Goal: Task Accomplishment & Management: Manage account settings

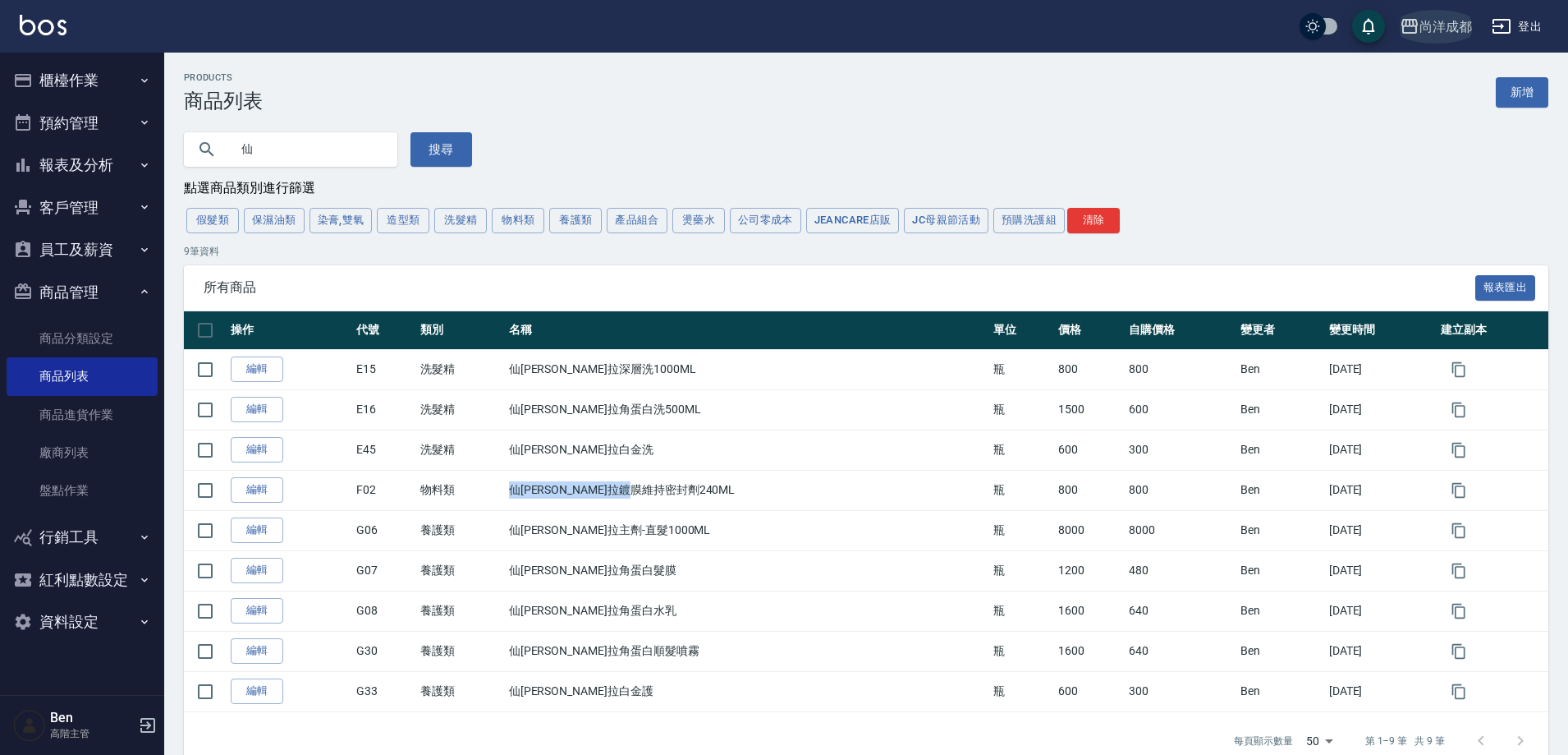
click at [1445, 23] on div "尚洋成都" at bounding box center [1446, 26] width 53 height 20
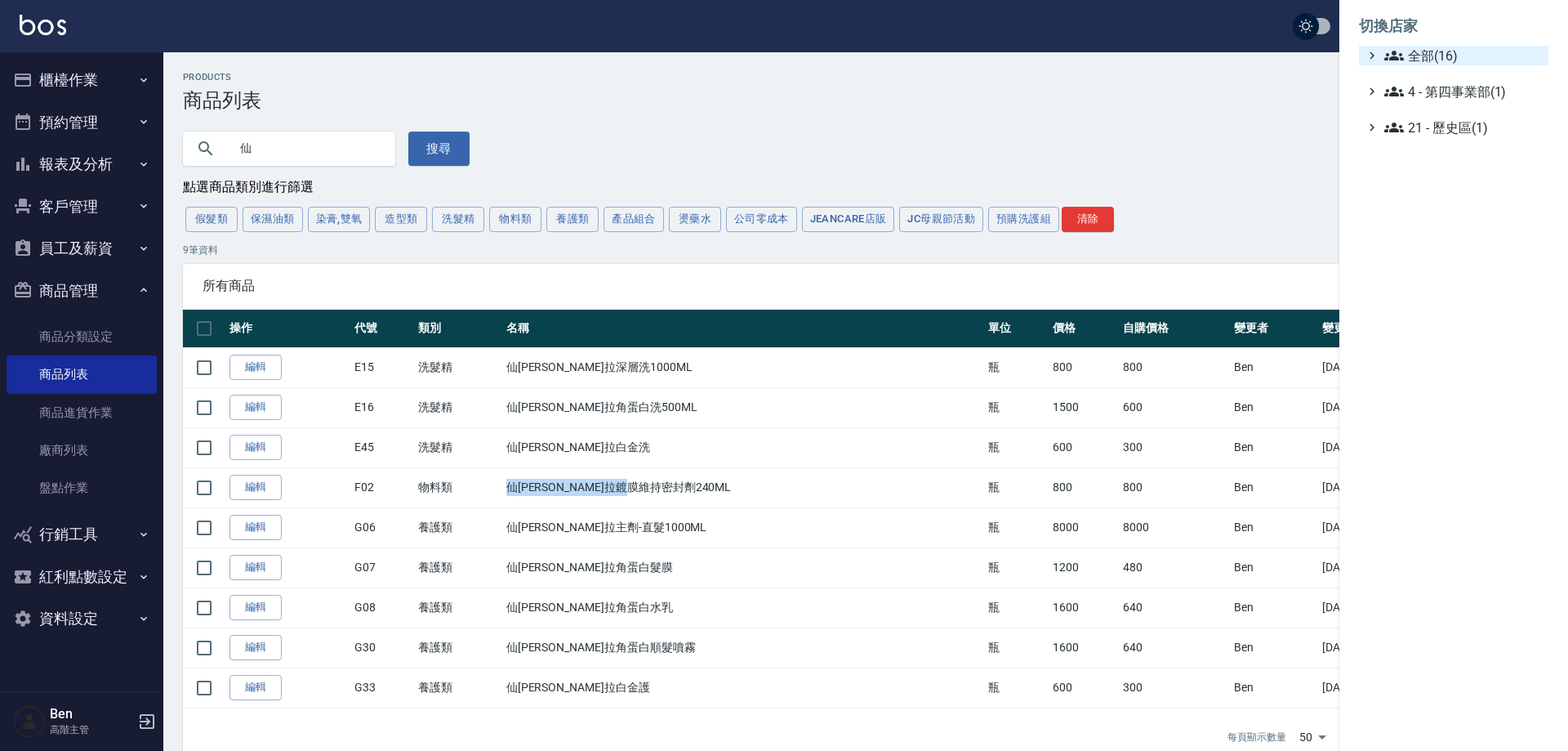
click at [1439, 60] on span "全部(16)" at bounding box center [1463, 55] width 157 height 19
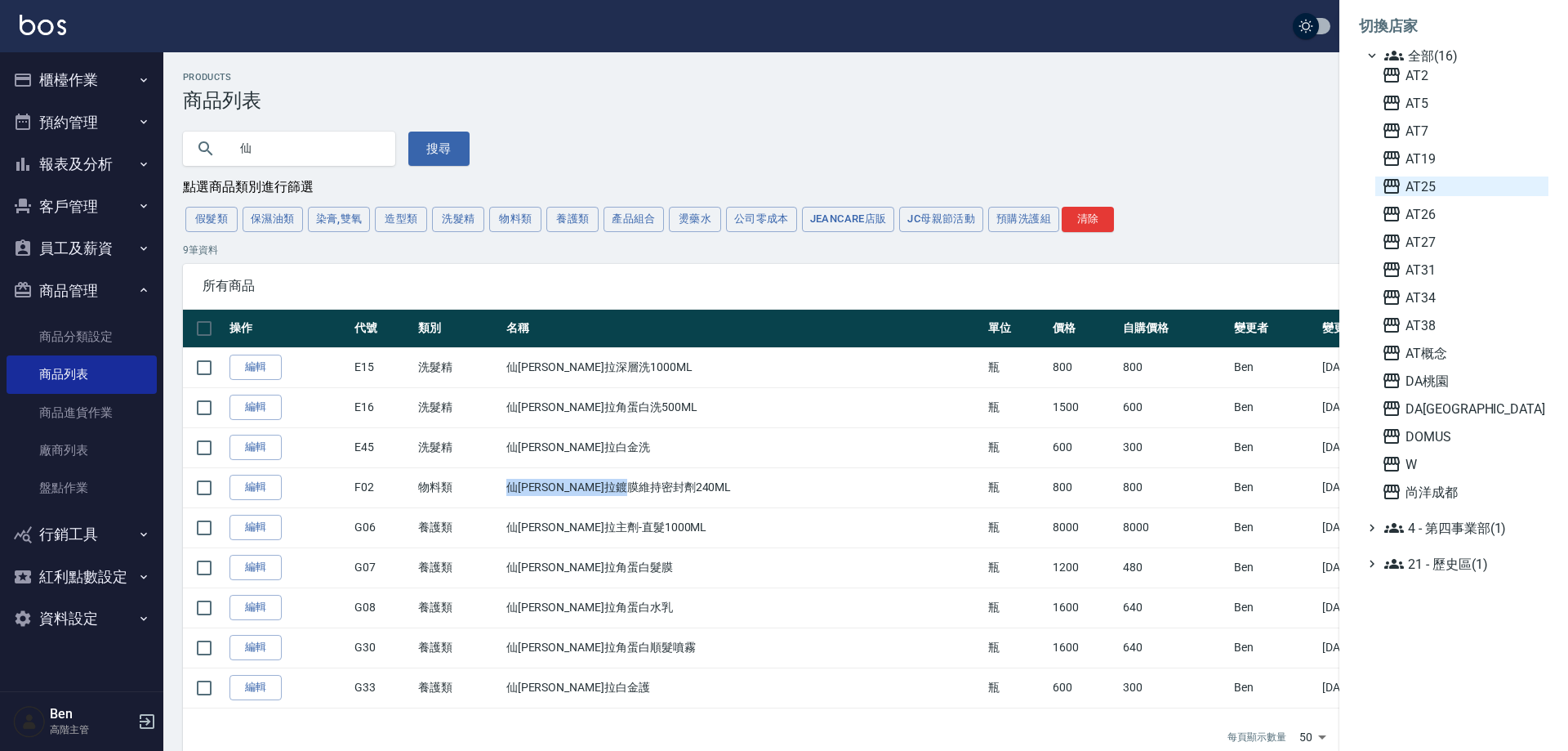
click at [1447, 189] on span "AT25" at bounding box center [1461, 185] width 160 height 19
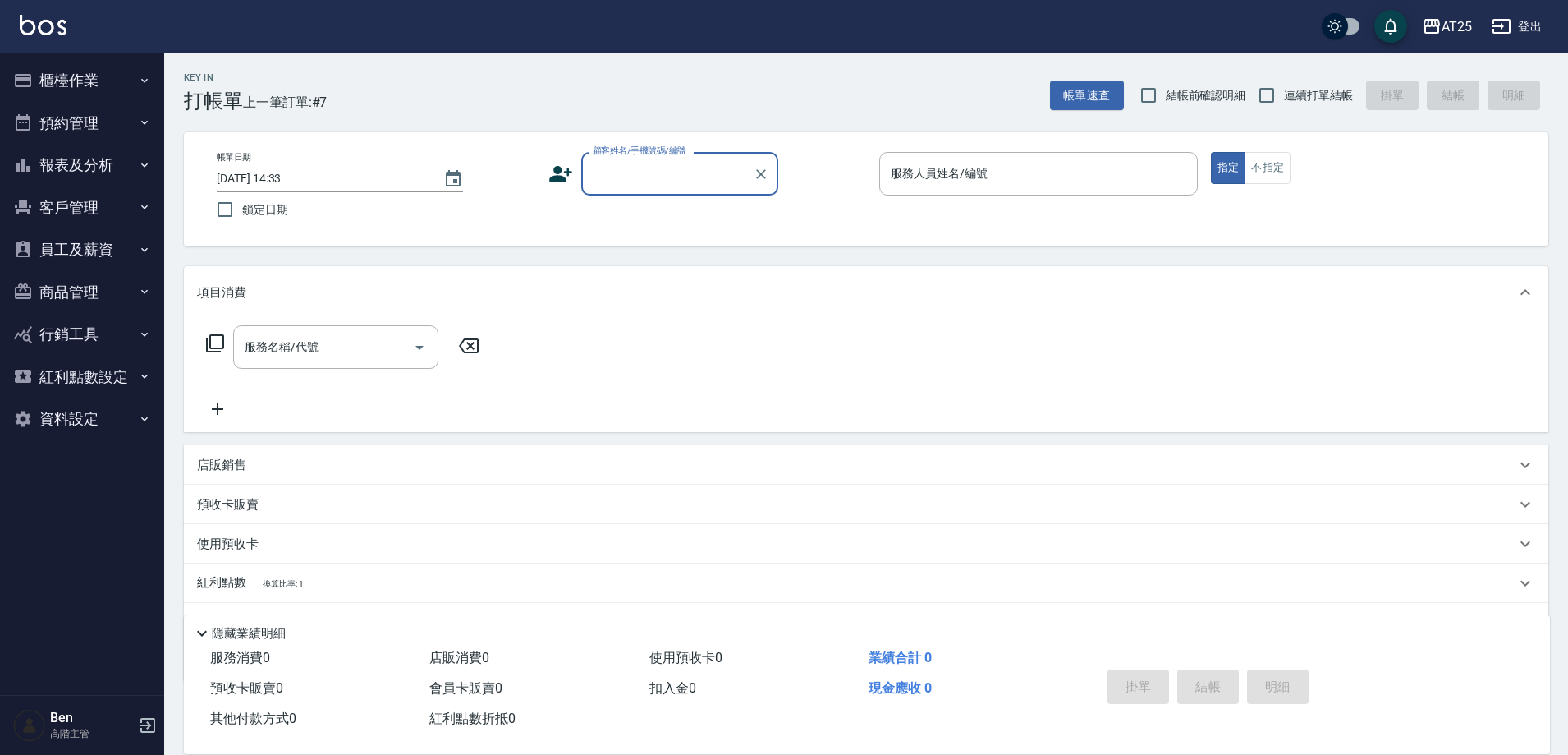
click at [83, 255] on button "員工及薪資" at bounding box center [83, 249] width 151 height 43
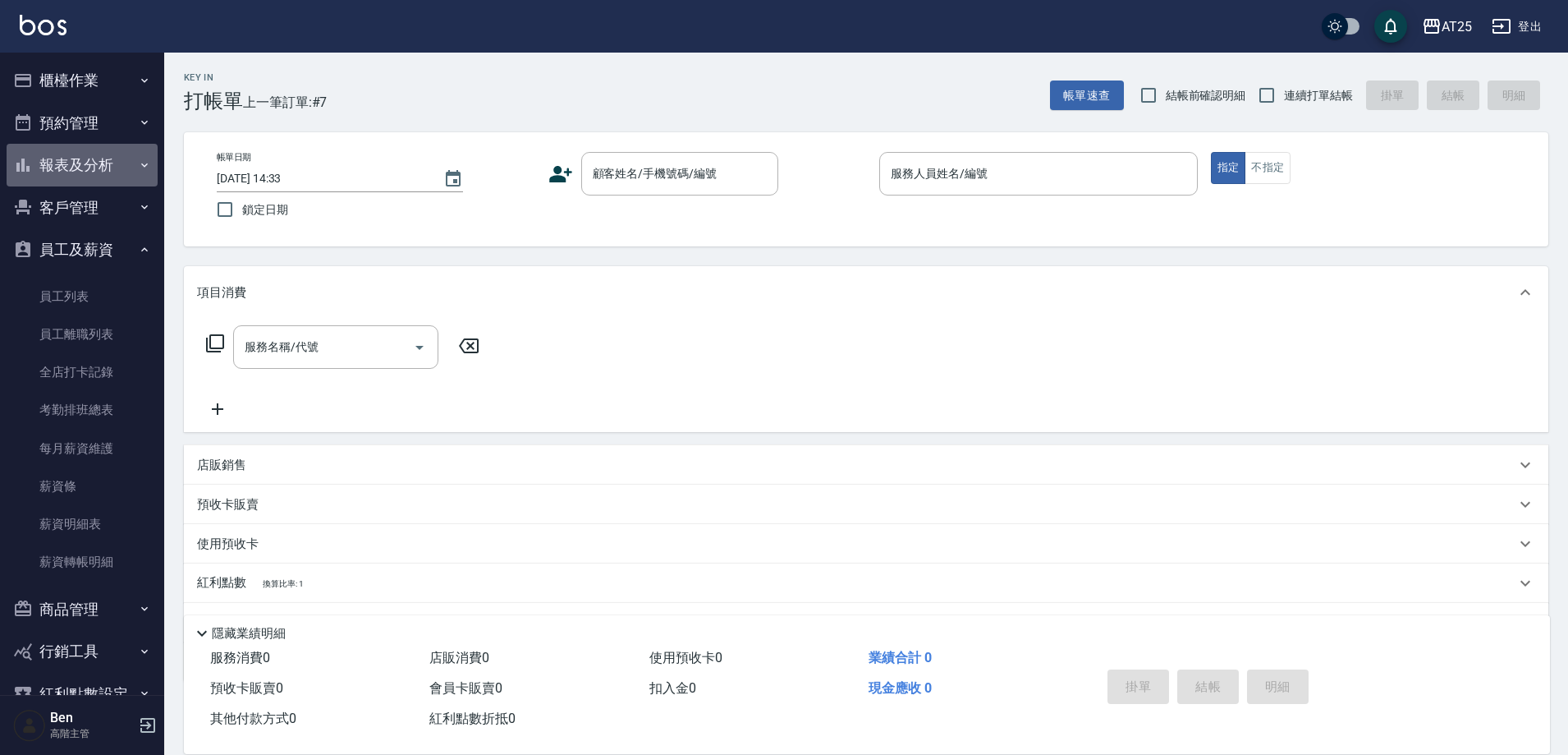
click at [123, 163] on button "報表及分析" at bounding box center [83, 165] width 151 height 43
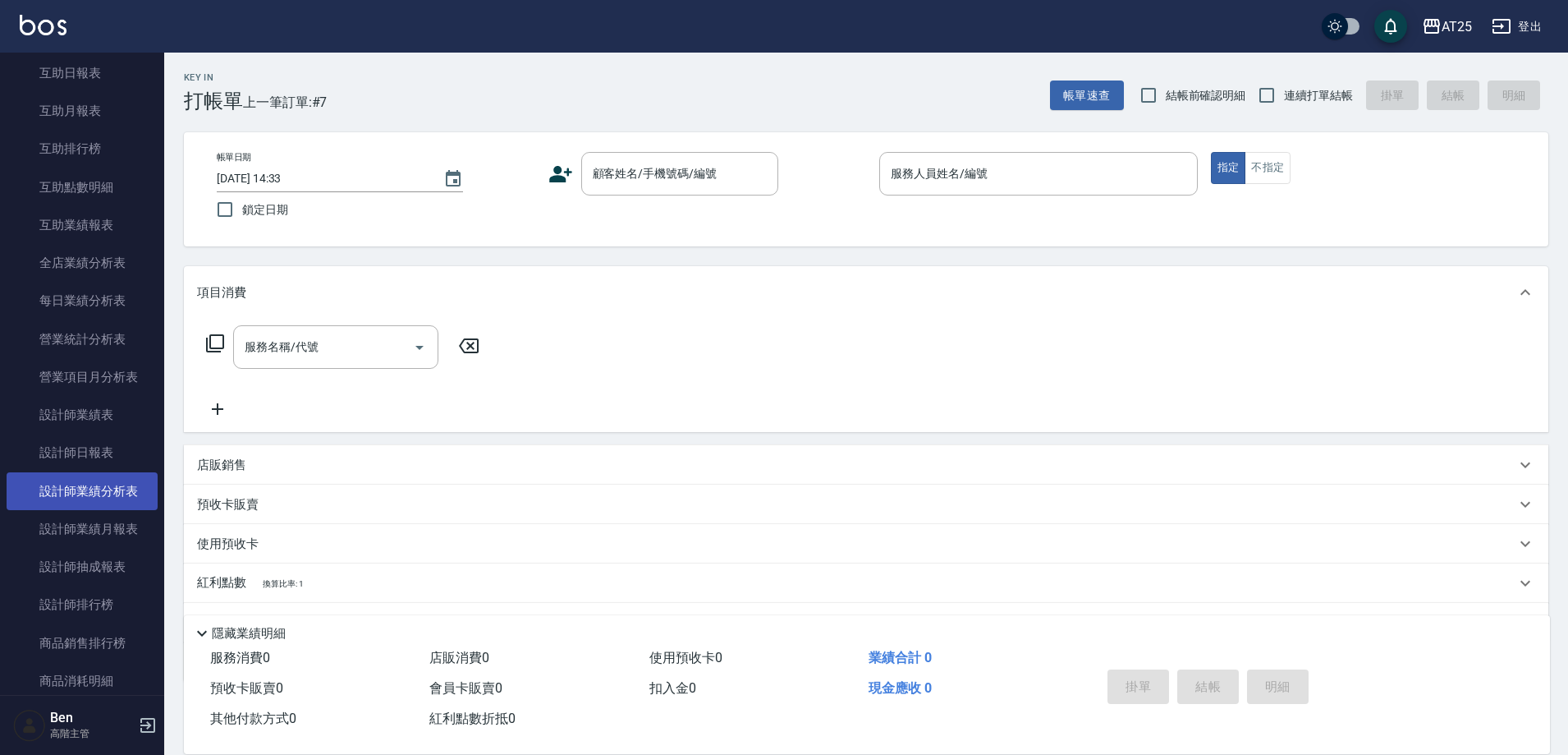
scroll to position [493, 0]
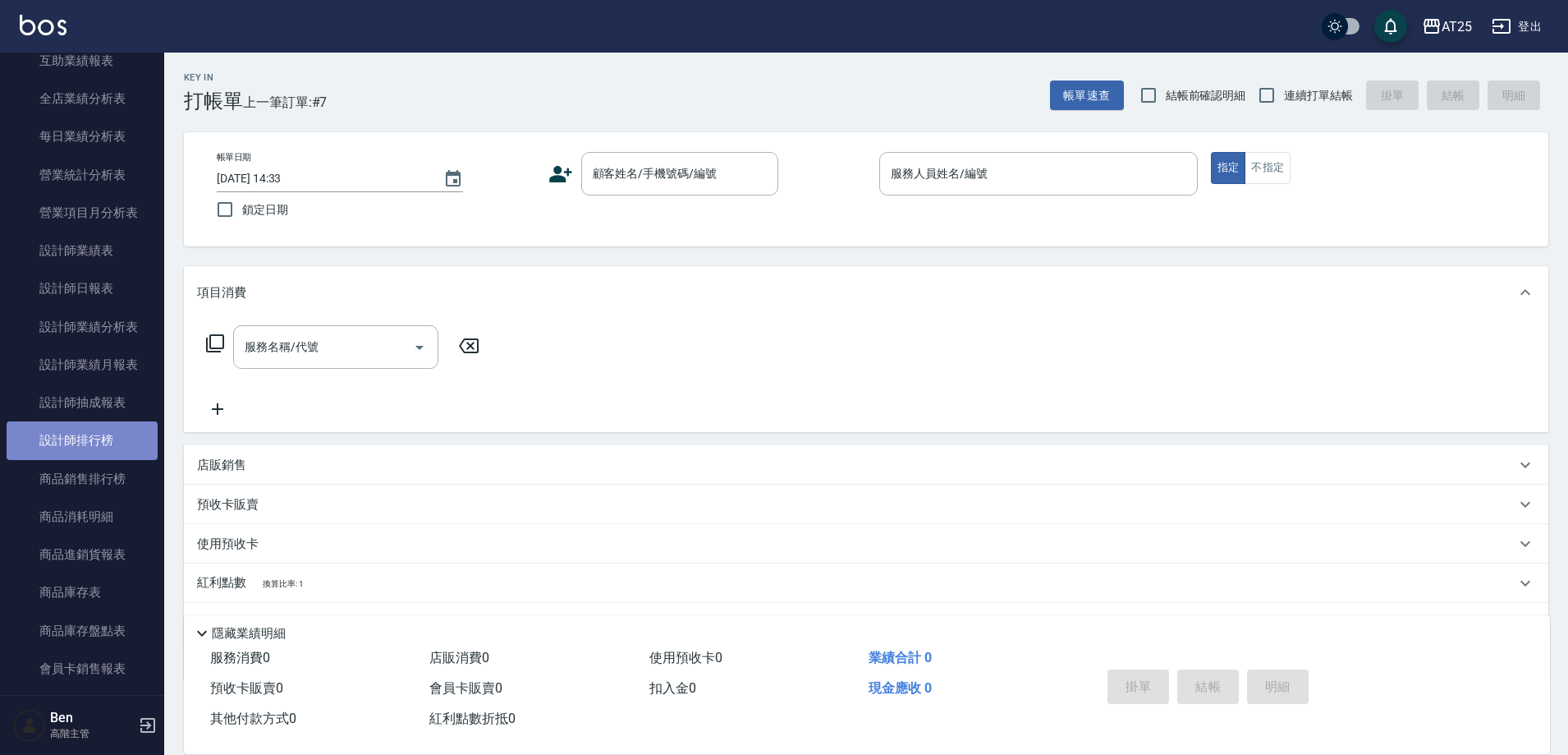
click at [100, 450] on link "設計師排行榜" at bounding box center [83, 440] width 151 height 37
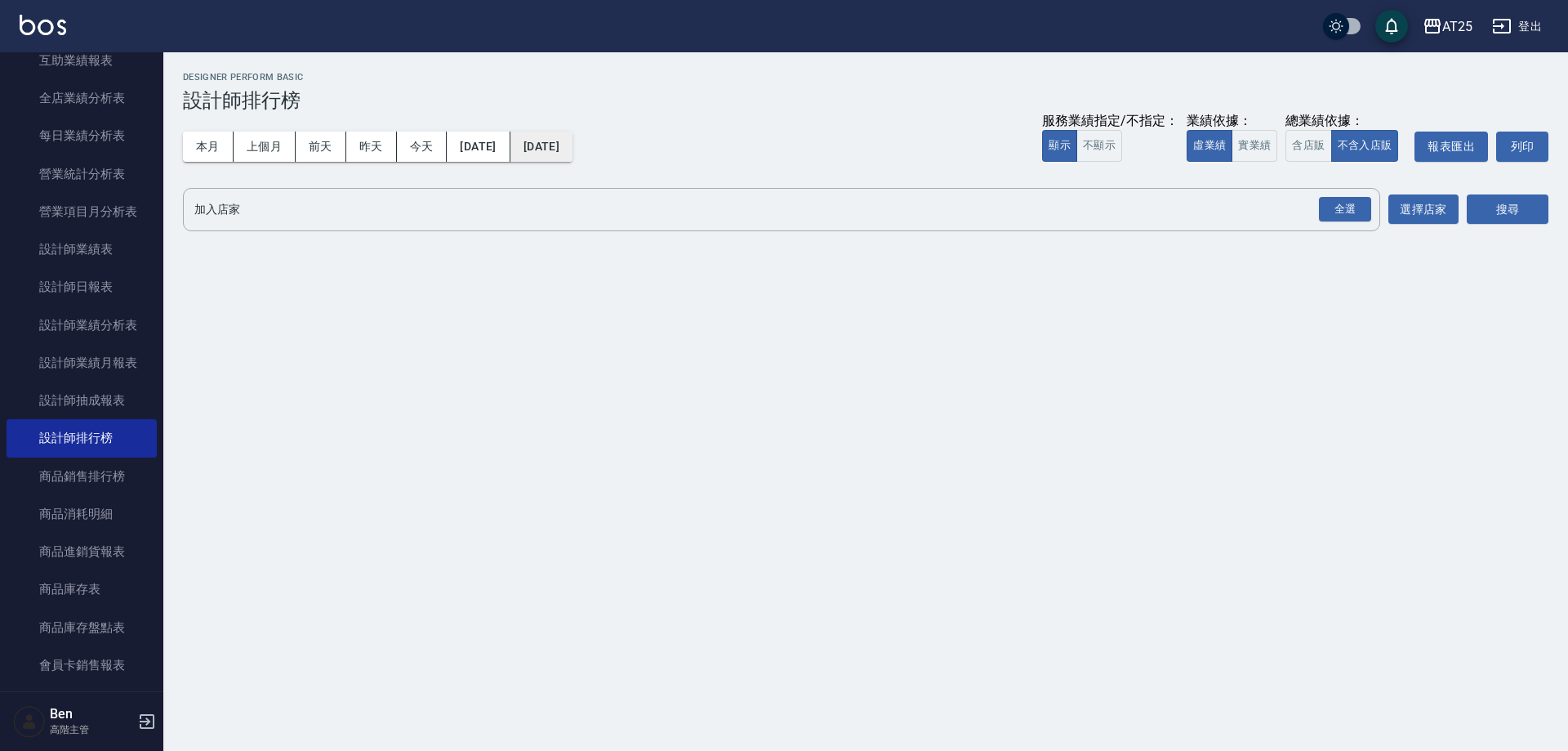
click at [573, 152] on button "[DATE]" at bounding box center [541, 146] width 62 height 30
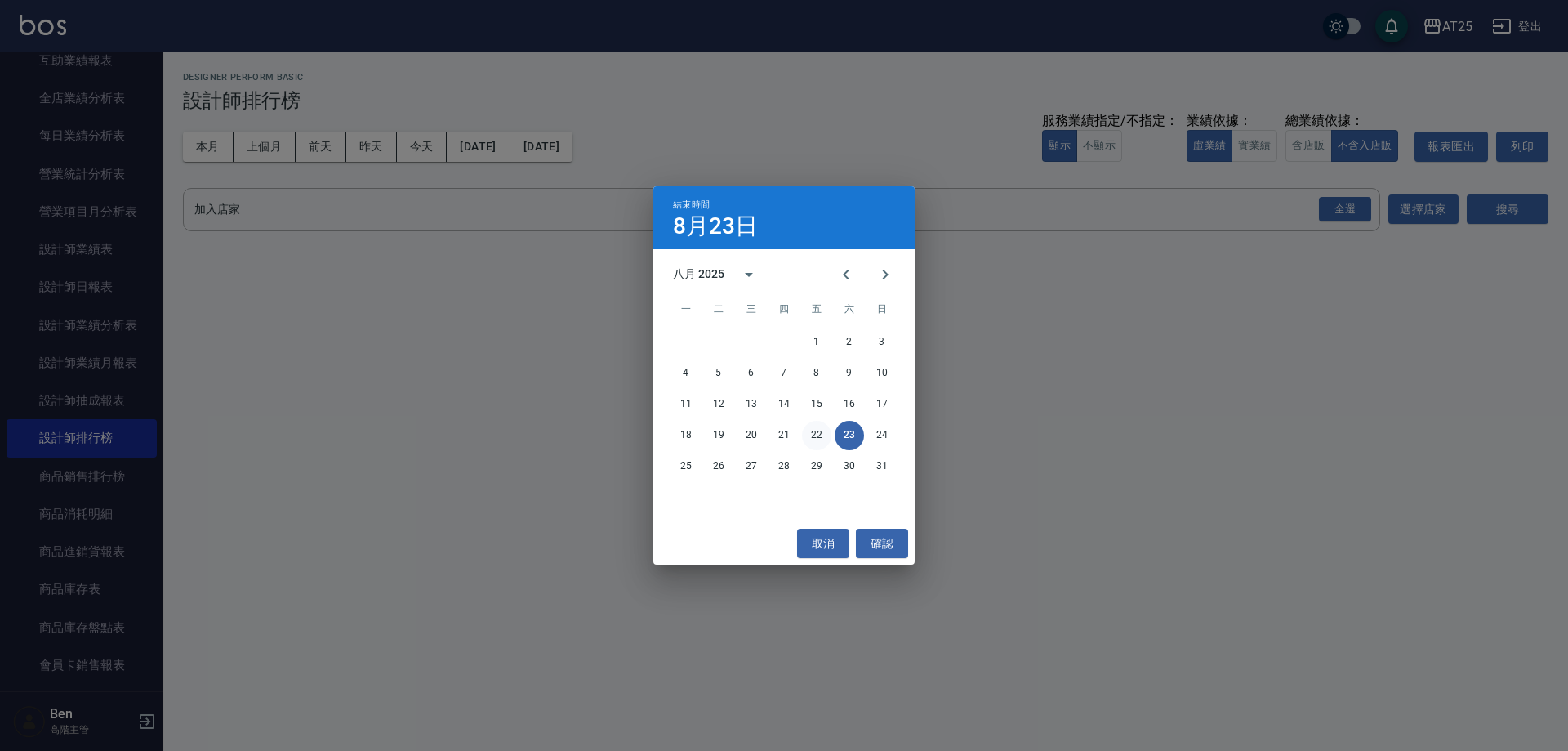
click at [818, 435] on button "22" at bounding box center [817, 435] width 30 height 30
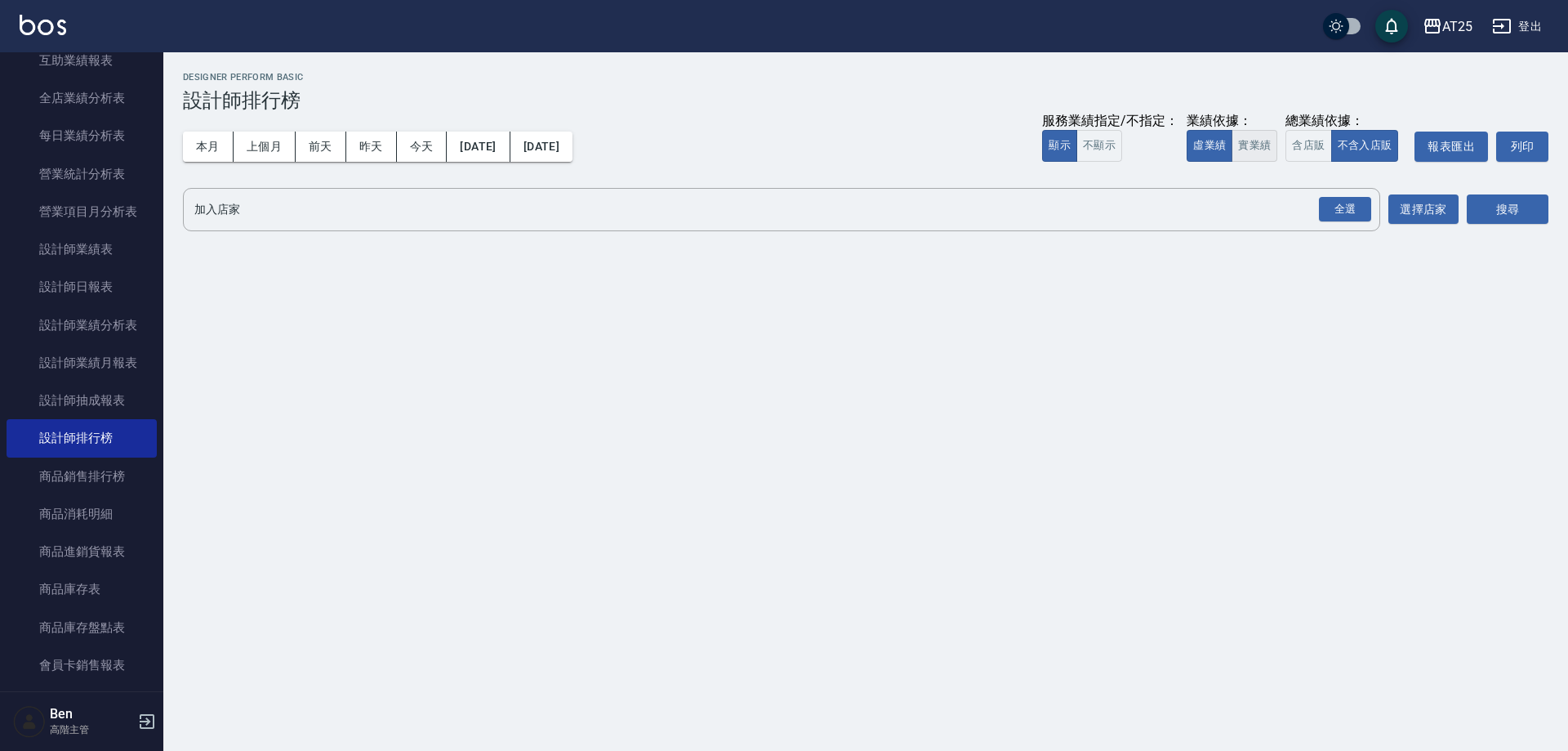
click at [1255, 146] on button "實業績" at bounding box center [1254, 146] width 46 height 32
click at [1337, 204] on div "全選" at bounding box center [1345, 210] width 52 height 25
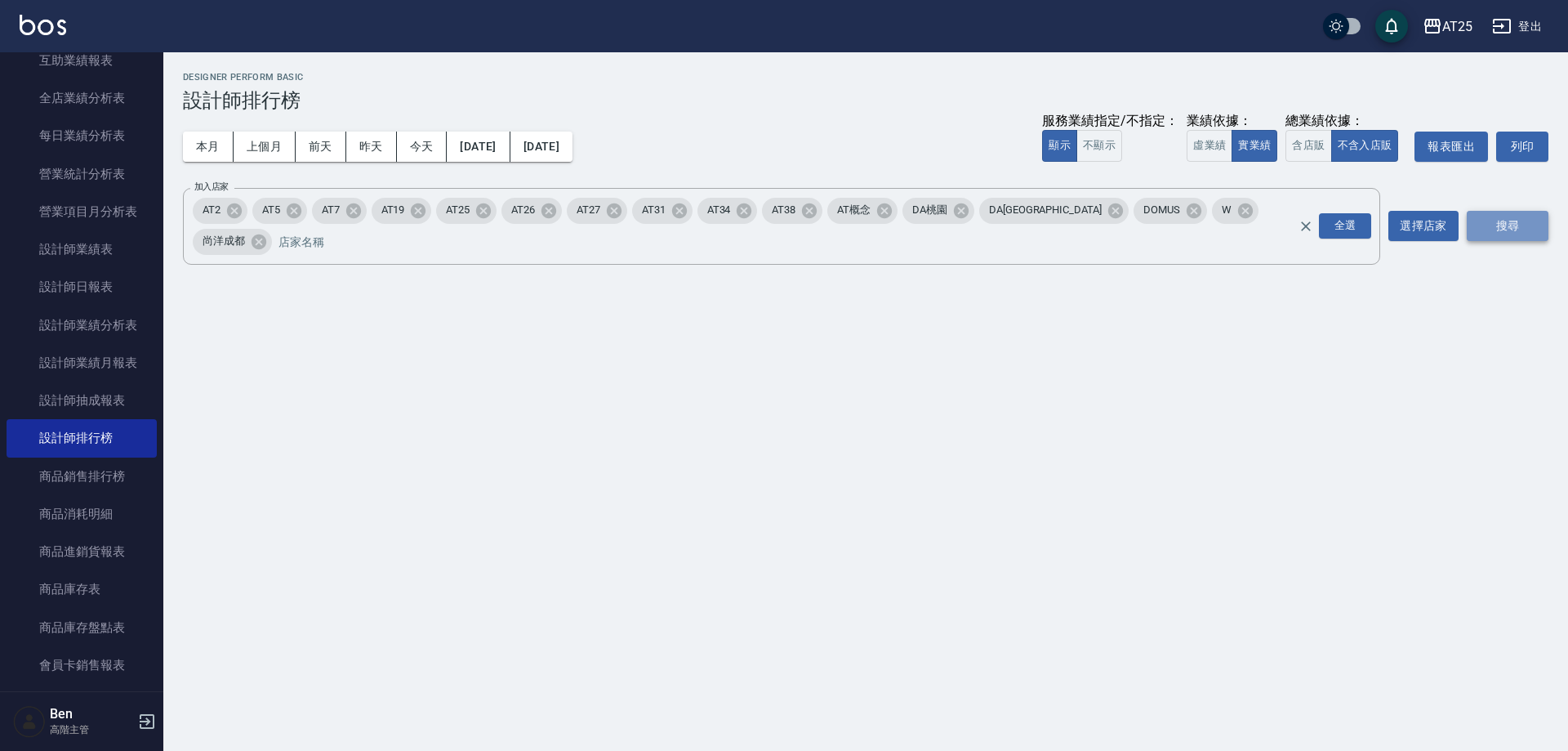
click at [1497, 220] on button "搜尋" at bounding box center [1507, 226] width 82 height 30
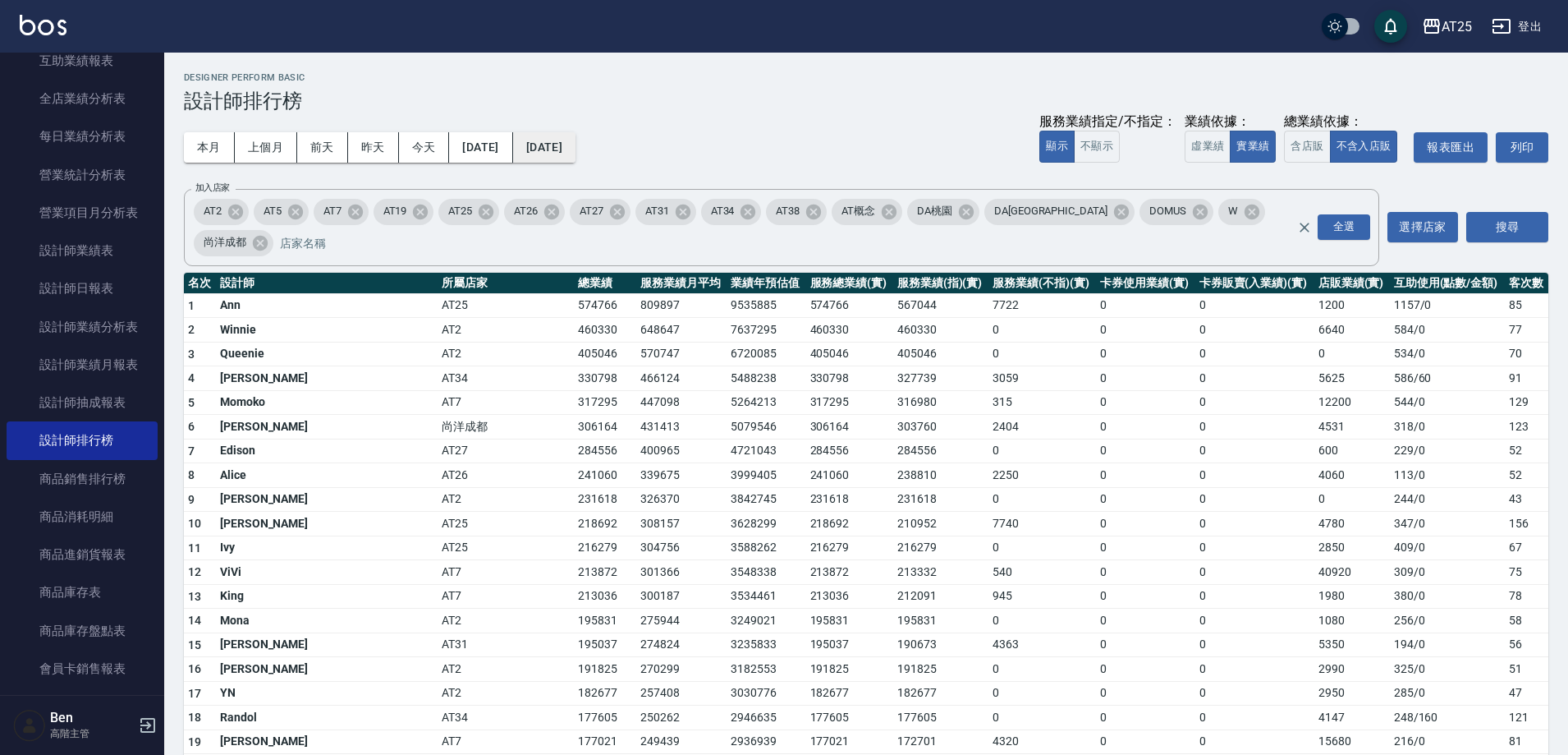
click at [576, 140] on button "2025/08/22" at bounding box center [544, 147] width 62 height 31
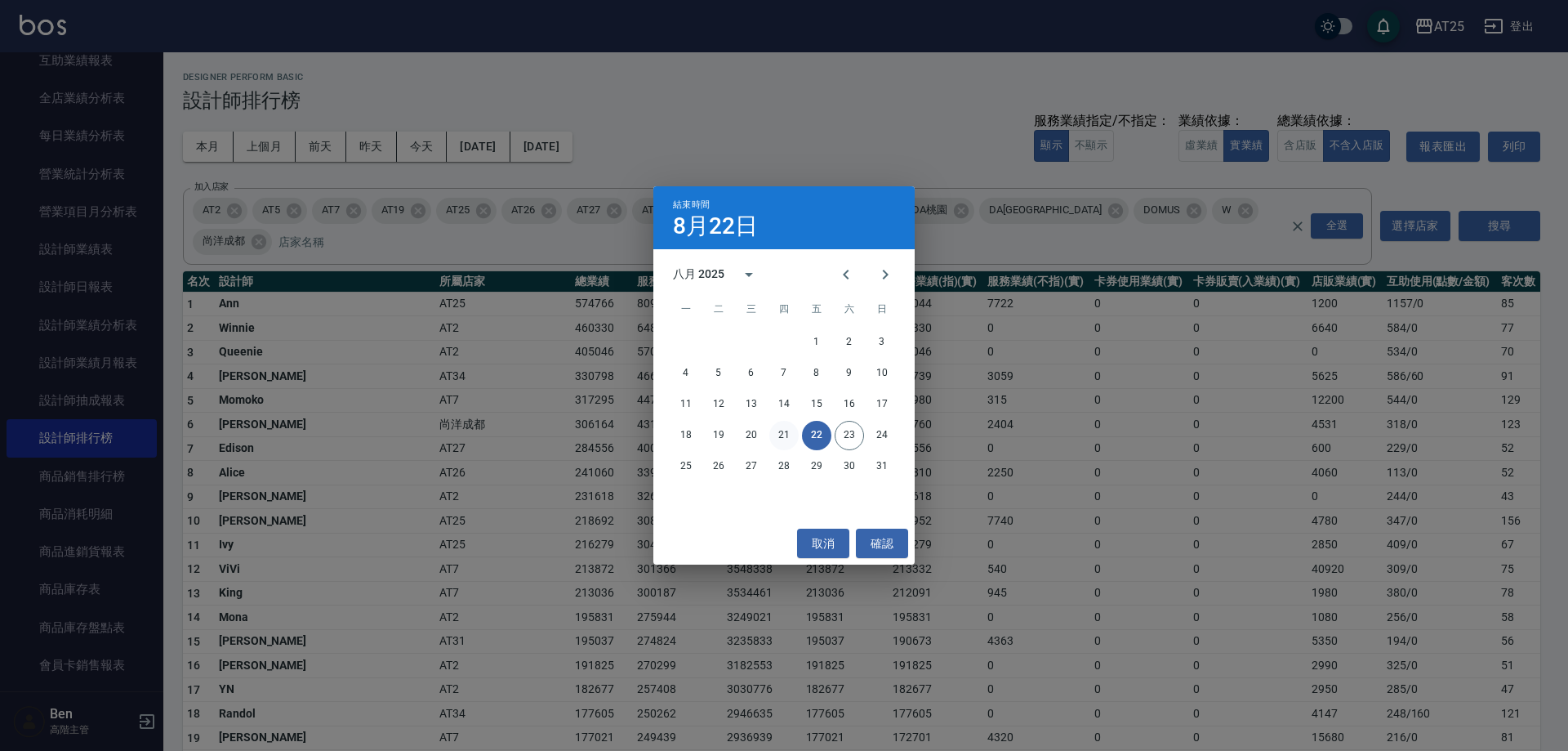
click at [788, 433] on button "21" at bounding box center [784, 435] width 30 height 30
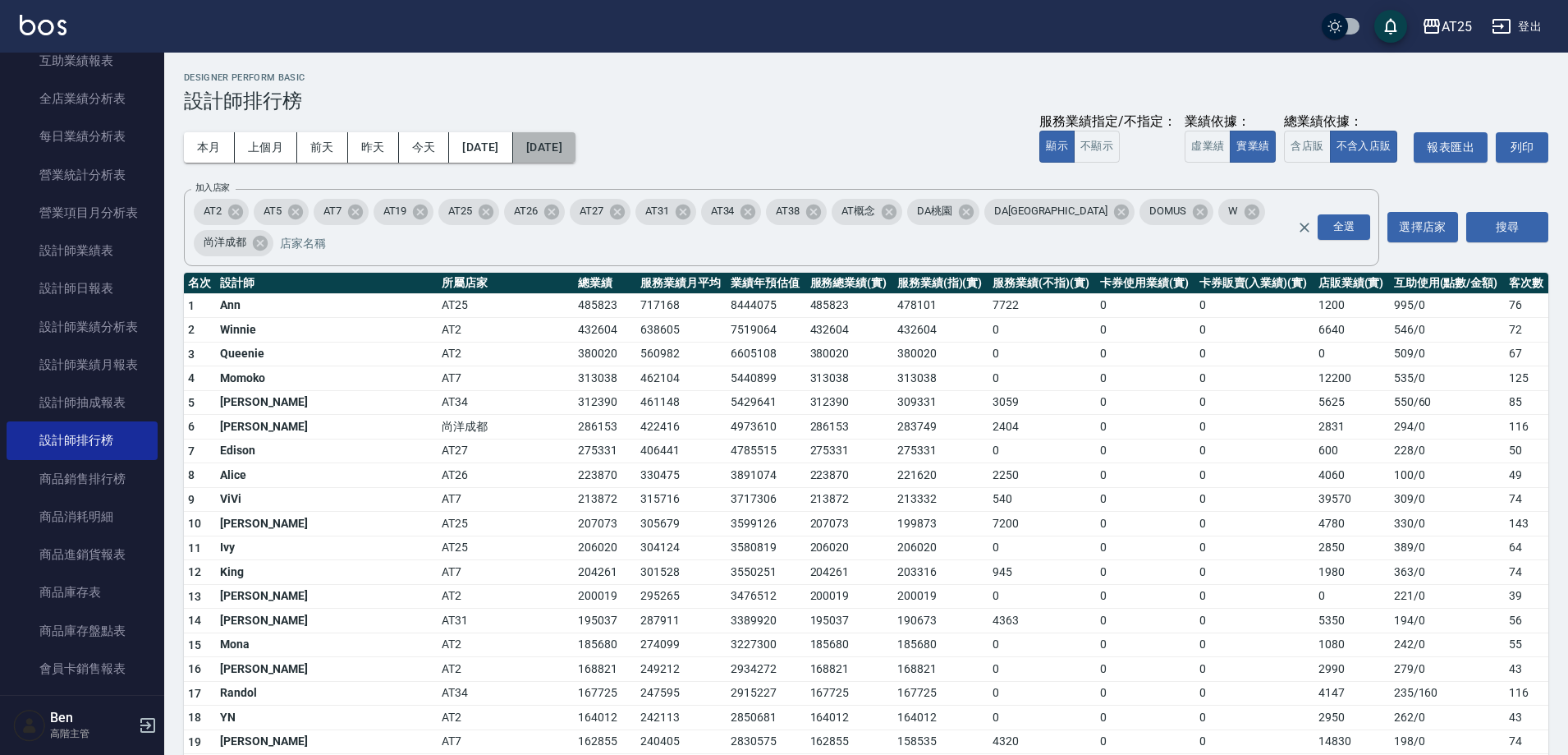
click at [576, 140] on button "[DATE]" at bounding box center [544, 147] width 62 height 31
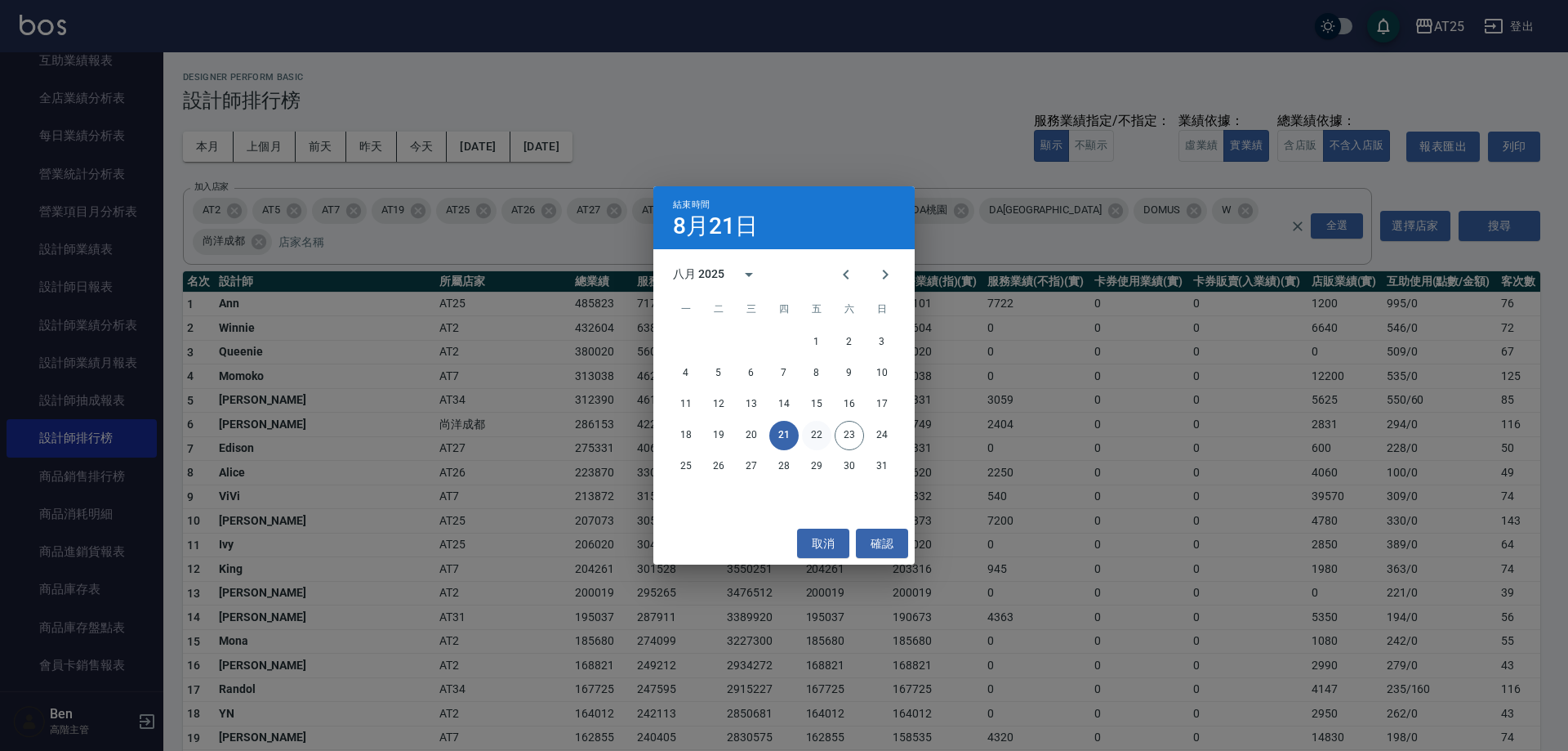
click at [813, 431] on button "22" at bounding box center [817, 435] width 30 height 30
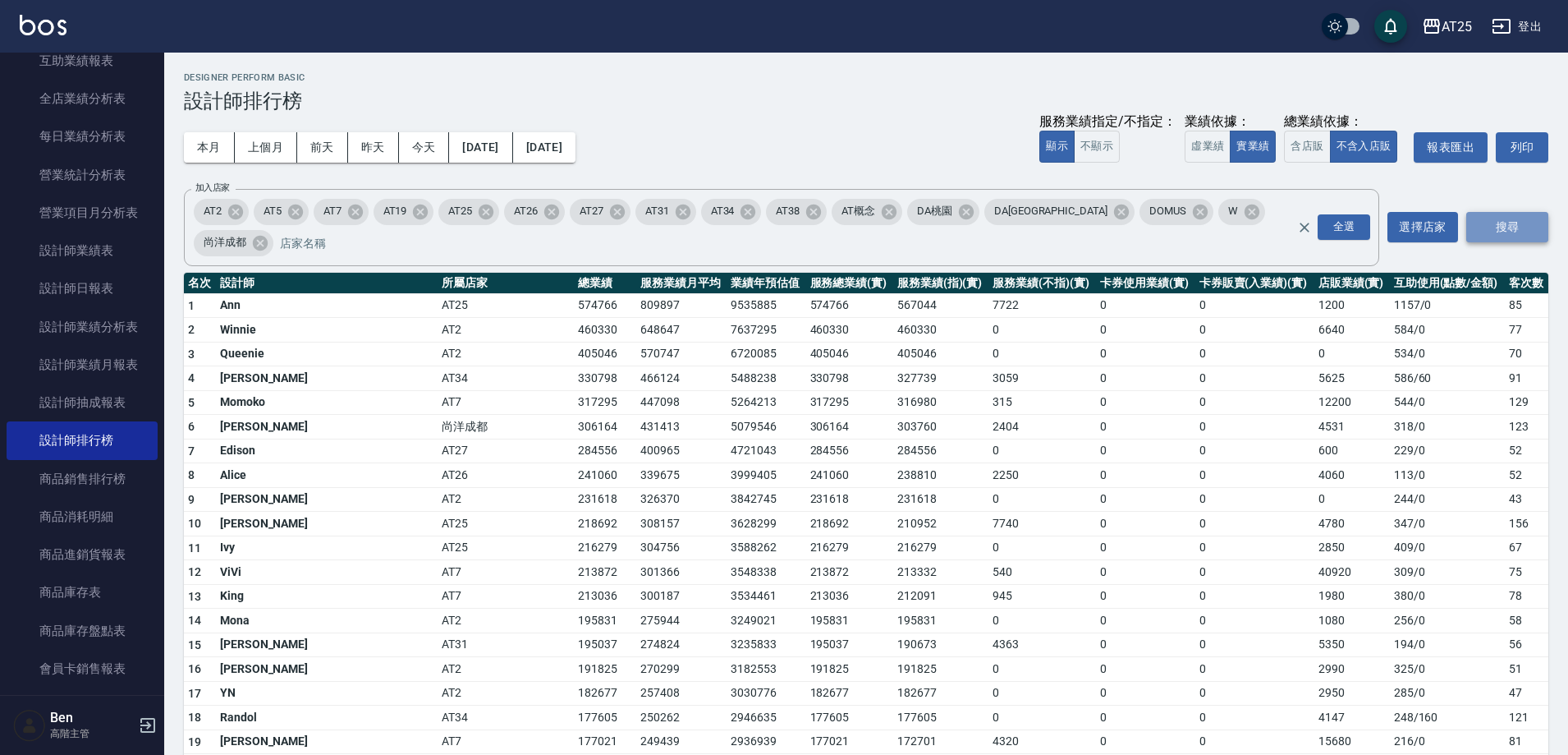
click at [1480, 212] on button "搜尋" at bounding box center [1508, 227] width 83 height 31
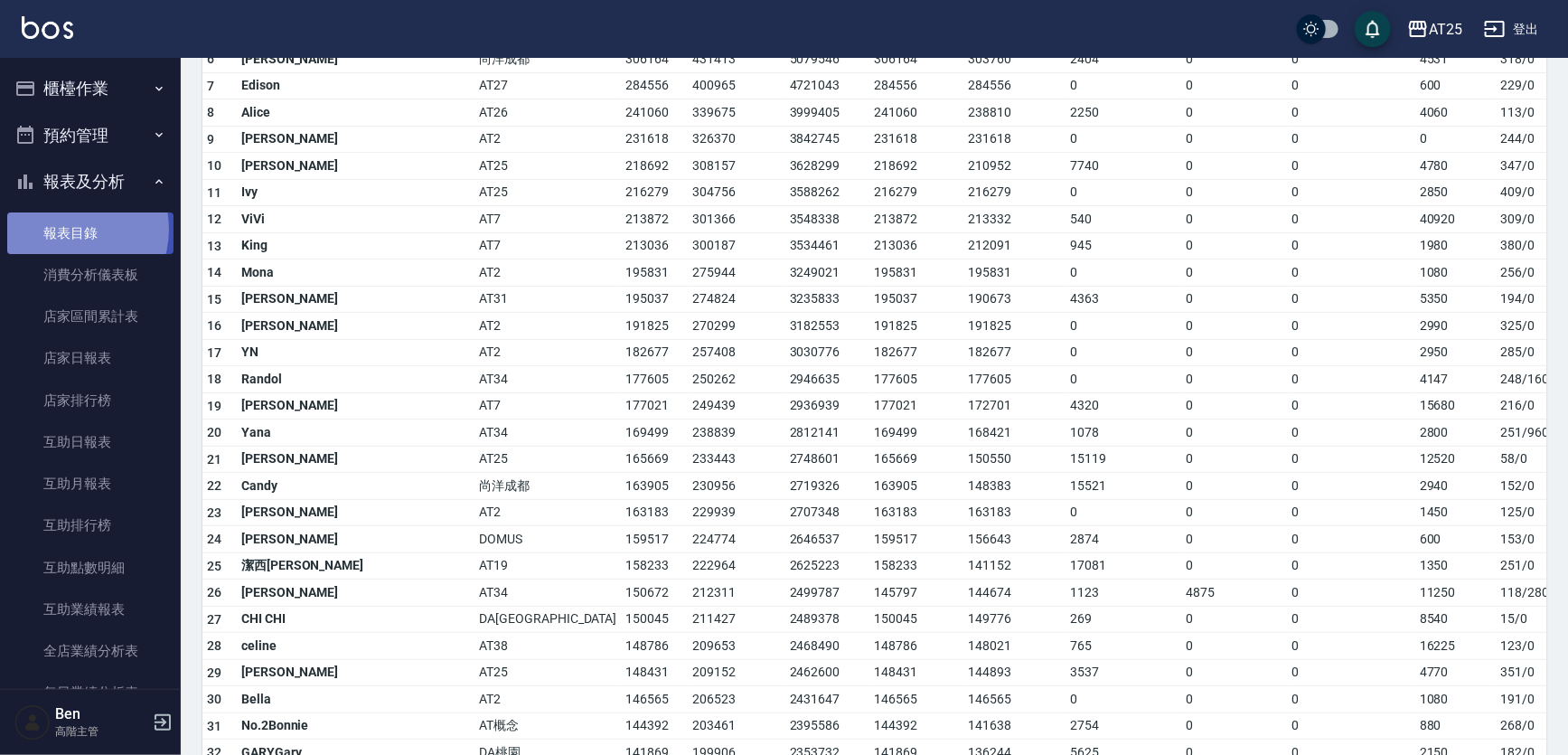
click at [66, 229] on link "報表目錄" at bounding box center [91, 233] width 167 height 41
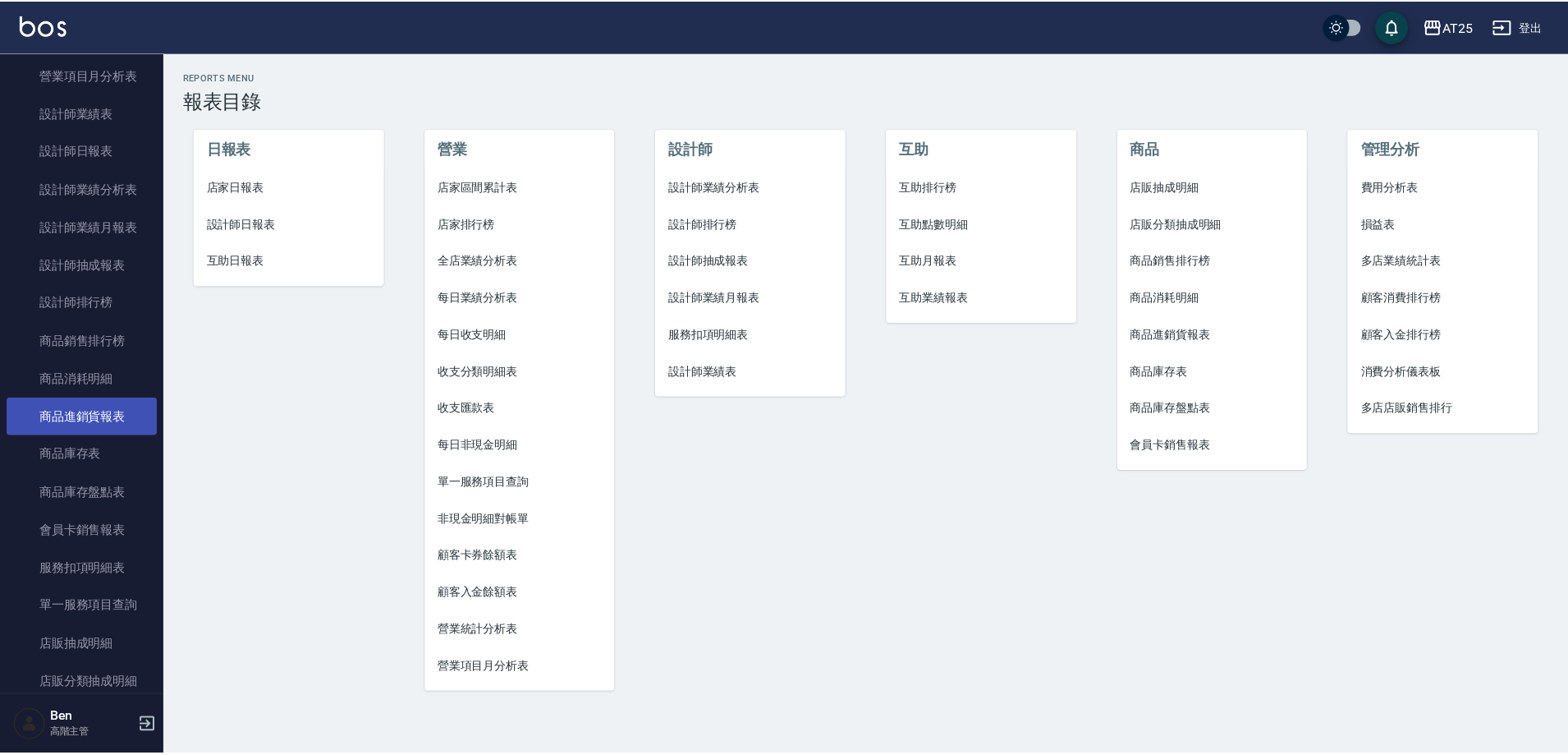
scroll to position [657, 0]
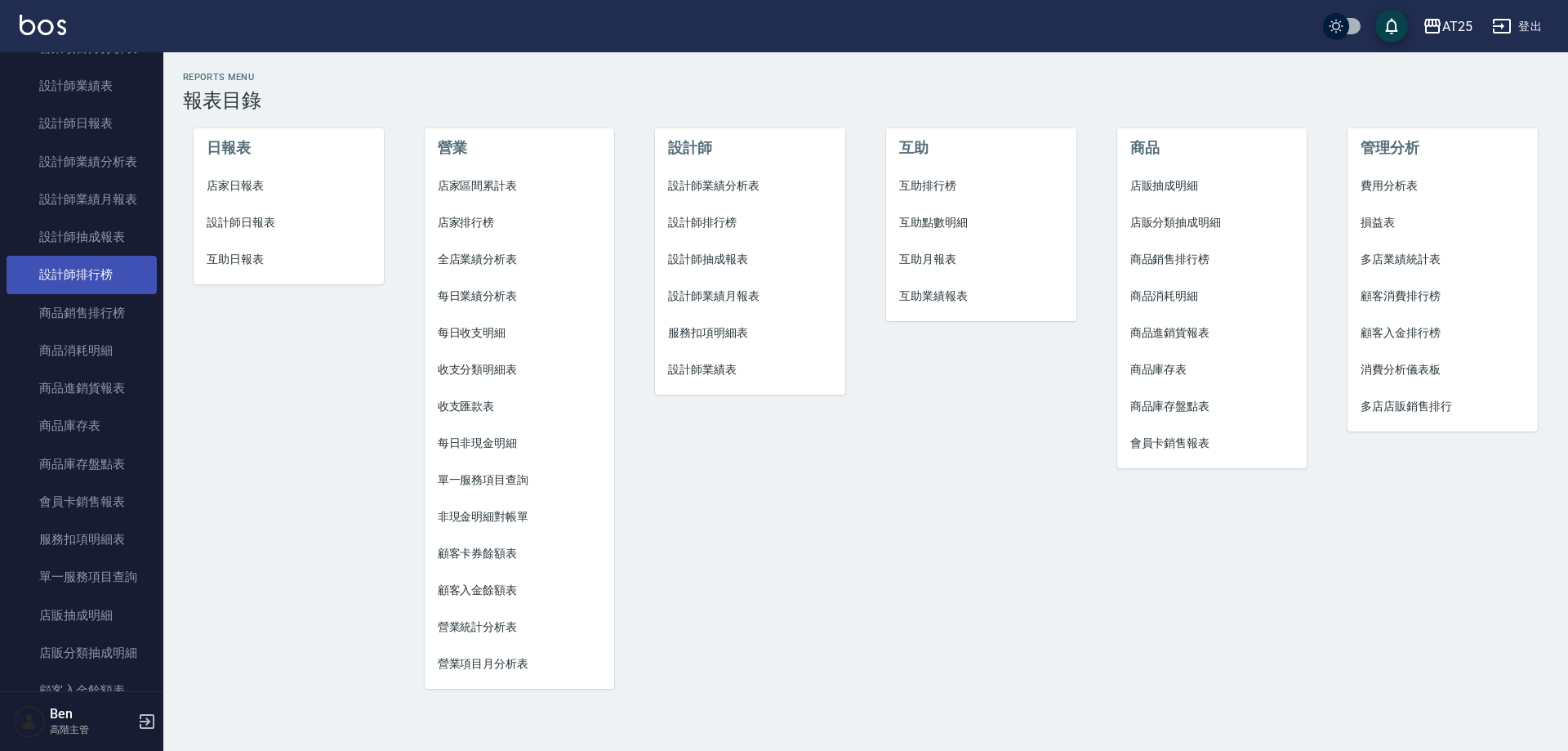
click at [55, 268] on link "設計師排行榜" at bounding box center [82, 274] width 151 height 37
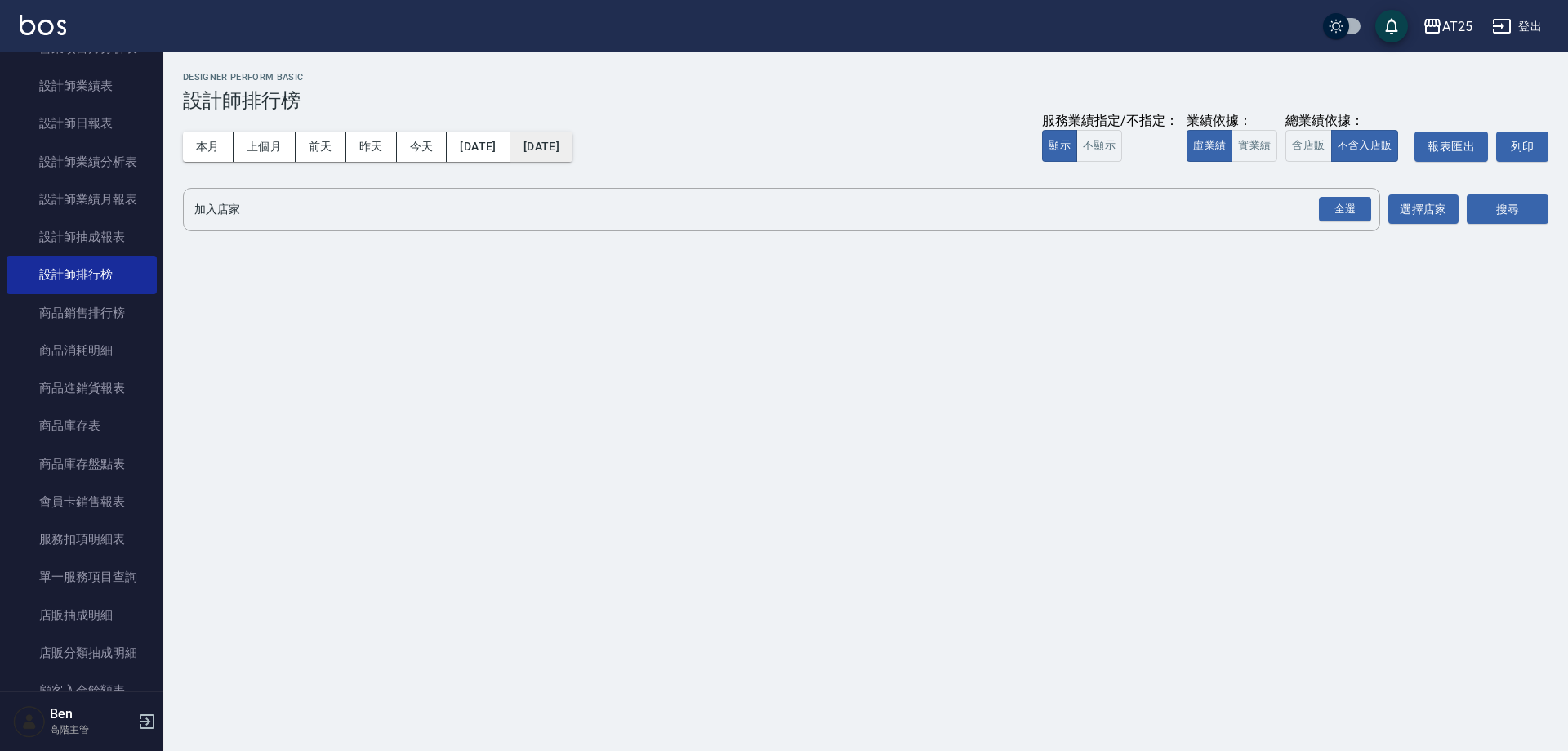
click at [573, 140] on button "[DATE]" at bounding box center [541, 146] width 62 height 30
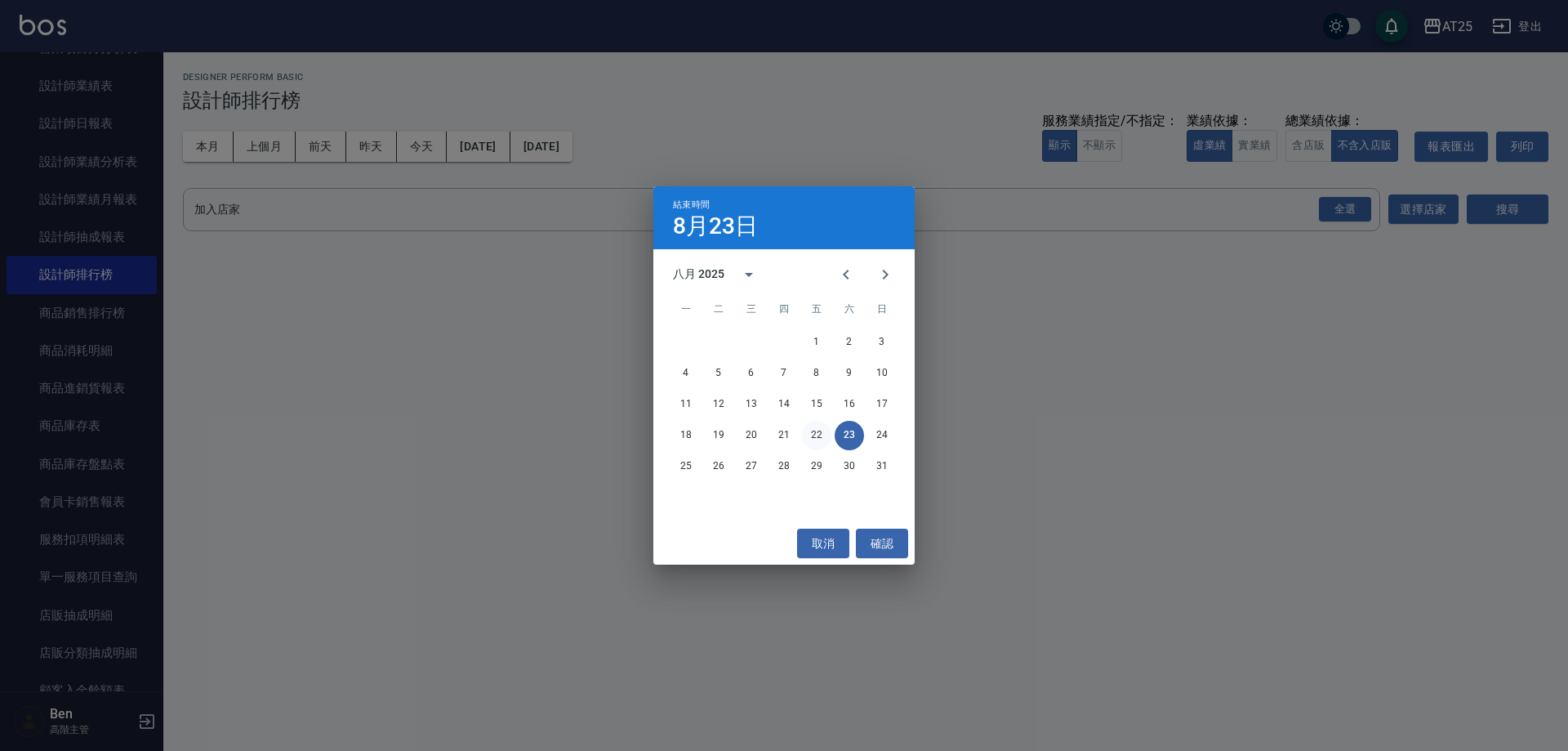
click at [813, 439] on button "22" at bounding box center [817, 435] width 30 height 30
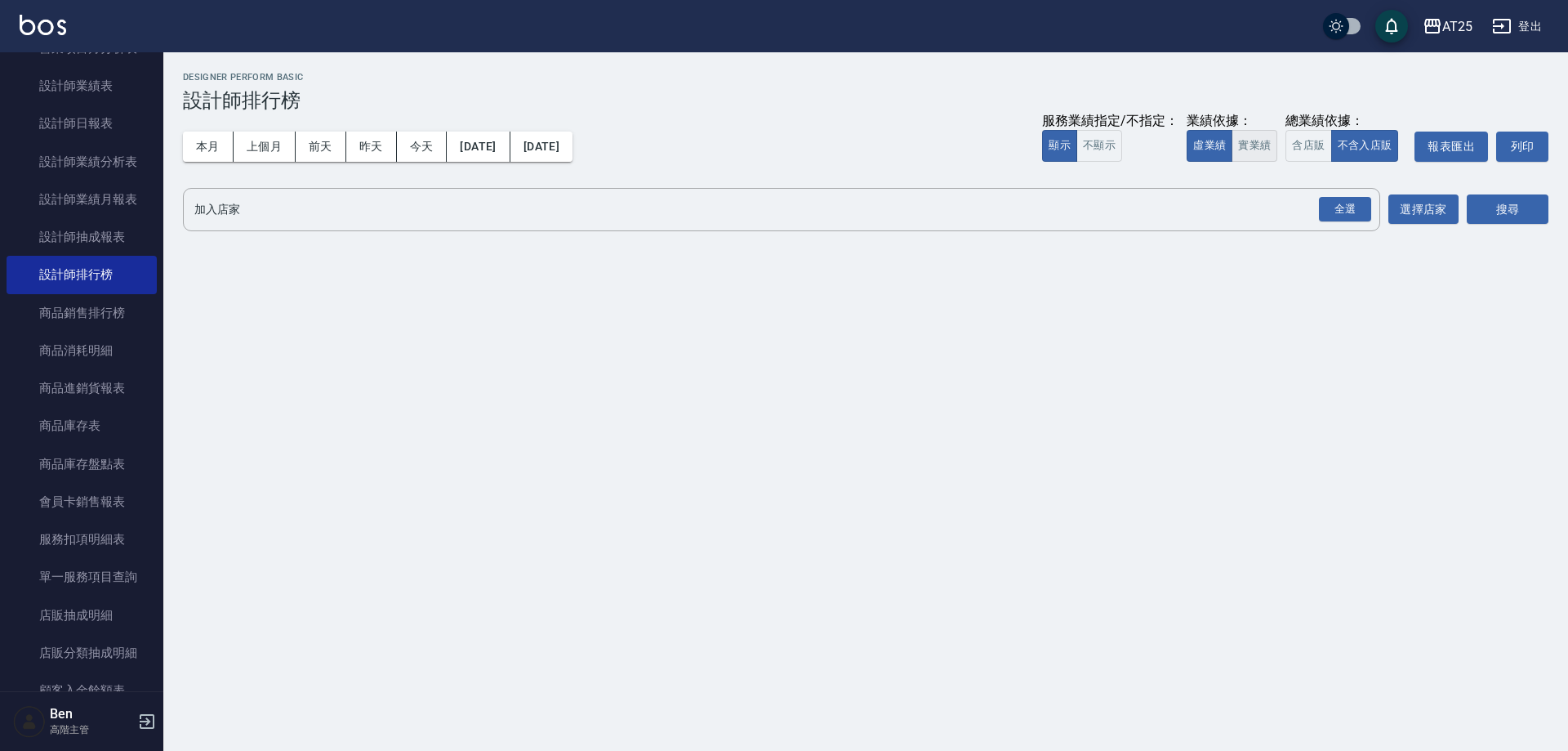
click at [1248, 151] on button "實業績" at bounding box center [1254, 146] width 46 height 32
click at [1334, 199] on div "全選" at bounding box center [1345, 210] width 52 height 25
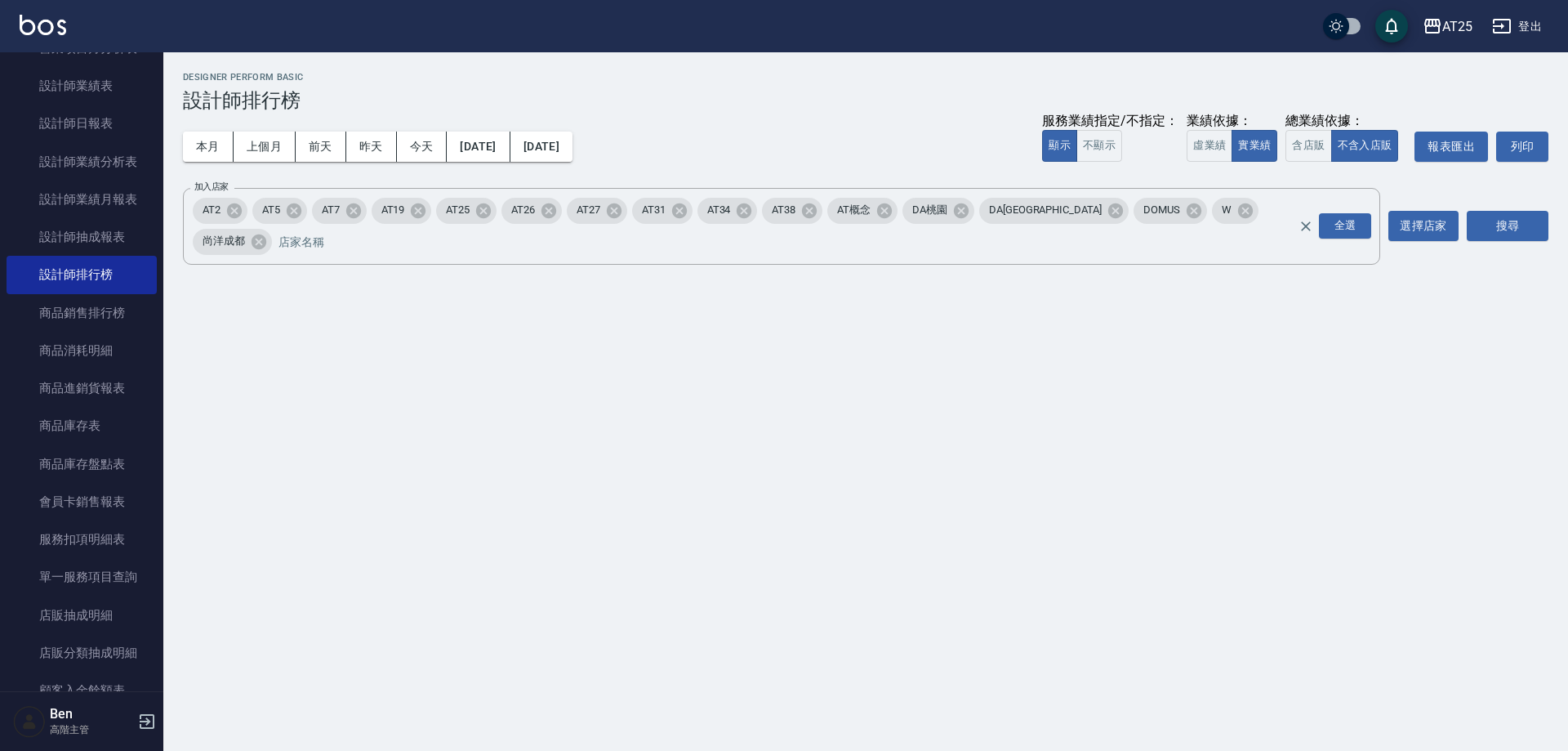
click at [1551, 223] on div "AT25 2025-08-01 - 2025-08-22 設計師排行榜 列印時間： 2025-08-23-14:41 Designer Perform Bas…" at bounding box center [866, 172] width 1405 height 239
click at [1532, 216] on button "搜尋" at bounding box center [1507, 226] width 82 height 30
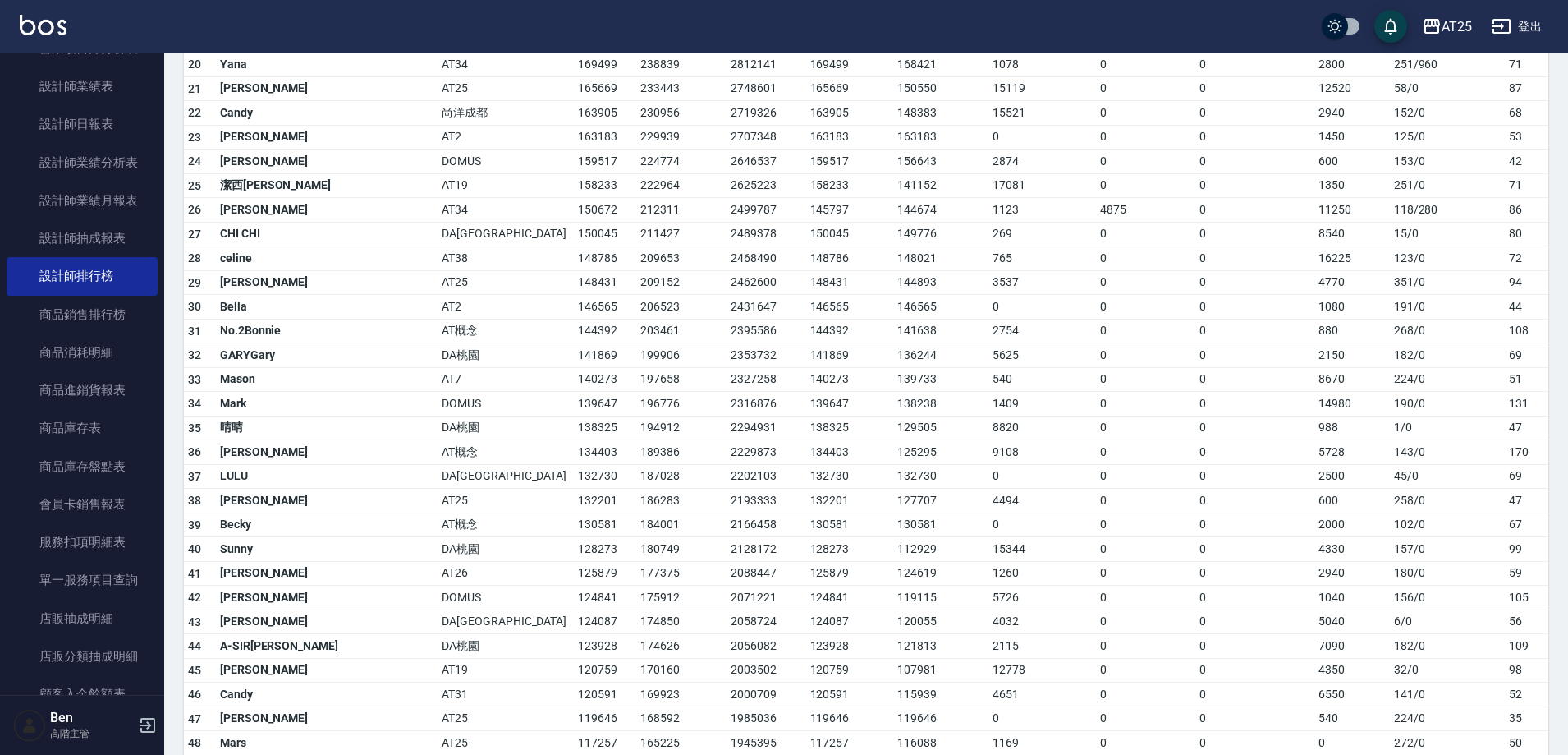
scroll to position [740, 0]
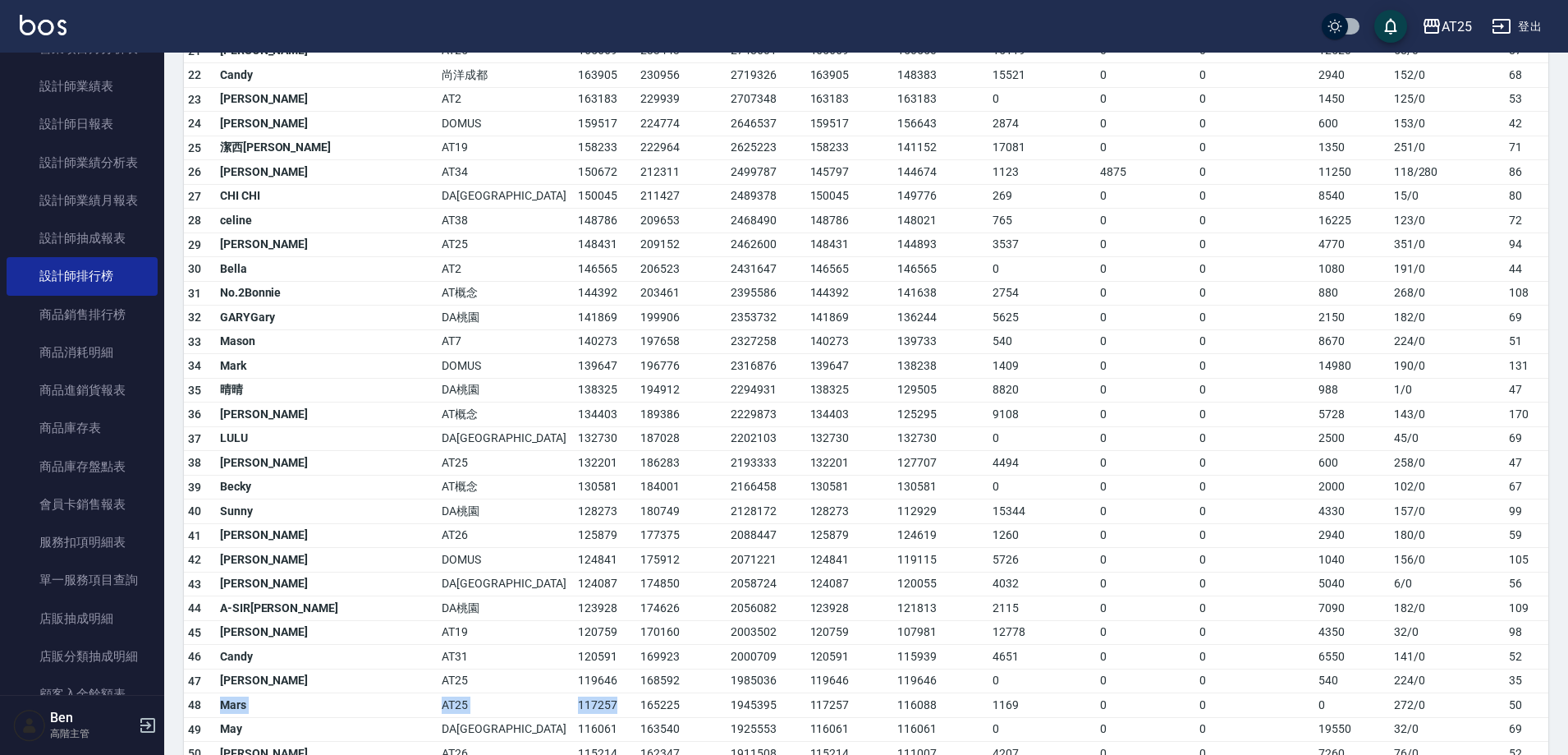
drag, startPoint x: 223, startPoint y: 669, endPoint x: 443, endPoint y: 675, distance: 220.1
click at [443, 694] on tr "48 Mars AT25 117257 165225 1945395 117257 116088 1169 0 0 0 272 / 0 50" at bounding box center [866, 706] width 1365 height 25
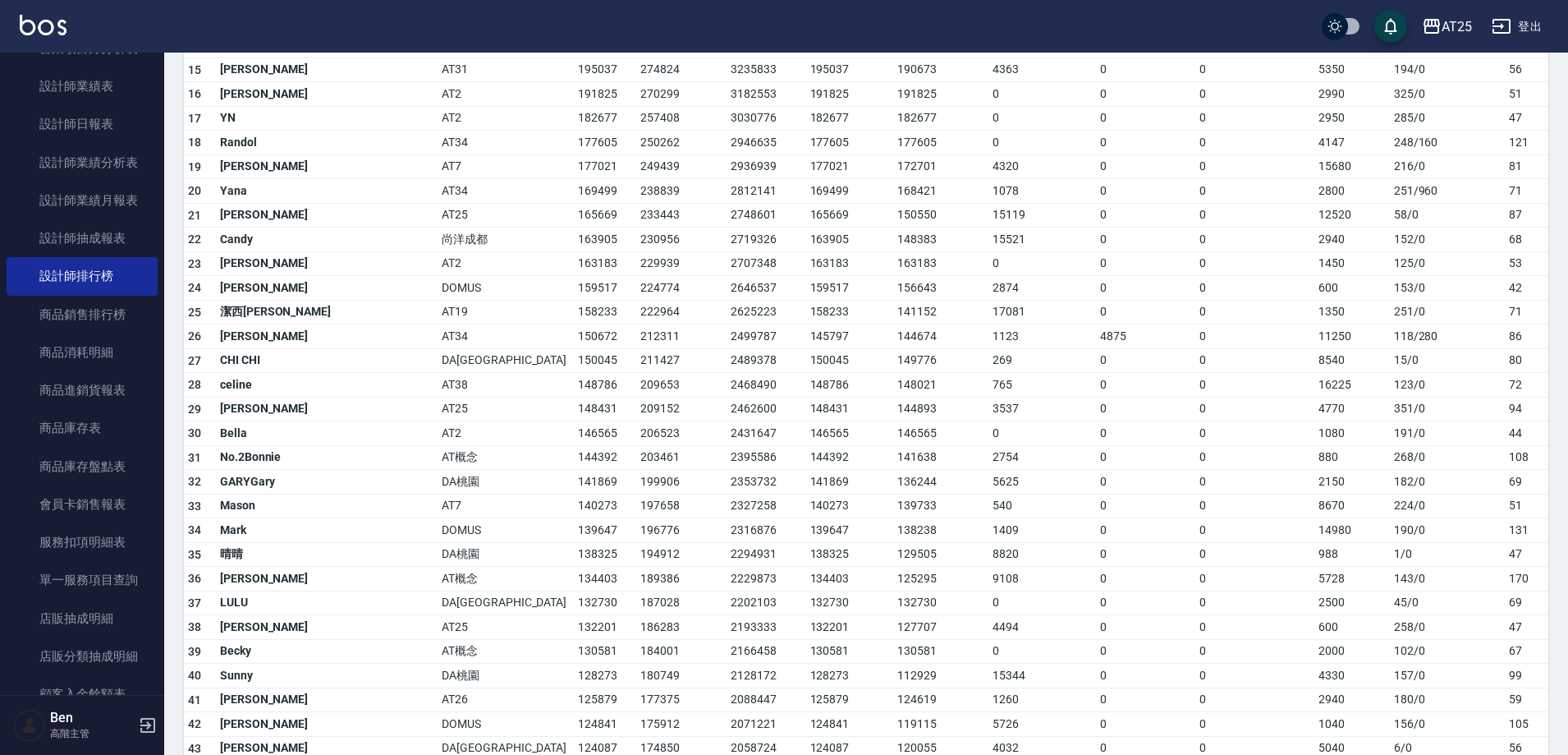
scroll to position [493, 0]
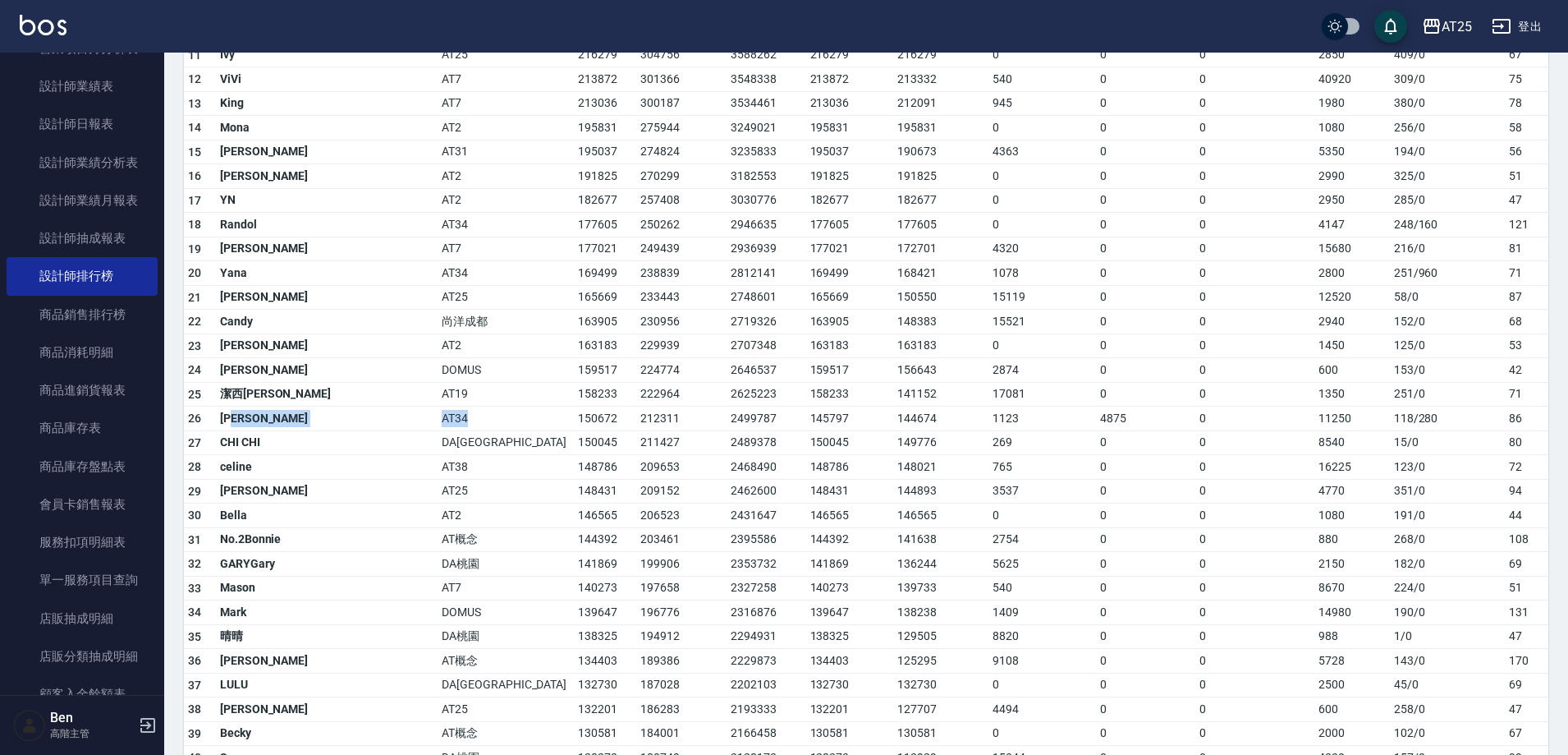
drag, startPoint x: 242, startPoint y: 382, endPoint x: 366, endPoint y: 384, distance: 124.0
click at [366, 407] on tr "26 Emma AT34 150672 212311 2499787 145797 144674 1123 4875 0 11250 118 / 280 86" at bounding box center [866, 419] width 1365 height 25
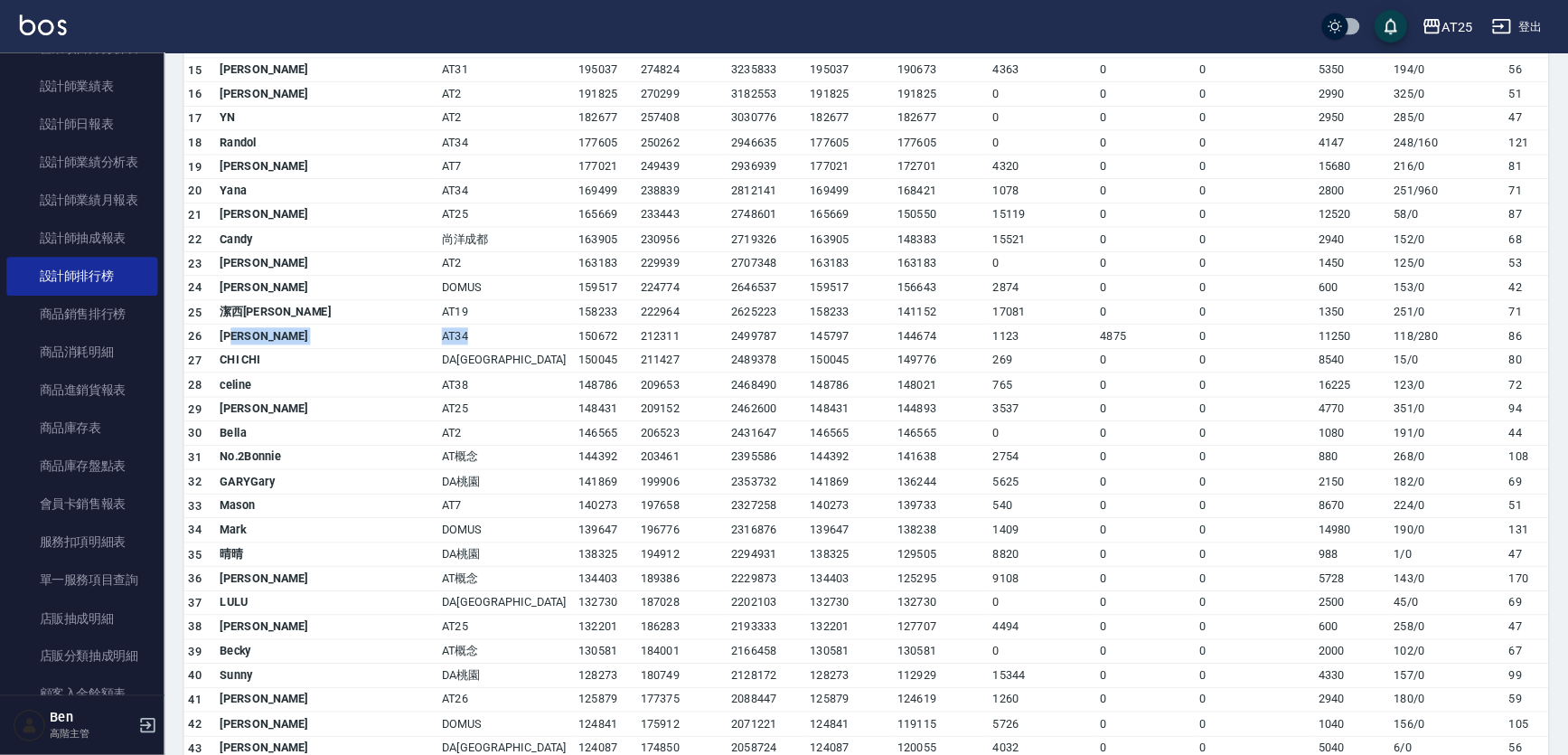
scroll to position [723, 0]
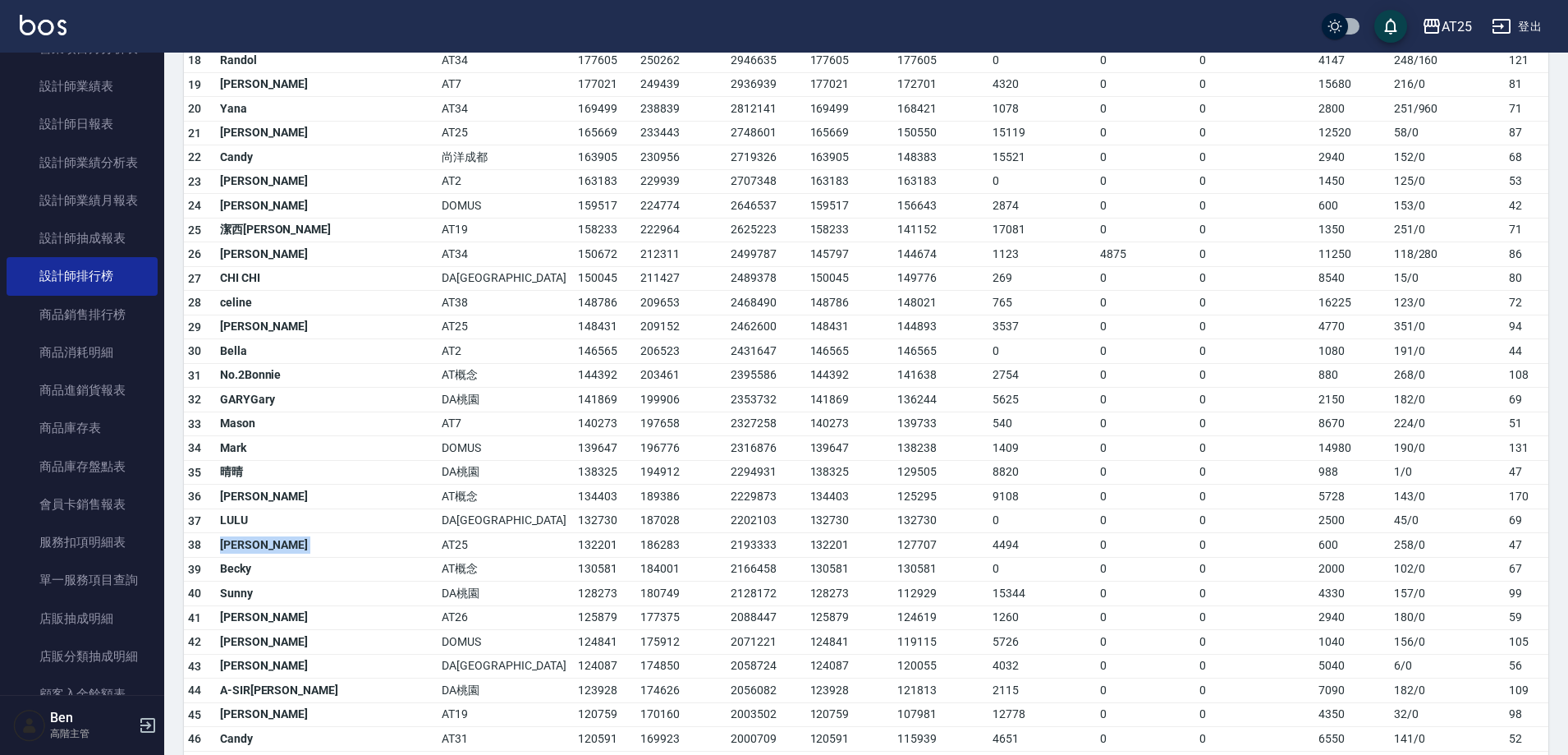
drag, startPoint x: 225, startPoint y: 514, endPoint x: 311, endPoint y: 514, distance: 86.0
click at [311, 533] on tr "38 Emma AT25 132201 186283 2193333 132201 127707 4494 0 0 600 258 / 0 47" at bounding box center [866, 545] width 1365 height 25
drag, startPoint x: 185, startPoint y: 508, endPoint x: 605, endPoint y: 517, distance: 420.1
click at [605, 533] on tr "38 Emma AT25 132201 186283 2193333 132201 127707 4494 0 0 600 258 / 0 47" at bounding box center [866, 545] width 1365 height 25
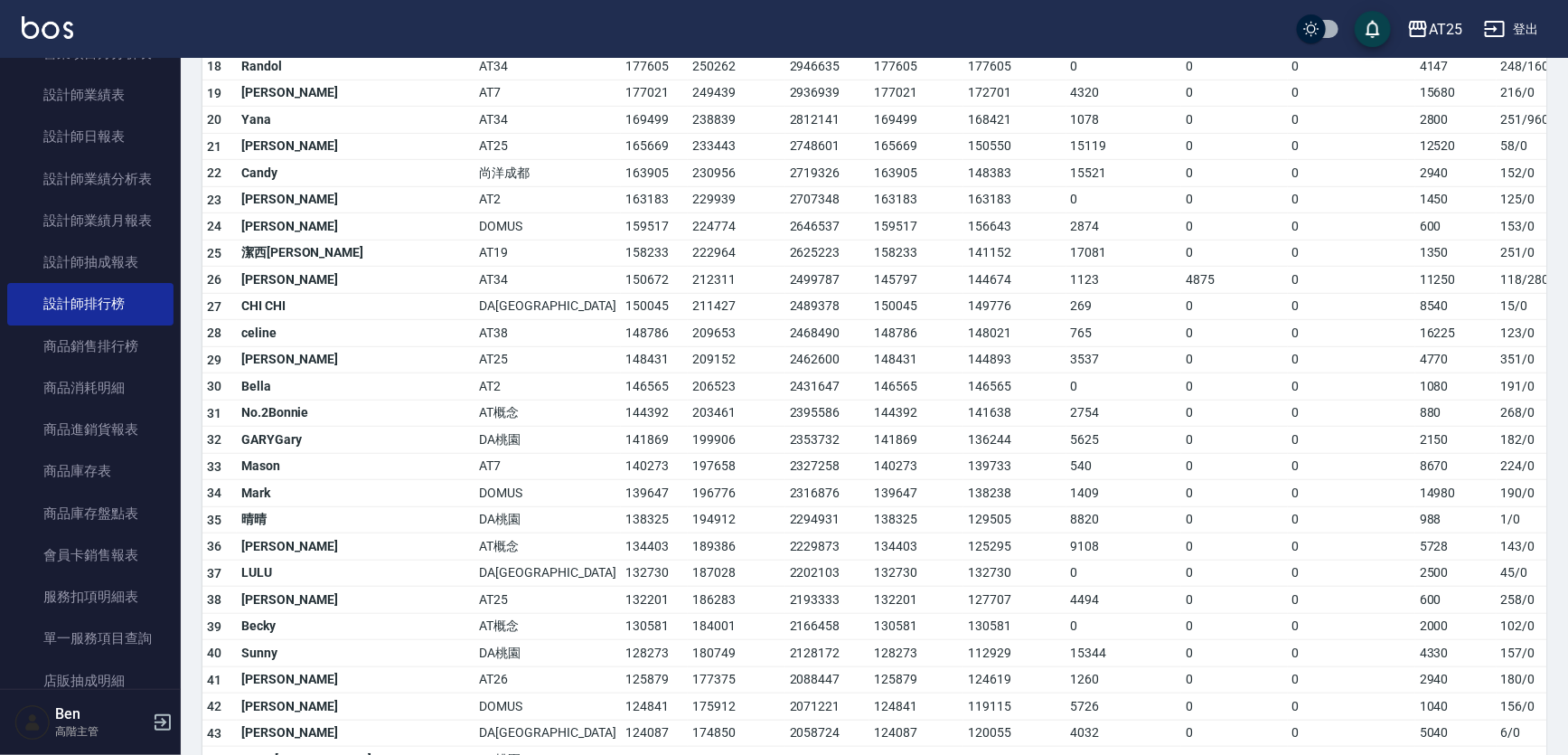
click at [688, 559] on td "187028" at bounding box center [736, 572] width 97 height 27
drag, startPoint x: 394, startPoint y: 594, endPoint x: 418, endPoint y: 594, distance: 24.0
click at [621, 594] on td "132201" at bounding box center [654, 600] width 67 height 27
click at [786, 553] on td "2229873" at bounding box center [828, 546] width 85 height 27
drag, startPoint x: 400, startPoint y: 593, endPoint x: 484, endPoint y: 597, distance: 84.1
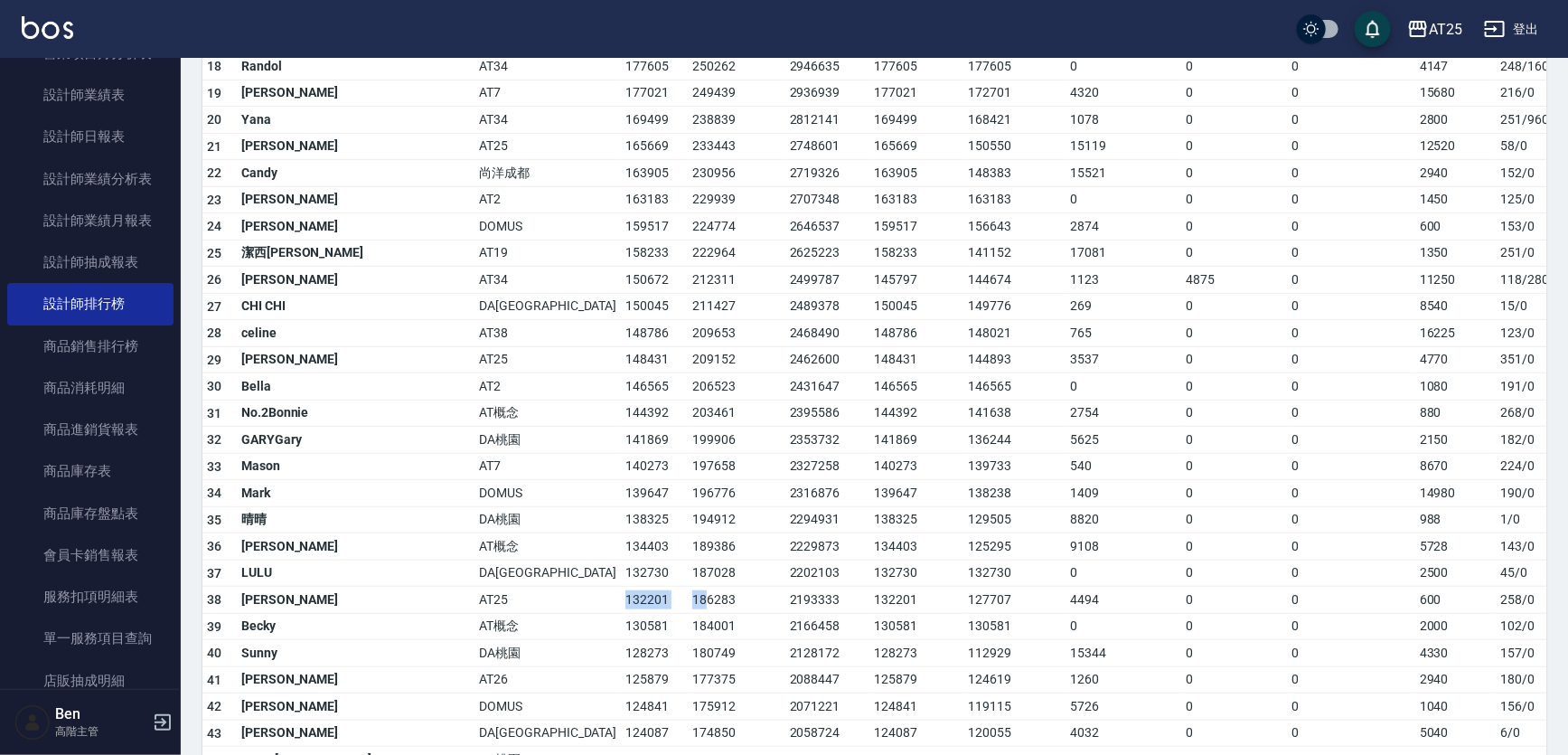
click at [484, 597] on tr "38 Emma AT25 132201 186283 2193333 132201 127707 4494 0 0 600 258 / 0 47" at bounding box center [934, 600] width 1464 height 27
click at [786, 607] on td "2193333" at bounding box center [828, 600] width 85 height 27
drag, startPoint x: 452, startPoint y: 596, endPoint x: 525, endPoint y: 596, distance: 73.0
click at [525, 596] on tr "38 Emma AT25 132201 186283 2193333 132201 127707 4494 0 0 600 258 / 0 47" at bounding box center [934, 600] width 1464 height 27
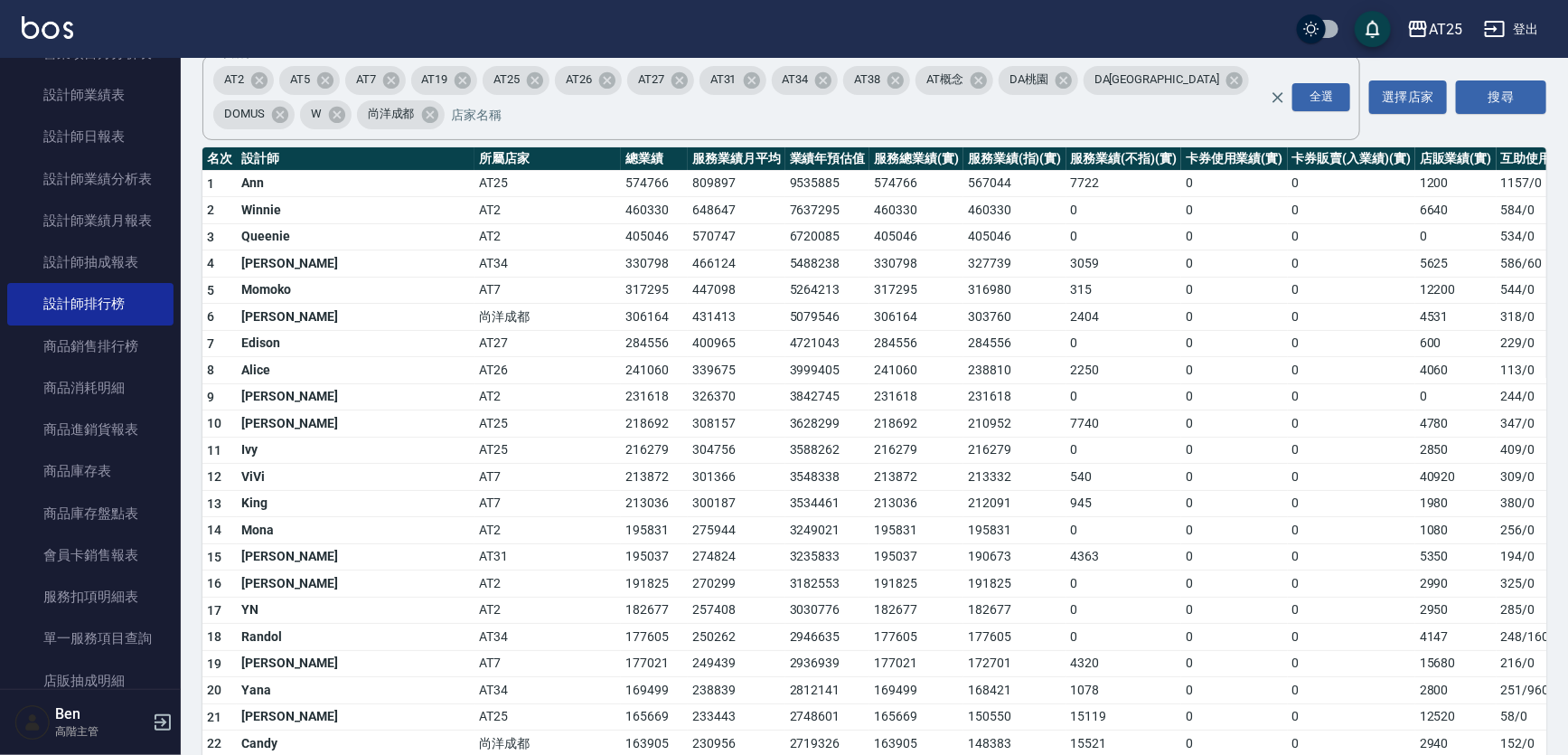
scroll to position [147, 0]
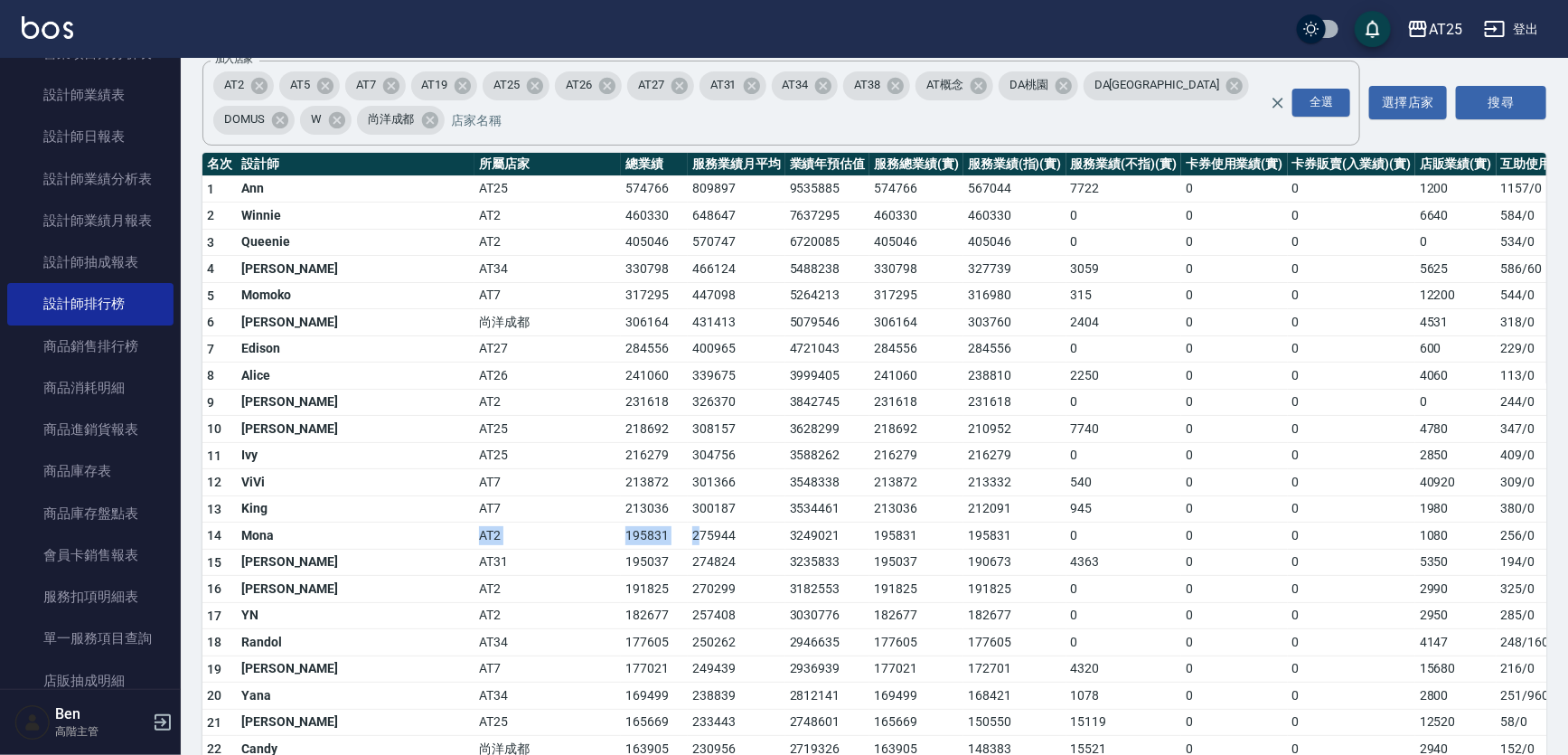
drag, startPoint x: 319, startPoint y: 534, endPoint x: 479, endPoint y: 532, distance: 160.0
click at [479, 532] on tr "14 Mona AT2 195831 275944 3249021 195831 195831 0 0 0 1080 256 / 0 58" at bounding box center [934, 536] width 1464 height 27
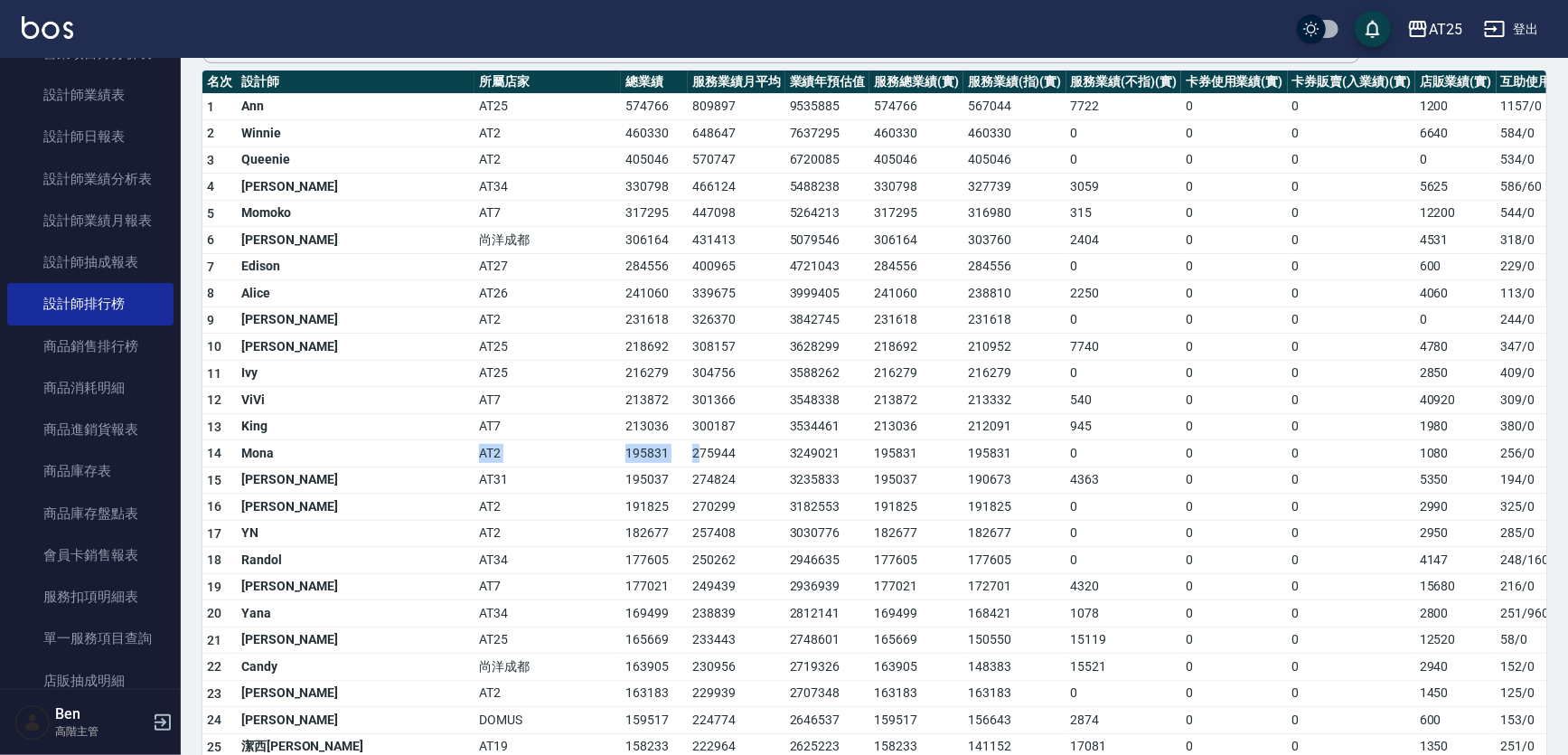
scroll to position [312, 0]
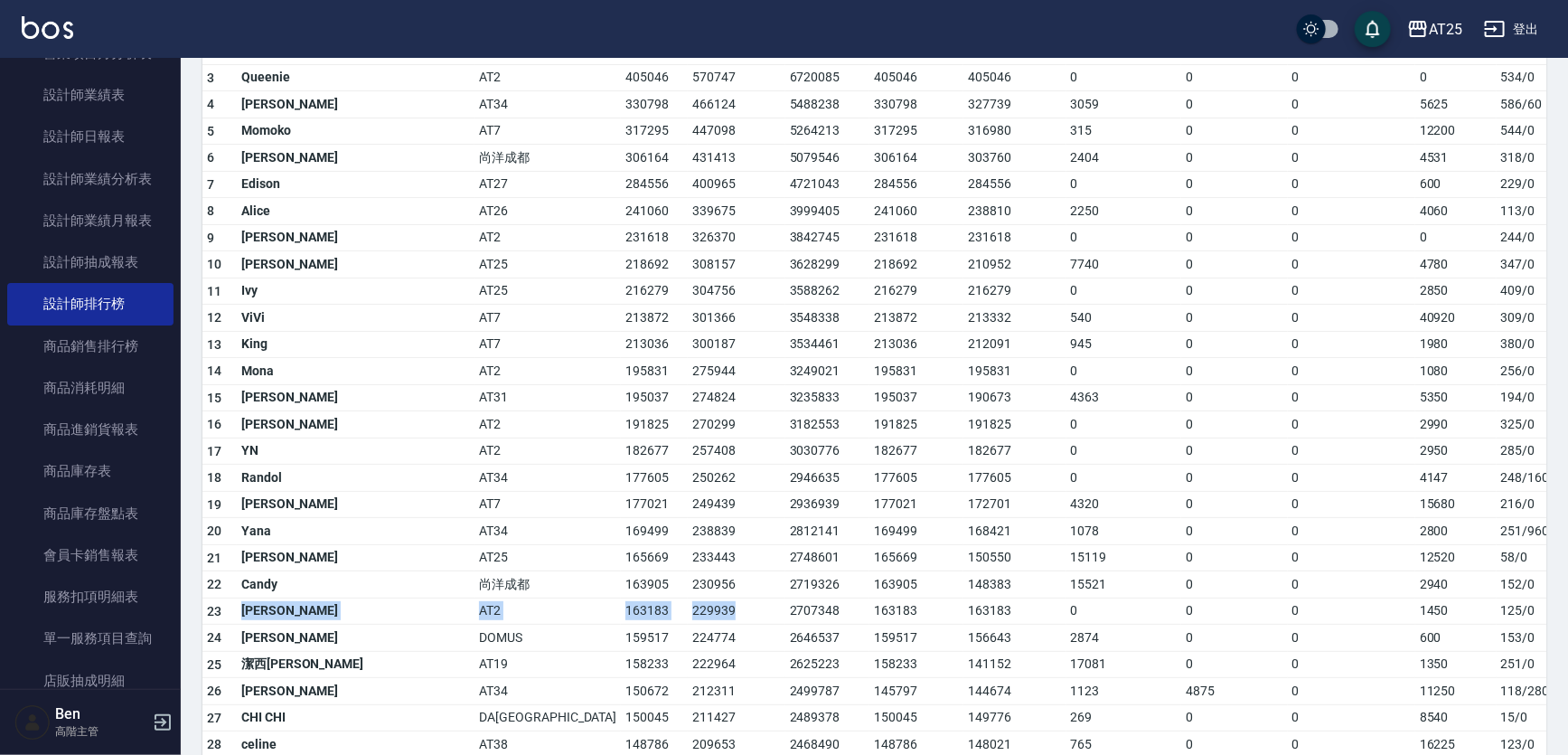
drag, startPoint x: 242, startPoint y: 606, endPoint x: 560, endPoint y: 606, distance: 318.0
click at [560, 606] on tr "23 小玥 AT2 163183 229939 2707348 163183 163183 0 0 0 1450 125 / 0 53" at bounding box center [934, 611] width 1464 height 27
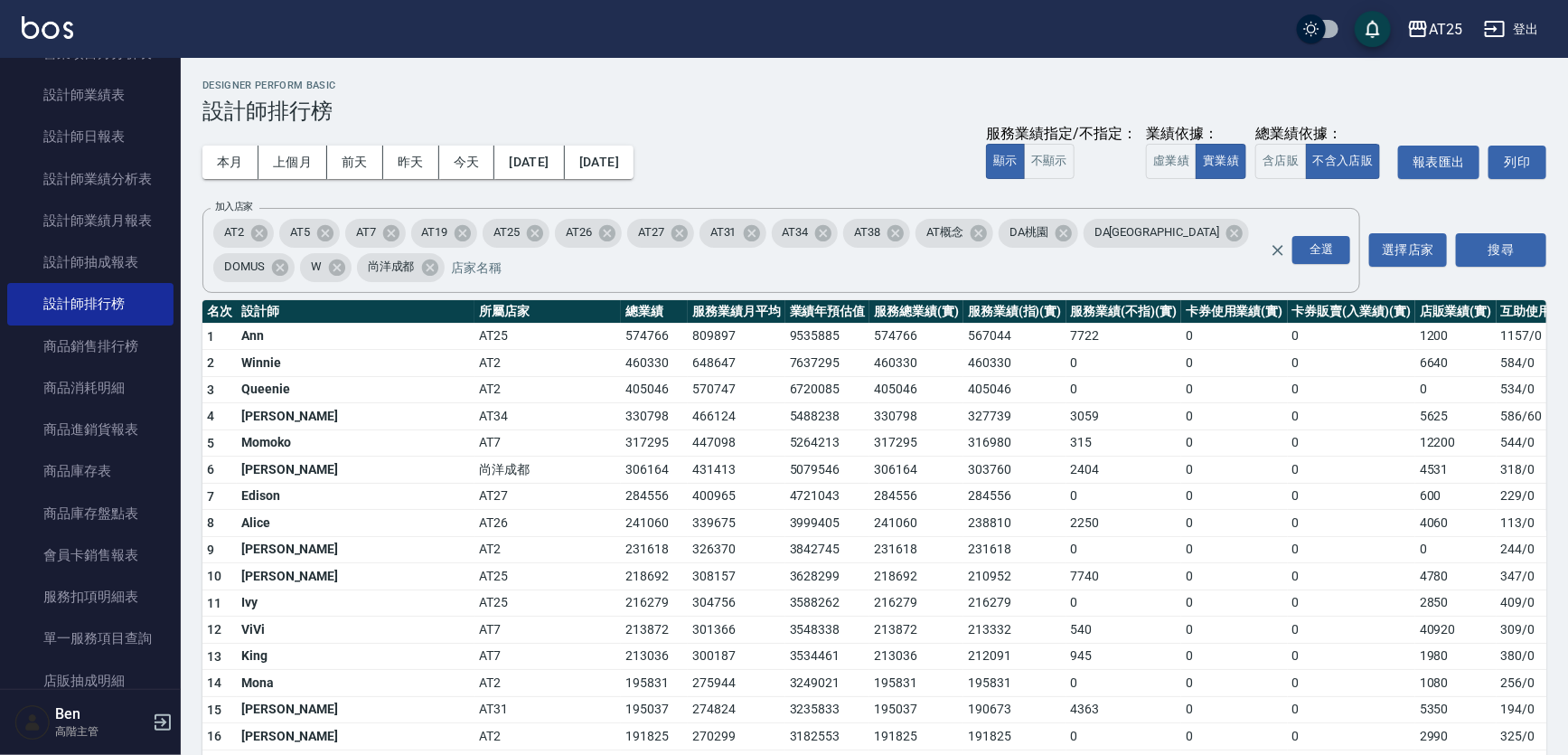
scroll to position [81, 0]
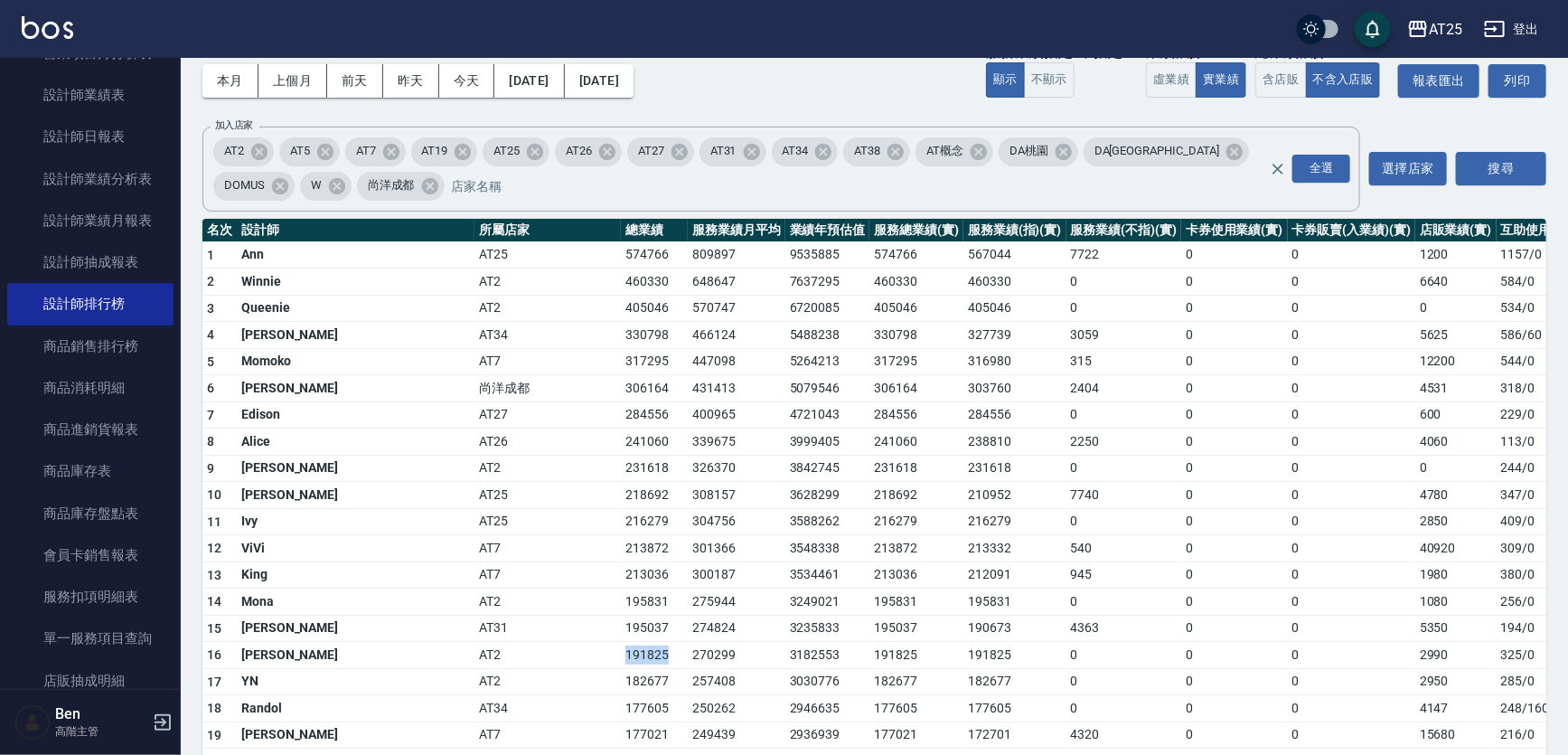
drag, startPoint x: 370, startPoint y: 644, endPoint x: 458, endPoint y: 648, distance: 88.1
click at [458, 648] on tr "16 Rebecca AT2 191825 270299 3182553 191825 191825 0 0 0 2990 325 / 0 51" at bounding box center [934, 655] width 1464 height 27
drag, startPoint x: 235, startPoint y: 656, endPoint x: 443, endPoint y: 653, distance: 208.0
click at [443, 653] on tr "16 Rebecca AT2 191825 270299 3182553 191825 191825 0 0 0 2990 325 / 0 51" at bounding box center [934, 655] width 1464 height 27
drag, startPoint x: 241, startPoint y: 627, endPoint x: 451, endPoint y: 625, distance: 210.0
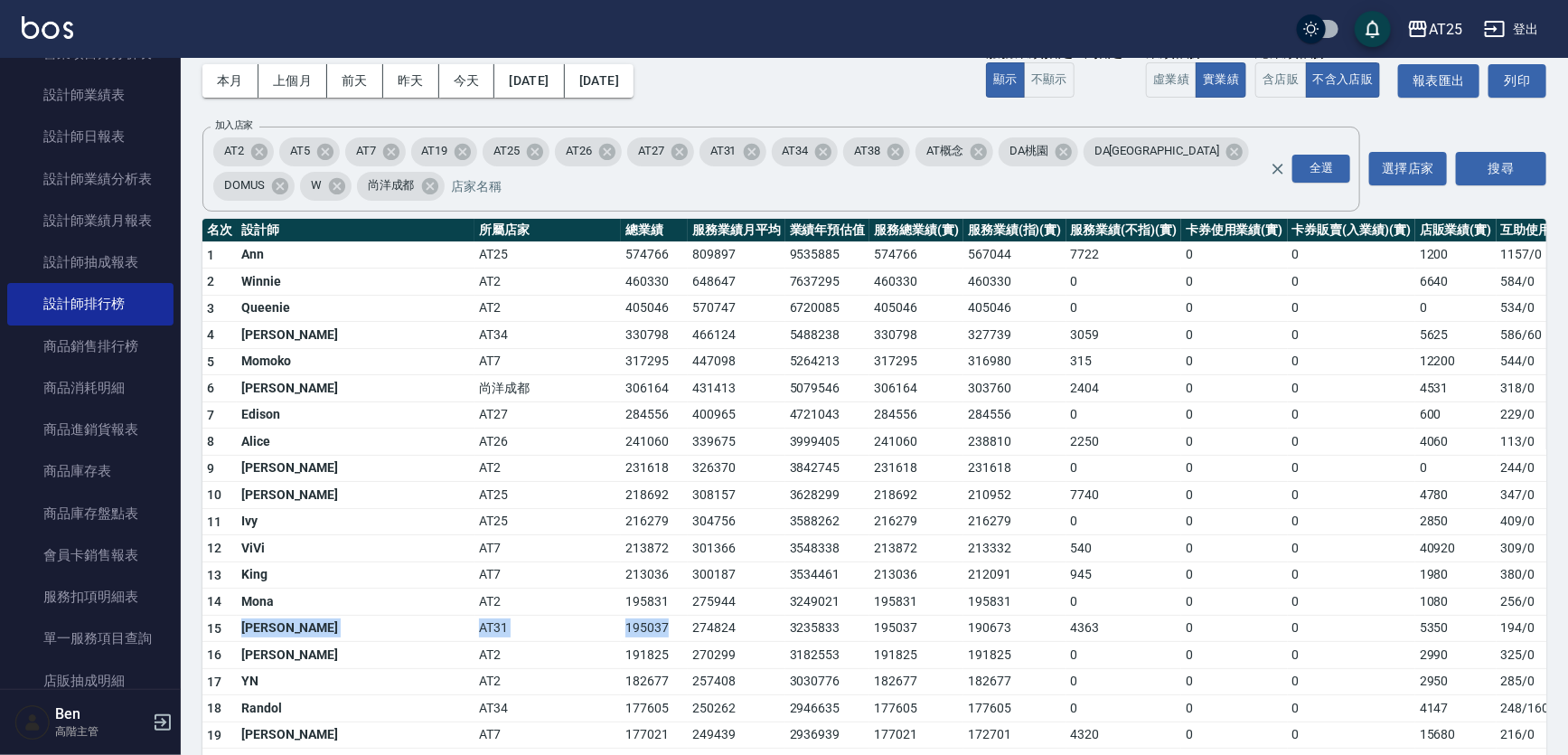
click at [451, 625] on tr "15 Jason AT31 195037 274824 3235833 195037 190673 4363 0 0 5350 194 / 0 56" at bounding box center [934, 628] width 1464 height 27
drag, startPoint x: 239, startPoint y: 573, endPoint x: 428, endPoint y: 565, distance: 189.2
click at [428, 565] on tr "13 King 　 AT7 213036 300187 3534461 213036 212091 945 0 0 1980 380 / 0 78" at bounding box center [934, 574] width 1464 height 27
click at [475, 544] on td "AT7" at bounding box center [548, 548] width 146 height 27
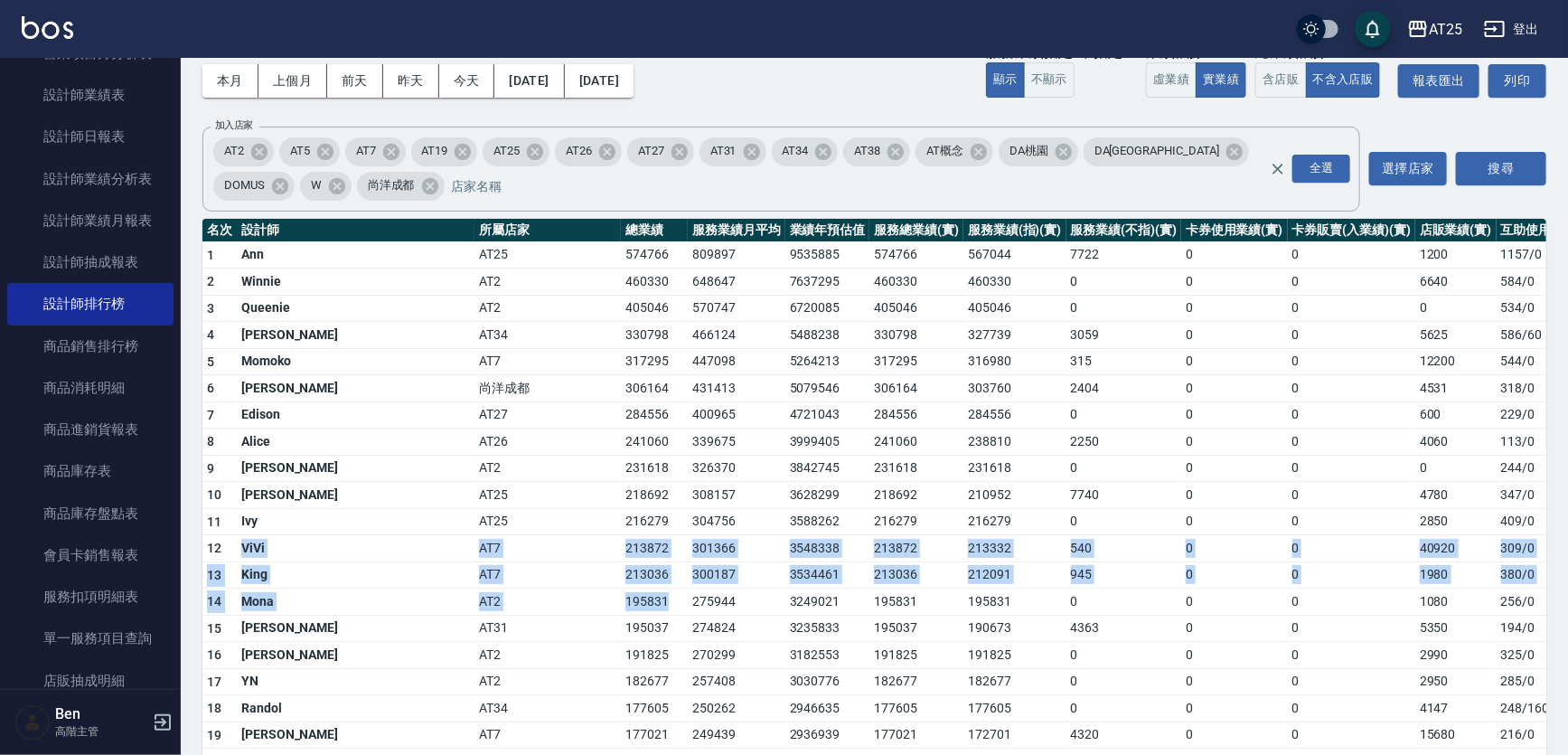
drag, startPoint x: 242, startPoint y: 541, endPoint x: 444, endPoint y: 590, distance: 207.9
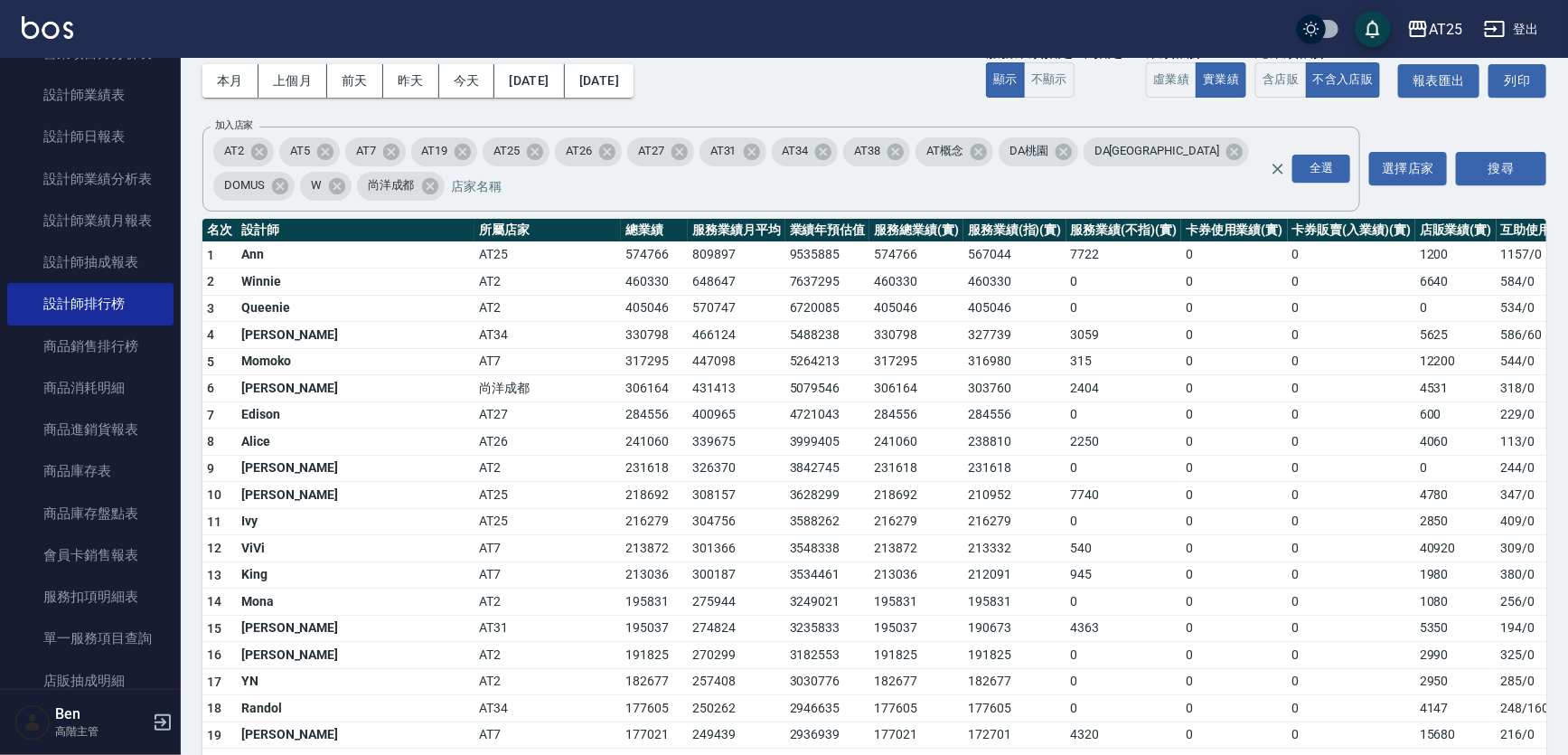
click at [786, 590] on td "3249021" at bounding box center [828, 601] width 85 height 27
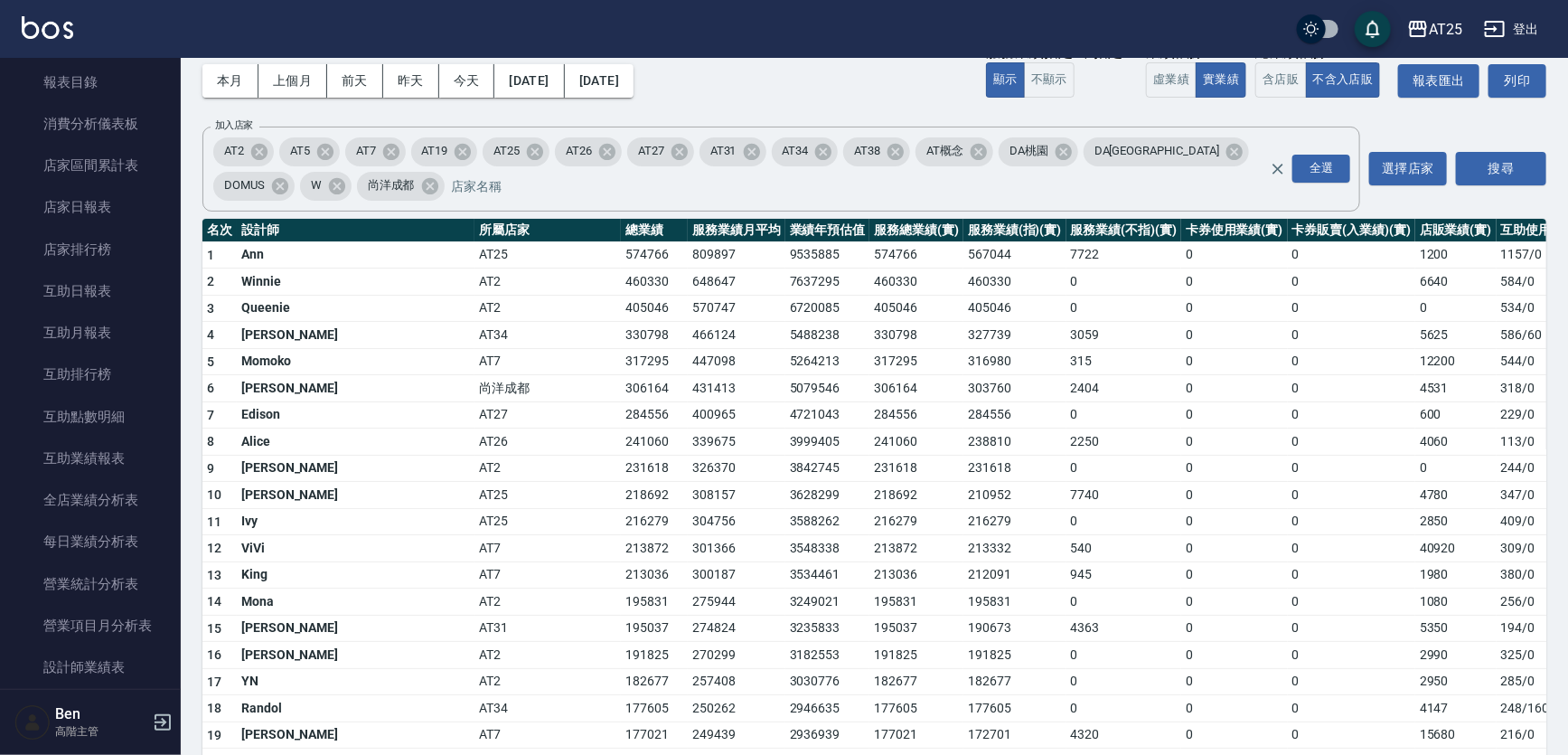
scroll to position [0, 0]
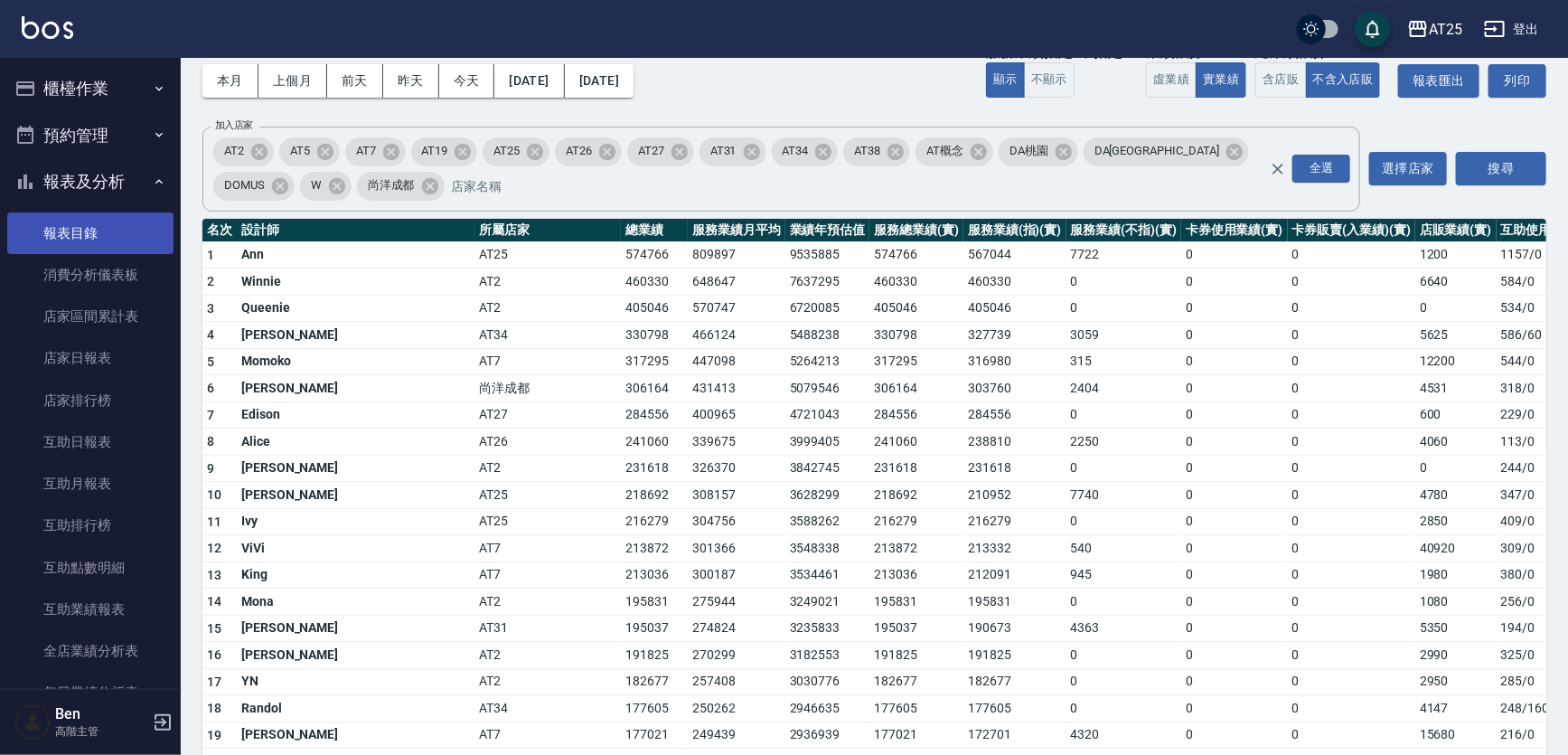
click at [73, 229] on link "報表目錄" at bounding box center [91, 233] width 167 height 41
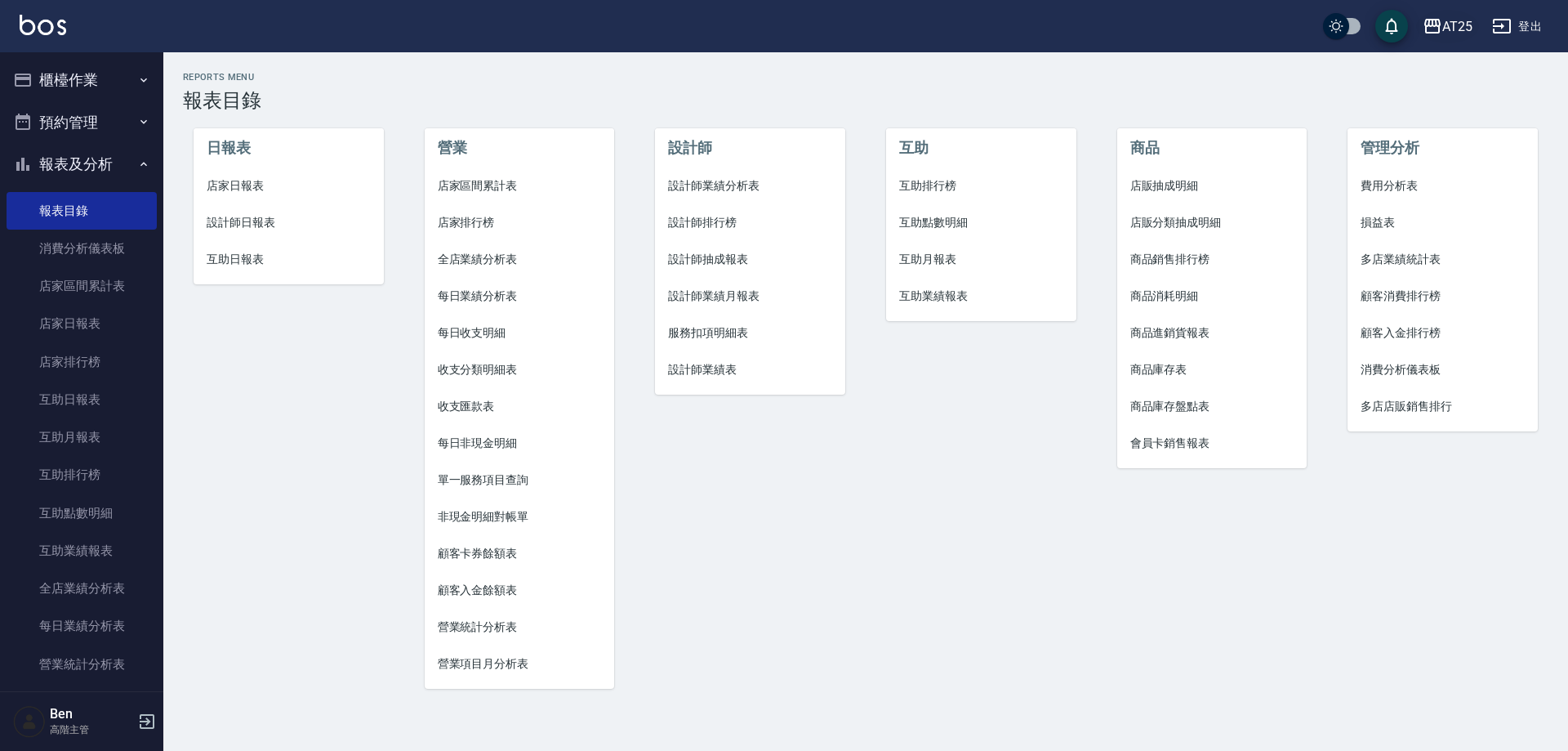
click at [1444, 20] on div "AT25" at bounding box center [1457, 26] width 30 height 20
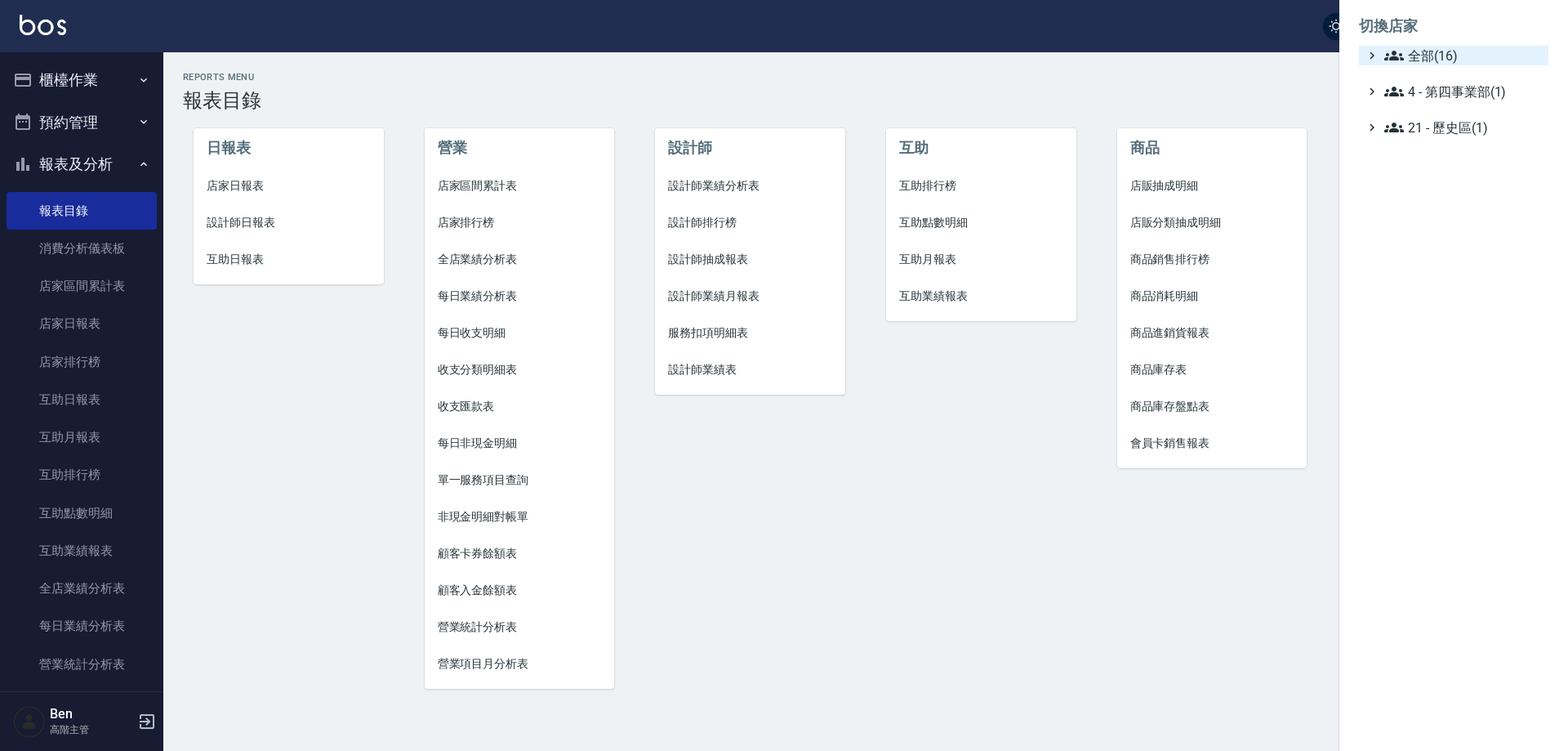
click at [1459, 56] on span "全部(16)" at bounding box center [1463, 55] width 157 height 19
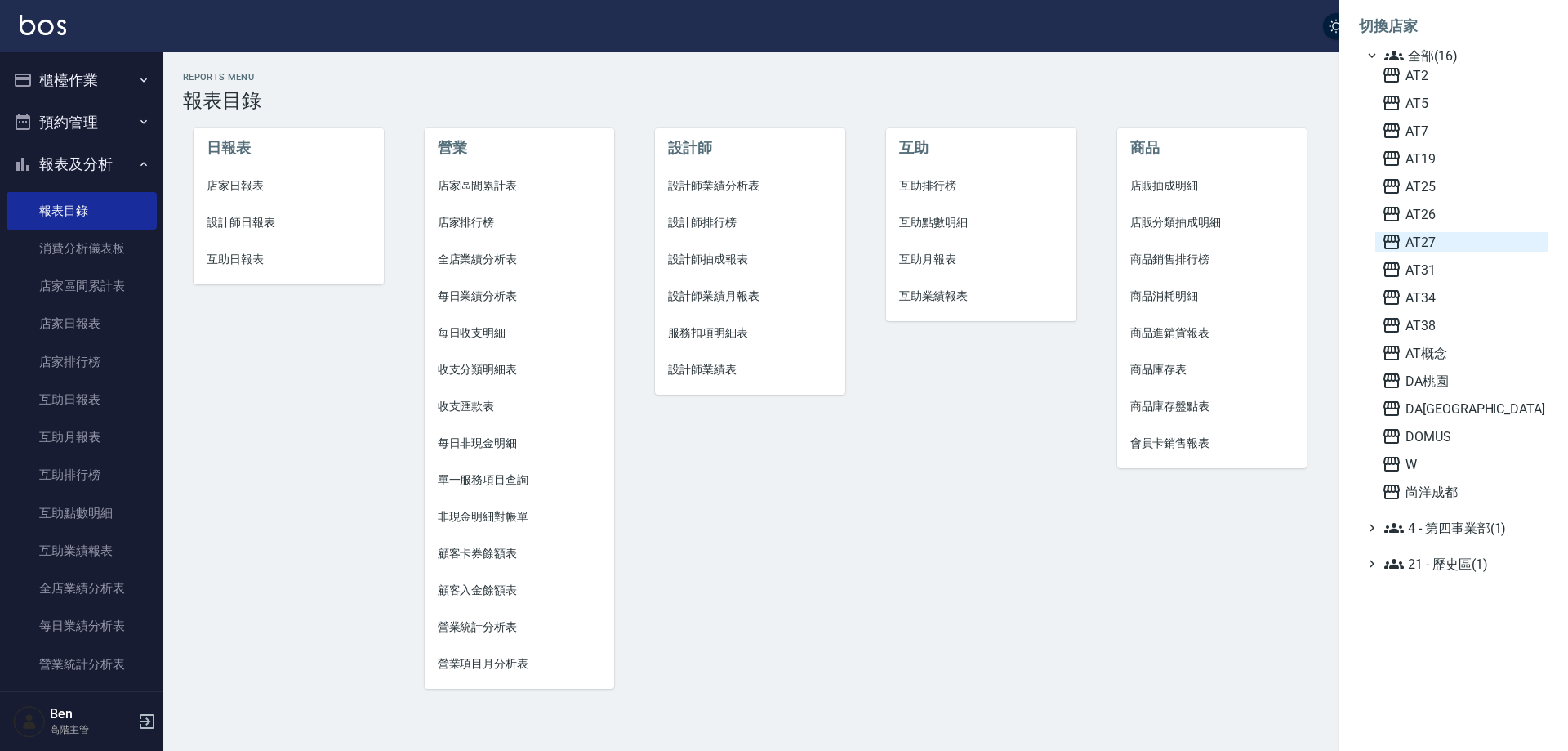
click at [1419, 248] on span "AT27" at bounding box center [1461, 241] width 160 height 19
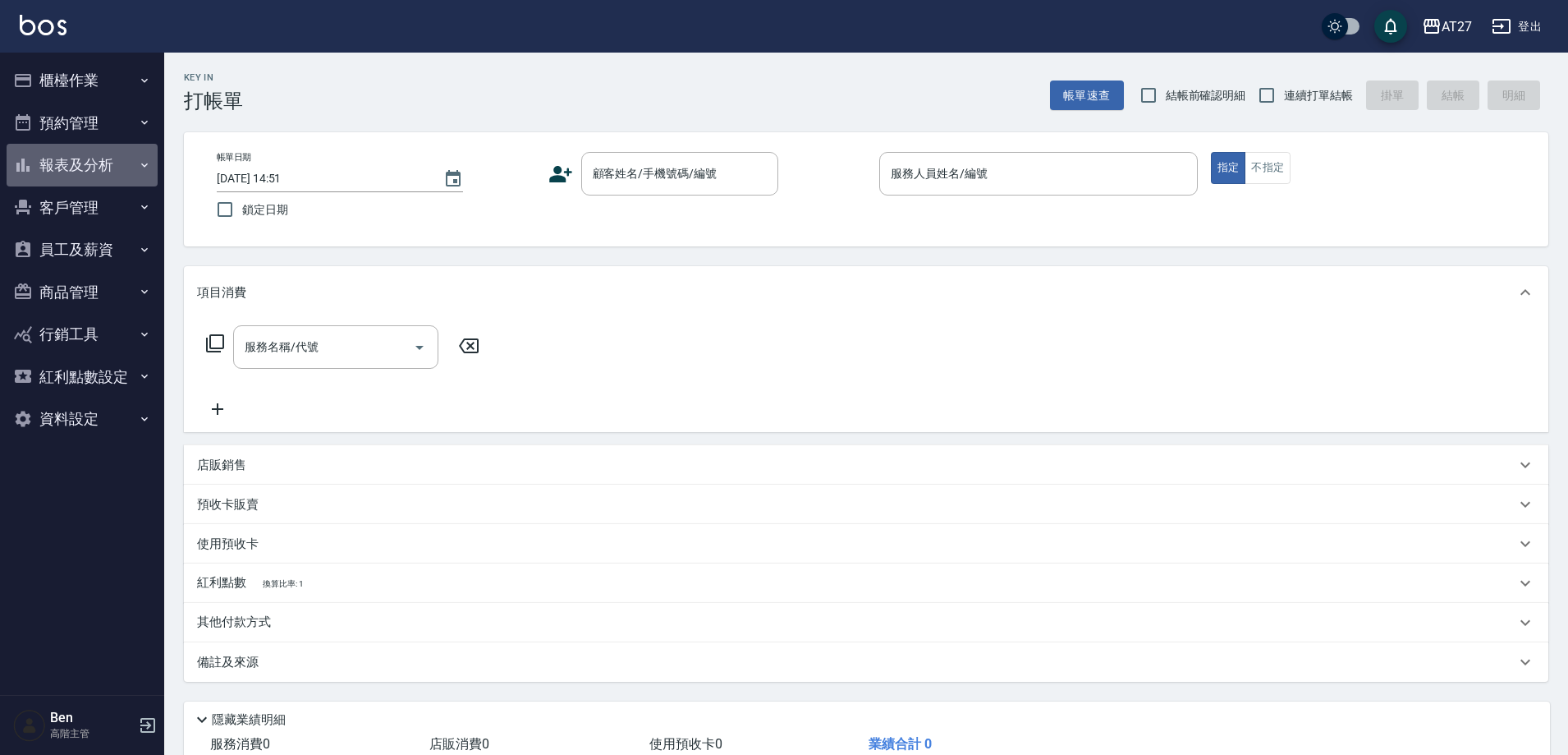
click at [109, 175] on button "報表及分析" at bounding box center [83, 165] width 151 height 43
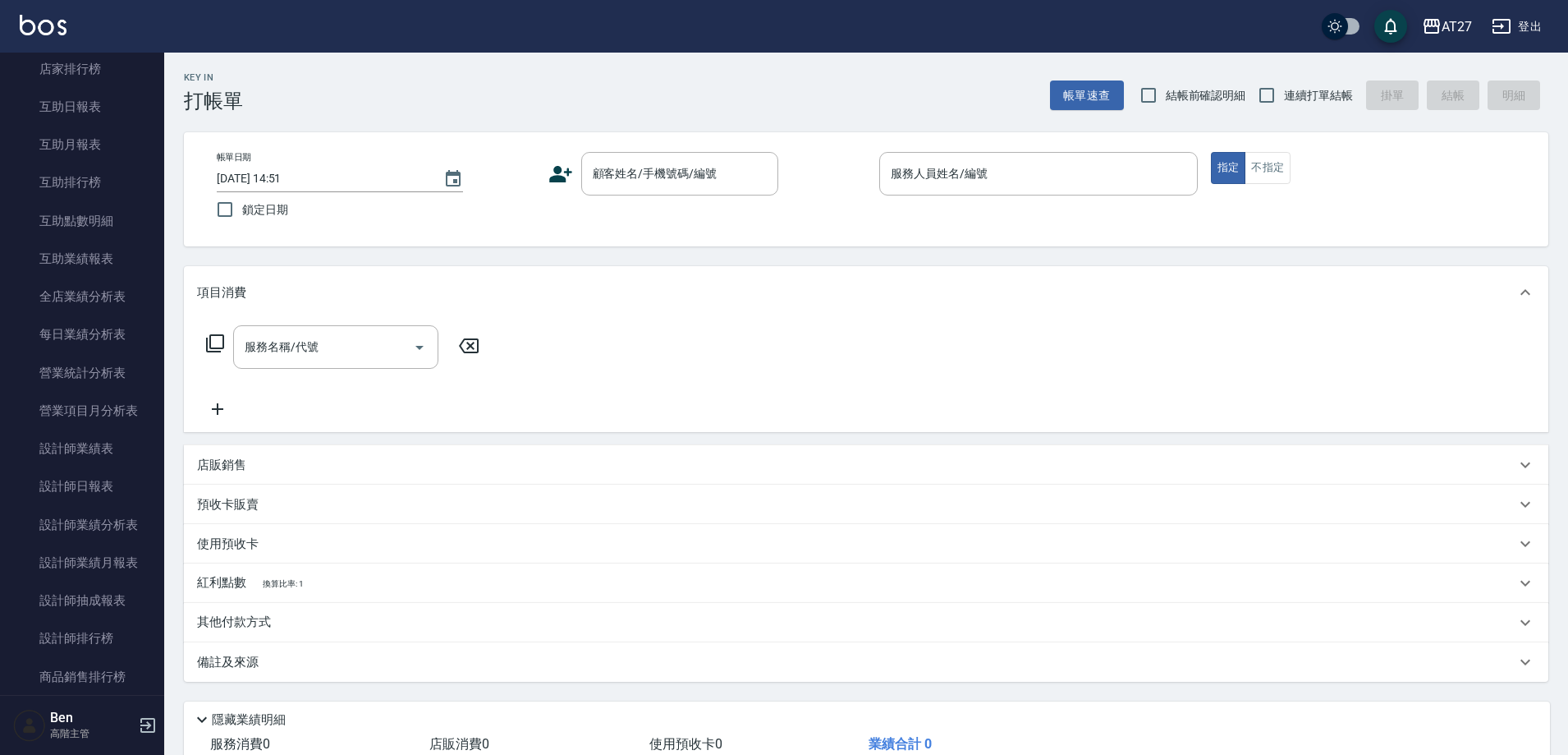
scroll to position [575, 0]
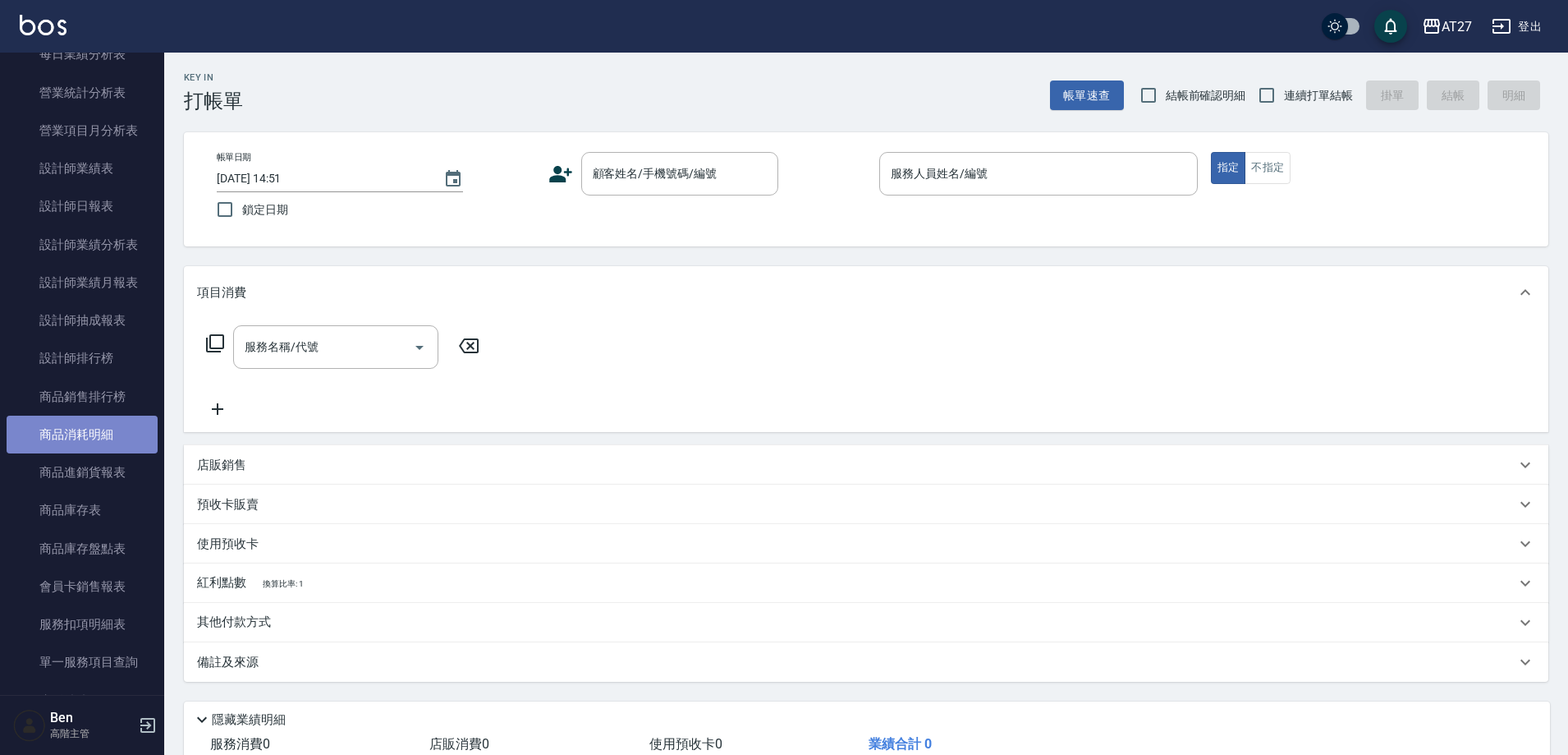
click at [89, 429] on link "商品消耗明細" at bounding box center [83, 434] width 151 height 37
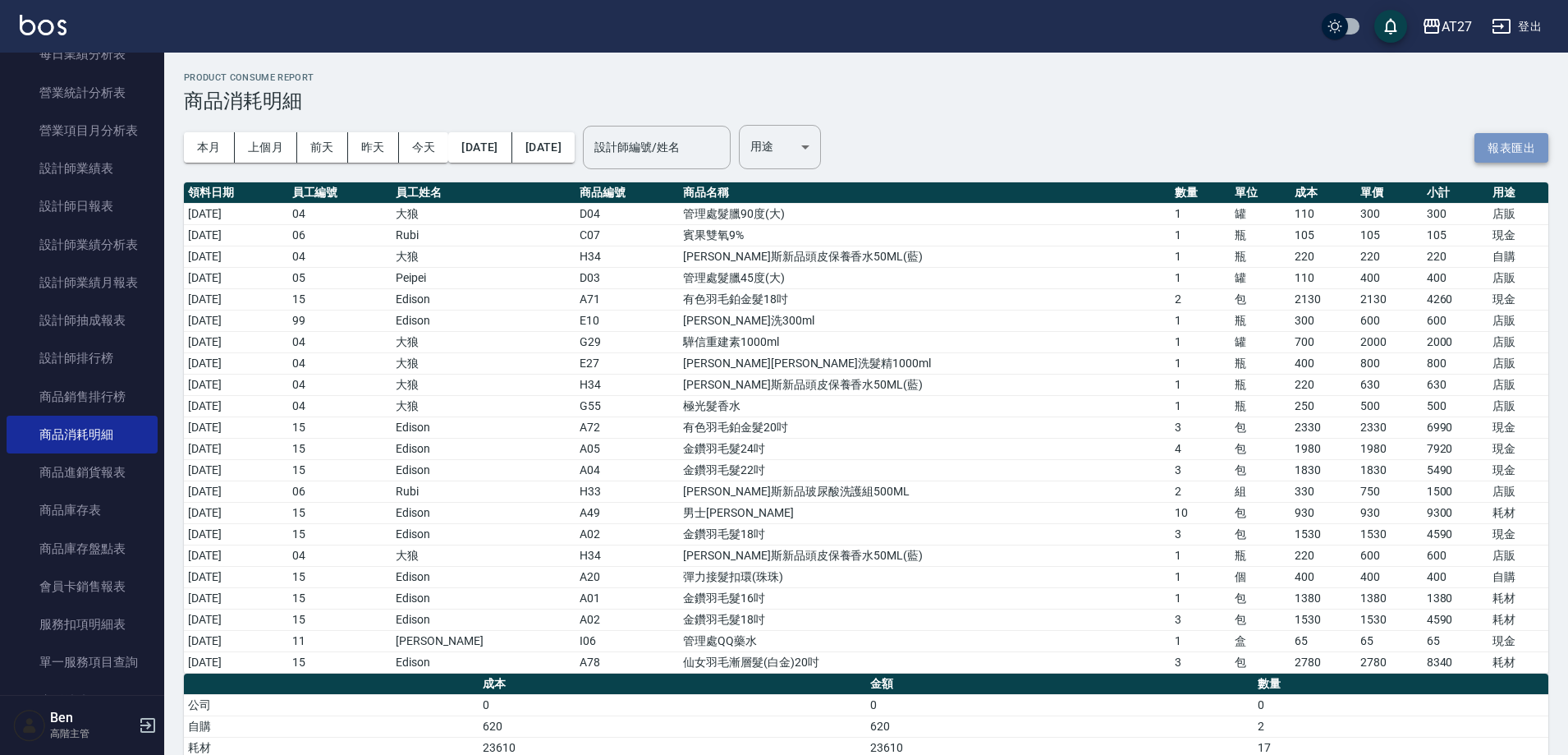
click at [1497, 153] on button "報表匯出" at bounding box center [1511, 148] width 74 height 31
click at [1469, 23] on div "AT27" at bounding box center [1457, 26] width 31 height 20
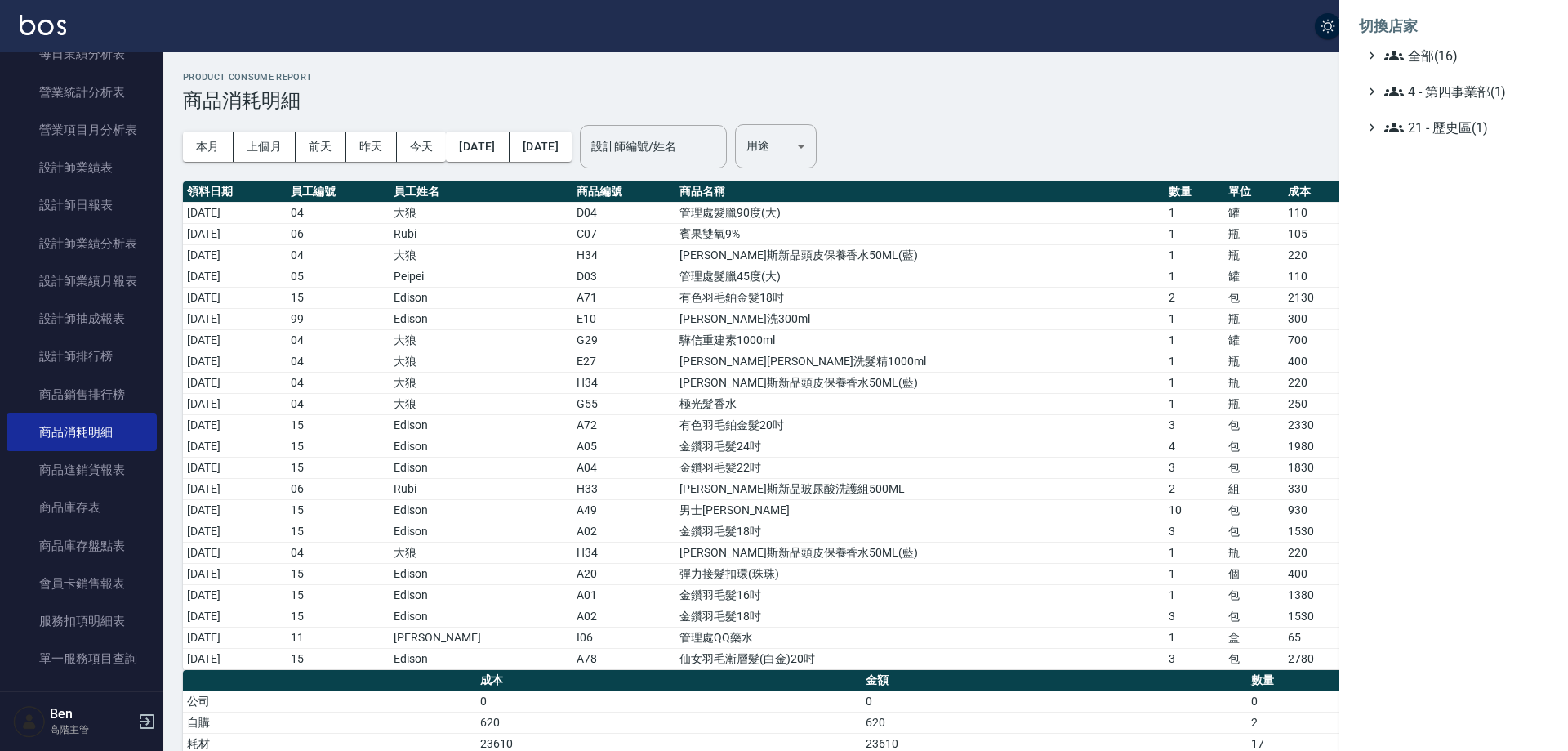
click at [88, 501] on div at bounding box center [784, 375] width 1568 height 751
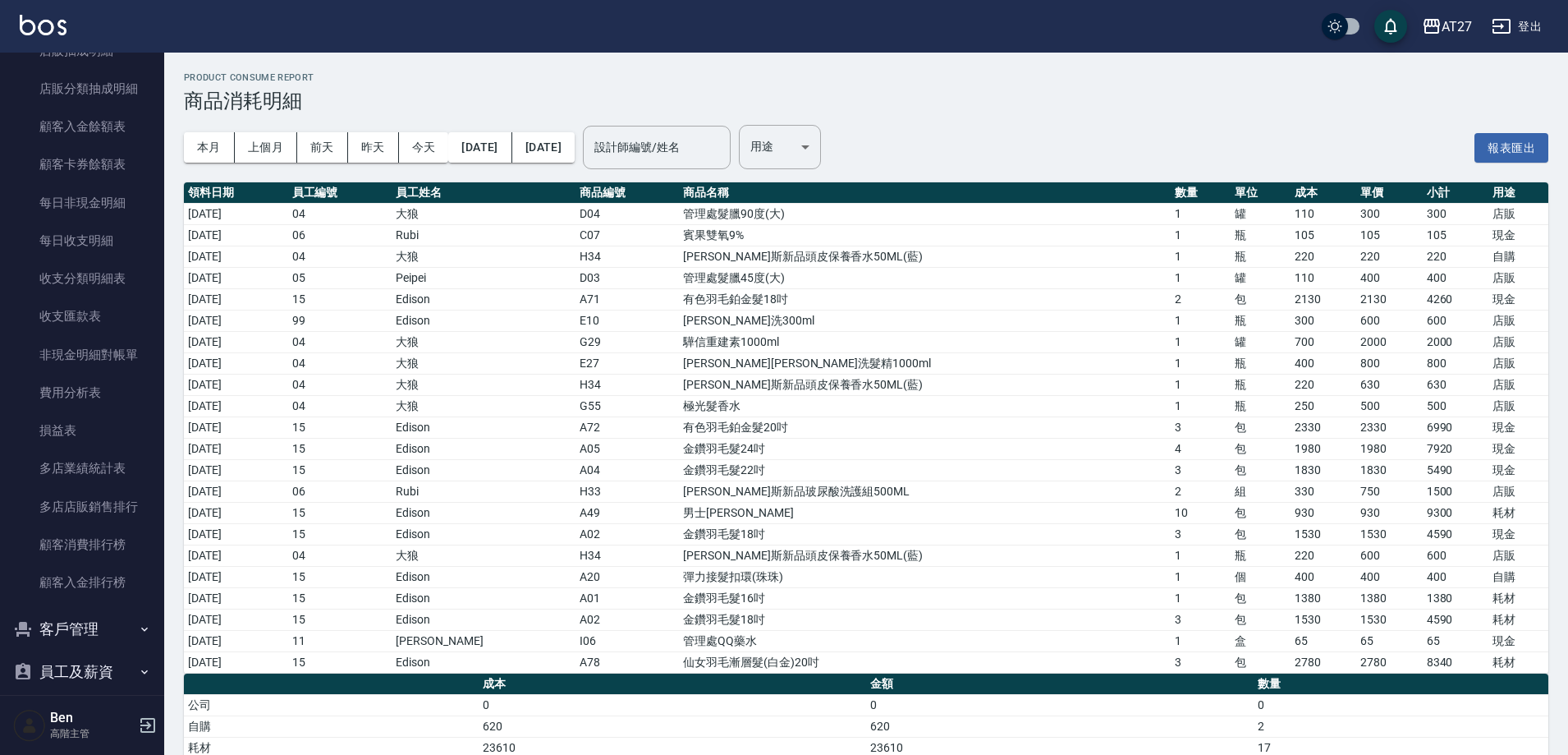
scroll to position [1411, 0]
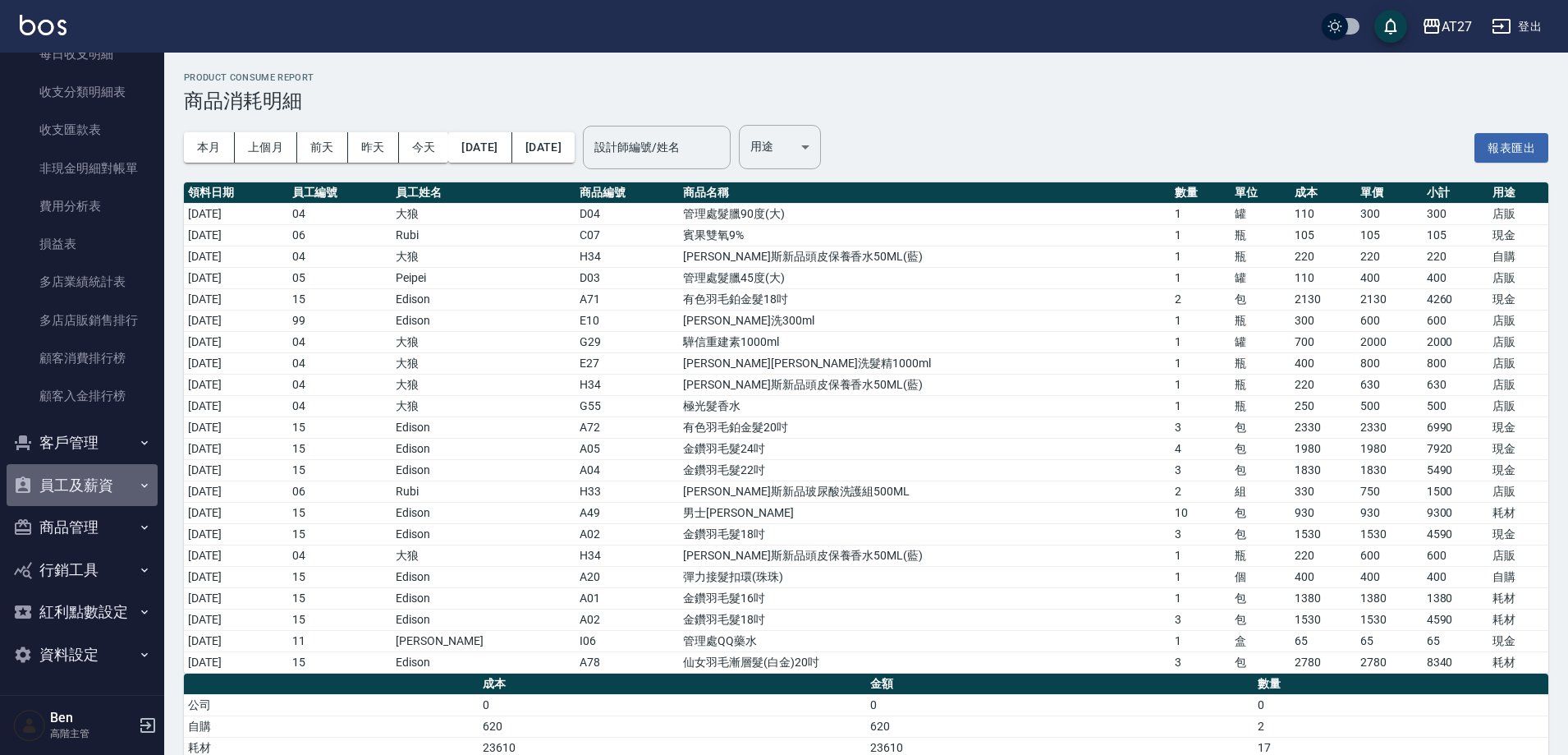
click at [85, 489] on button "員工及薪資" at bounding box center [83, 485] width 151 height 43
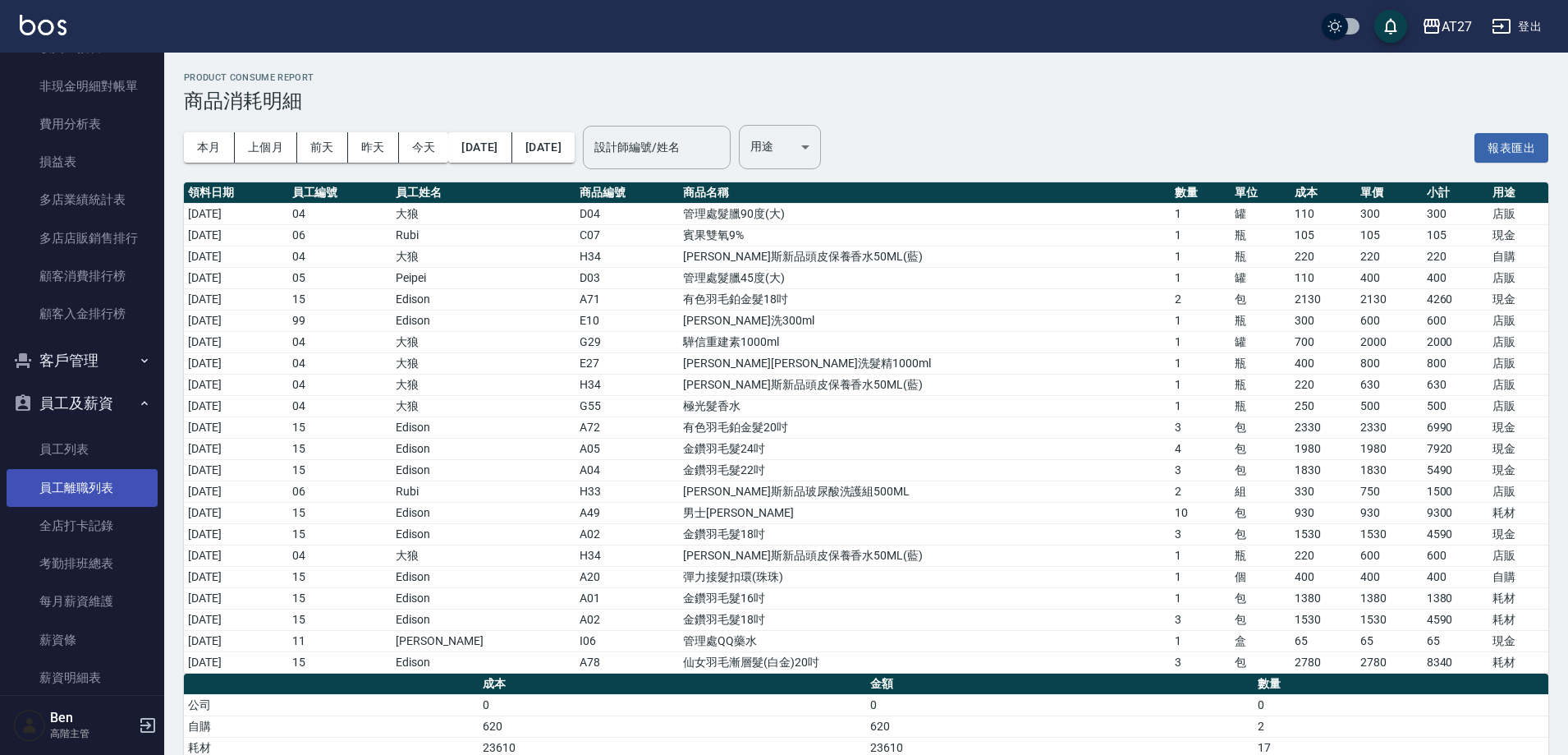
scroll to position [1728, 0]
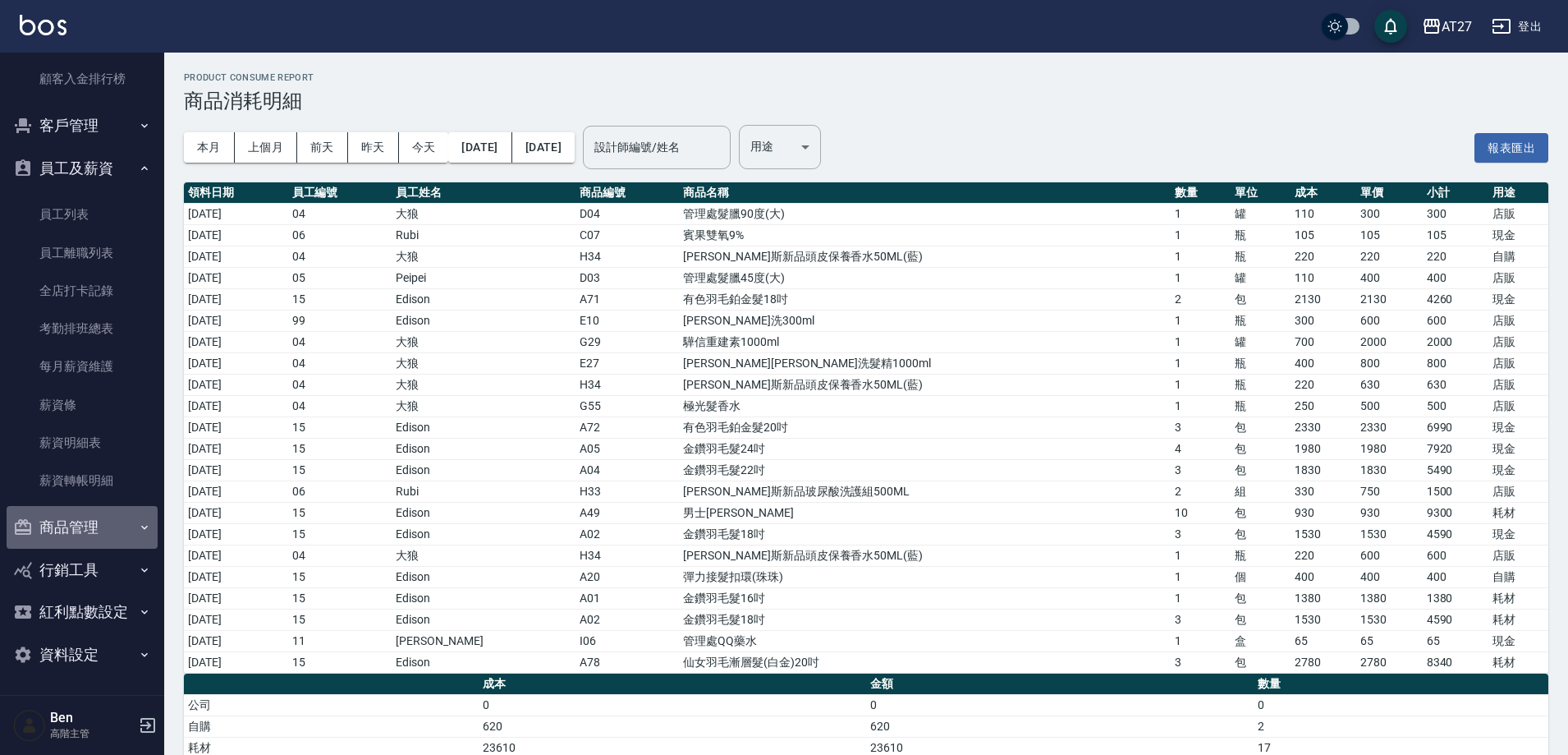
click at [88, 518] on button "商品管理" at bounding box center [83, 527] width 151 height 43
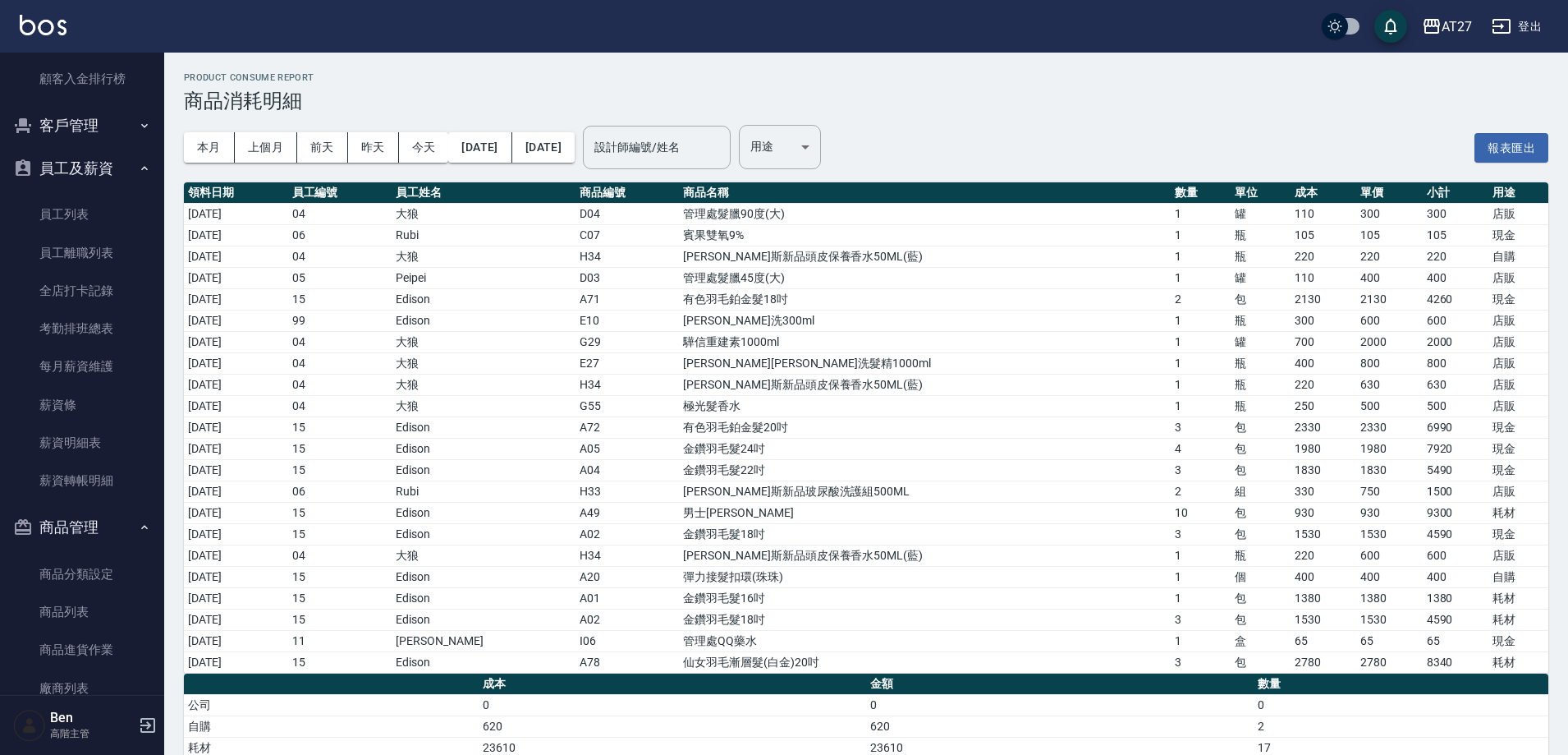
scroll to position [1810, 0]
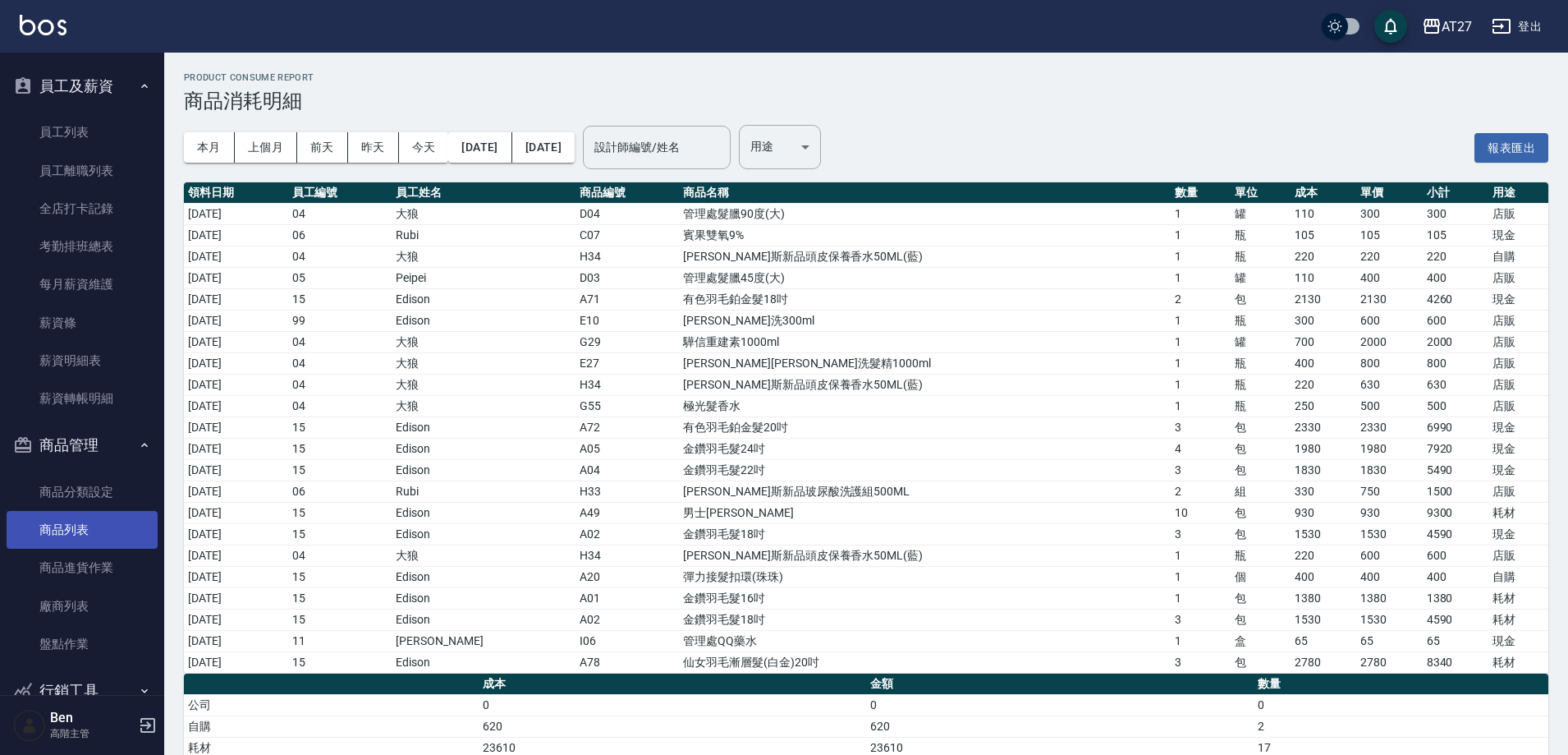
click at [85, 529] on link "商品列表" at bounding box center [83, 529] width 151 height 37
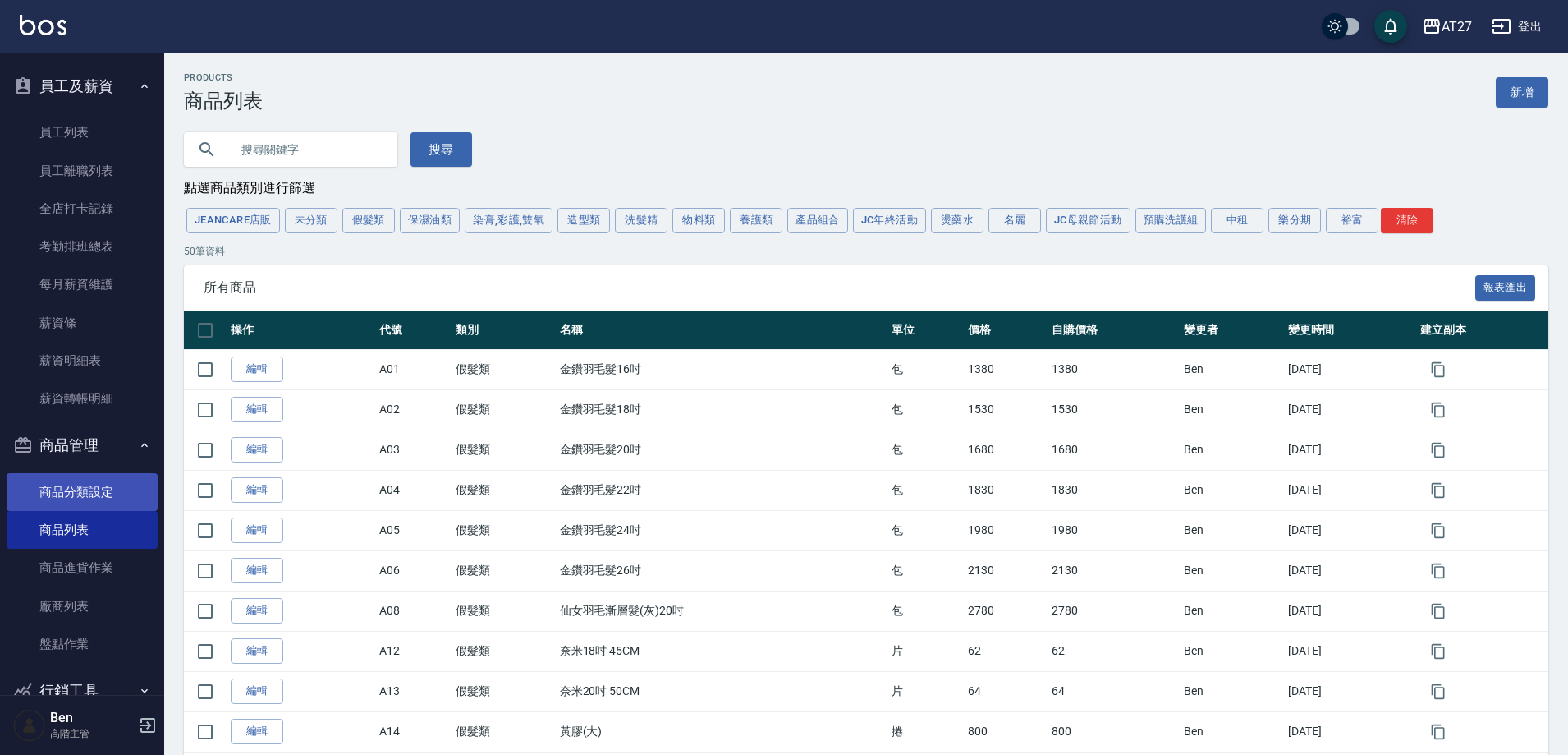
click at [316, 152] on input "text" at bounding box center [306, 150] width 154 height 44
type input "溪"
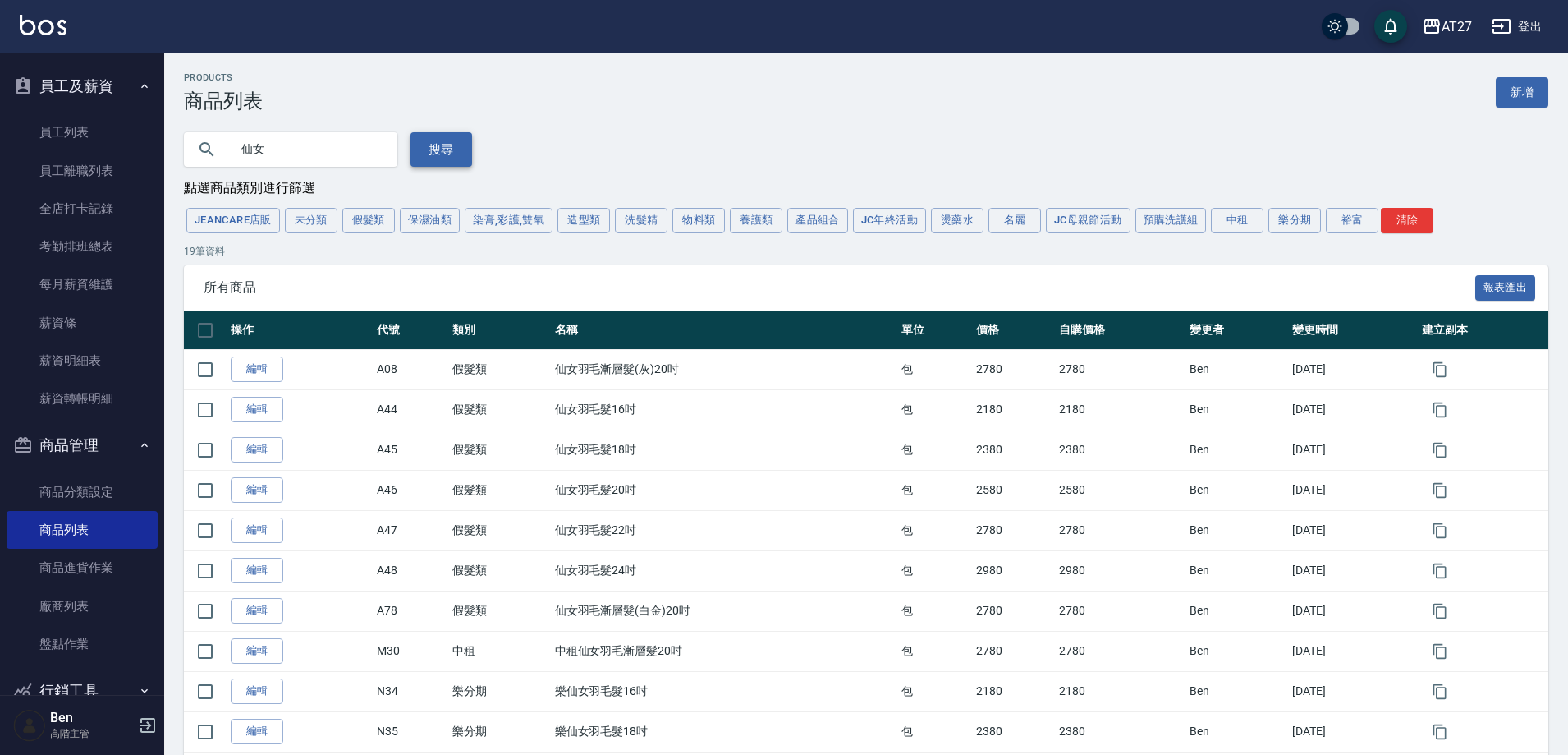
click at [421, 153] on button "搜尋" at bounding box center [442, 149] width 61 height 35
click at [334, 154] on input "仙女" at bounding box center [306, 150] width 154 height 44
type input "仙"
click at [444, 147] on button "搜尋" at bounding box center [442, 149] width 61 height 35
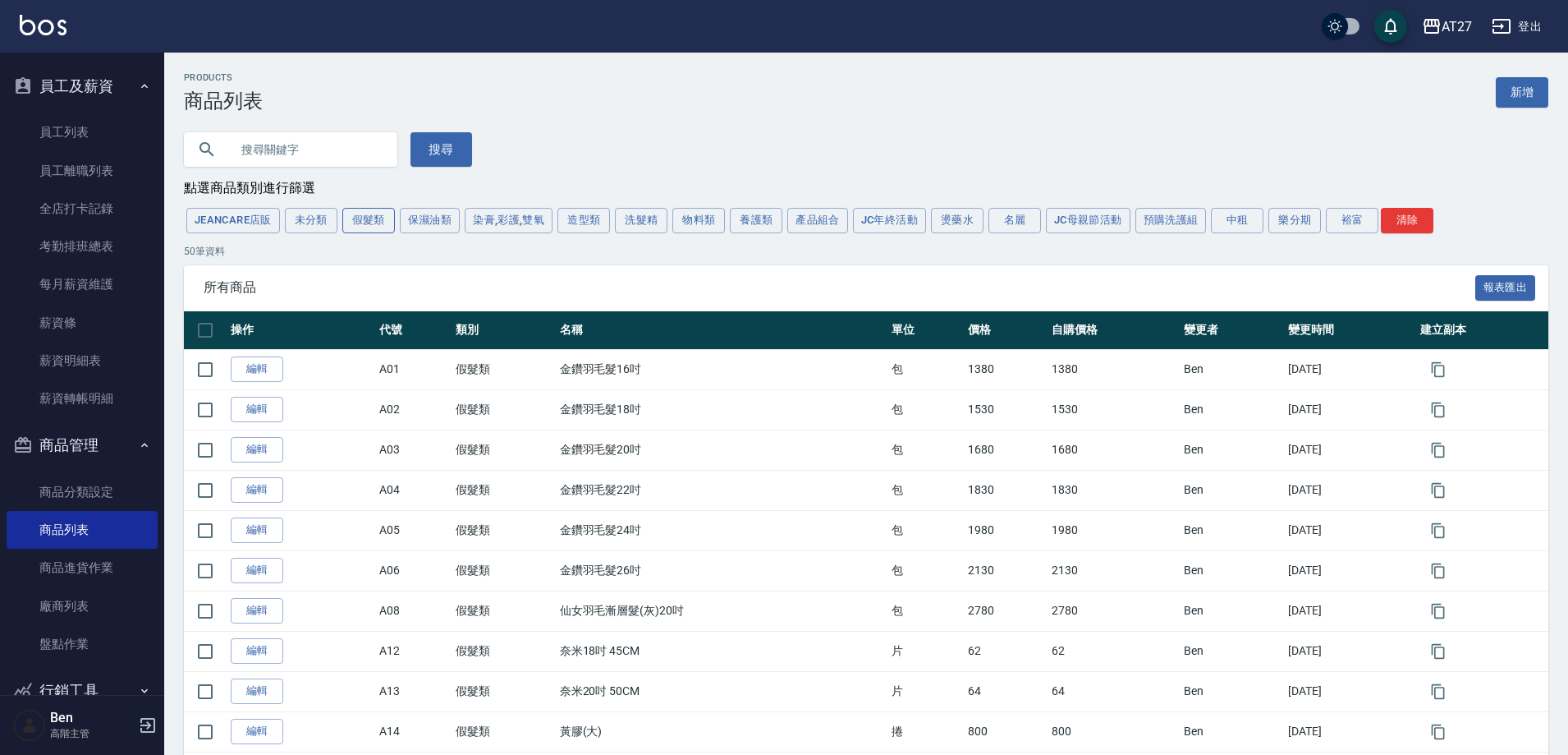
click at [370, 224] on button "假髮類" at bounding box center [368, 220] width 53 height 26
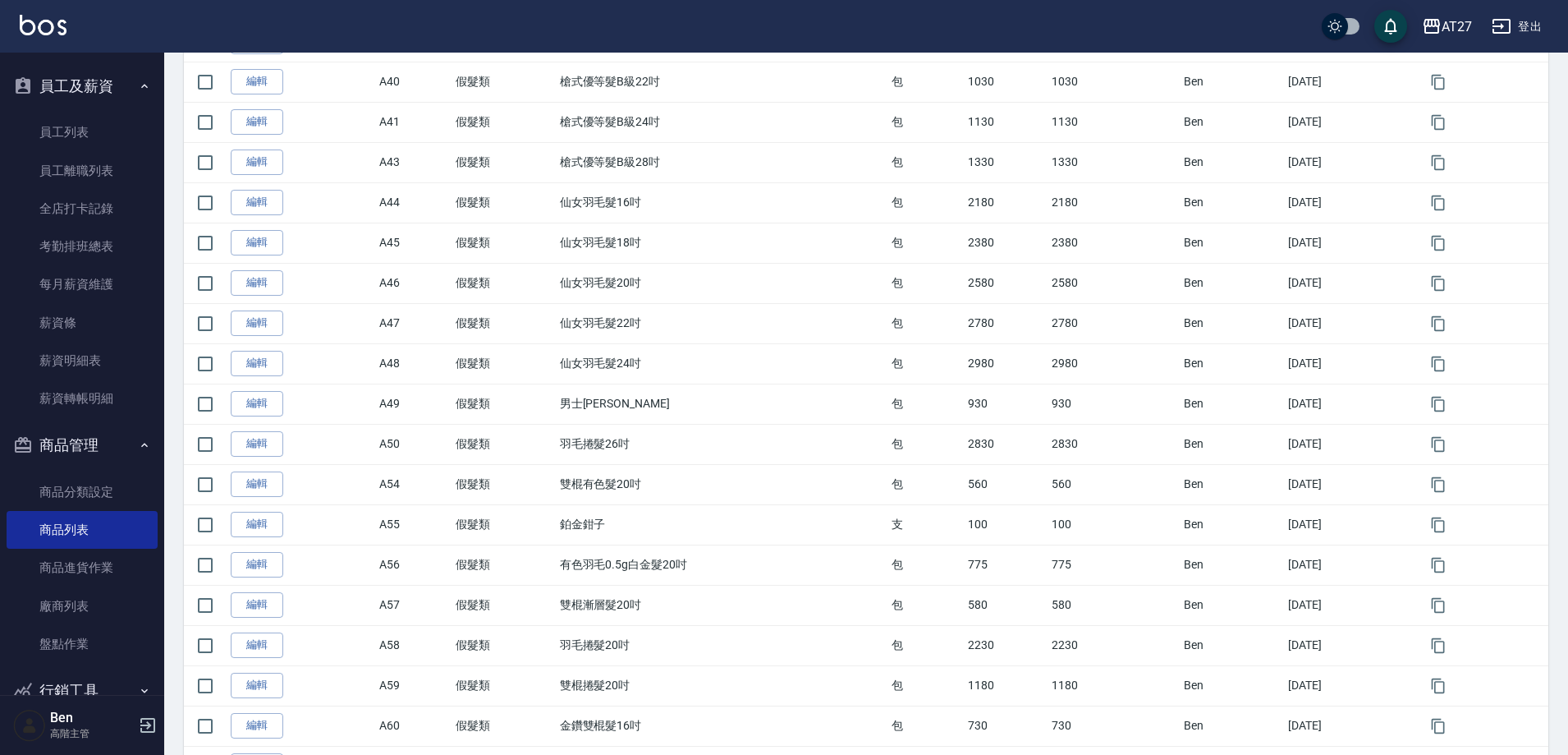
scroll to position [1687, 0]
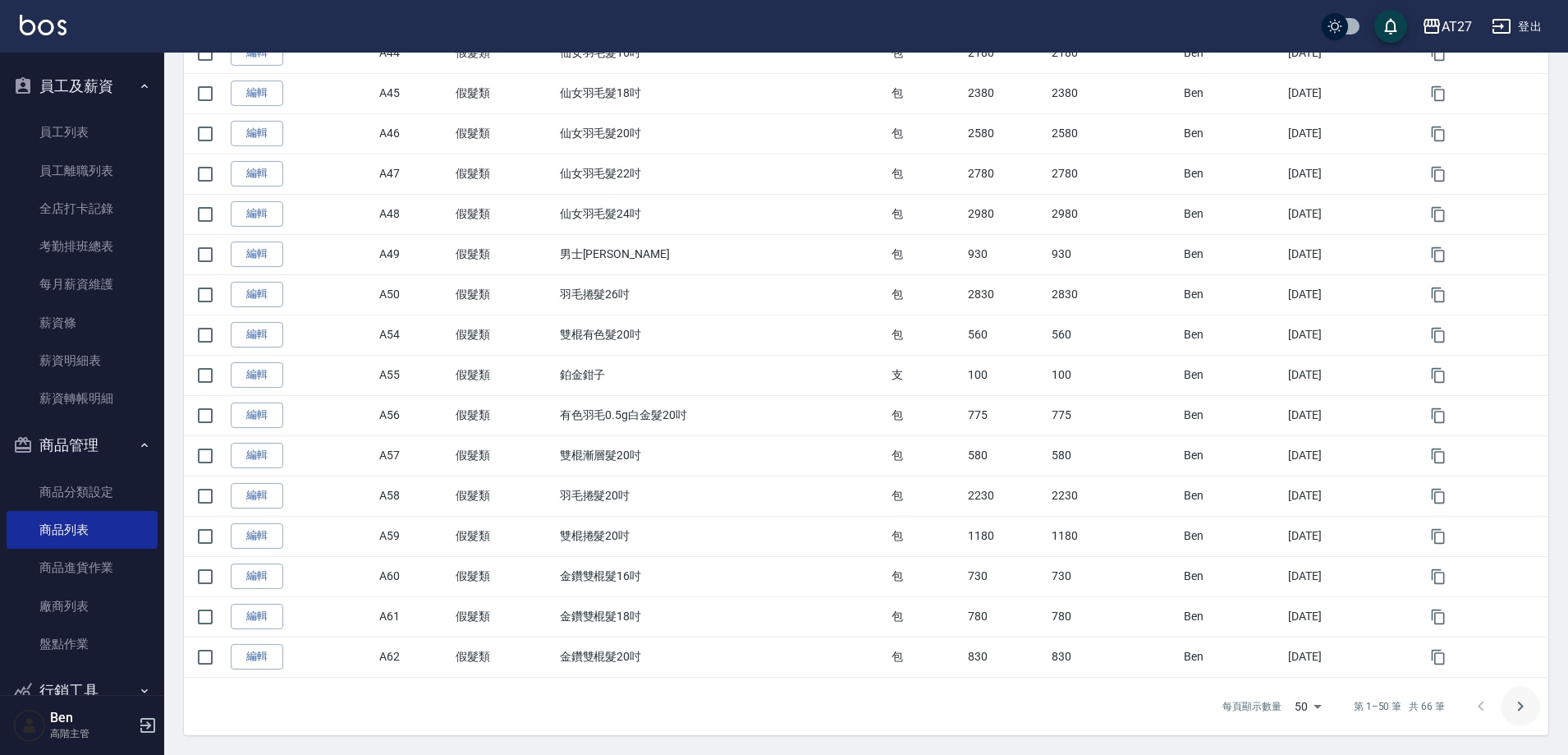
click at [1518, 706] on icon "Go to next page" at bounding box center [1520, 706] width 20 height 20
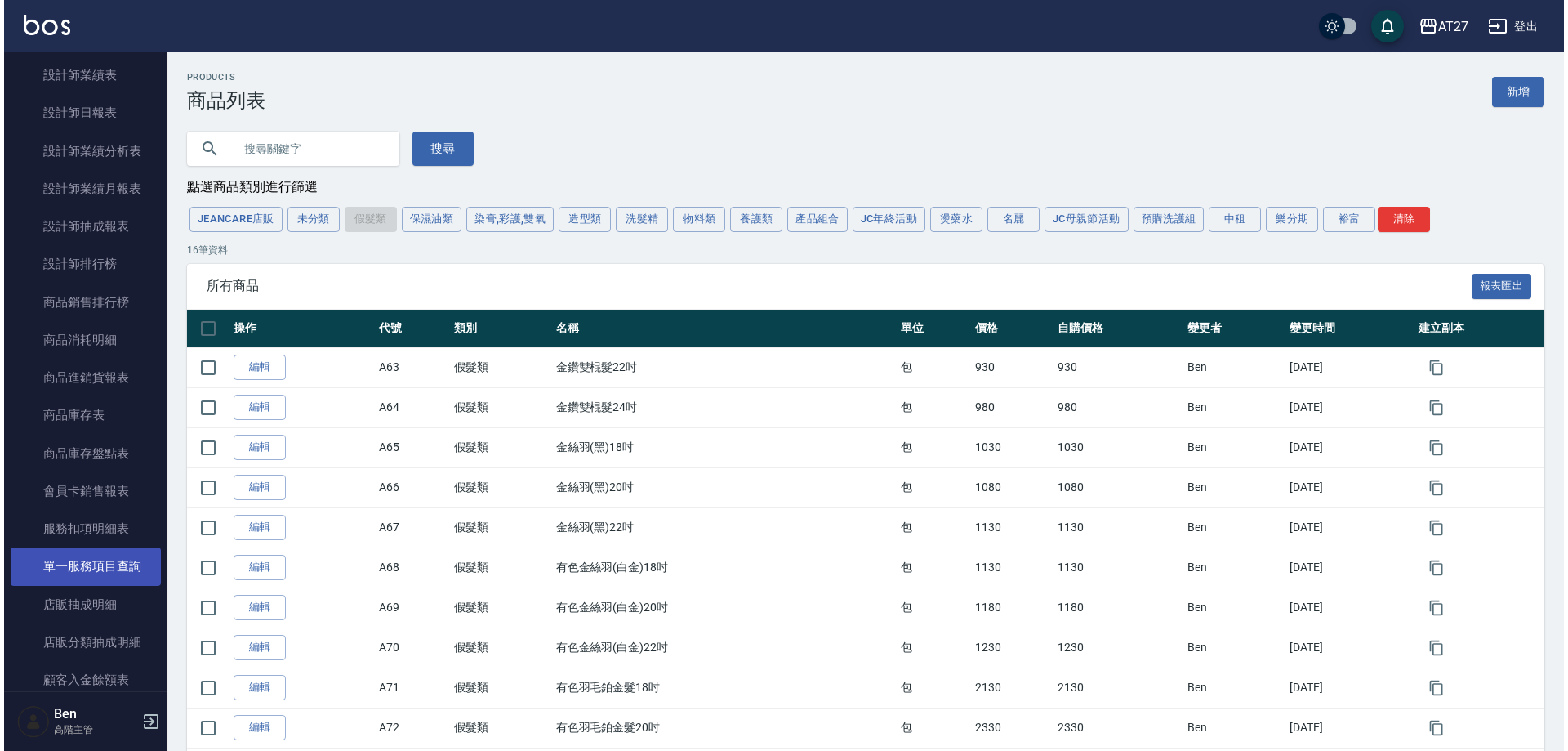
scroll to position [615, 0]
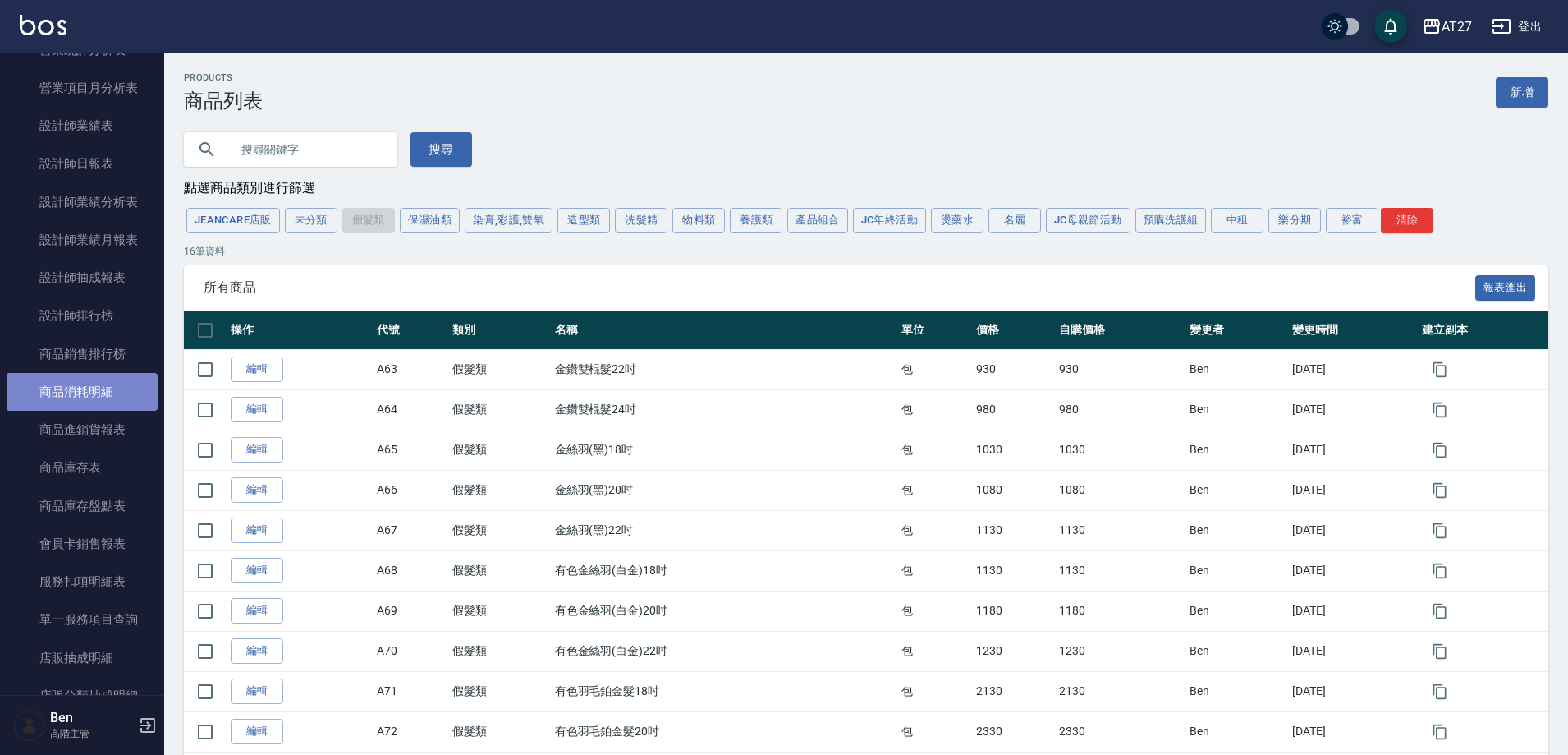
click at [83, 392] on link "商品消耗明細" at bounding box center [83, 392] width 151 height 37
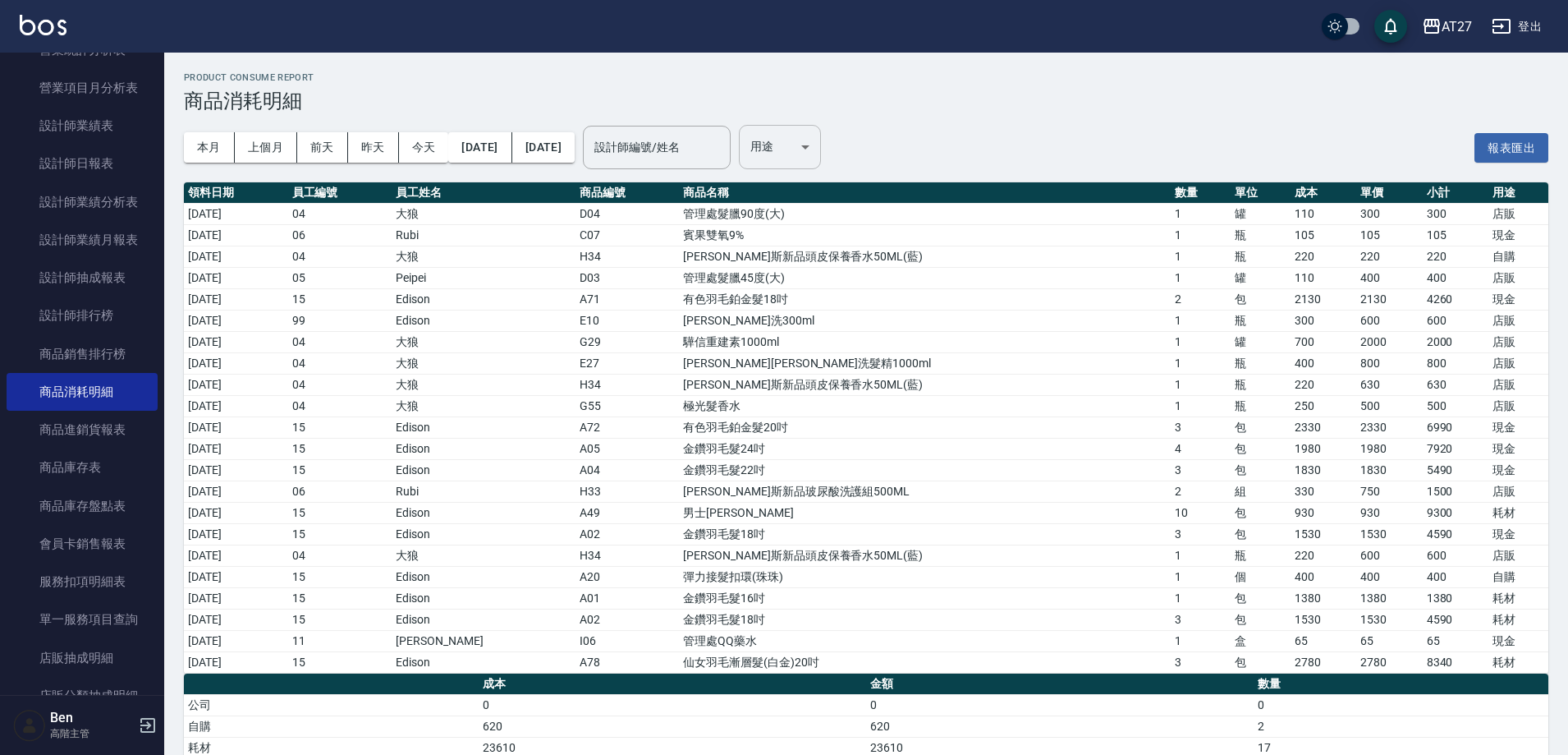
click at [843, 169] on body "AT27 登出 櫃檯作業 打帳單 帳單列表 掛單列表 座位開單 營業儀表板 現金收支登錄 高階收支登錄 材料自購登錄 每日結帳 排班表 現場電腦打卡 掃碼打卡…" at bounding box center [784, 421] width 1568 height 843
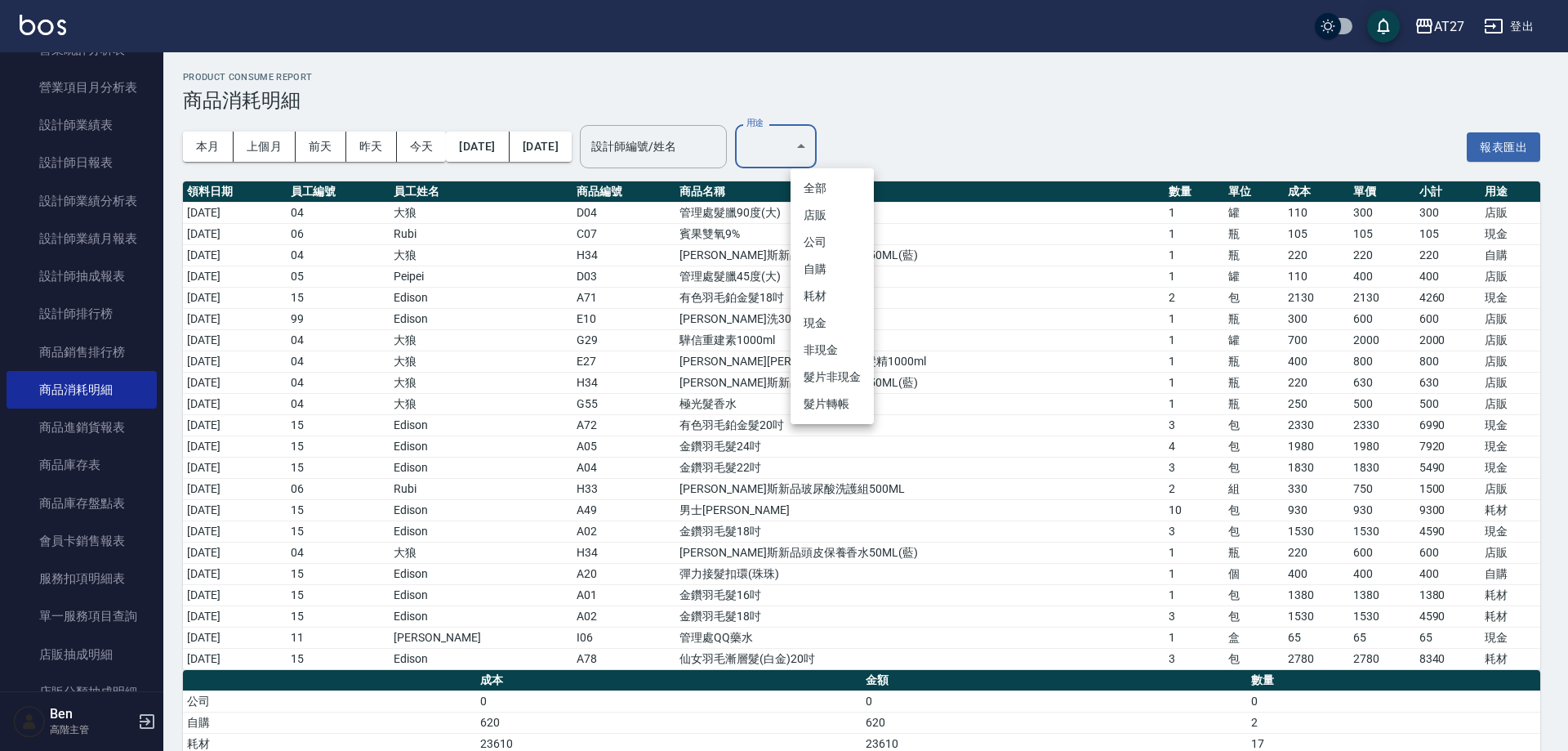
click at [828, 305] on li "耗材" at bounding box center [832, 296] width 83 height 27
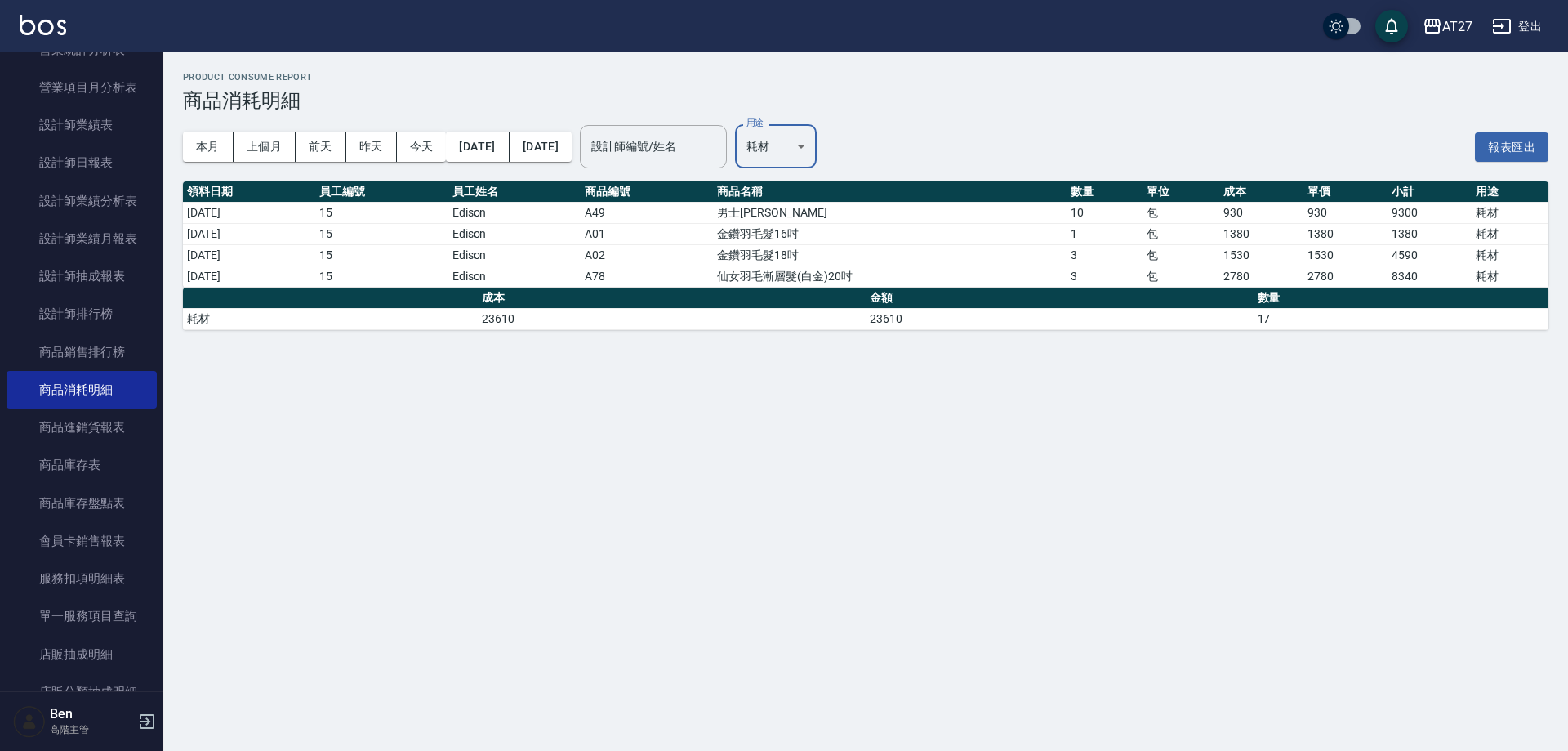
click at [824, 138] on body "AT27 登出 櫃檯作業 打帳單 帳單列表 掛單列表 座位開單 營業儀表板 現金收支登錄 高階收支登錄 材料自購登錄 每日結帳 排班表 現場電腦打卡 掃碼打卡…" at bounding box center [784, 375] width 1568 height 751
click at [834, 334] on li "現金" at bounding box center [832, 323] width 83 height 27
type input "現金"
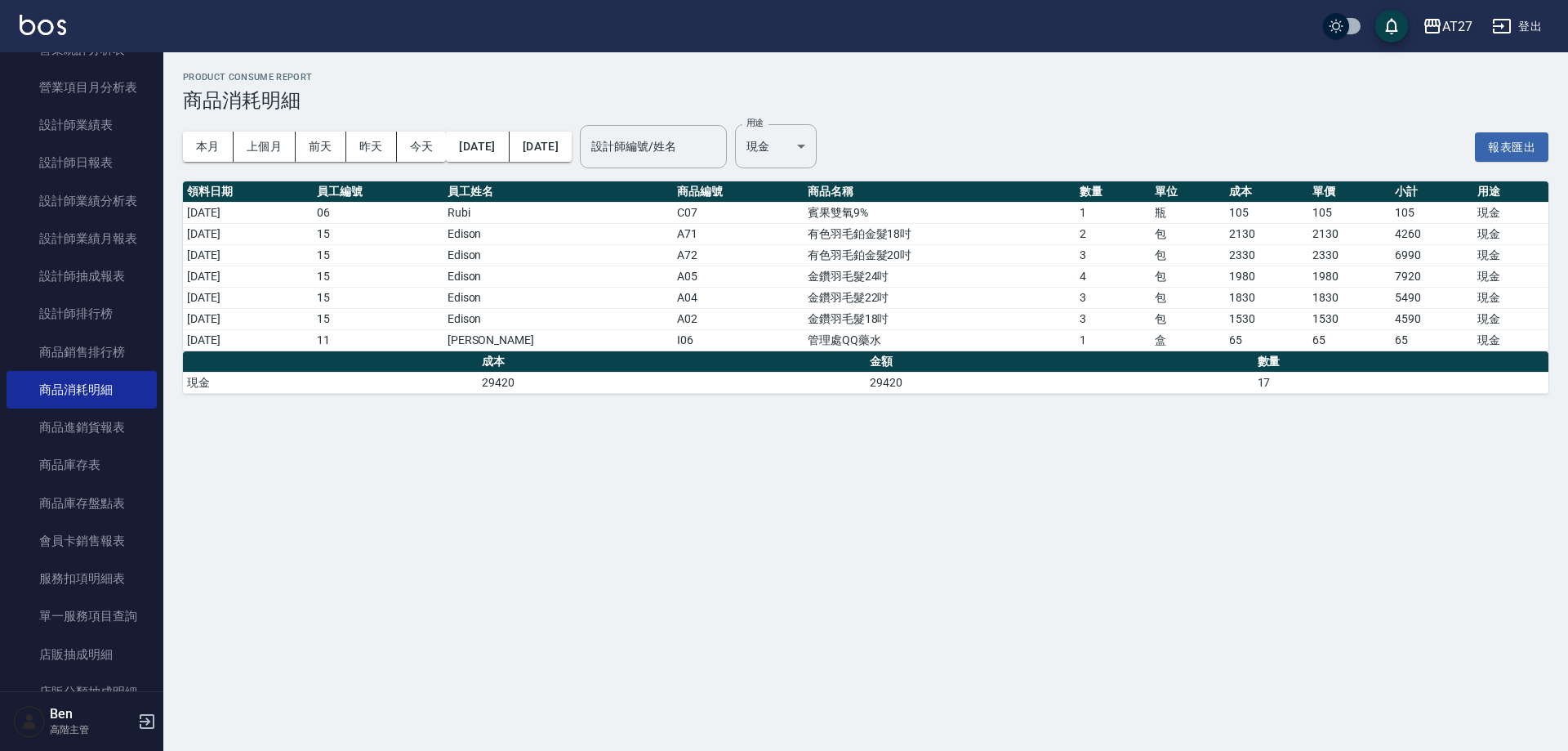
drag, startPoint x: 1465, startPoint y: 9, endPoint x: 1465, endPoint y: 19, distance: 10.0
click at [1465, 18] on div "AT27 登出" at bounding box center [784, 26] width 1568 height 52
click at [1465, 19] on div "AT27" at bounding box center [1457, 26] width 30 height 20
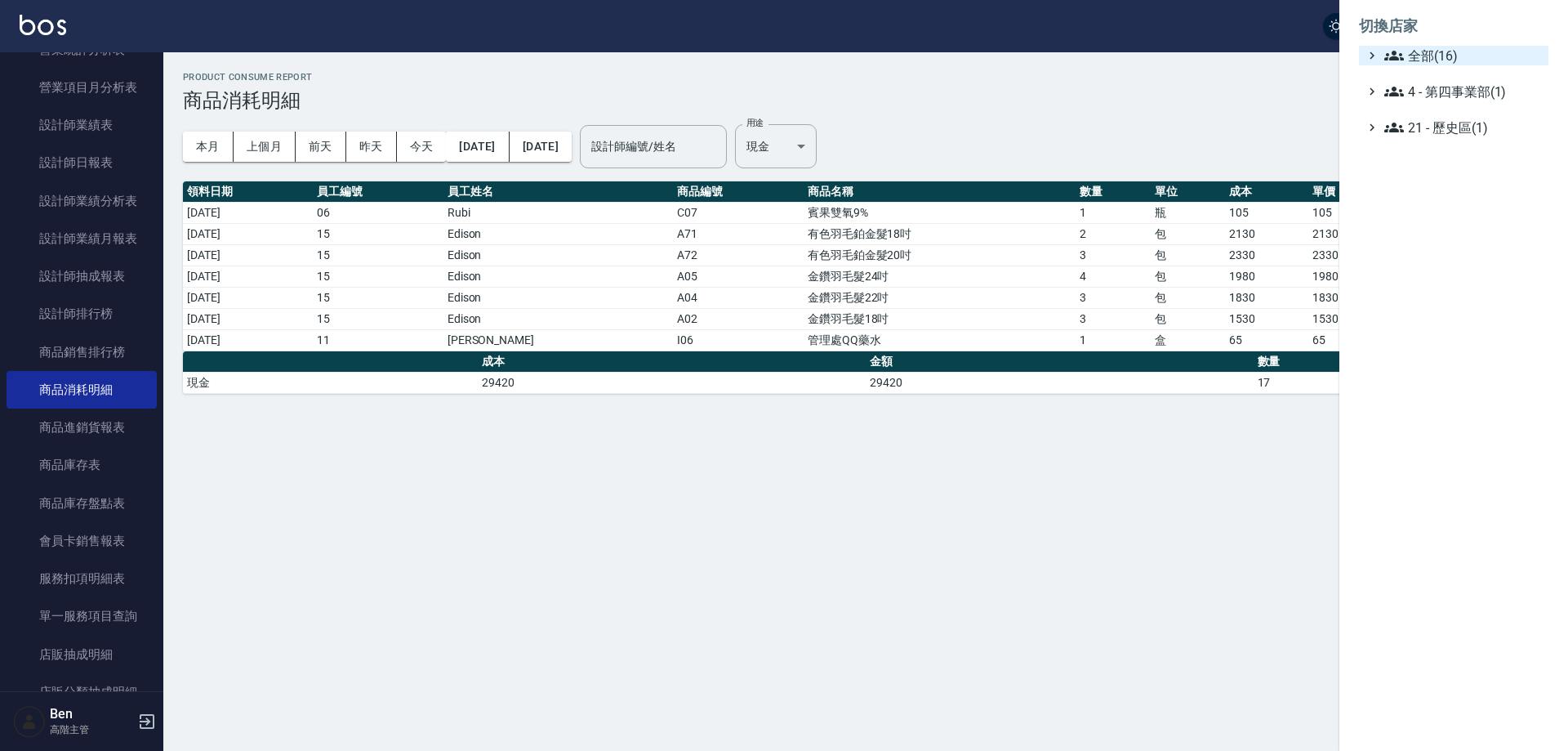
click at [1467, 52] on span "全部(16)" at bounding box center [1463, 55] width 157 height 19
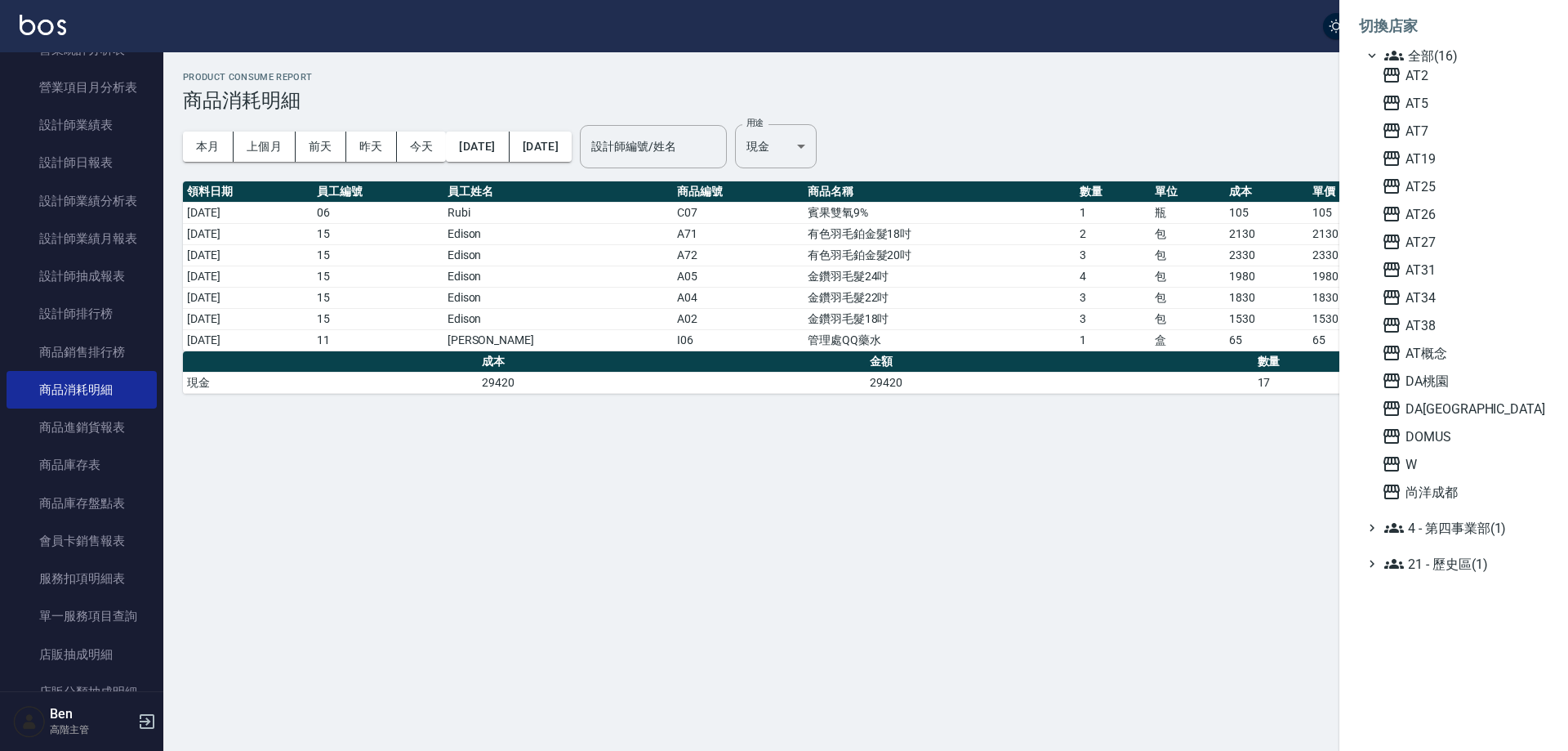
click at [1437, 265] on span "AT31" at bounding box center [1461, 269] width 160 height 19
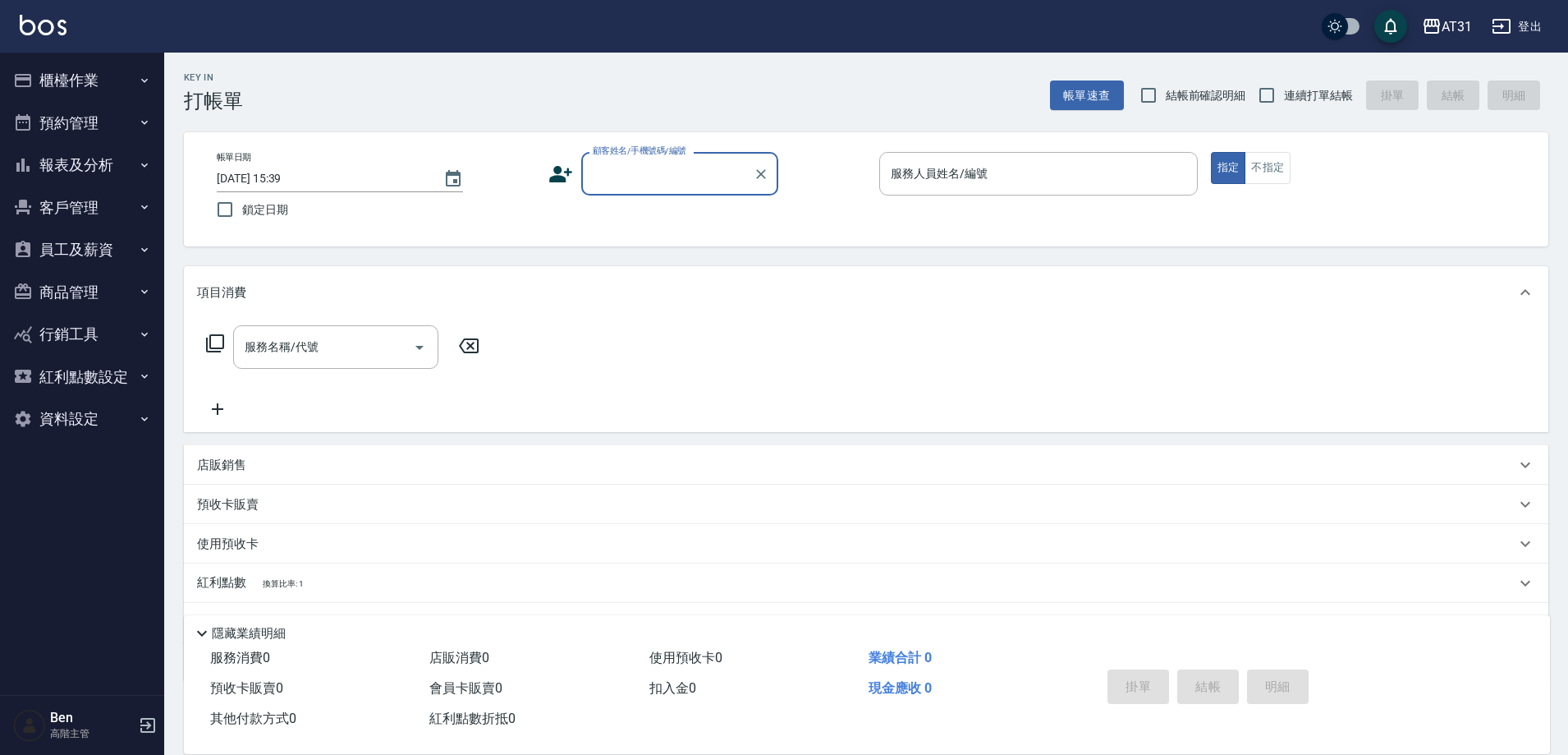
click at [122, 157] on button "報表及分析" at bounding box center [83, 165] width 151 height 43
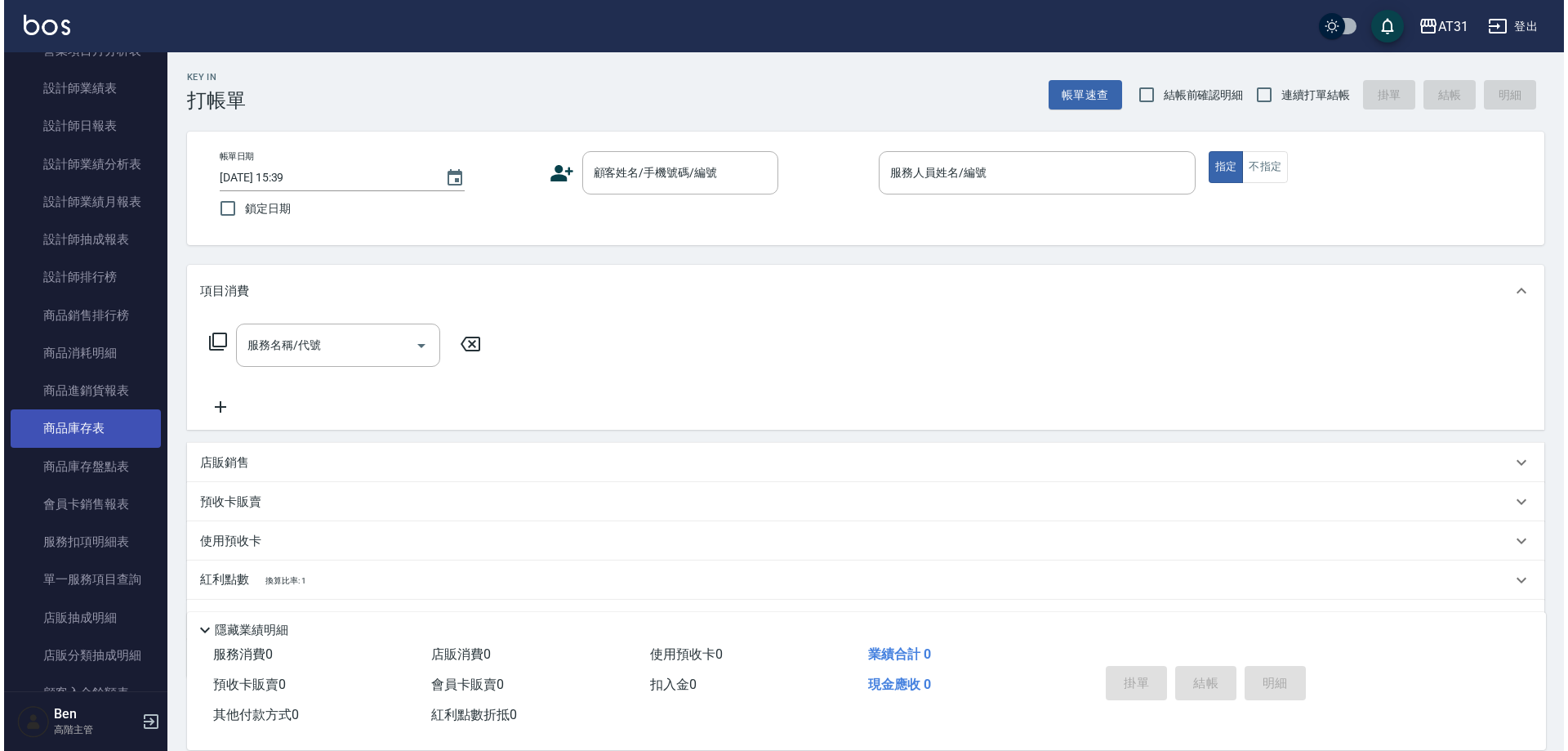
scroll to position [654, 0]
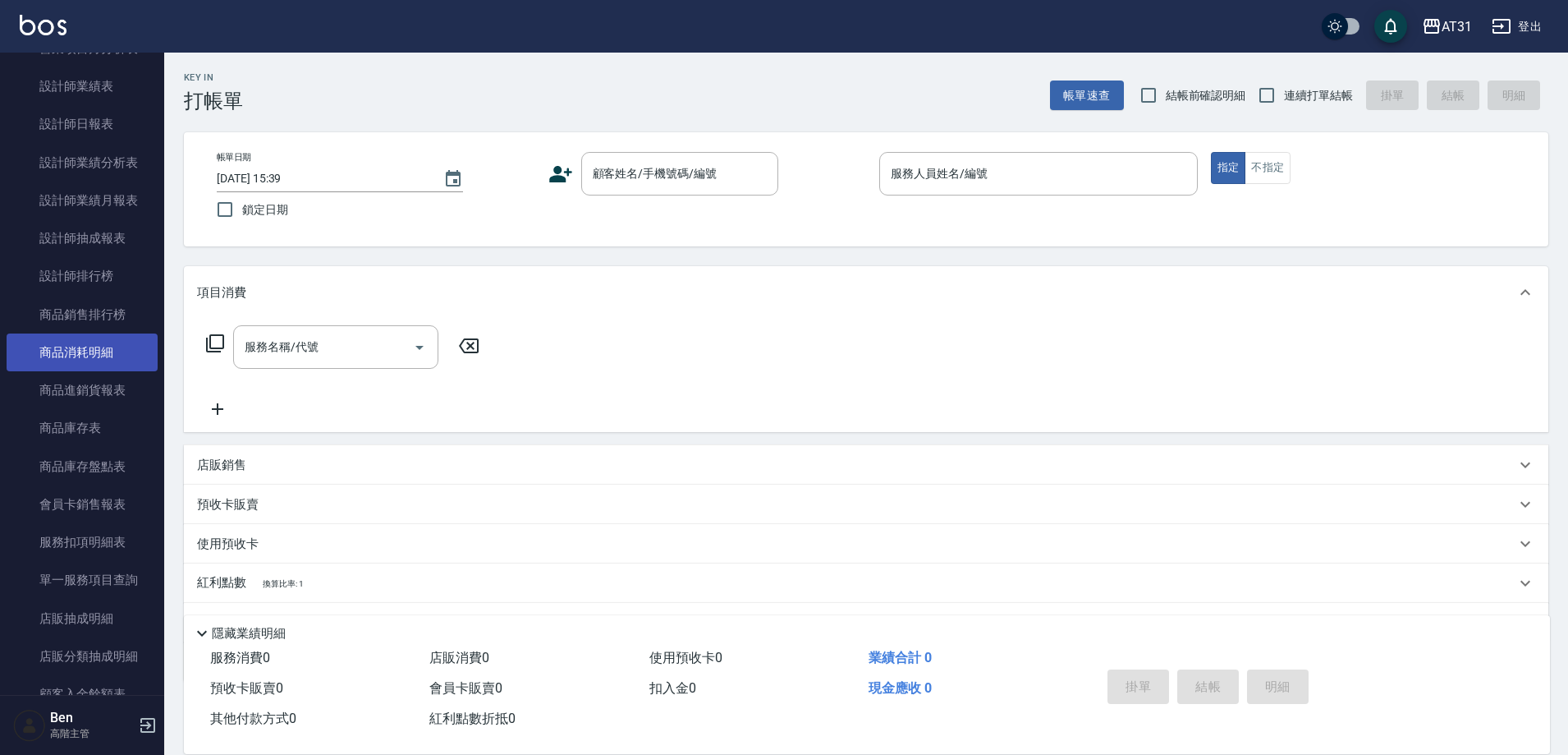
click at [114, 341] on link "商品消耗明細" at bounding box center [83, 352] width 151 height 37
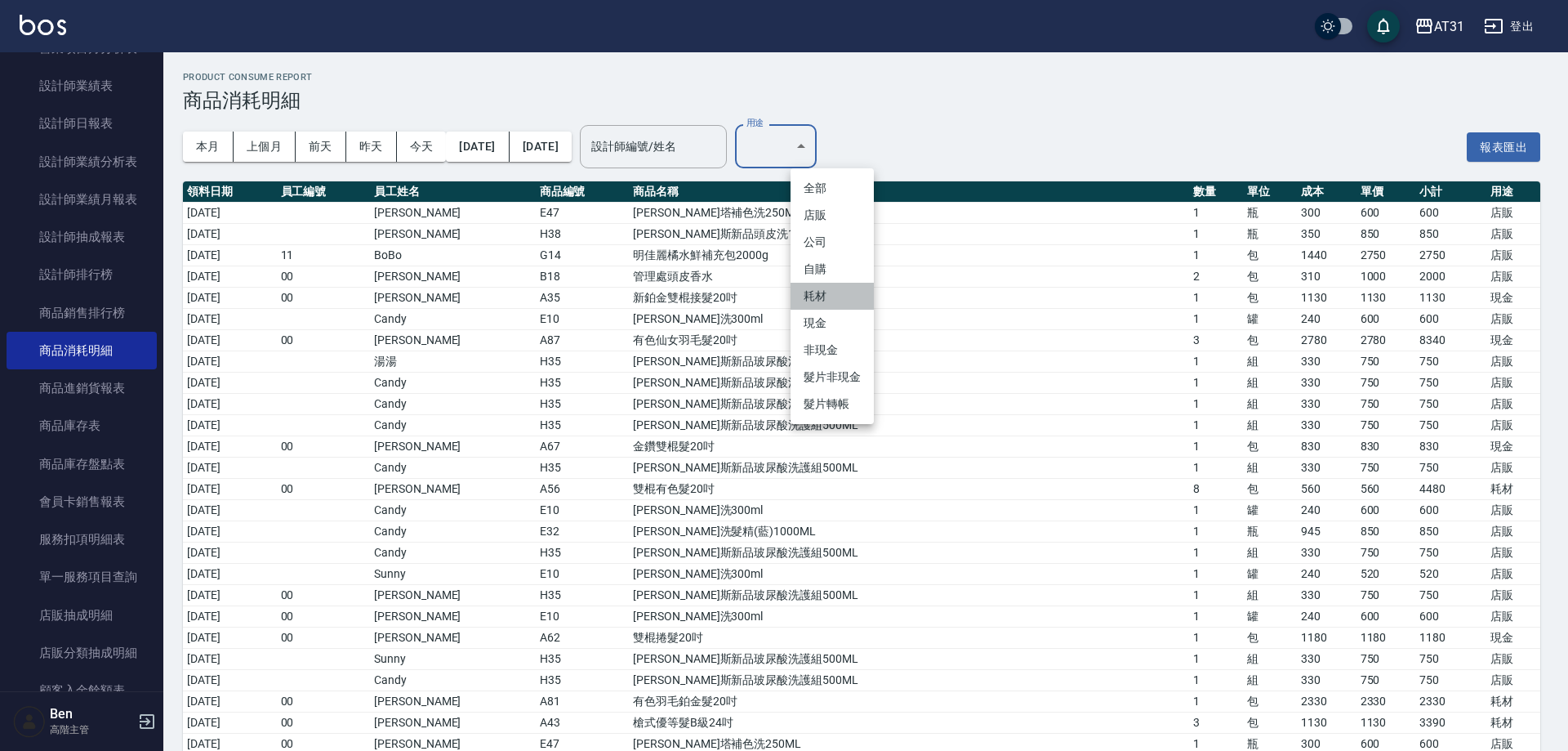
click at [828, 290] on li "耗材" at bounding box center [832, 296] width 83 height 27
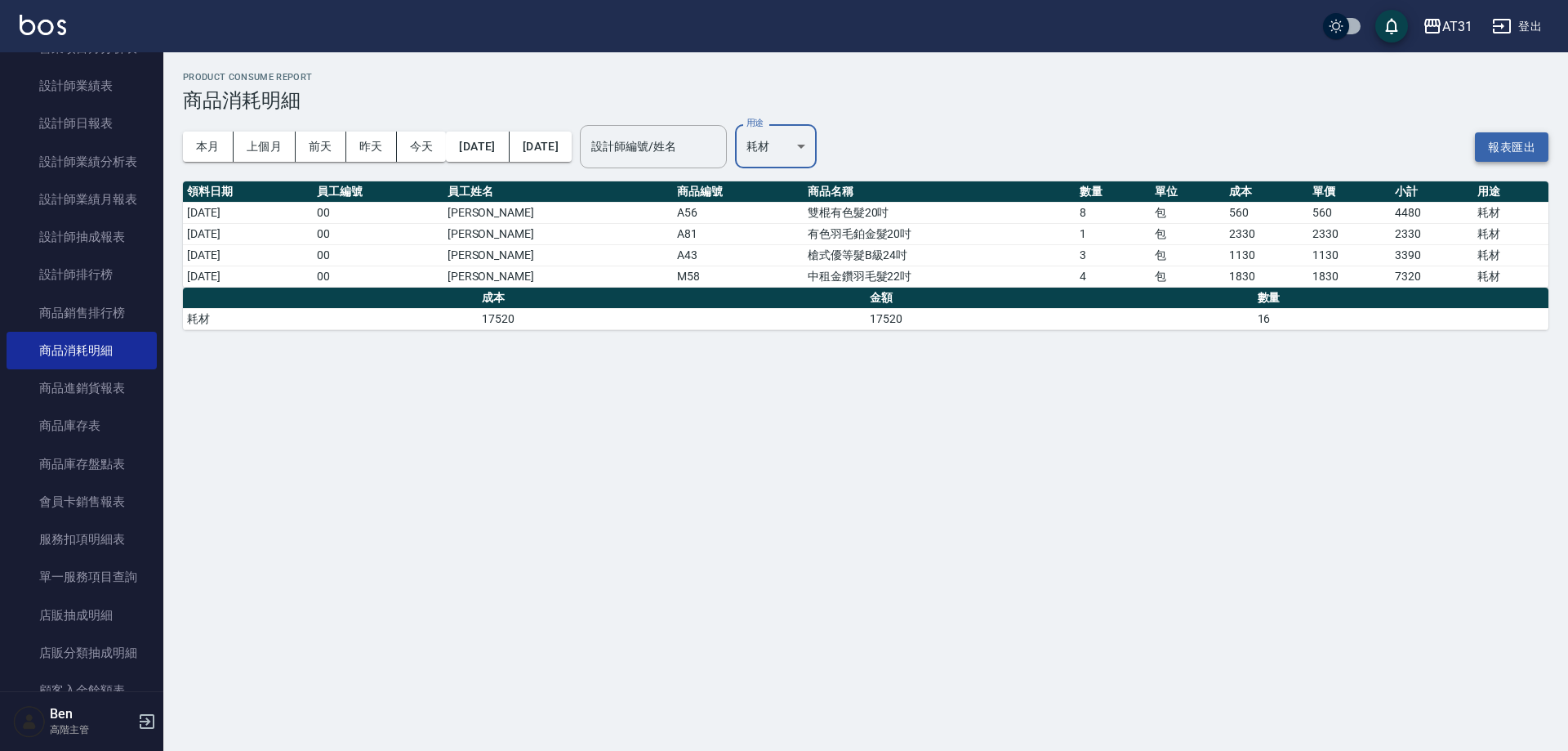
click at [1523, 148] on button "報表匯出" at bounding box center [1511, 147] width 74 height 30
click at [818, 154] on body "AT31 登出 櫃檯作業 打帳單 帳單列表 掛單列表 座位開單 營業儀表板 現金收支登錄 高階收支登錄 材料自購登錄 每日結帳 排班表 現場電腦打卡 掃碼打卡…" at bounding box center [784, 375] width 1568 height 751
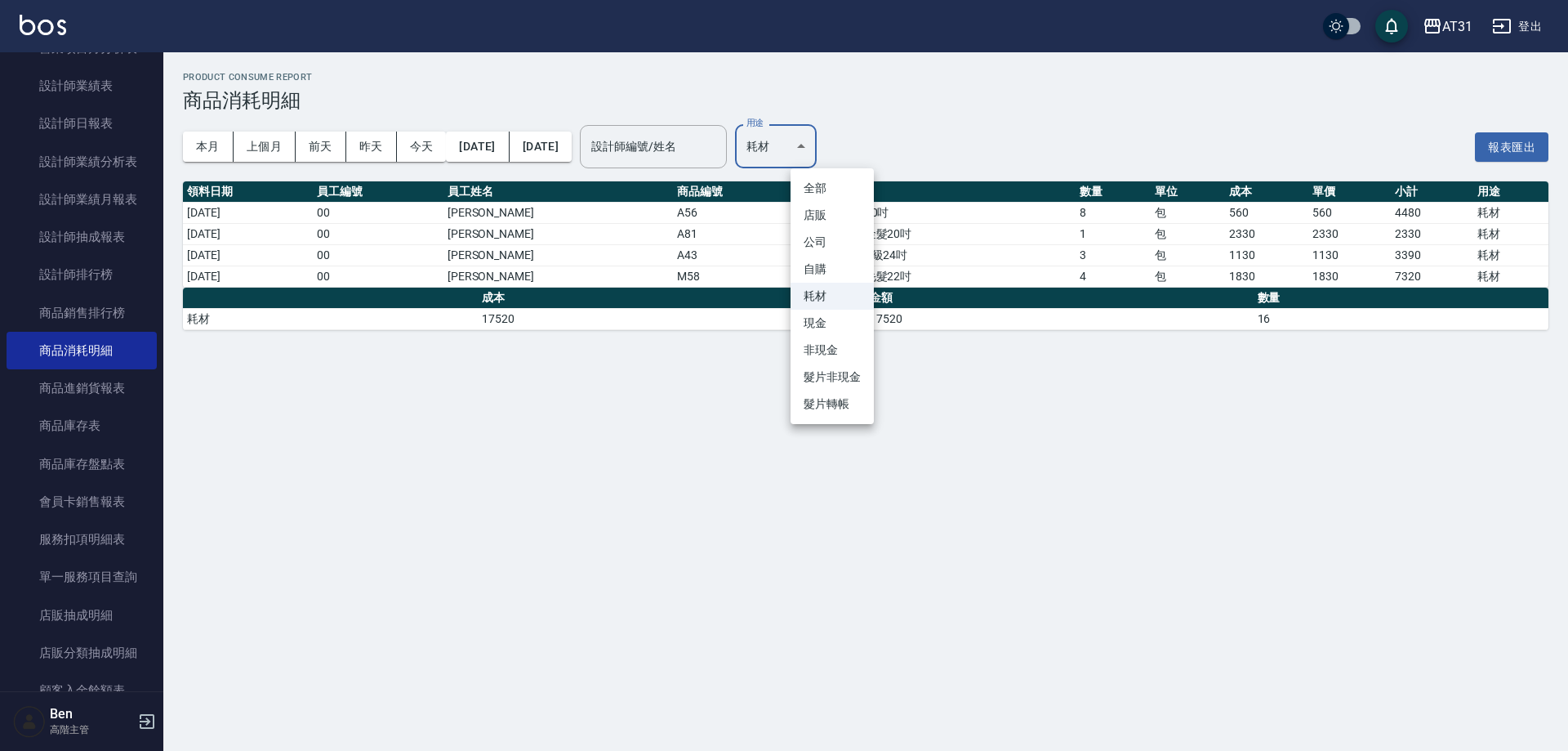
click at [830, 318] on li "現金" at bounding box center [832, 323] width 83 height 27
type input "現金"
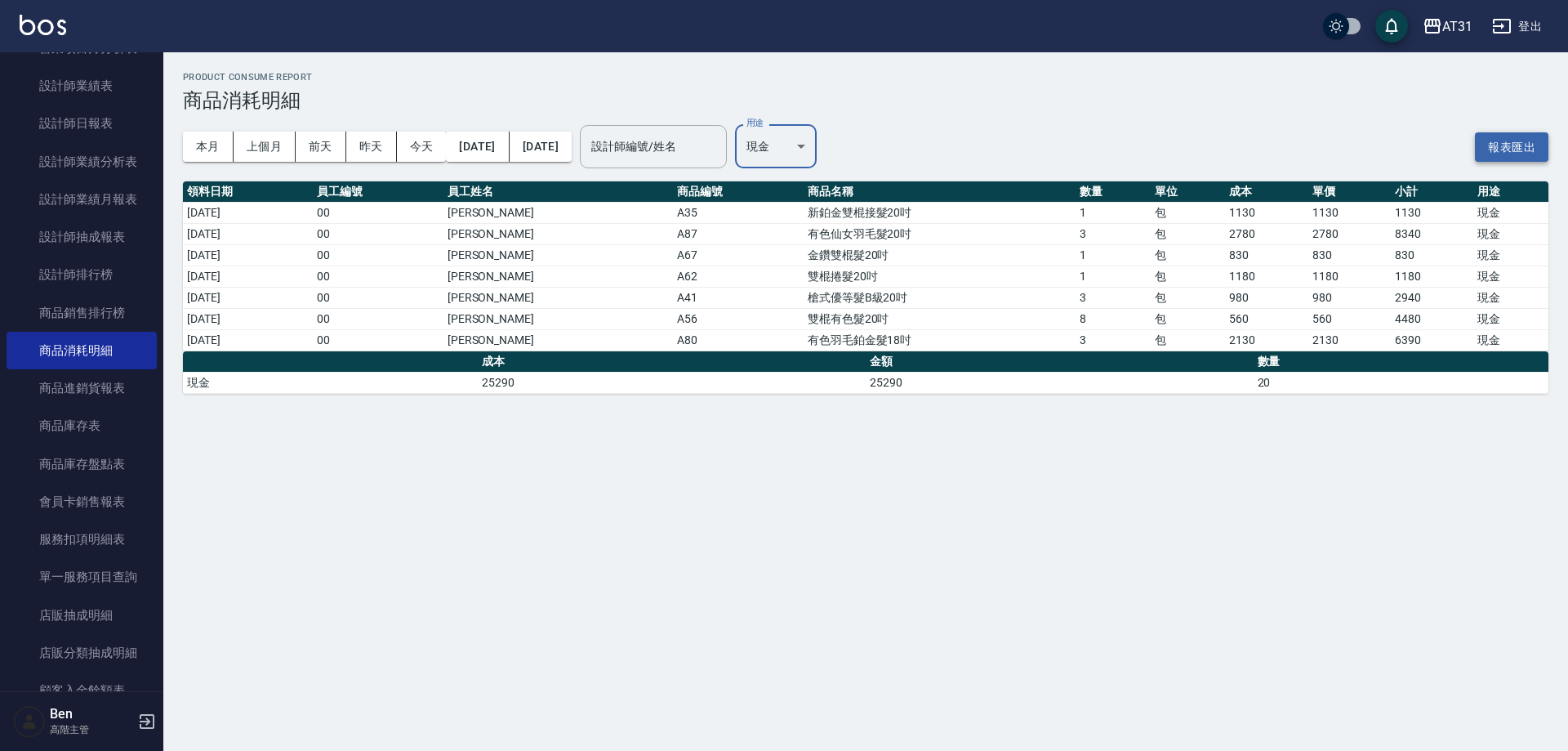
click at [1512, 143] on button "報表匯出" at bounding box center [1511, 147] width 74 height 30
click at [1441, 30] on icon "button" at bounding box center [1432, 25] width 19 height 19
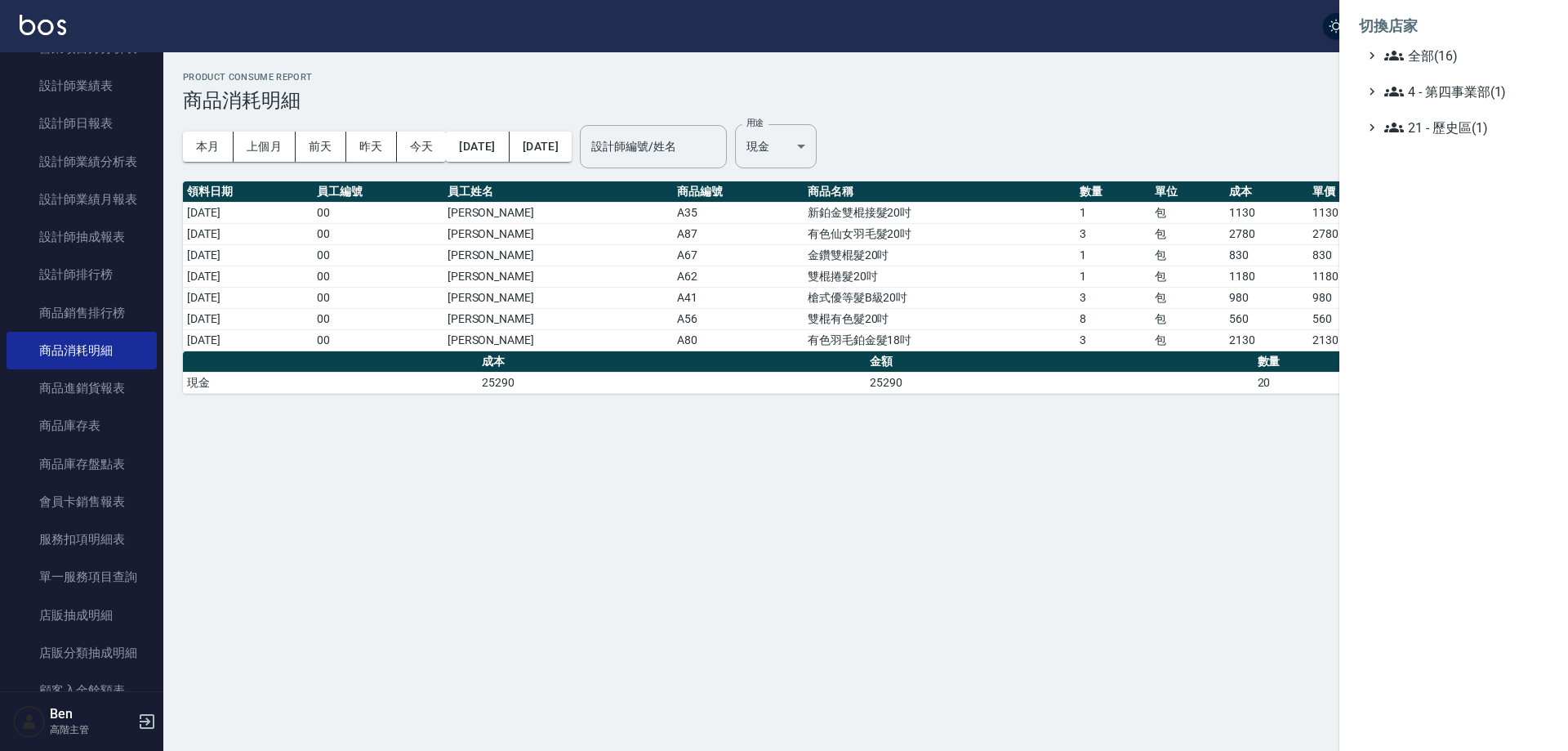
click at [1466, 65] on ul "全部(16) 4 - 第四事業部(1) 21 - 歷史區(1)" at bounding box center [1454, 91] width 190 height 91
click at [1471, 53] on span "全部(16)" at bounding box center [1463, 55] width 157 height 19
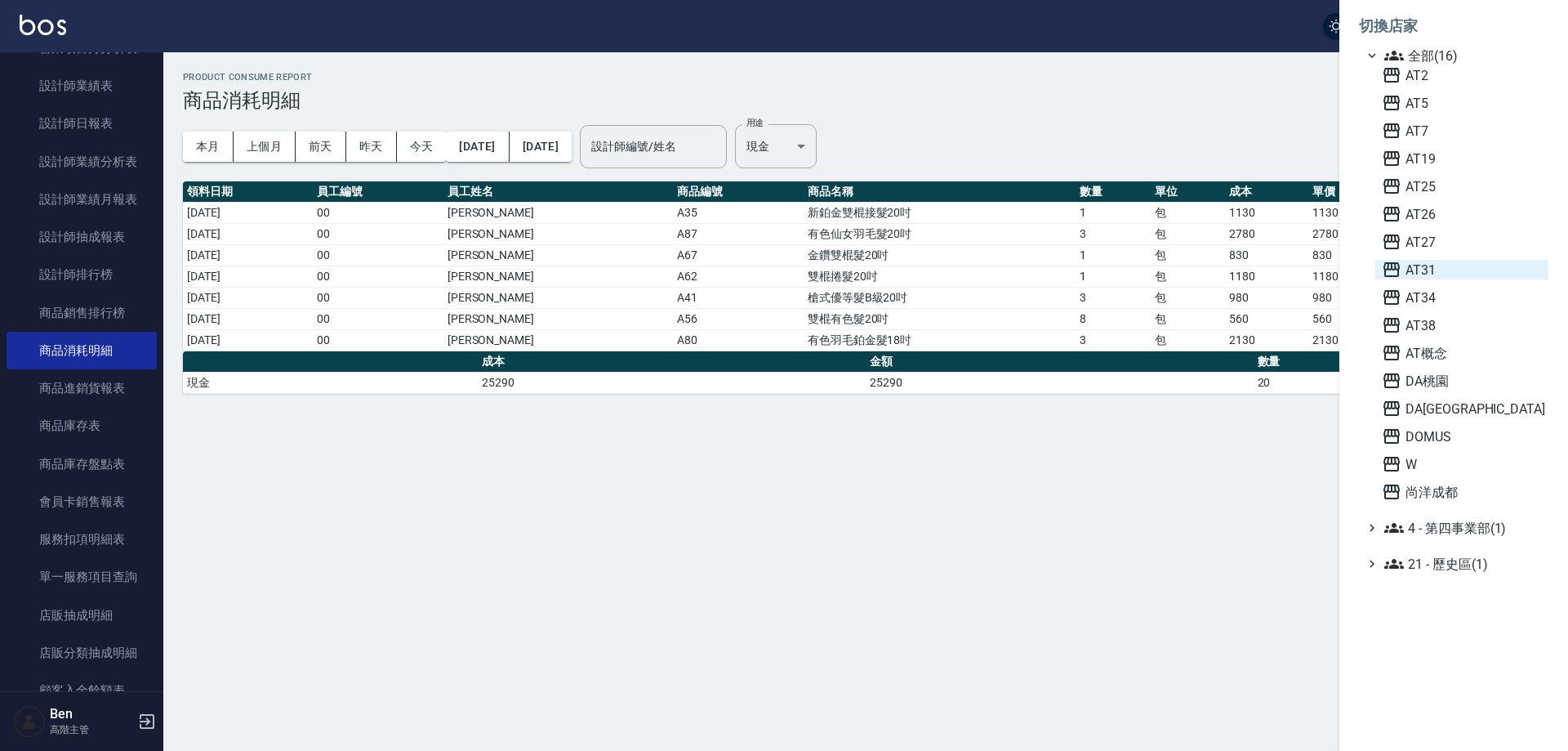
click at [1461, 264] on span "AT31" at bounding box center [1461, 269] width 160 height 19
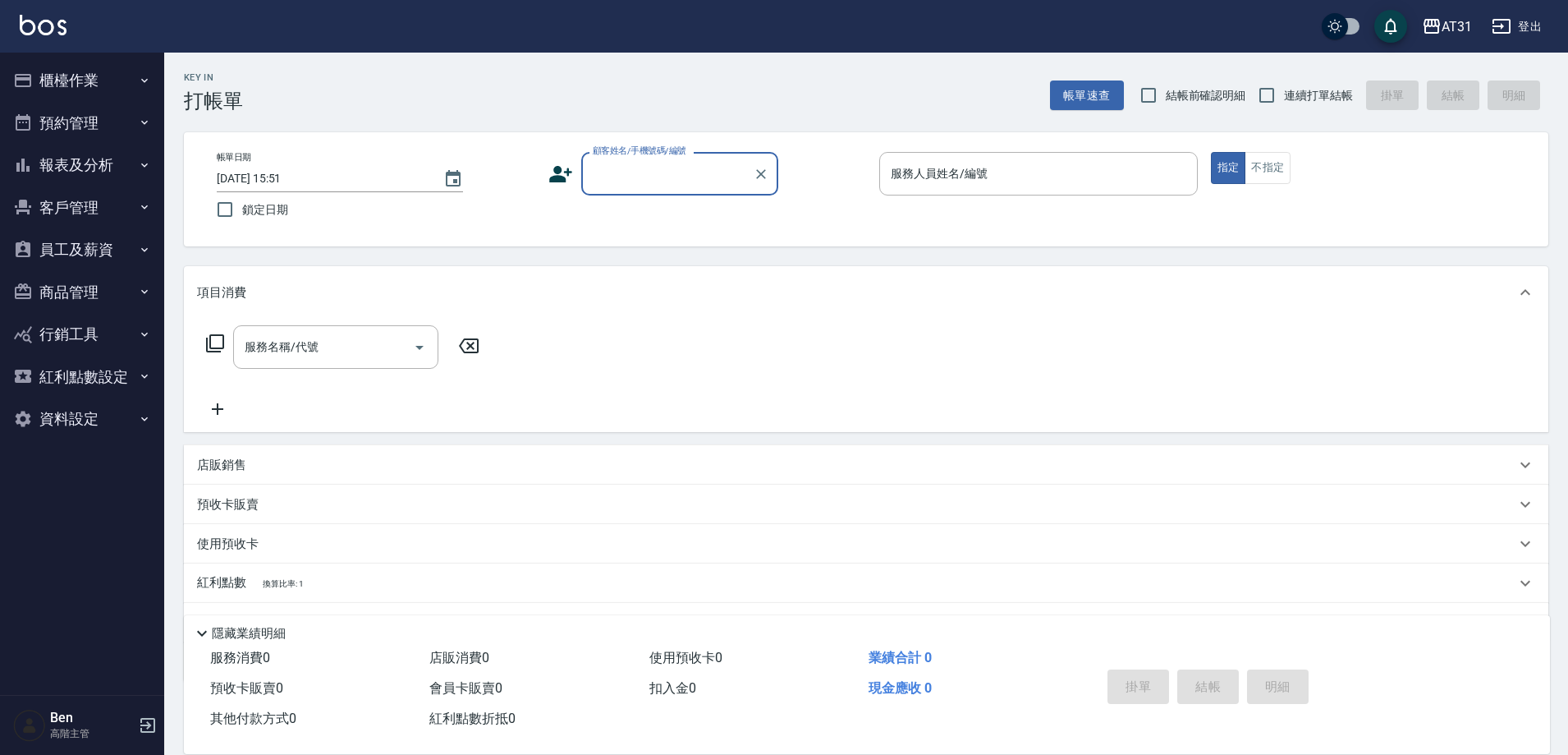
click at [95, 181] on button "報表及分析" at bounding box center [83, 165] width 151 height 43
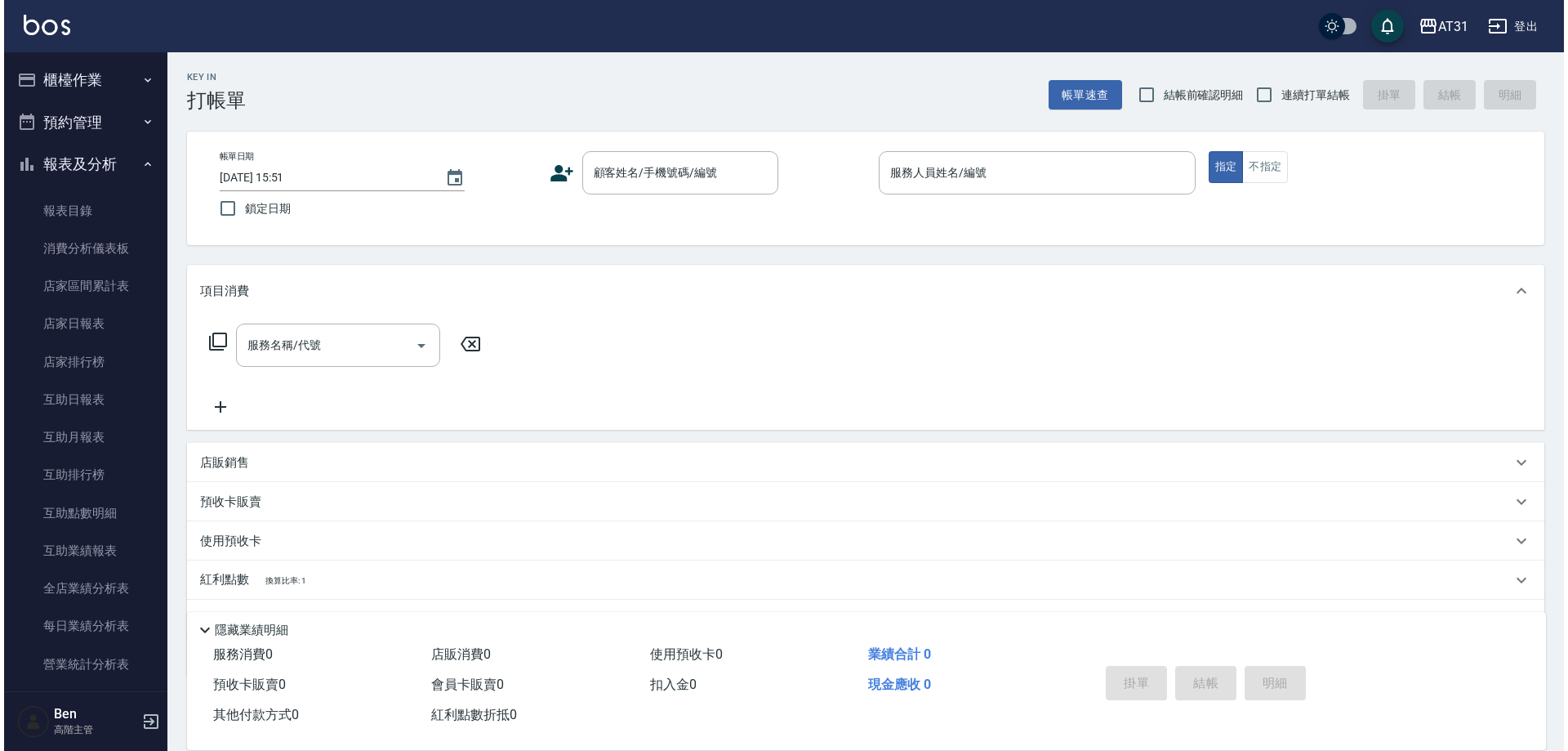
scroll to position [490, 0]
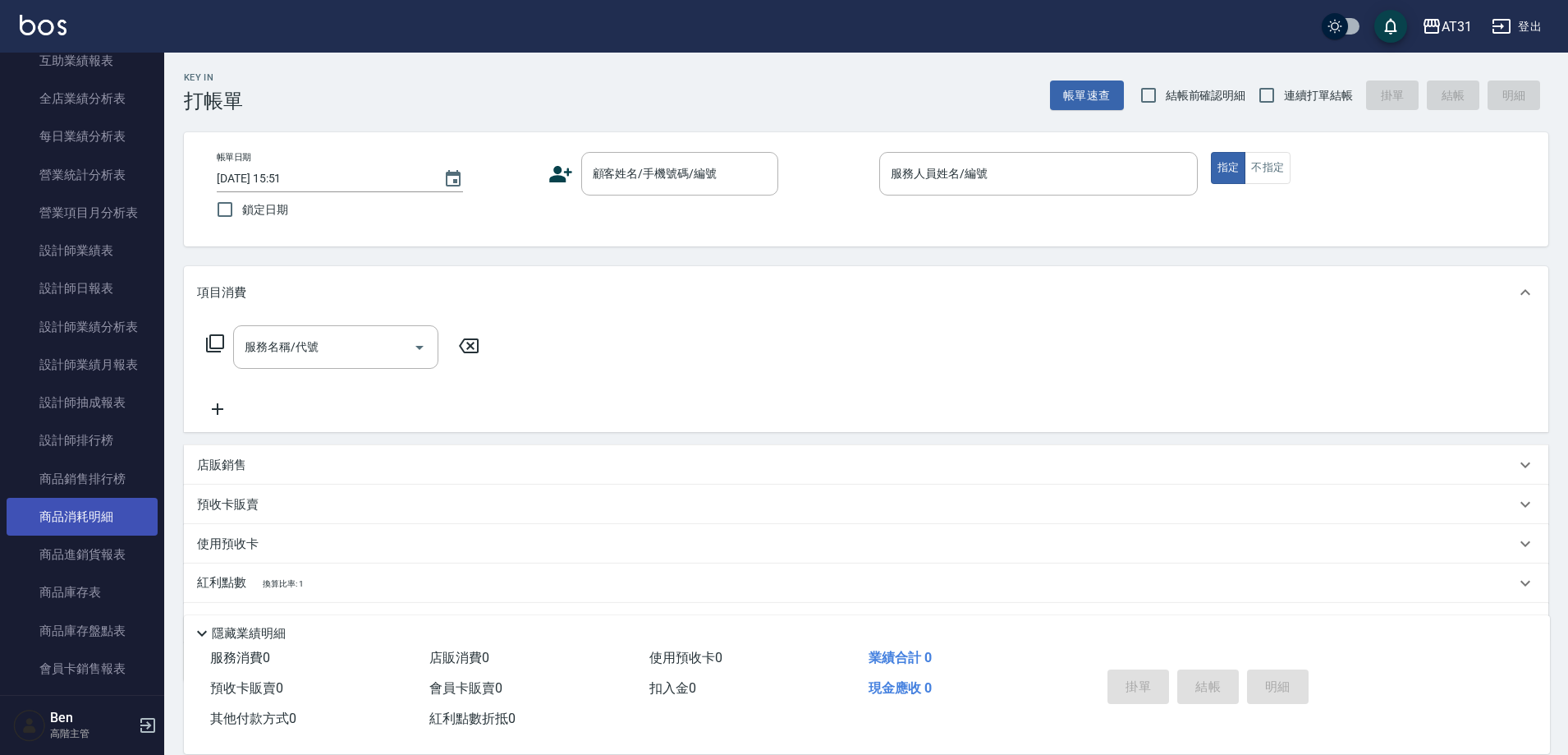
click at [62, 506] on link "商品消耗明細" at bounding box center [83, 517] width 151 height 37
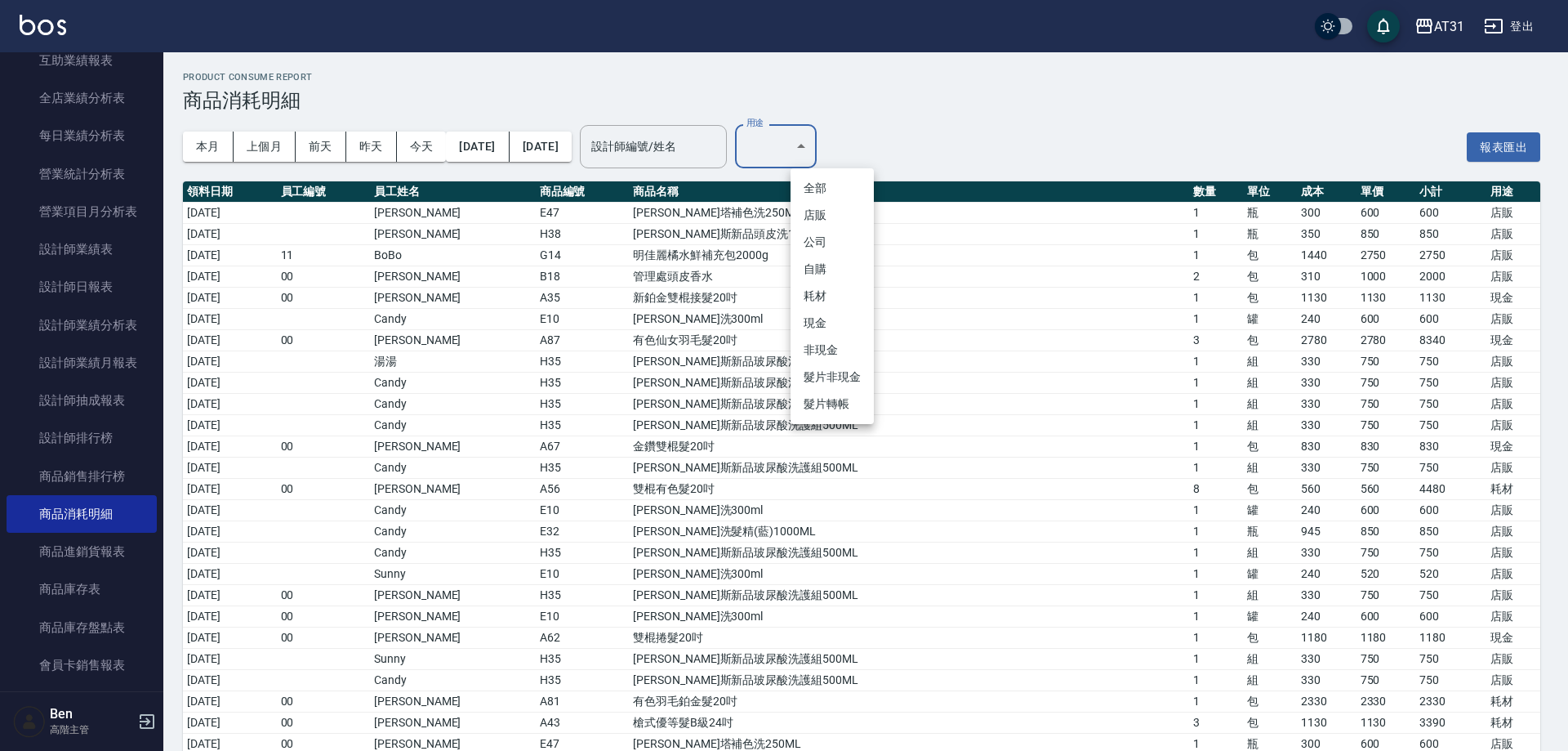
click at [836, 323] on li "現金" at bounding box center [832, 323] width 83 height 27
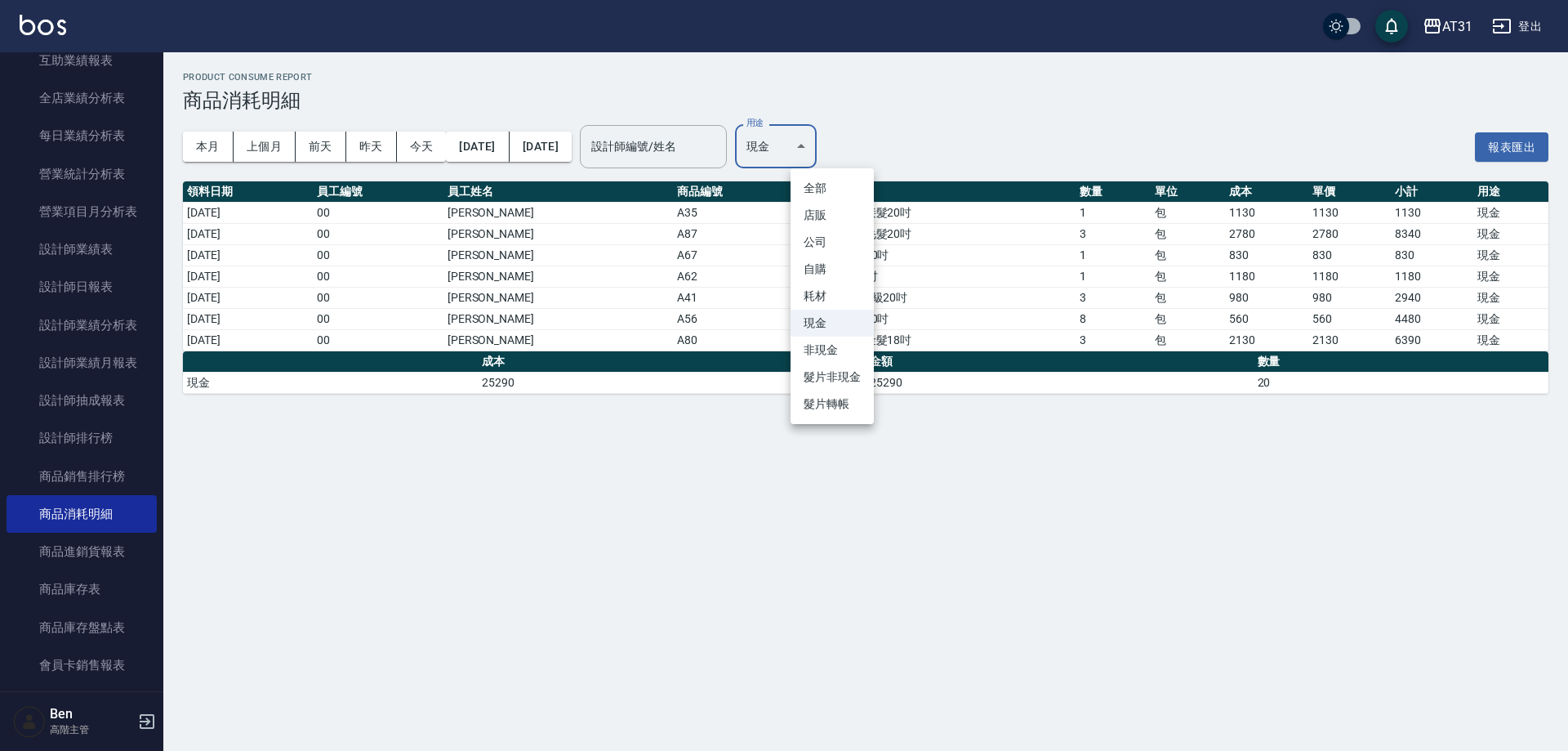
click at [836, 128] on body "AT31 登出 櫃檯作業 打帳單 帳單列表 掛單列表 座位開單 營業儀表板 現金收支登錄 高階收支登錄 材料自購登錄 每日結帳 排班表 現場電腦打卡 掃碼打卡…" at bounding box center [784, 375] width 1568 height 751
click at [832, 299] on li "耗材" at bounding box center [832, 296] width 83 height 27
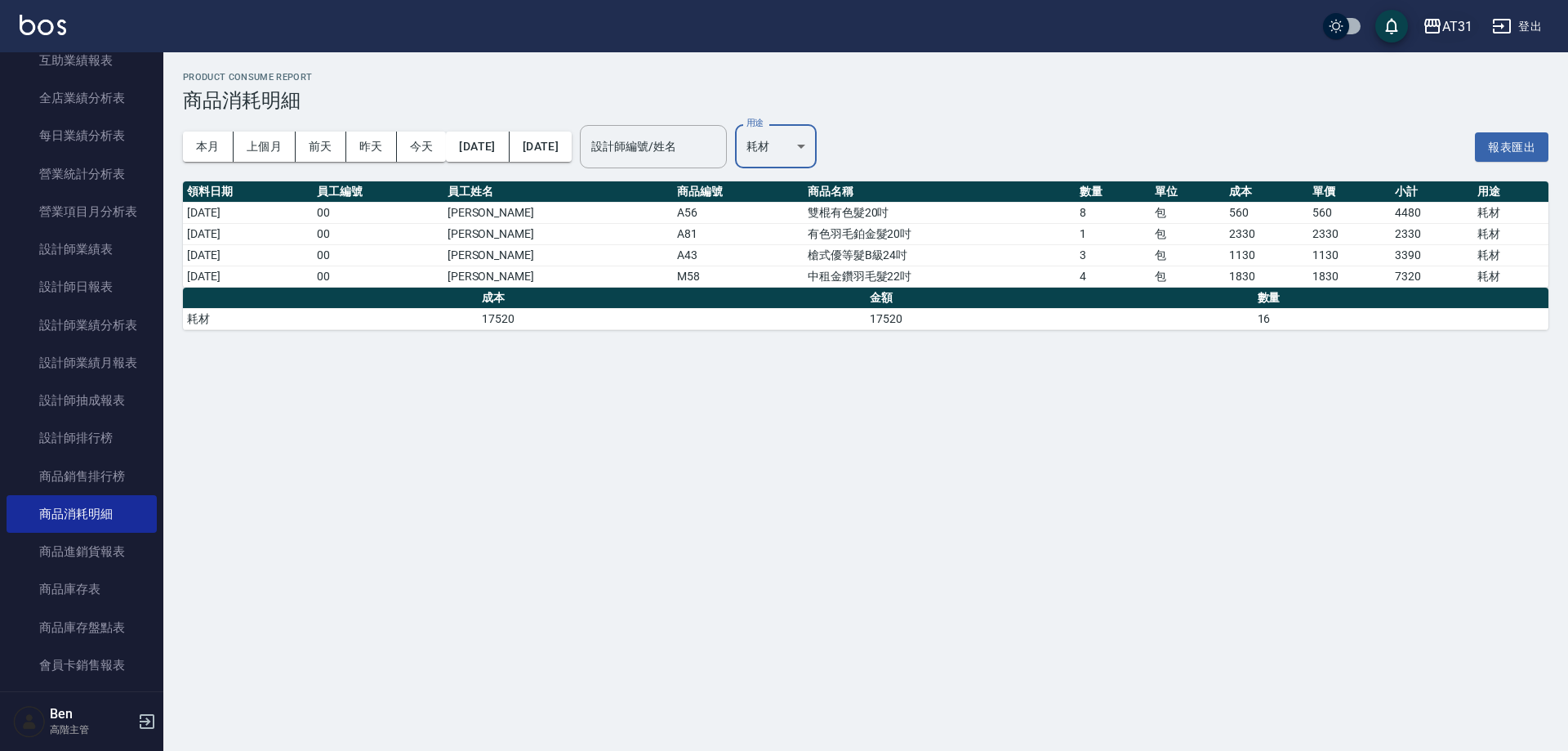
click at [1452, 17] on div "AT31" at bounding box center [1457, 26] width 30 height 20
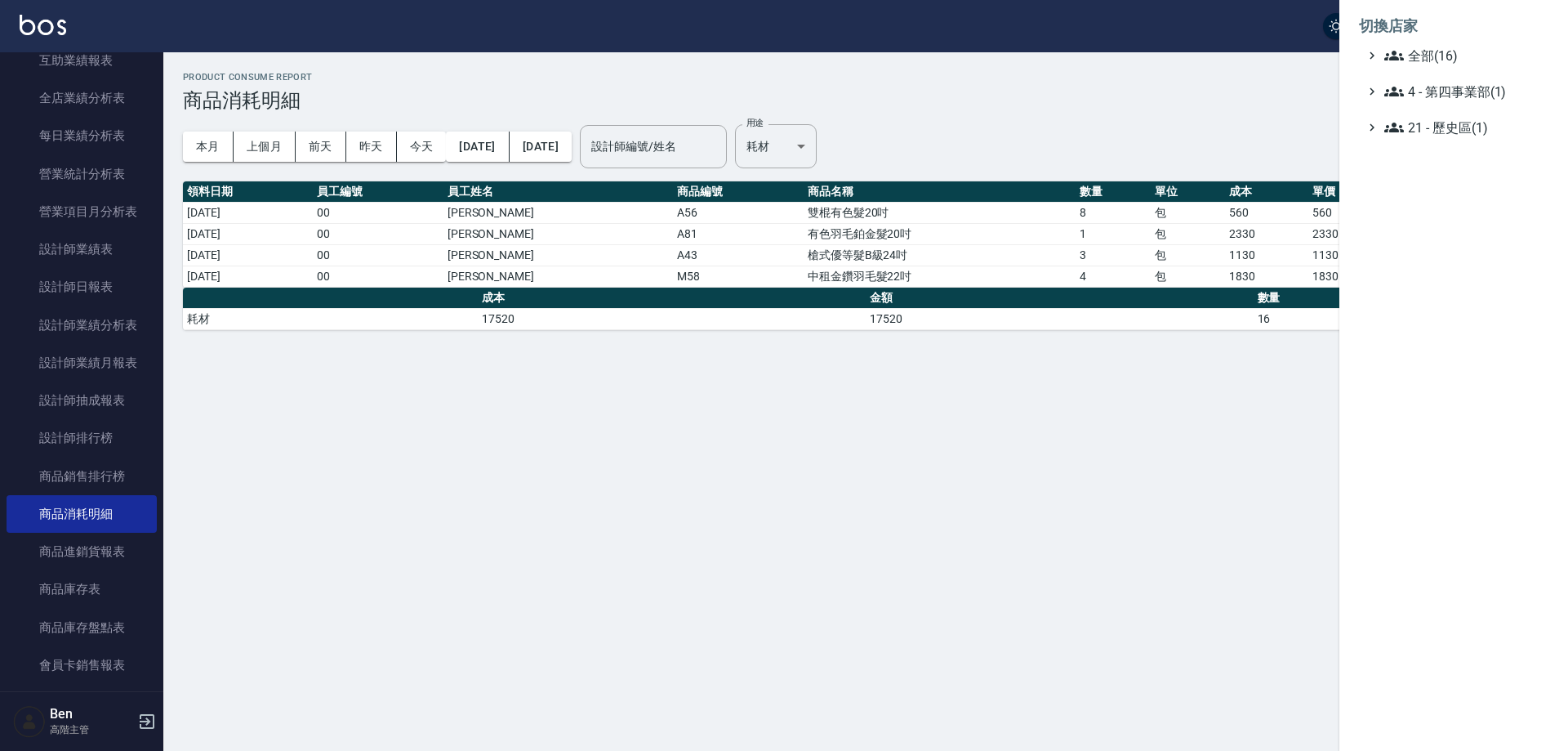
click at [1225, 91] on div at bounding box center [784, 375] width 1568 height 751
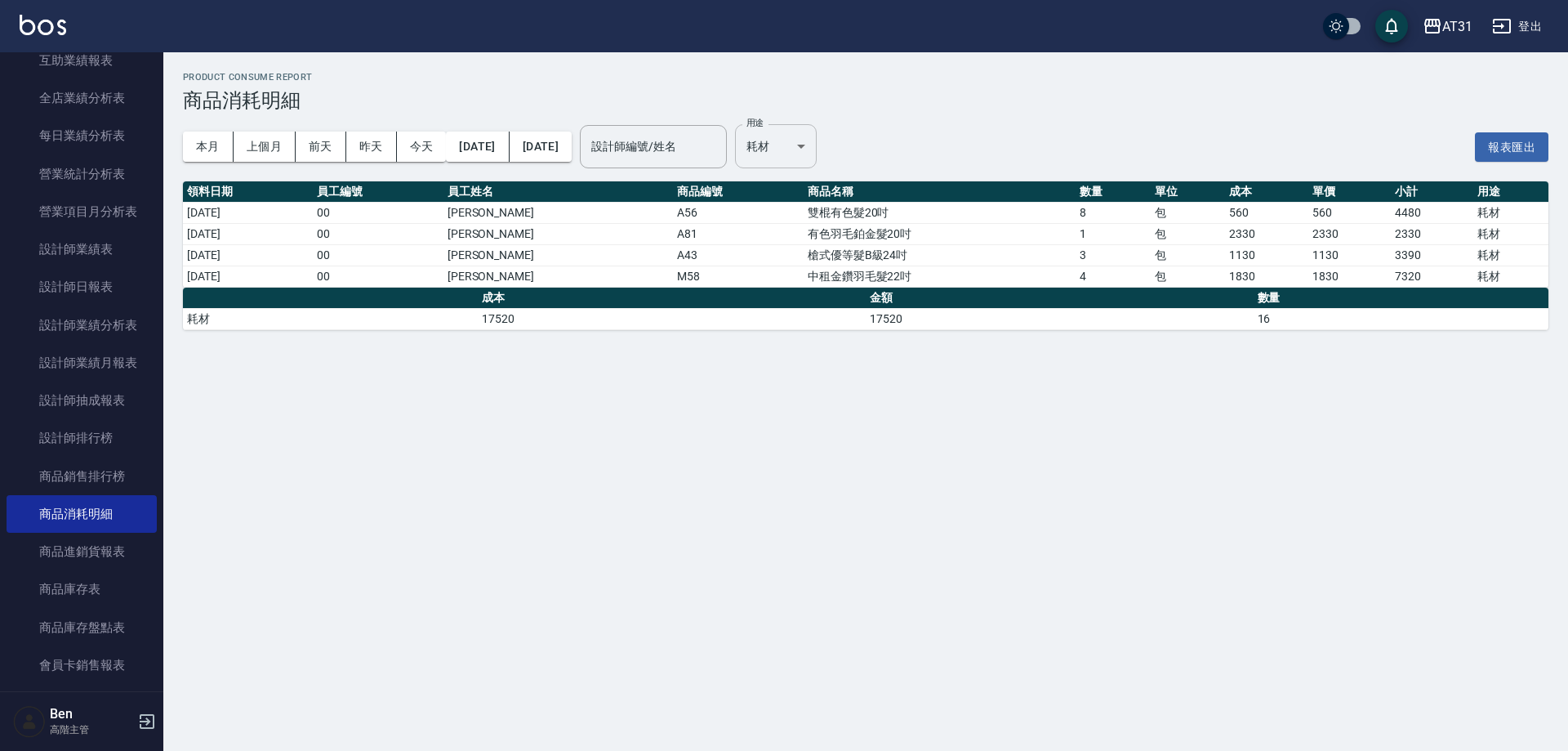
click at [830, 147] on body "AT31 登出 櫃檯作業 打帳單 帳單列表 掛單列表 座位開單 營業儀表板 現金收支登錄 高階收支登錄 材料自購登錄 每日結帳 排班表 現場電腦打卡 掃碼打卡…" at bounding box center [784, 375] width 1568 height 751
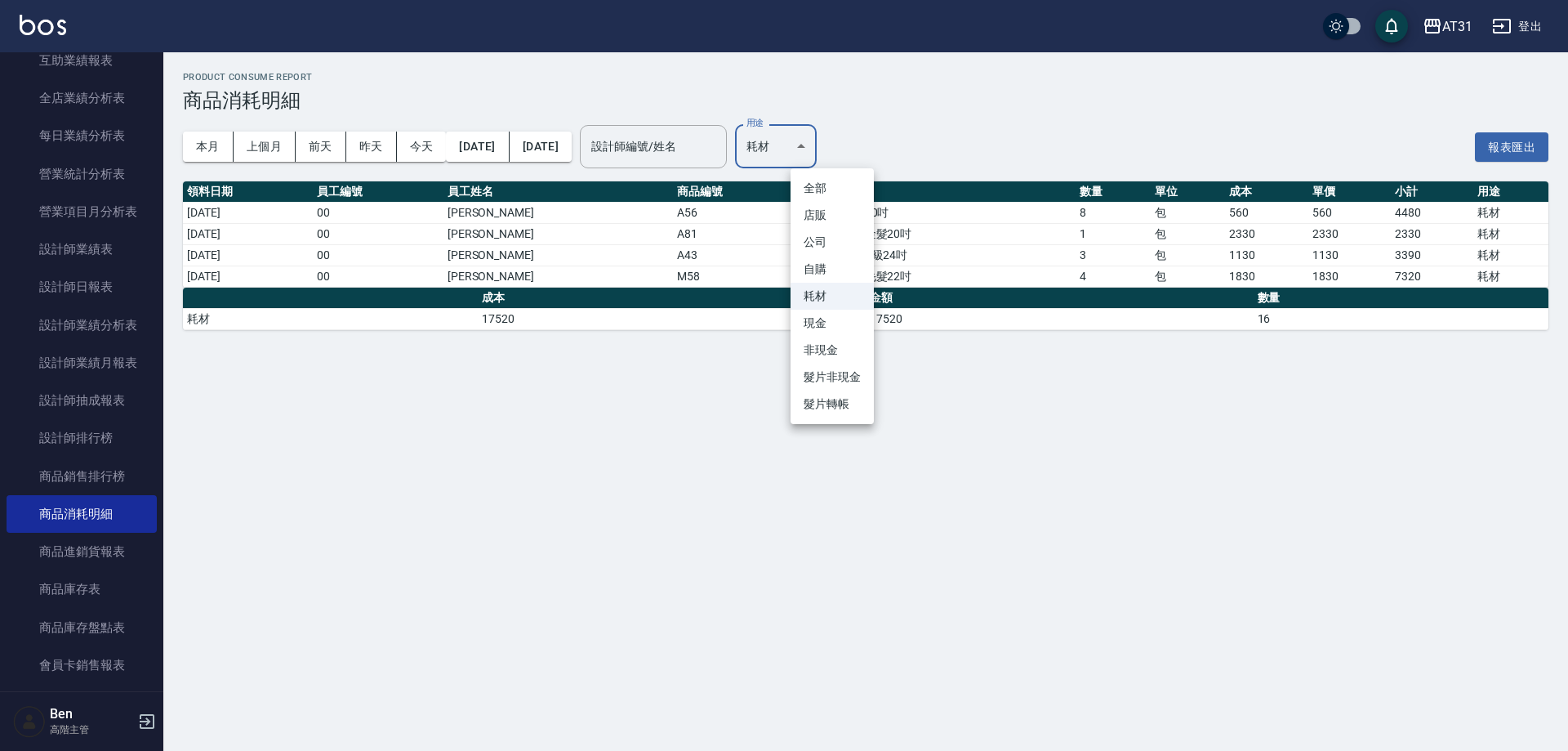
click at [834, 323] on li "現金" at bounding box center [832, 323] width 83 height 27
type input "現金"
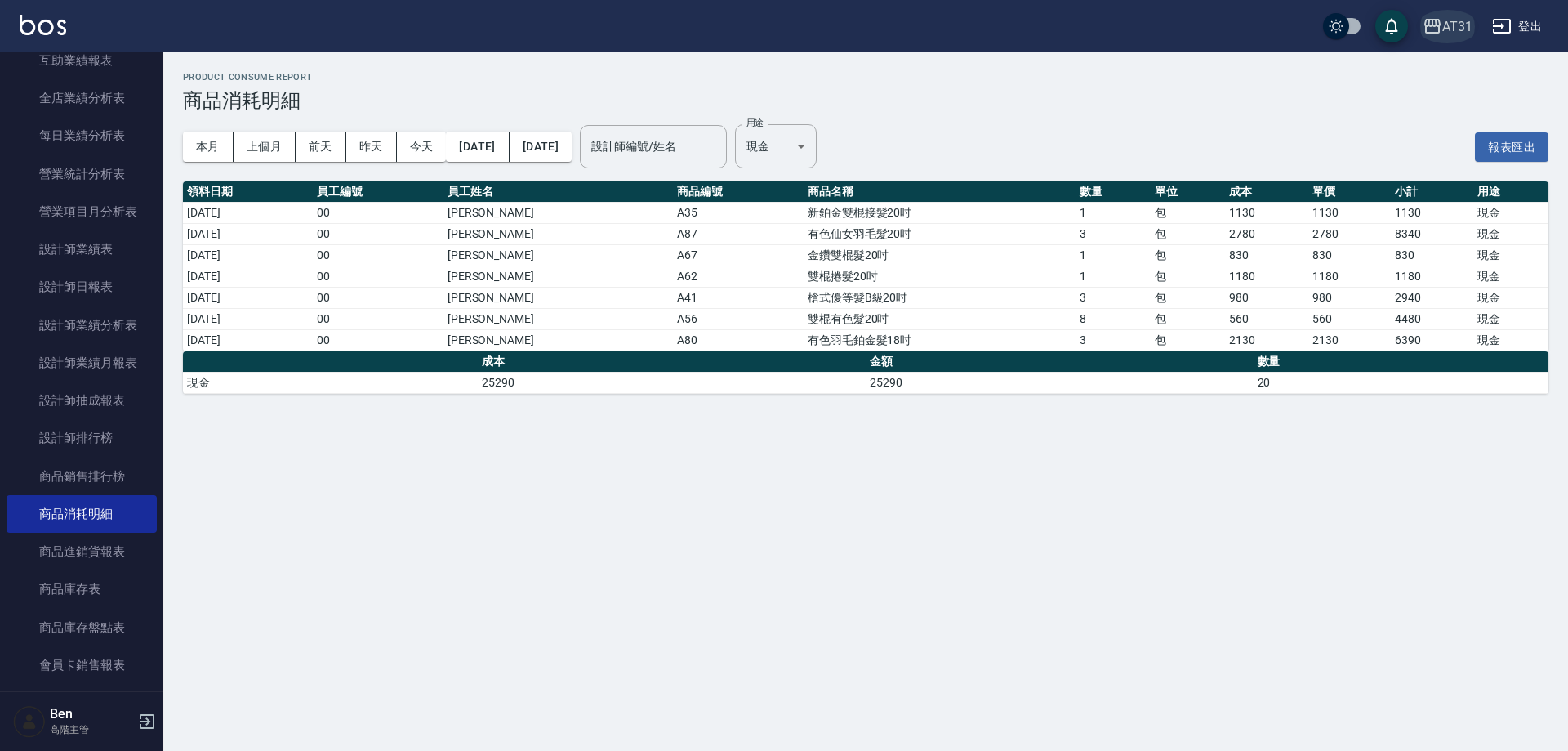
click at [1430, 35] on icon "button" at bounding box center [1432, 25] width 19 height 19
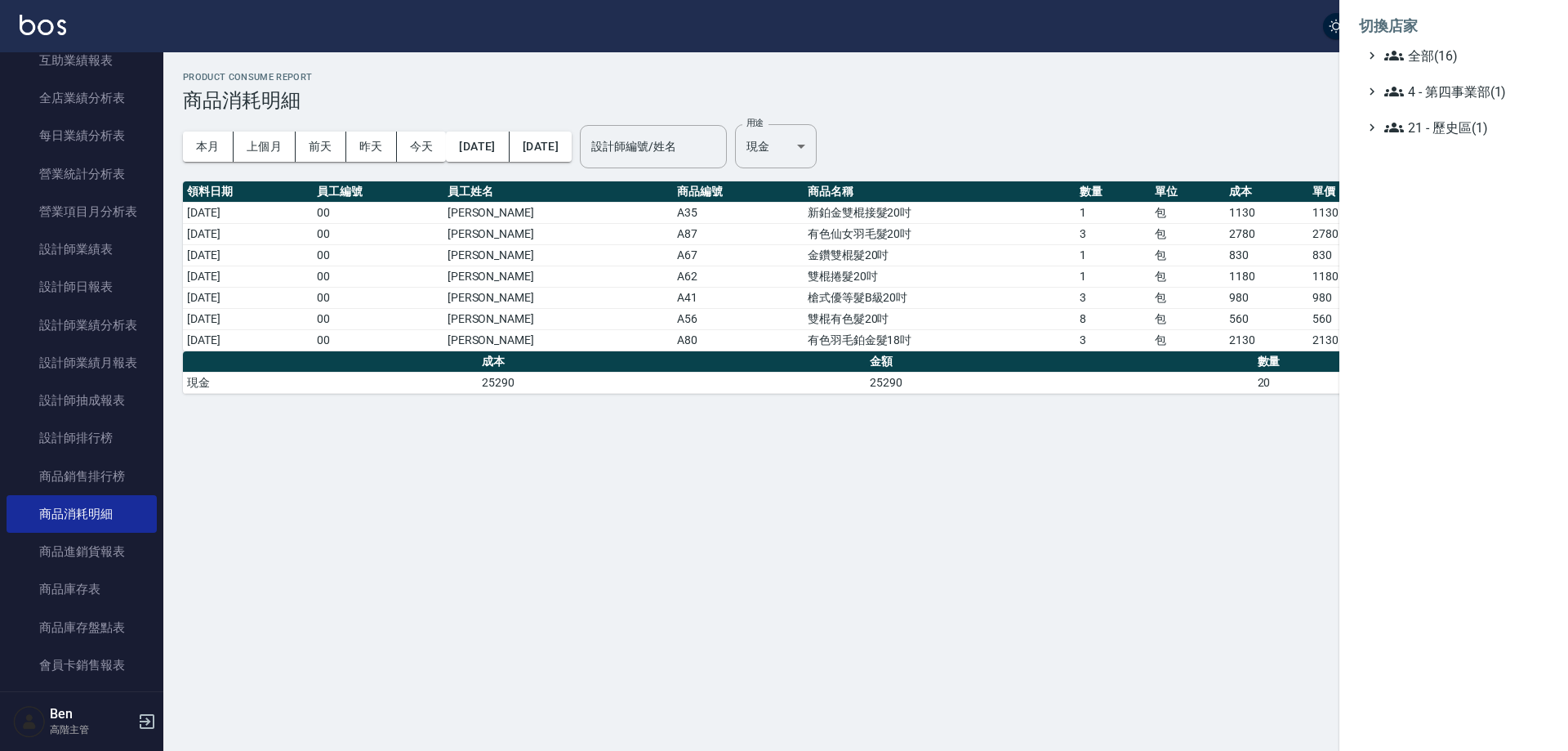
click at [1451, 61] on span "全部(16)" at bounding box center [1463, 55] width 157 height 19
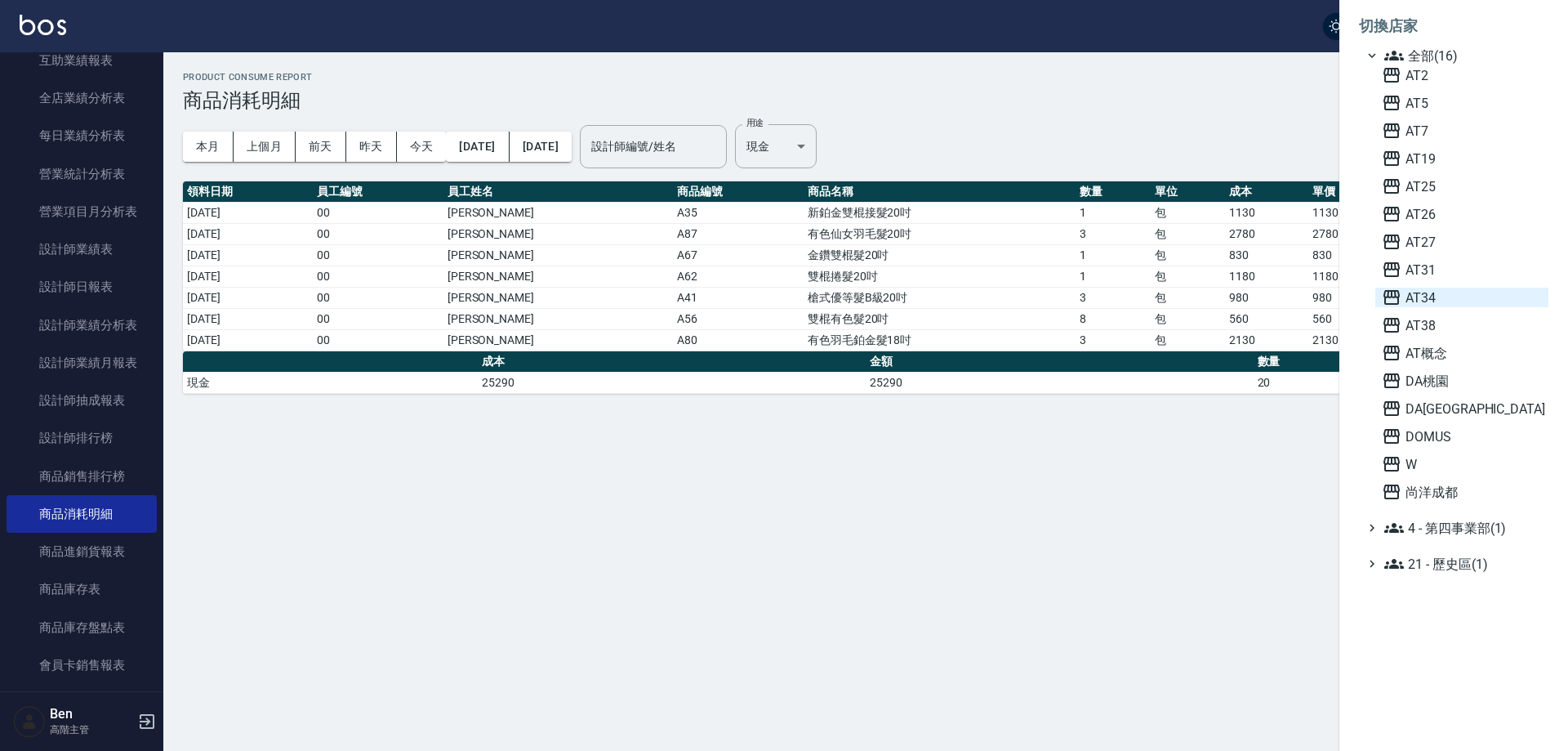
click at [1442, 295] on span "AT34" at bounding box center [1461, 297] width 160 height 19
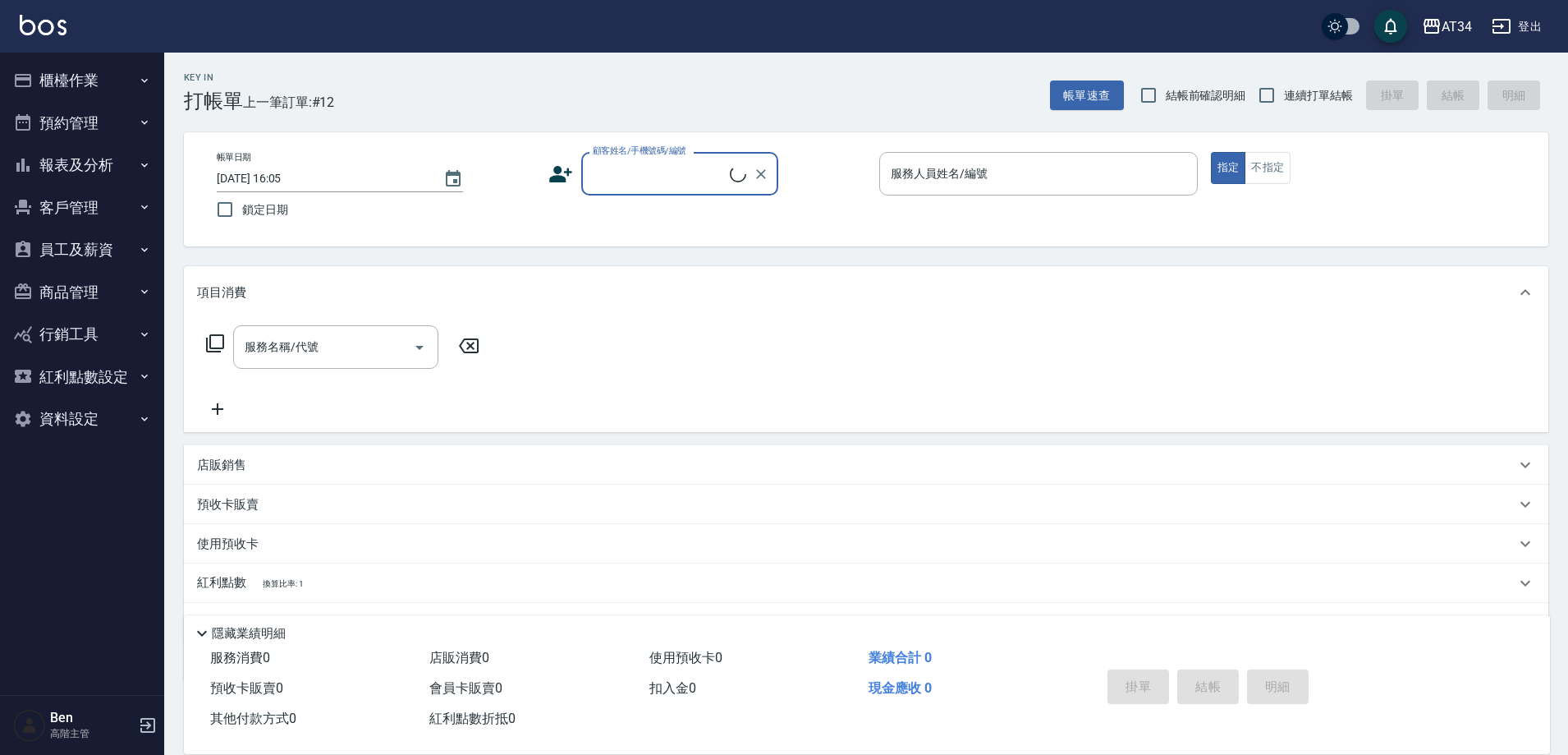
click at [94, 162] on button "報表及分析" at bounding box center [83, 165] width 151 height 43
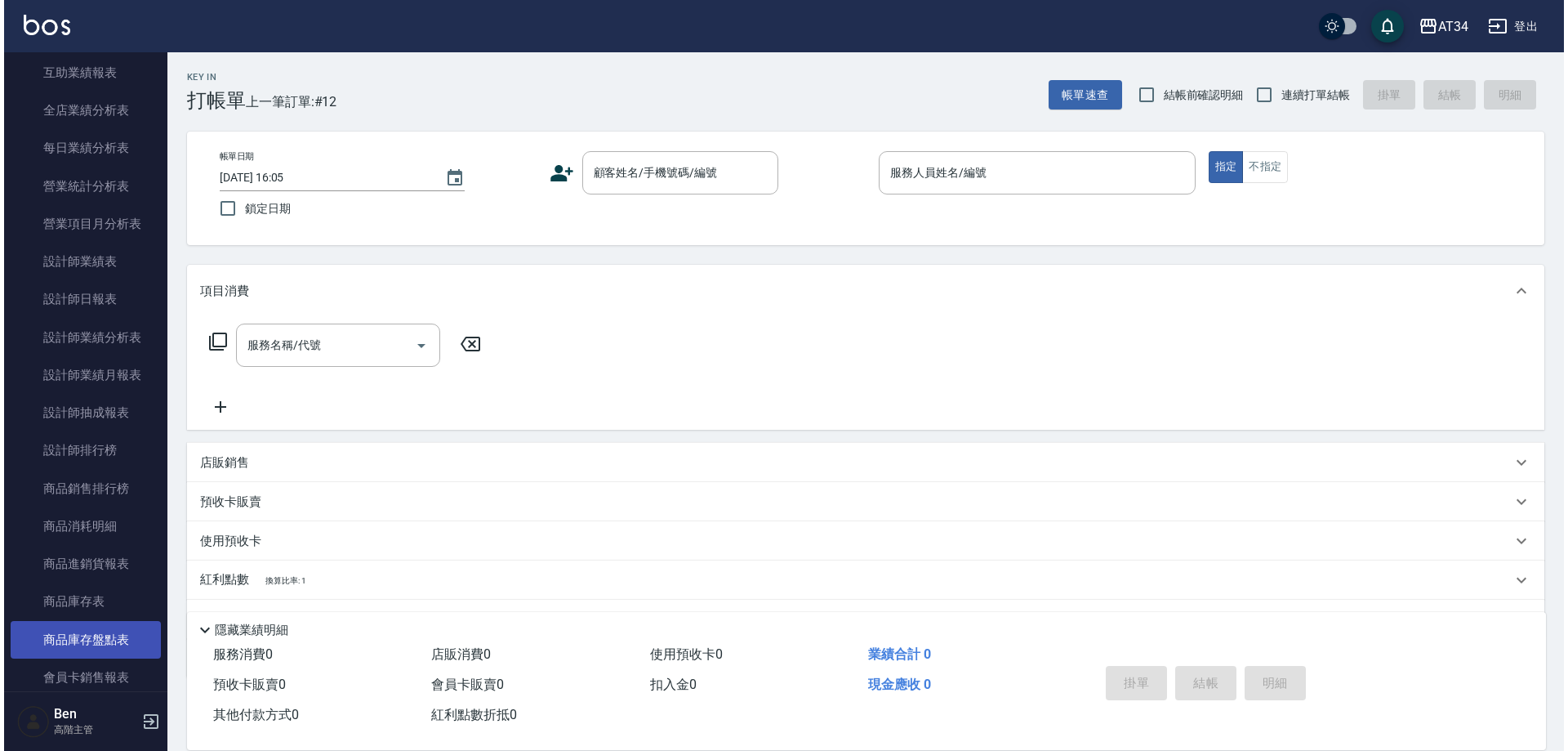
scroll to position [572, 0]
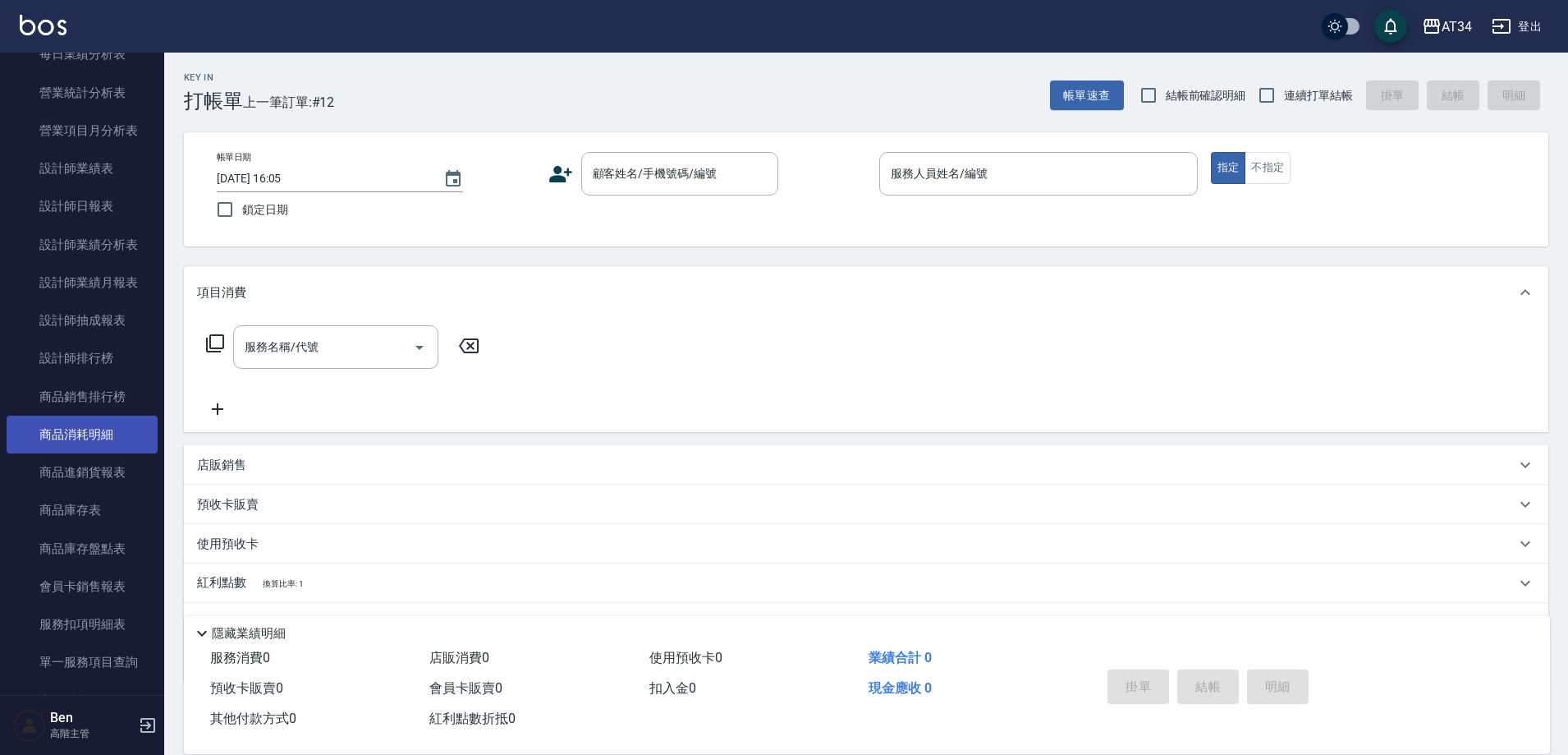
click at [94, 438] on link "商品消耗明細" at bounding box center [83, 434] width 151 height 37
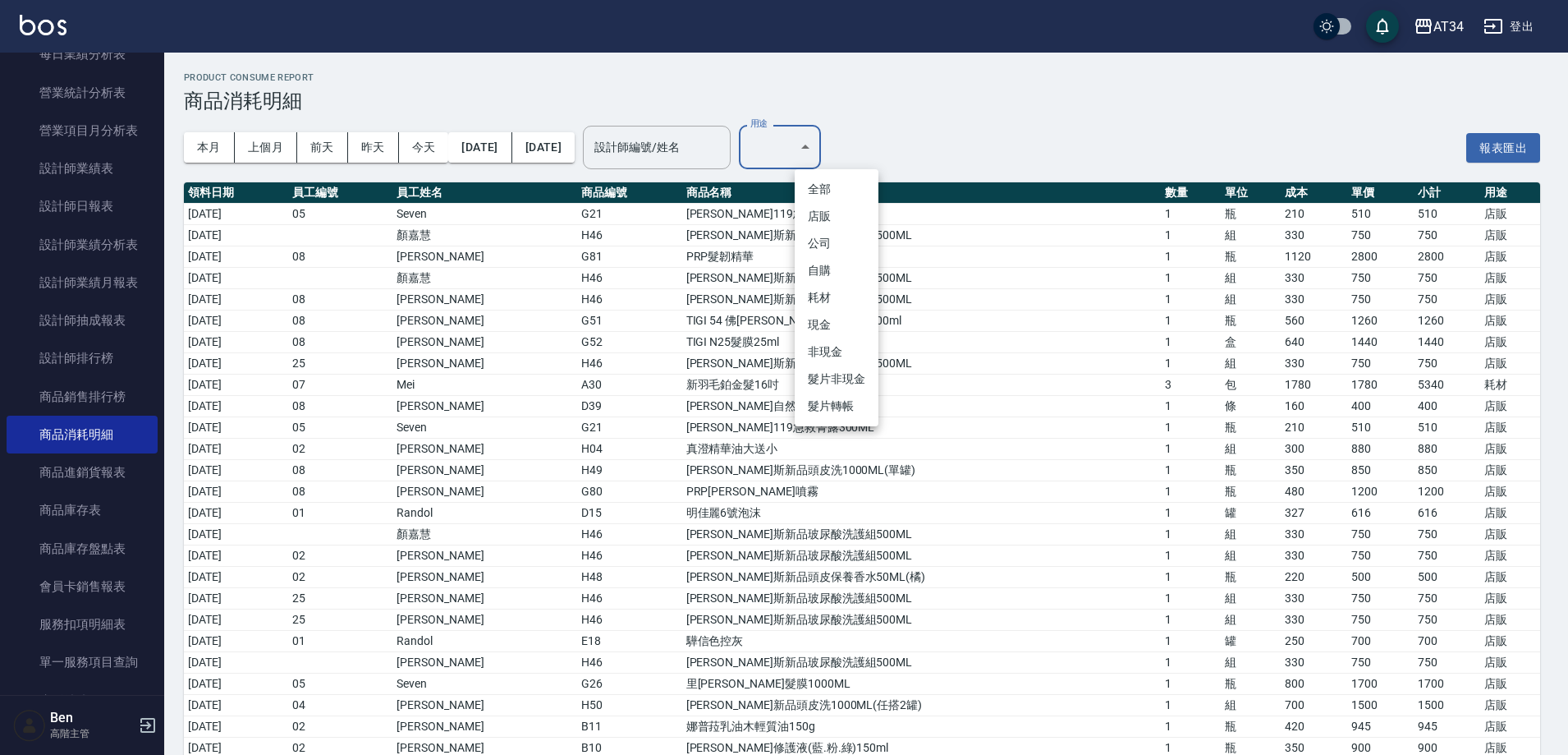
click at [842, 303] on li "耗材" at bounding box center [836, 298] width 83 height 27
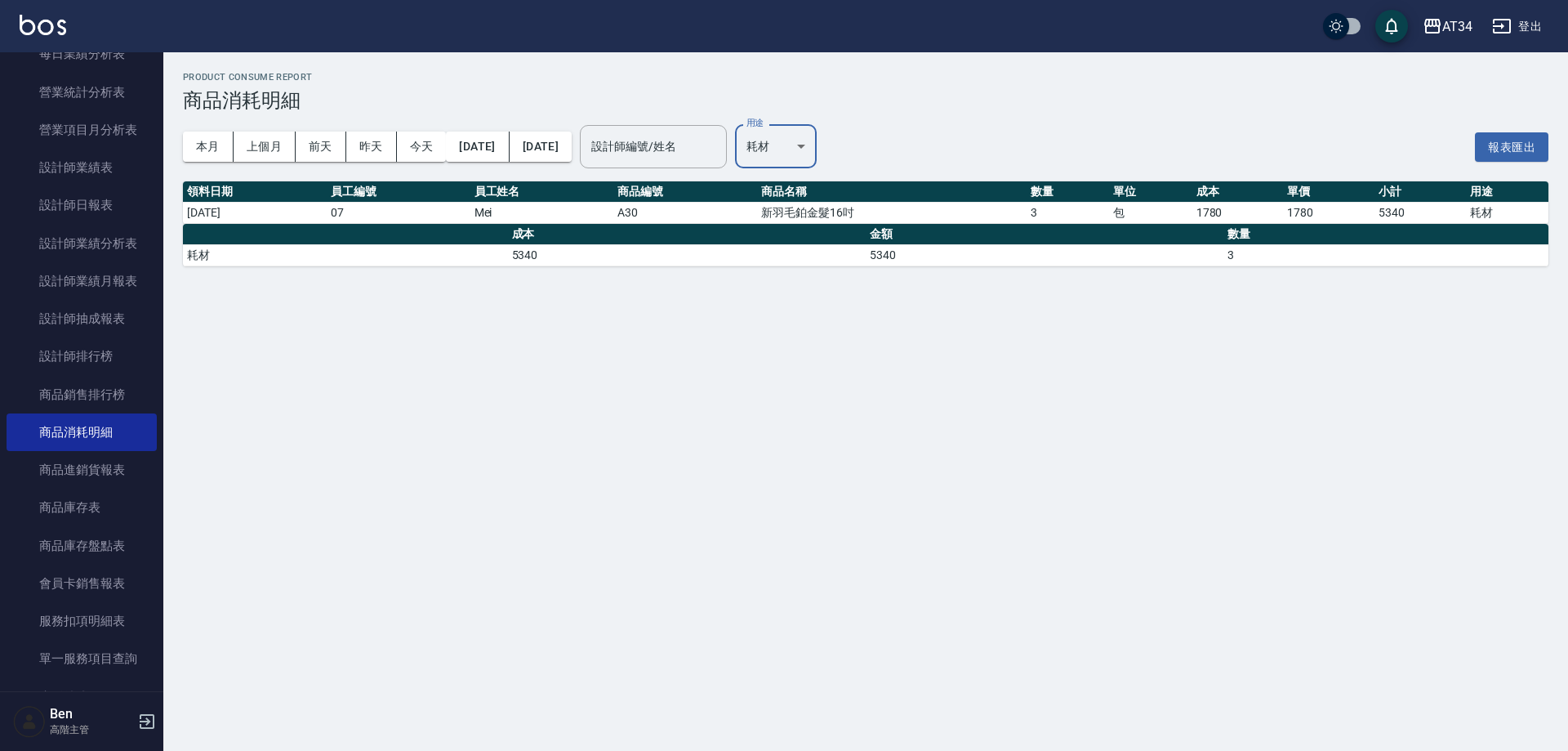
click at [836, 146] on body "AT34 登出 櫃檯作業 打帳單 帳單列表 掛單列表 座位開單 營業儀表板 現金收支登錄 高階收支登錄 材料自購登錄 每日結帳 排班表 現場電腦打卡 掃碼打卡…" at bounding box center [784, 375] width 1568 height 751
click at [820, 327] on li "現金" at bounding box center [832, 323] width 83 height 27
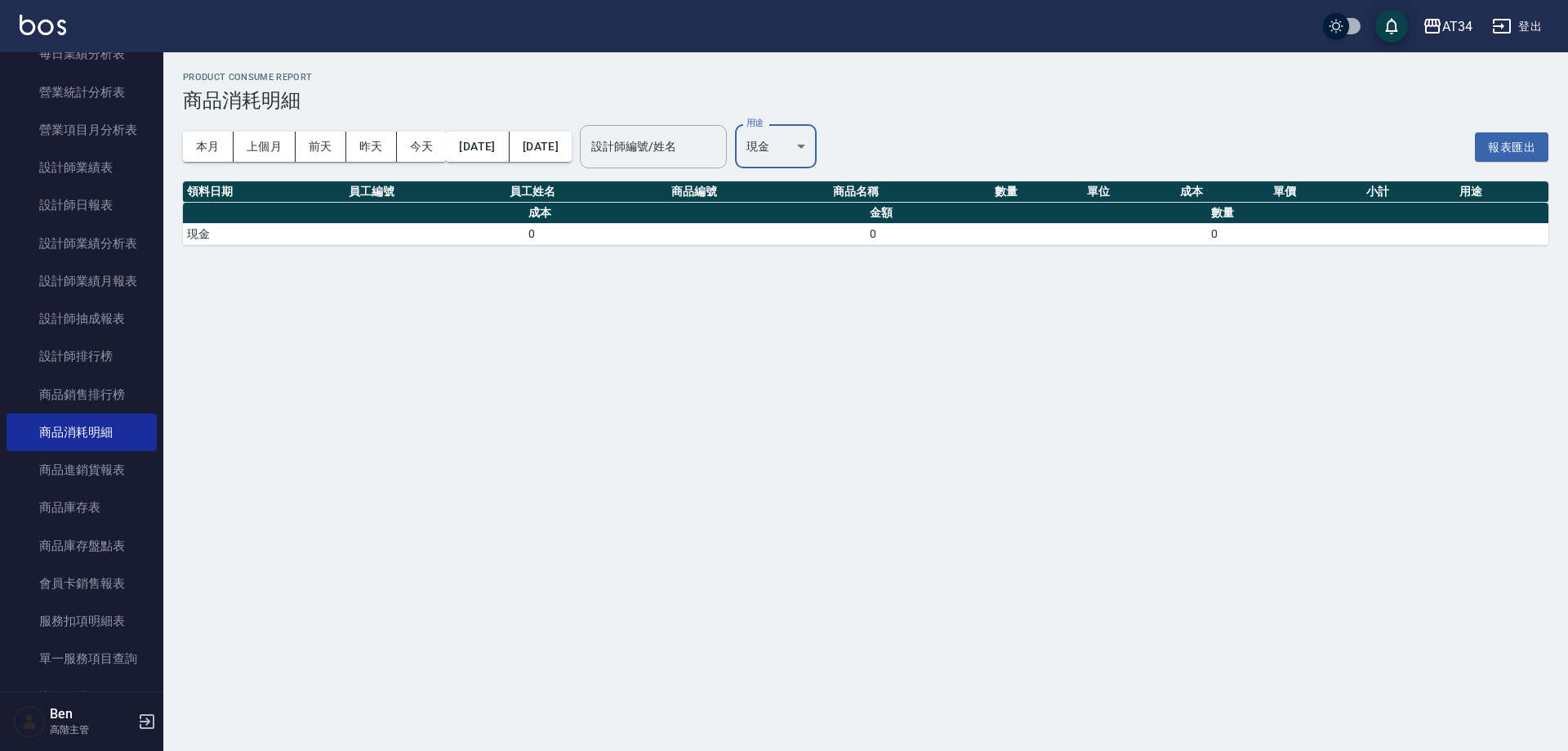
click at [839, 136] on body "AT34 登出 櫃檯作業 打帳單 帳單列表 掛單列表 座位開單 營業儀表板 現金收支登錄 高階收支登錄 材料自購登錄 每日結帳 排班表 現場電腦打卡 掃碼打卡…" at bounding box center [784, 375] width 1568 height 751
click at [842, 289] on li "耗材" at bounding box center [832, 296] width 83 height 27
type input "耗材"
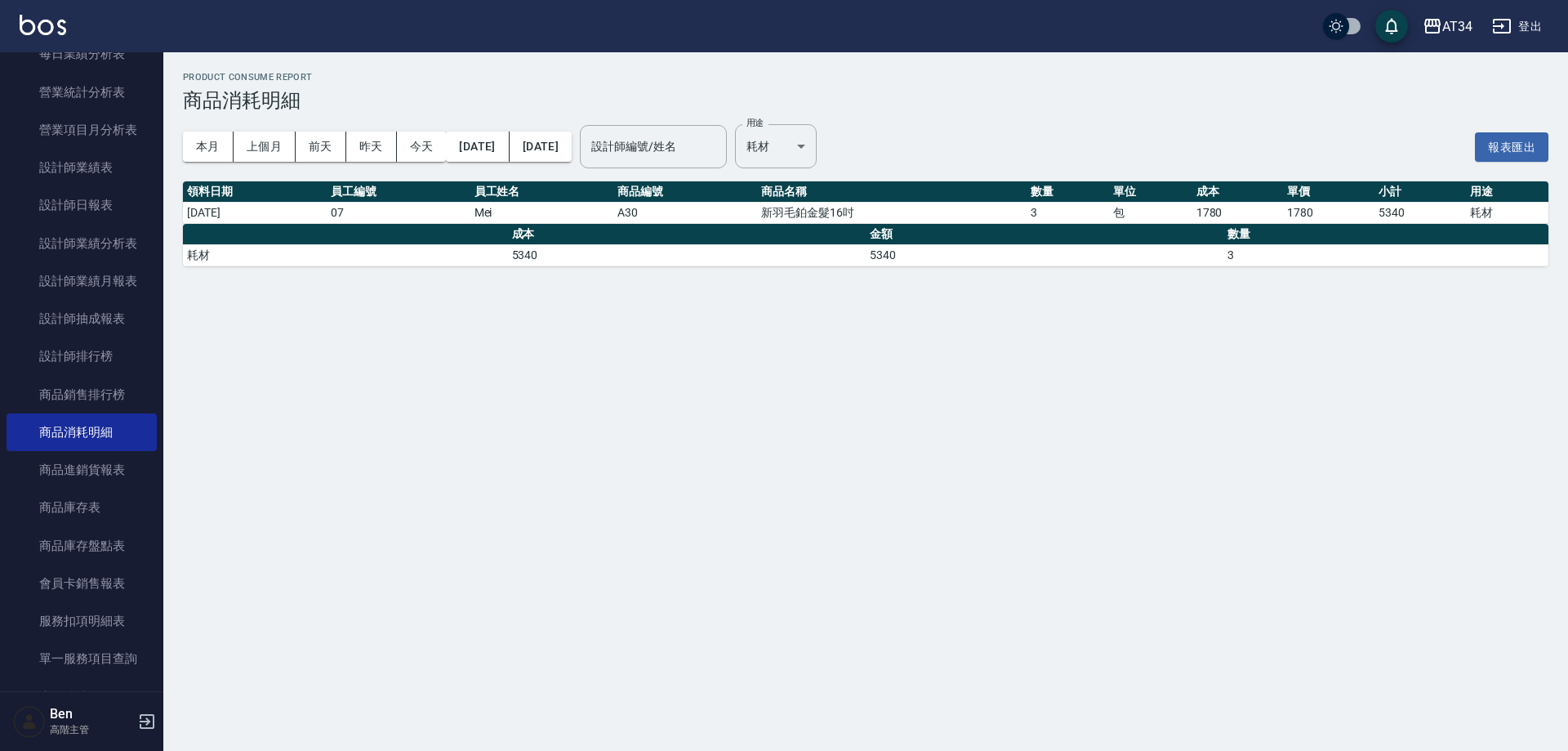
click at [1018, 484] on div "Product Consume Report 商品消耗明細 本月 上個月 前天 昨天 今天 2025/08/01 2025/08/23 設計師編號/姓名 設計…" at bounding box center [784, 375] width 1568 height 751
click at [1461, 25] on div "AT34" at bounding box center [1457, 26] width 30 height 20
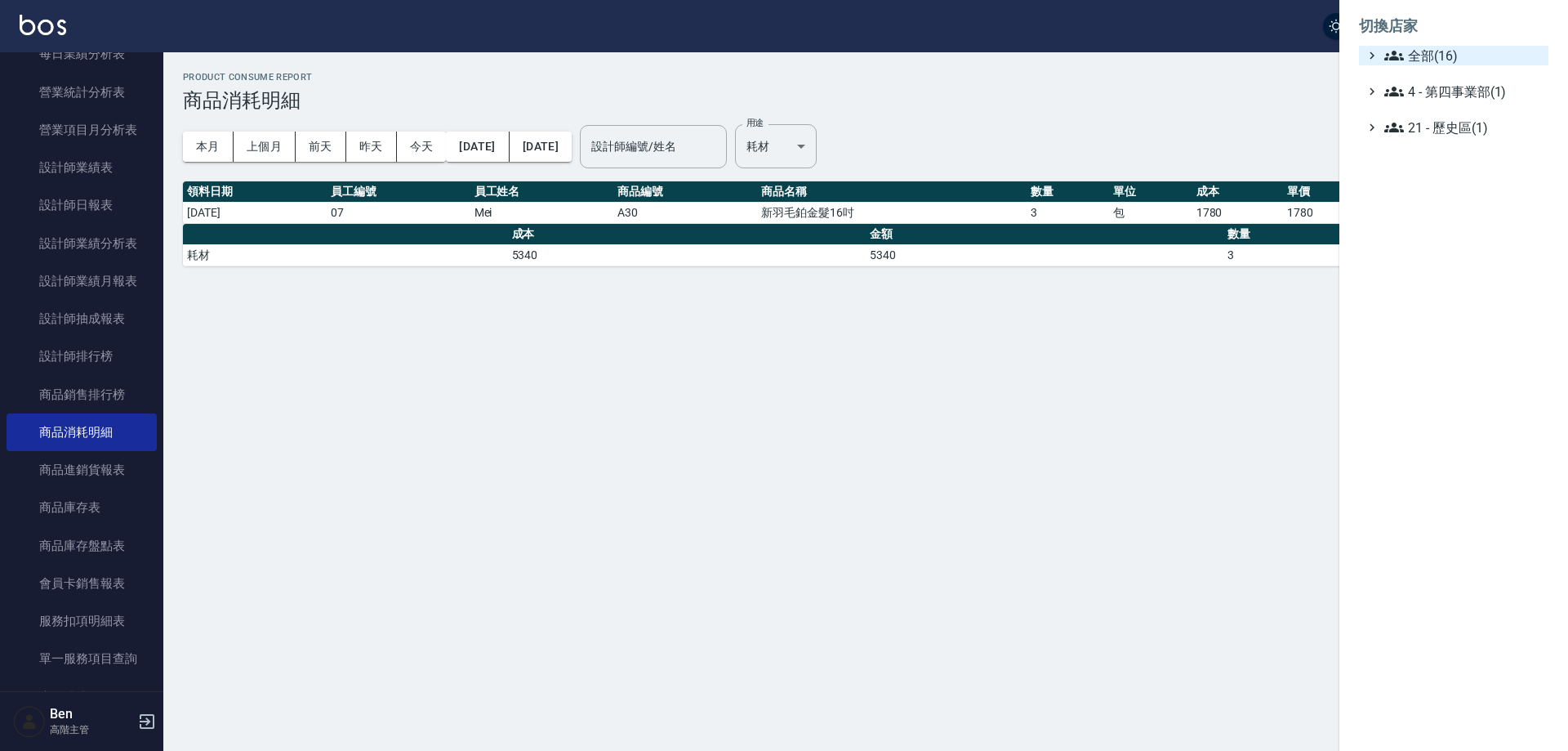
click at [1464, 51] on span "全部(16)" at bounding box center [1463, 55] width 157 height 19
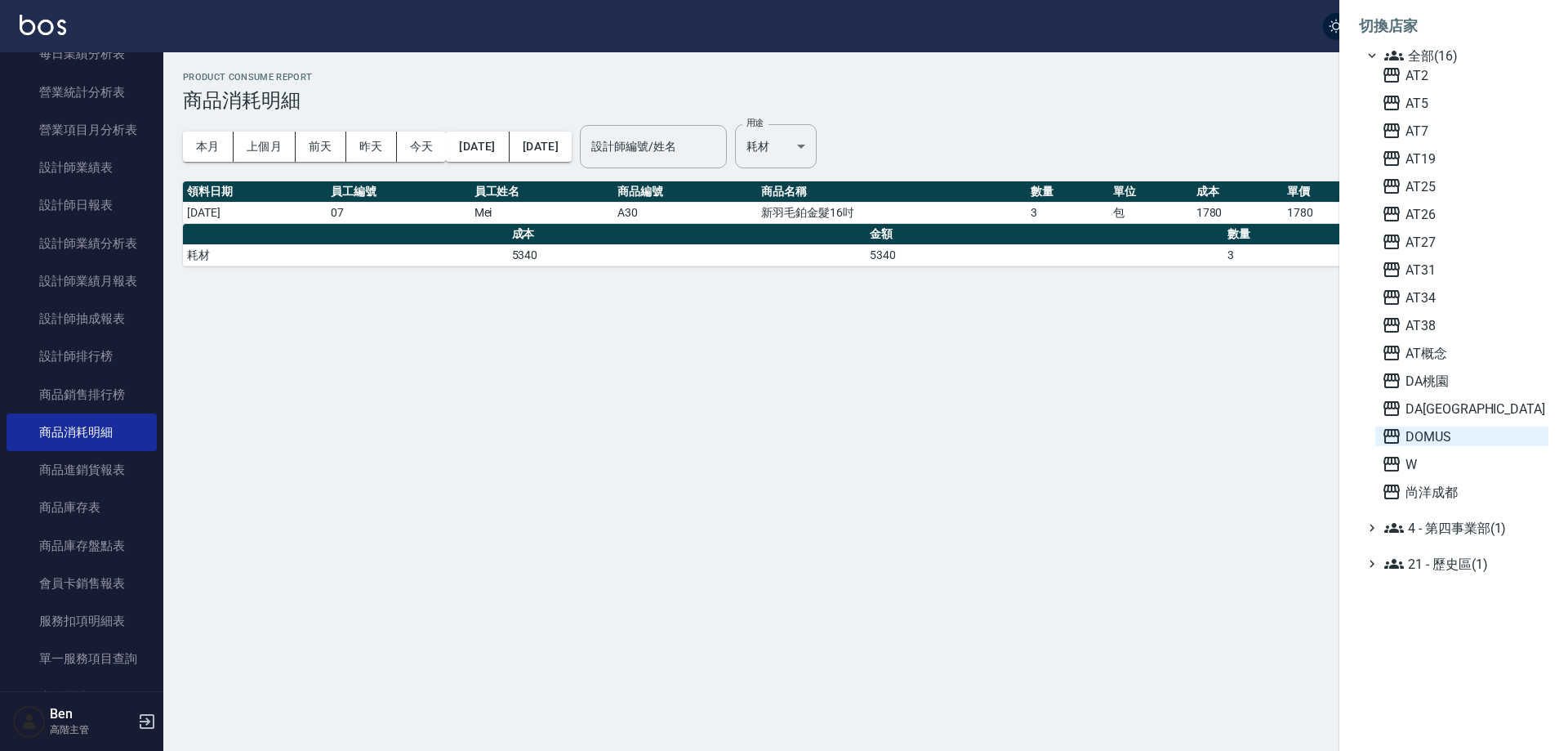
click at [1435, 443] on span "DOMUS" at bounding box center [1461, 436] width 160 height 19
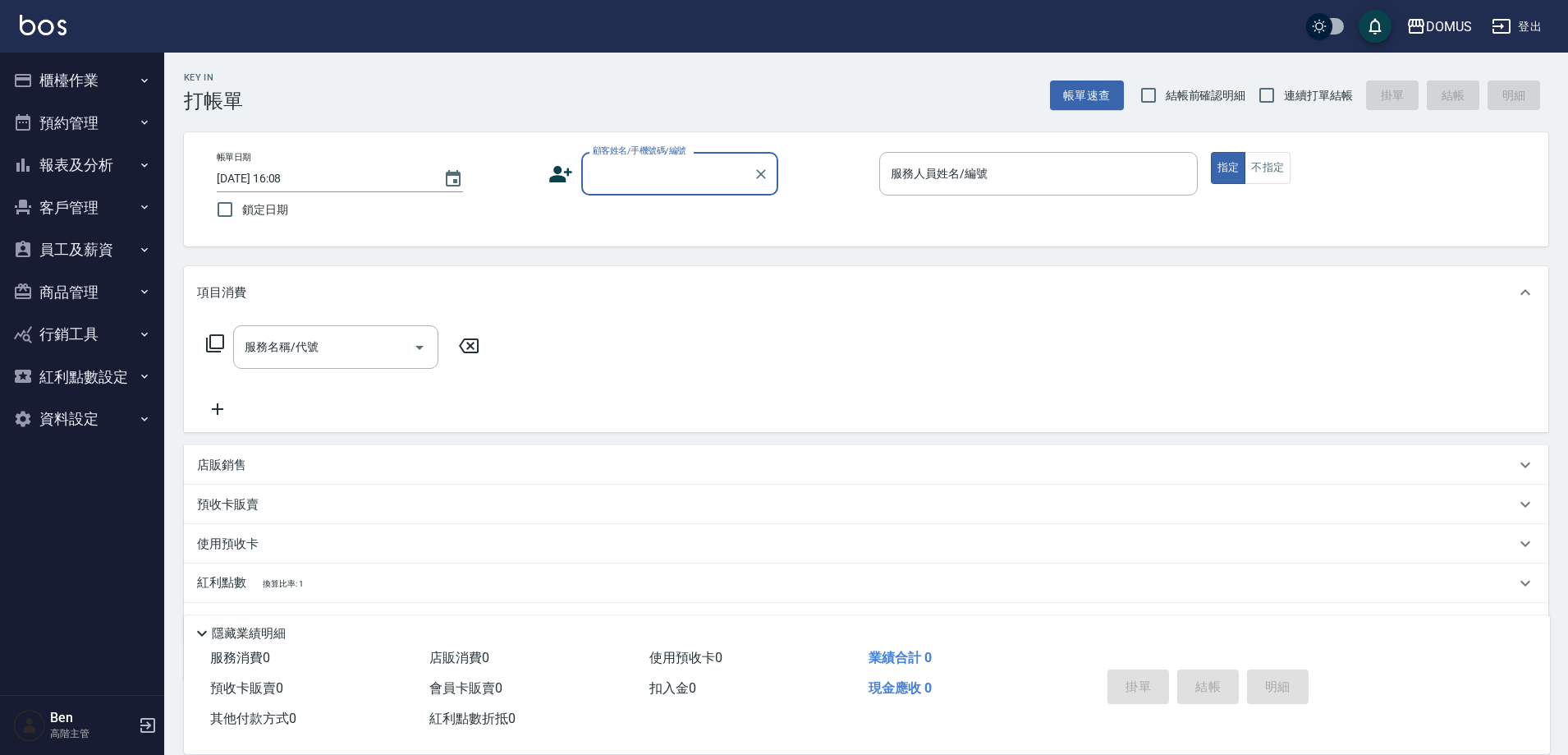
click at [65, 161] on button "報表及分析" at bounding box center [83, 165] width 151 height 43
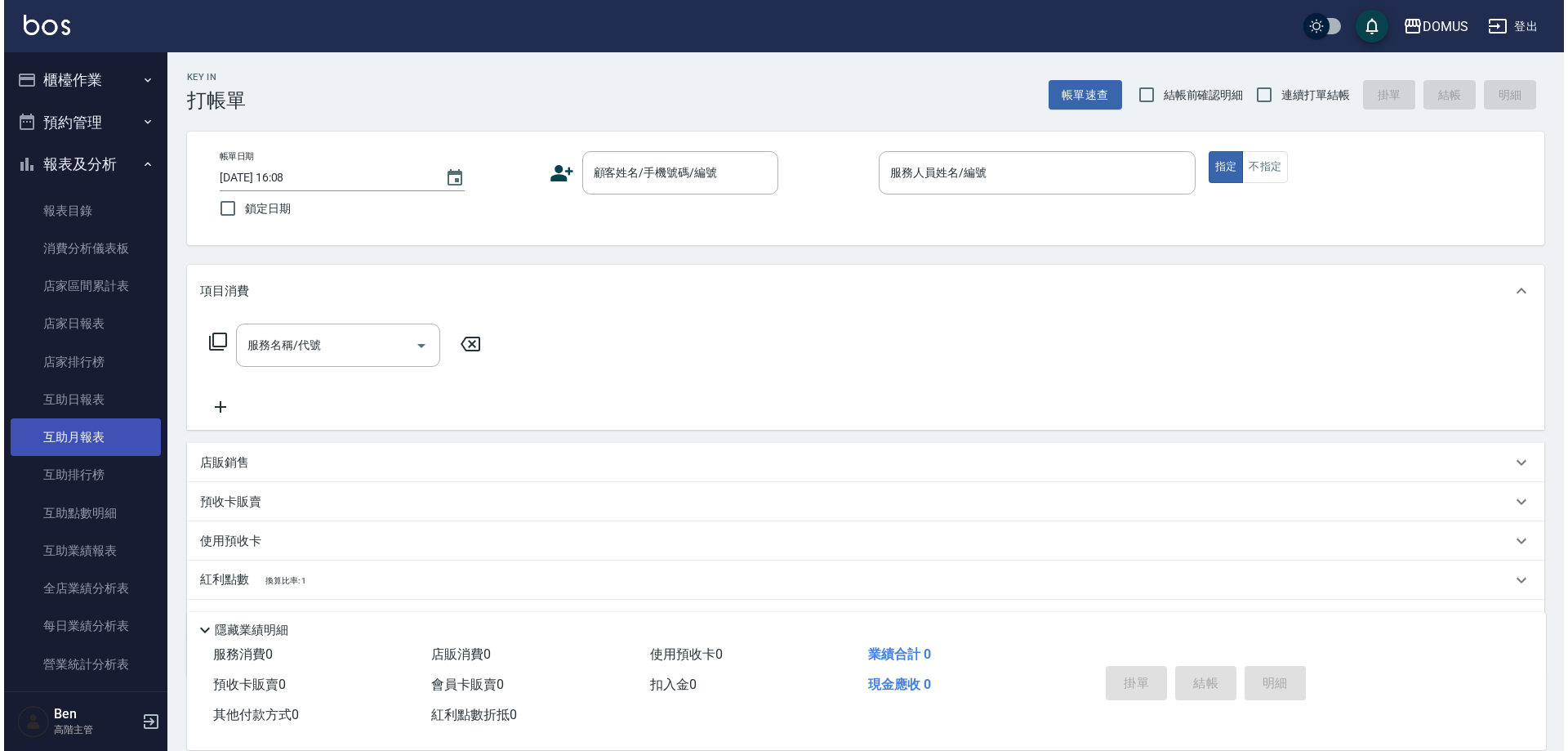
scroll to position [572, 0]
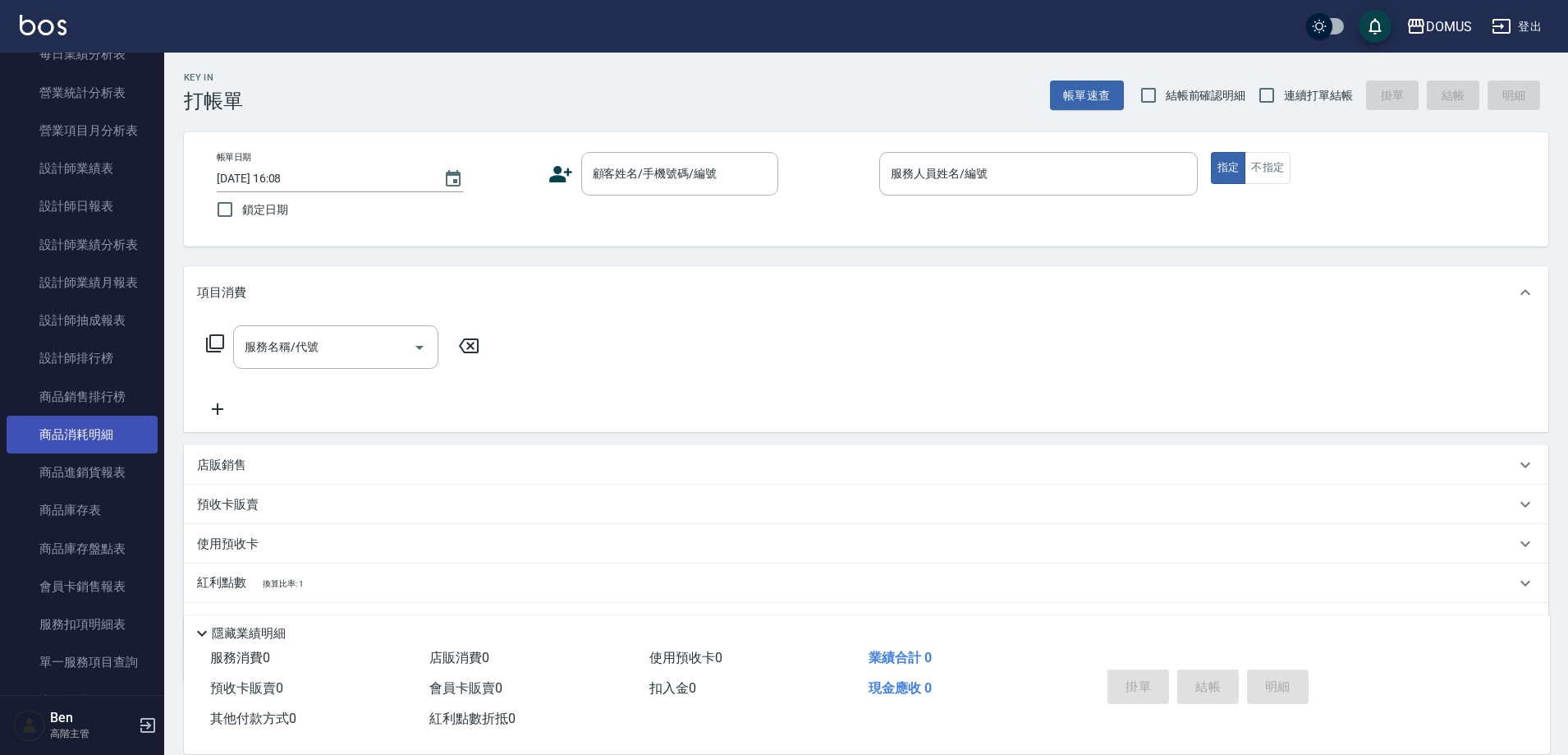
click at [74, 432] on link "商品消耗明細" at bounding box center [83, 434] width 151 height 37
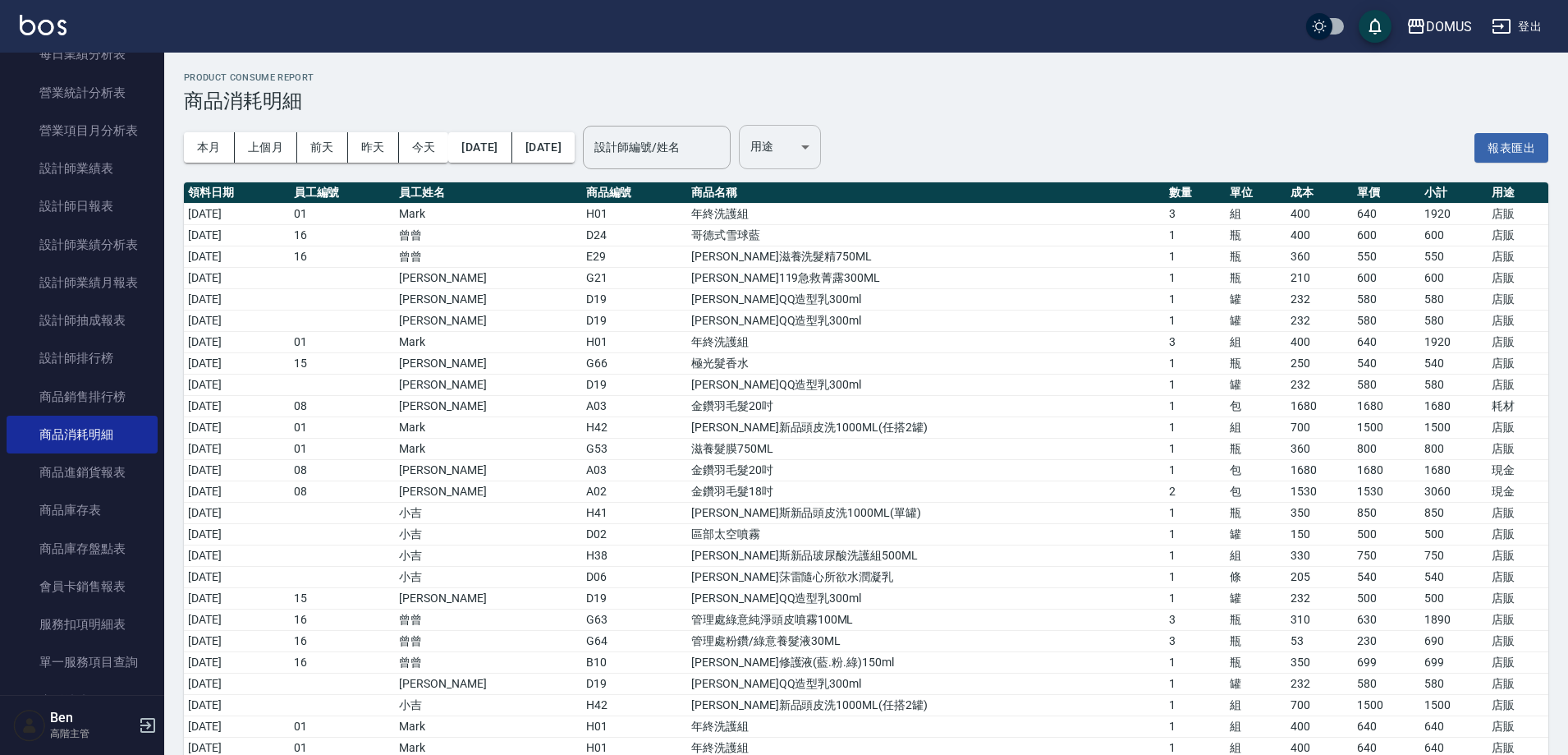
click at [848, 152] on body "DOMUS 登出 櫃檯作業 打帳單 帳單列表 掛單列表 座位開單 營業儀表板 現金收支登錄 高階收支登錄 材料自購登錄 每日結帳 排班表 現場電腦打卡 掃碼打…" at bounding box center [784, 731] width 1568 height 1462
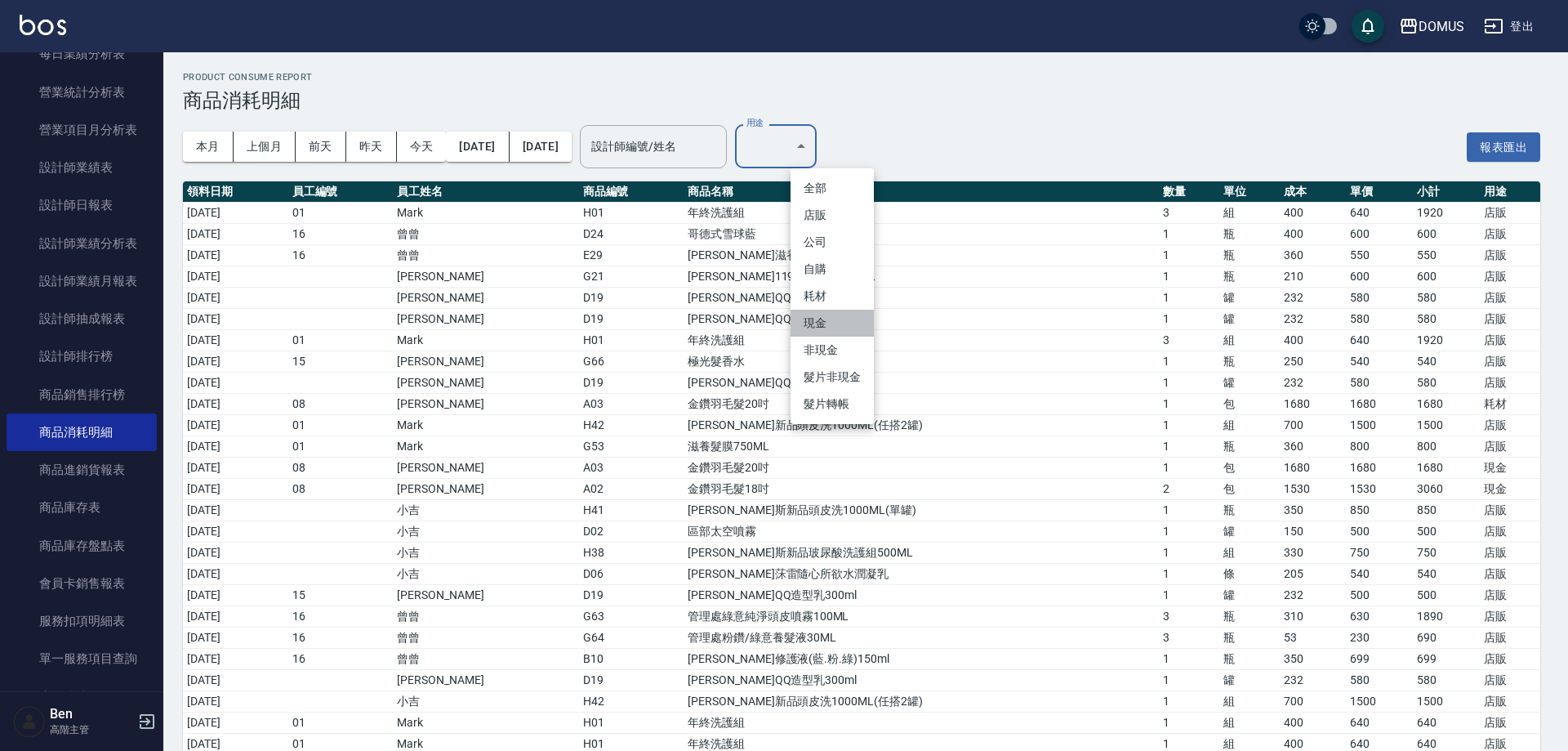
click at [818, 320] on li "現金" at bounding box center [832, 323] width 83 height 27
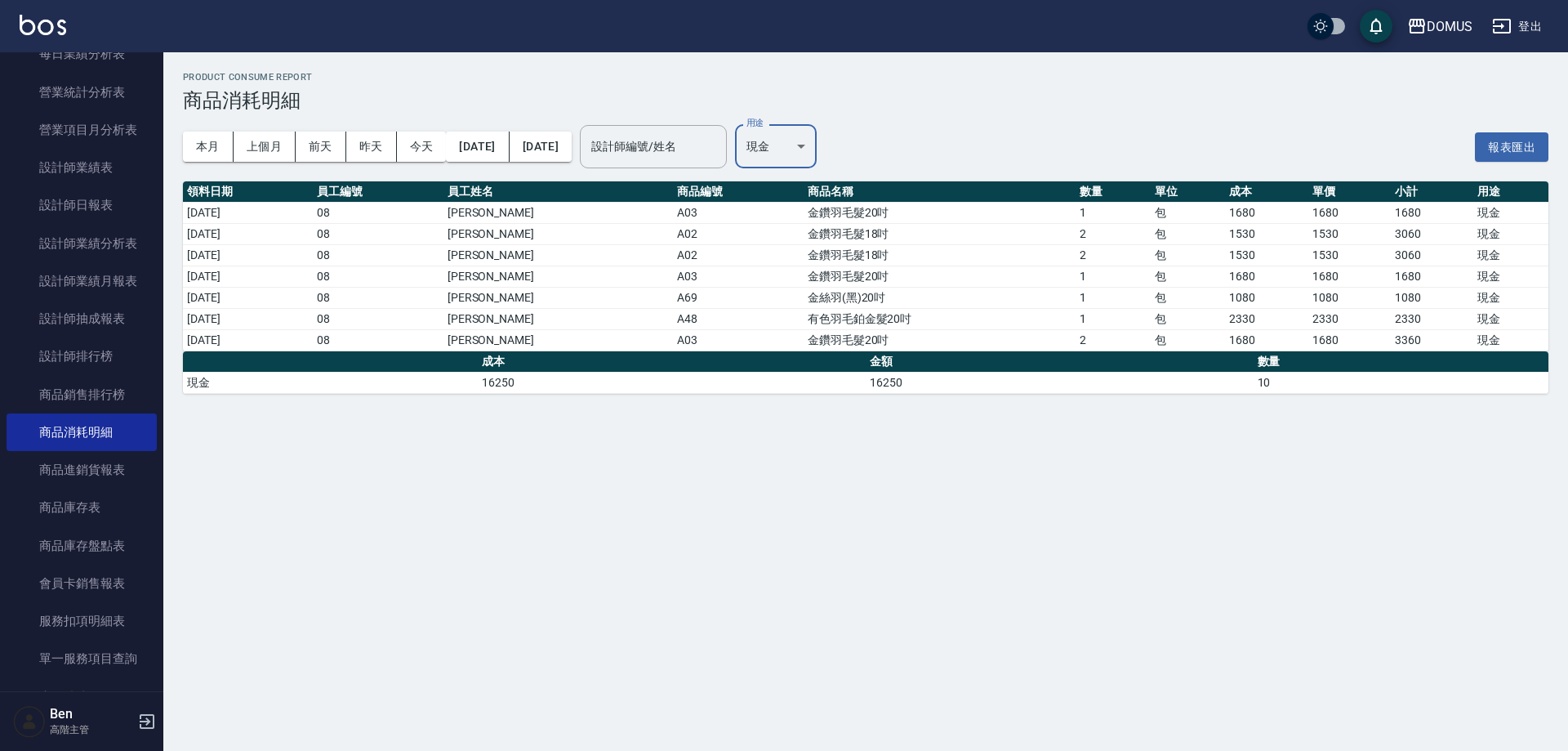
drag, startPoint x: 1531, startPoint y: 139, endPoint x: 1327, endPoint y: 137, distance: 204.0
click at [1530, 139] on button "報表匯出" at bounding box center [1511, 147] width 74 height 30
click at [833, 141] on body "DOMUS 登出 櫃檯作業 打帳單 帳單列表 掛單列表 座位開單 營業儀表板 現金收支登錄 高階收支登錄 材料自購登錄 每日結帳 排班表 現場電腦打卡 掃碼打…" at bounding box center [784, 375] width 1568 height 751
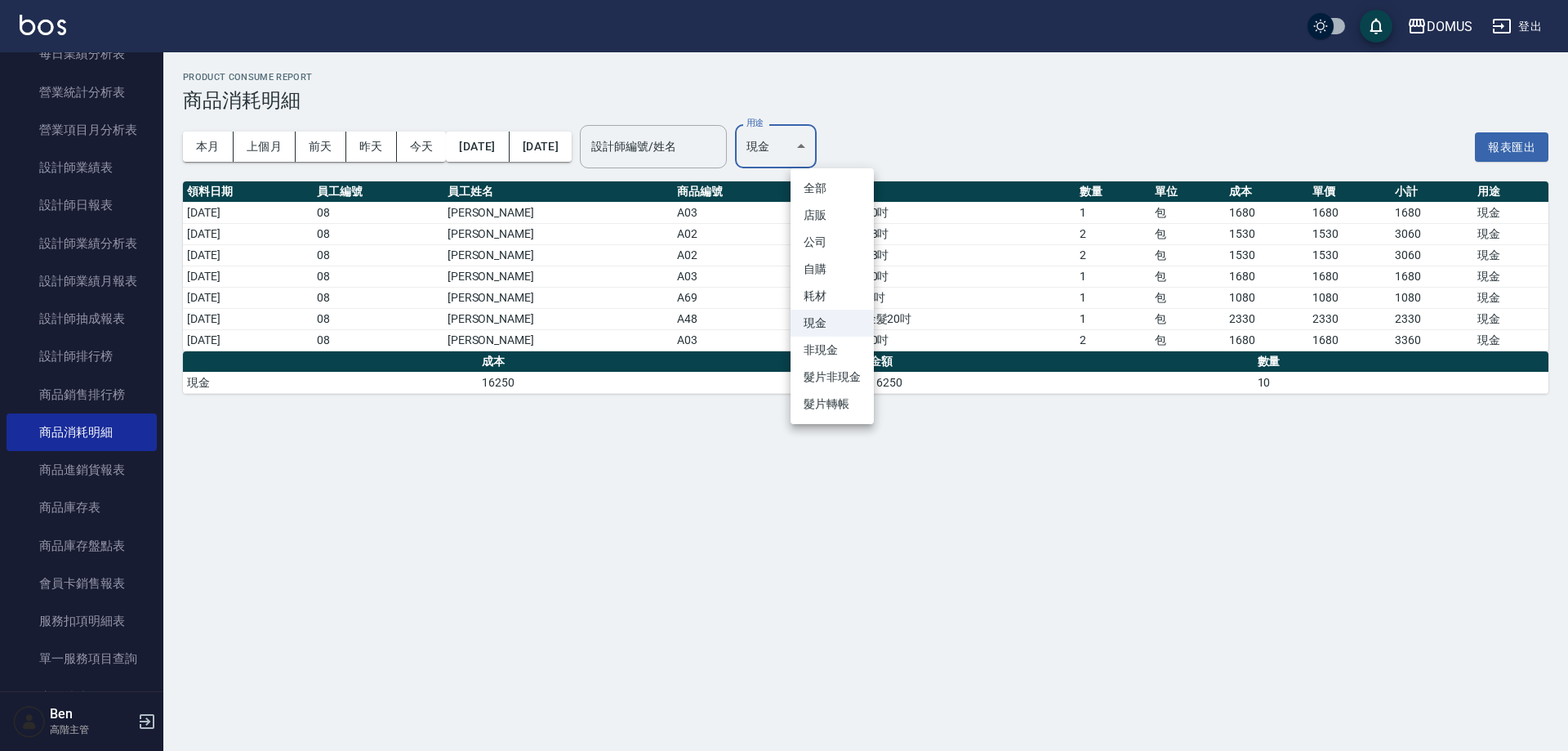
click at [825, 301] on li "耗材" at bounding box center [832, 296] width 83 height 27
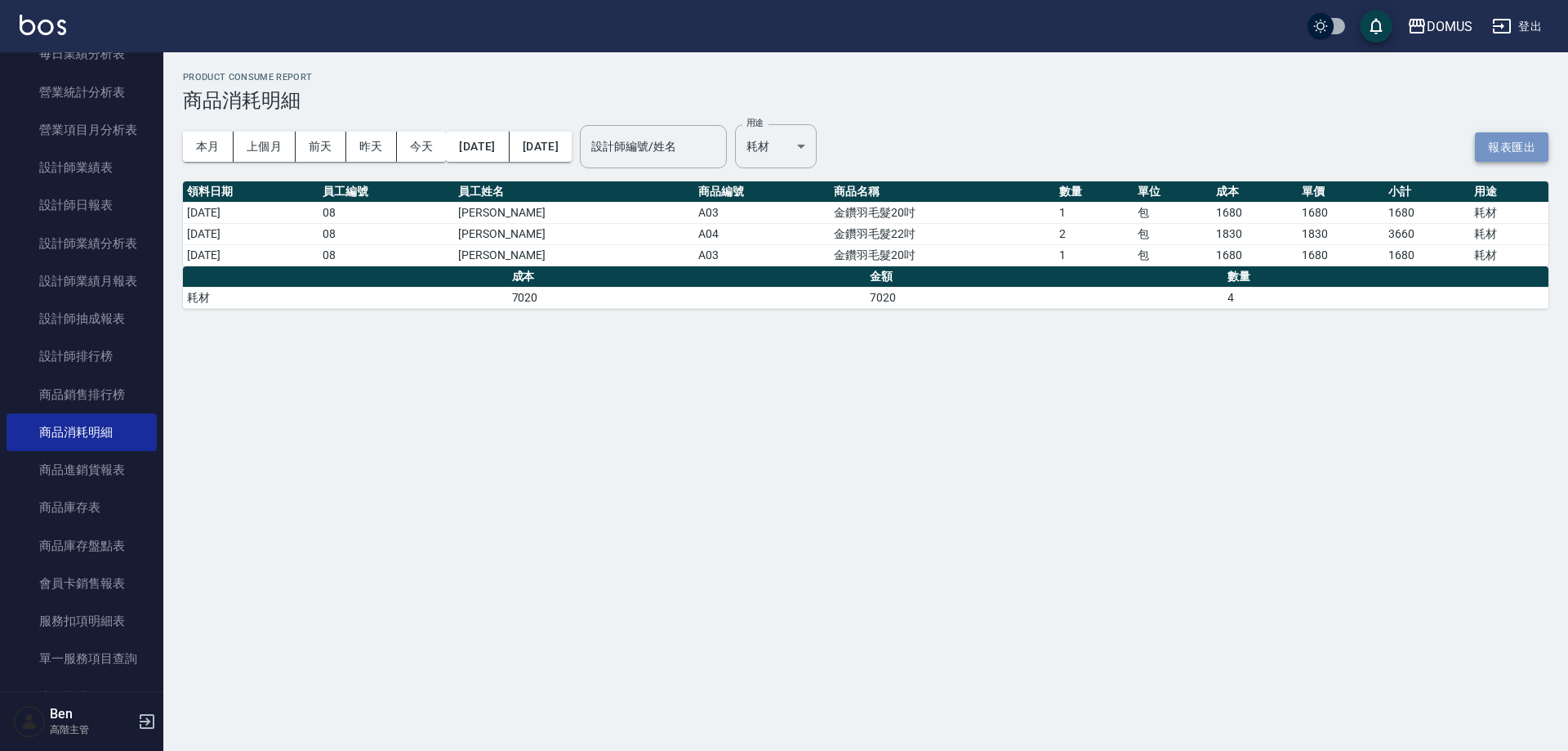
click at [1517, 152] on button "報表匯出" at bounding box center [1511, 147] width 74 height 30
click at [817, 174] on div "本月 上個月 [DATE] [DATE] [DATE] [DATE] [DATE] 設計師編號/姓名 設計師編號/姓名 用途 耗材 耗材 用途" at bounding box center [499, 146] width 634 height 69
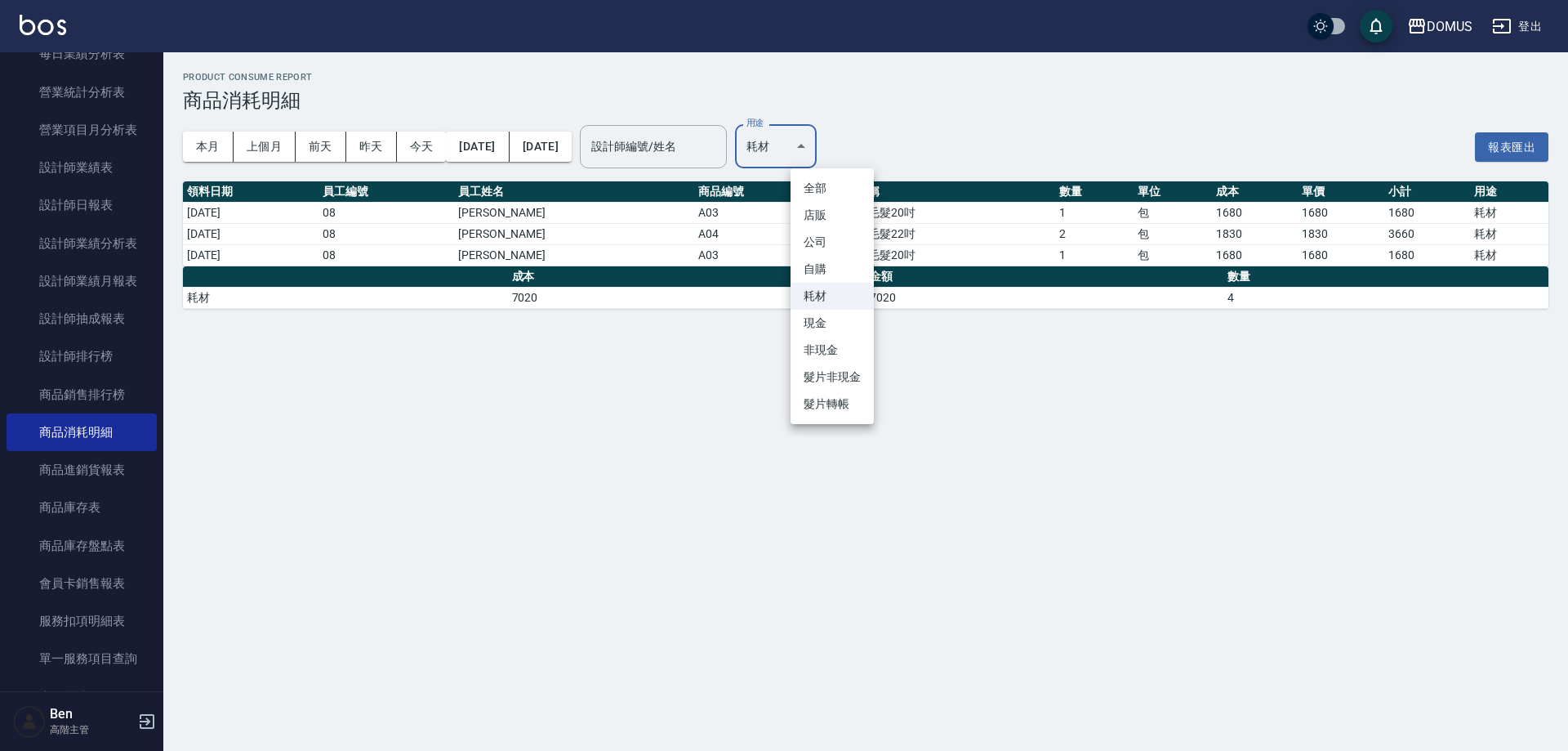
click at [819, 163] on body "DOMUS 登出 櫃檯作業 打帳單 帳單列表 掛單列表 座位開單 營業儀表板 現金收支登錄 高階收支登錄 材料自購登錄 每日結帳 排班表 現場電腦打卡 掃碼打…" at bounding box center [784, 375] width 1568 height 751
click at [829, 269] on li "自購" at bounding box center [832, 269] width 83 height 27
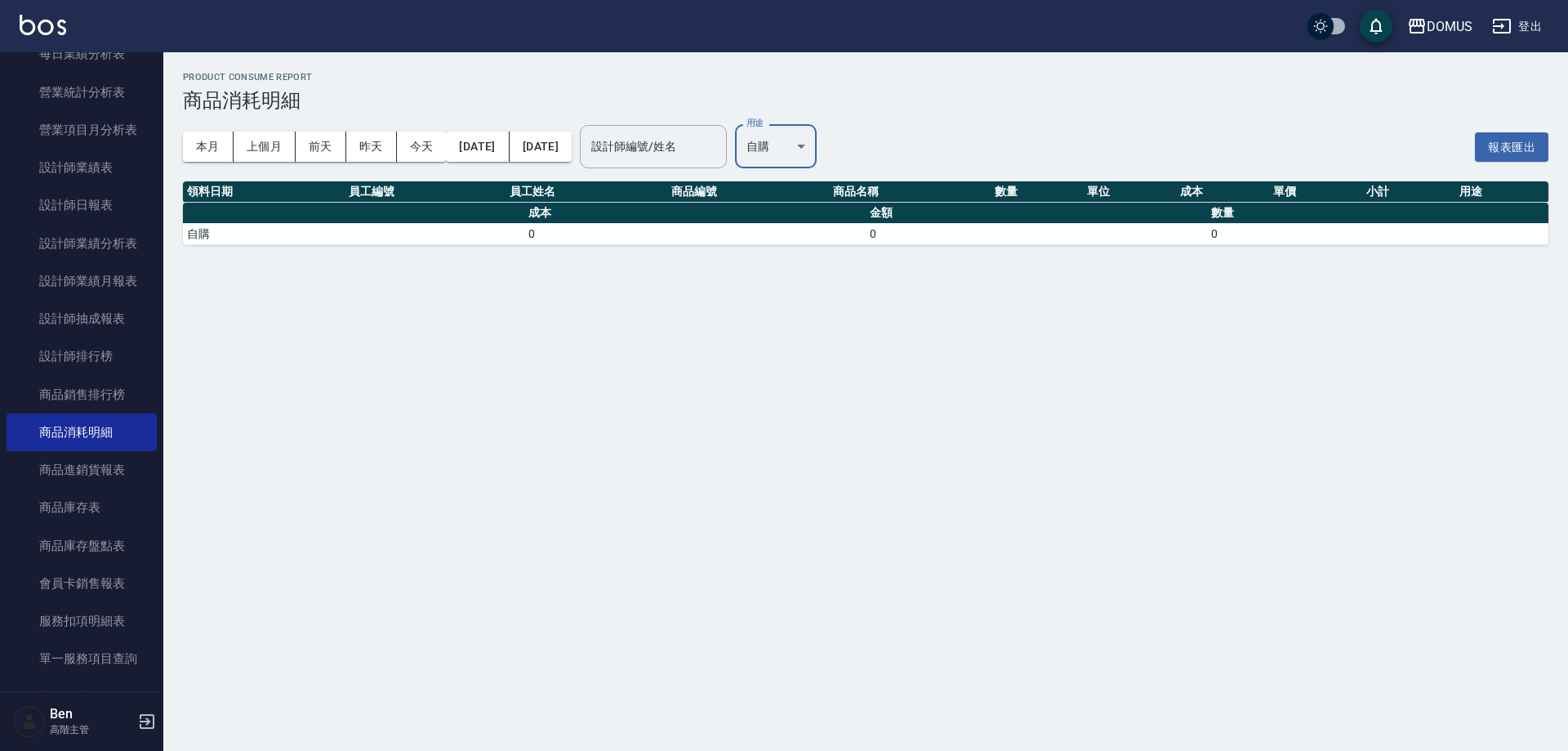
click at [839, 152] on body "DOMUS 登出 櫃檯作業 打帳單 帳單列表 掛單列表 座位開單 營業儀表板 現金收支登錄 高階收支登錄 材料自購登錄 每日結帳 排班表 現場電腦打卡 掃碼打…" at bounding box center [784, 375] width 1568 height 751
click at [829, 298] on li "耗材" at bounding box center [832, 296] width 83 height 27
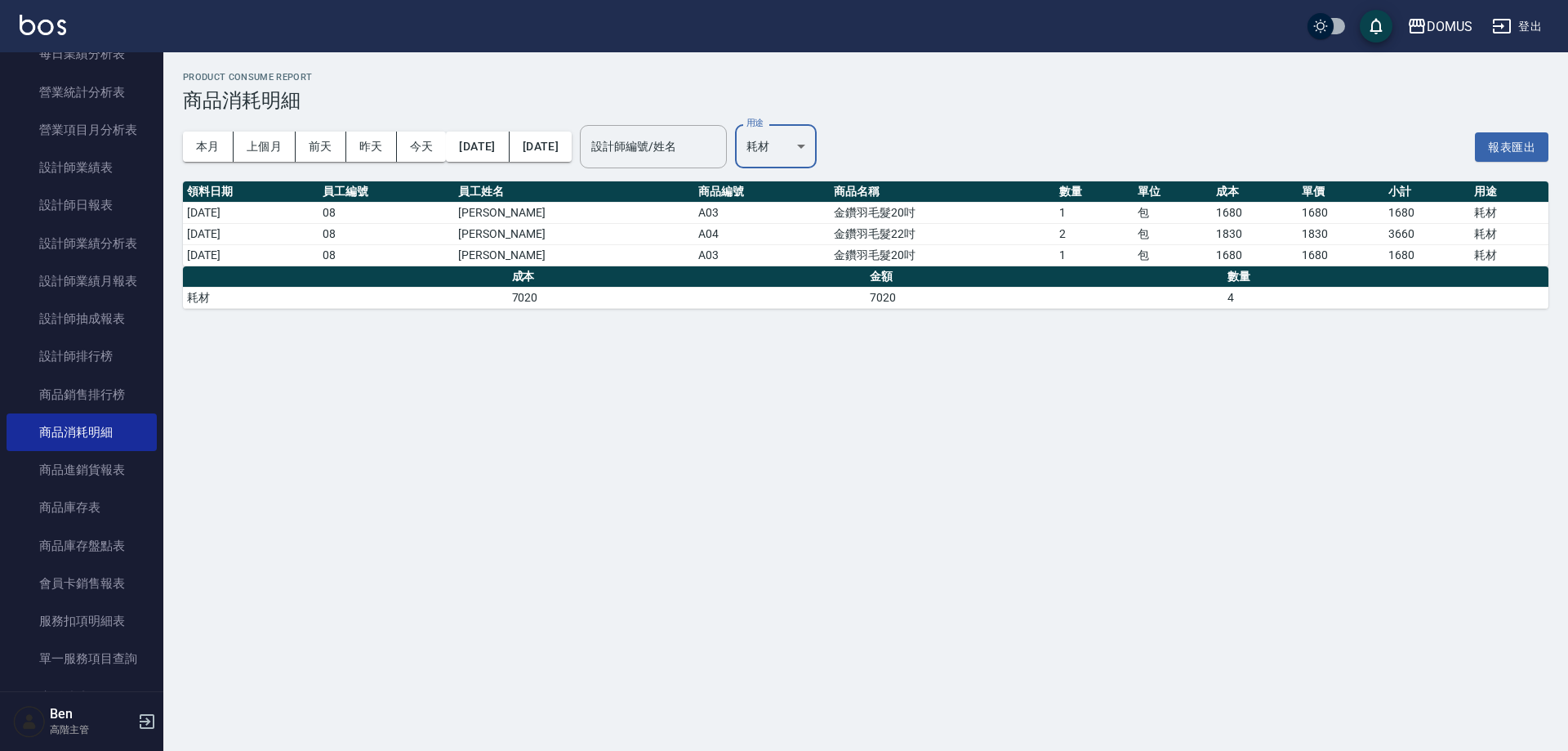
click at [822, 130] on body "DOMUS 登出 櫃檯作業 打帳單 帳單列表 掛單列表 座位開單 營業儀表板 現金收支登錄 高階收支登錄 材料自購登錄 每日結帳 排班表 現場電腦打卡 掃碼打…" at bounding box center [784, 375] width 1568 height 751
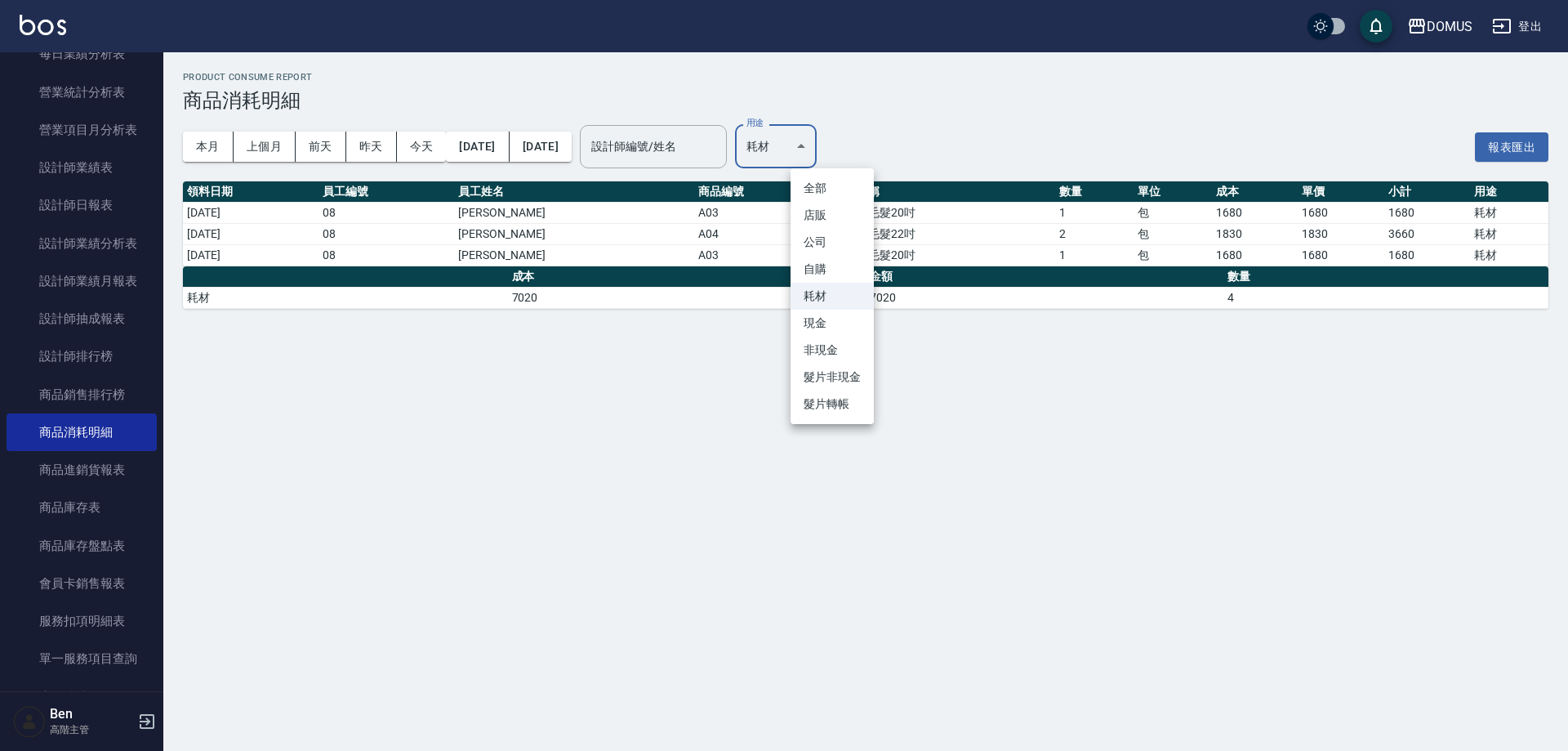
click at [826, 329] on li "現金" at bounding box center [832, 323] width 83 height 27
type input "現金"
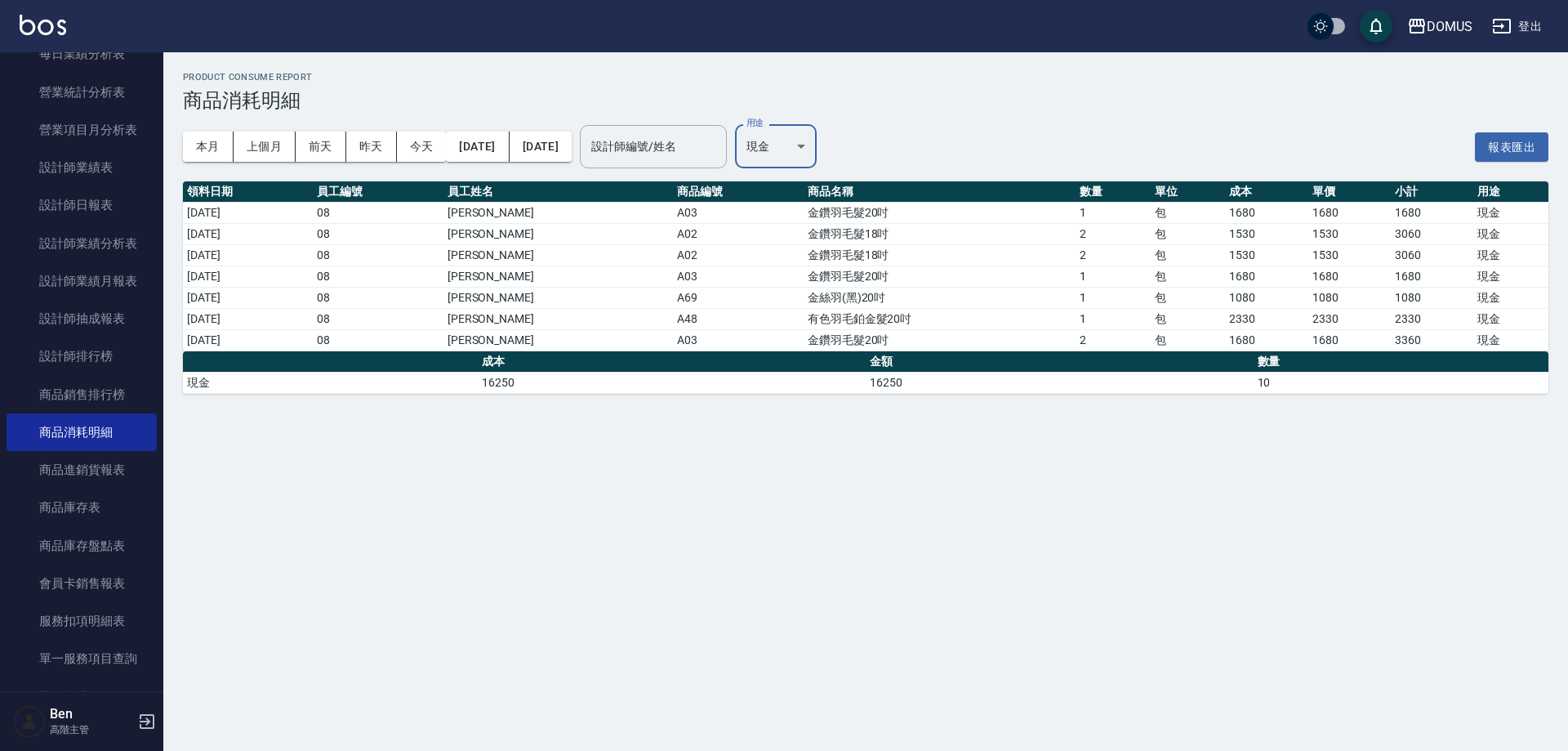
click at [1472, 30] on div "DOMUS" at bounding box center [1450, 26] width 46 height 20
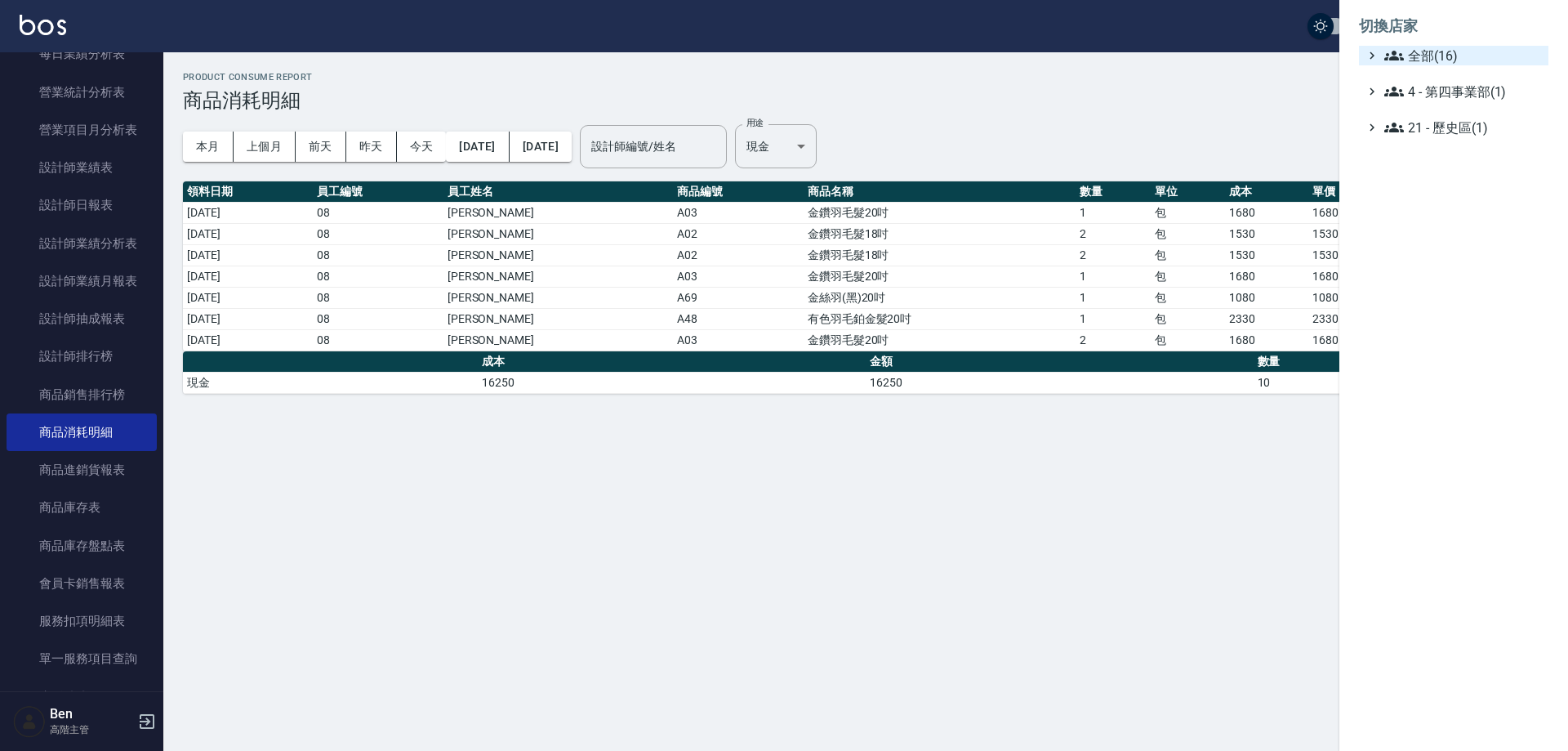
click at [1460, 48] on span "全部(16)" at bounding box center [1463, 55] width 157 height 19
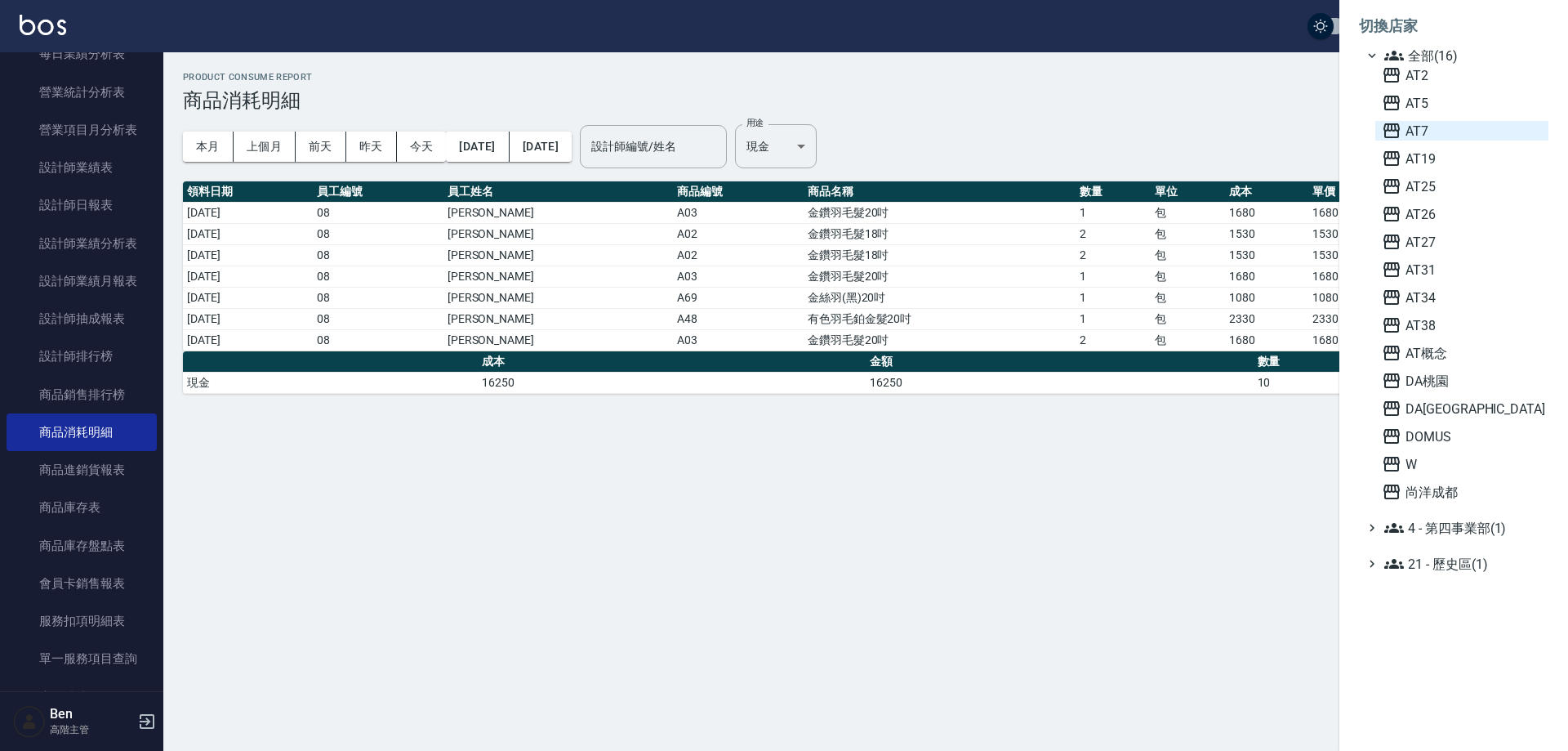
click at [1443, 128] on span "AT7" at bounding box center [1461, 130] width 160 height 19
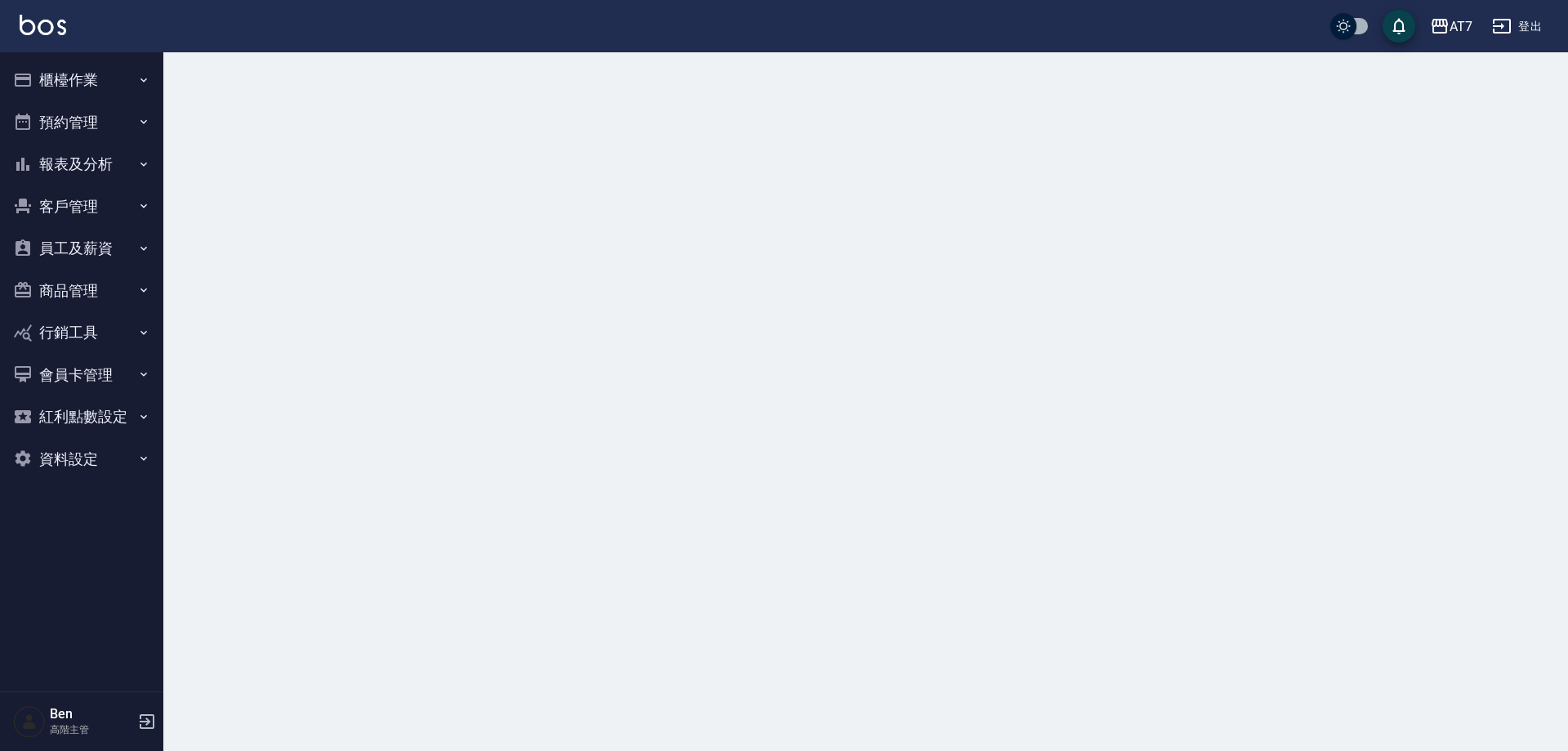
click at [96, 172] on button "報表及分析" at bounding box center [82, 164] width 151 height 42
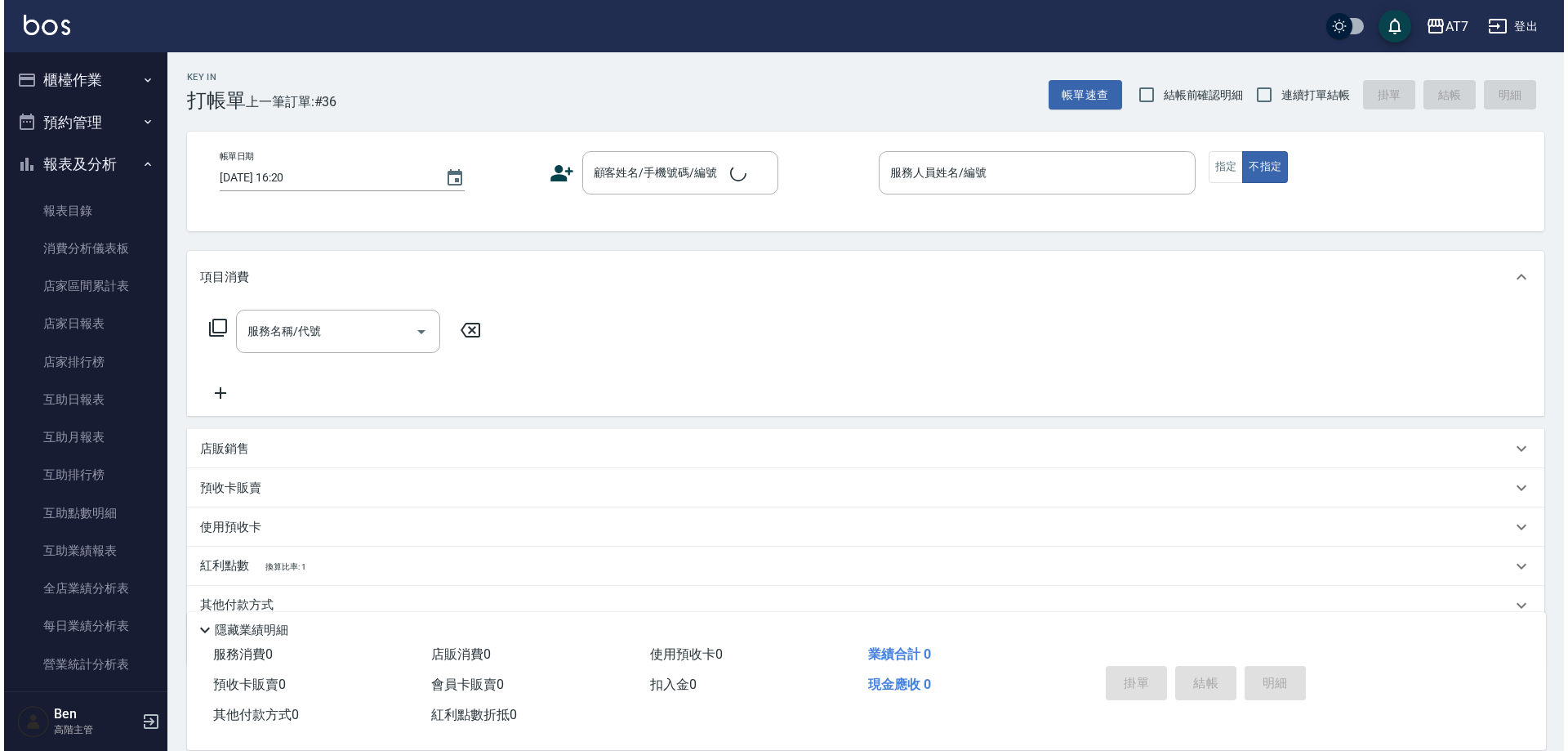
scroll to position [572, 0]
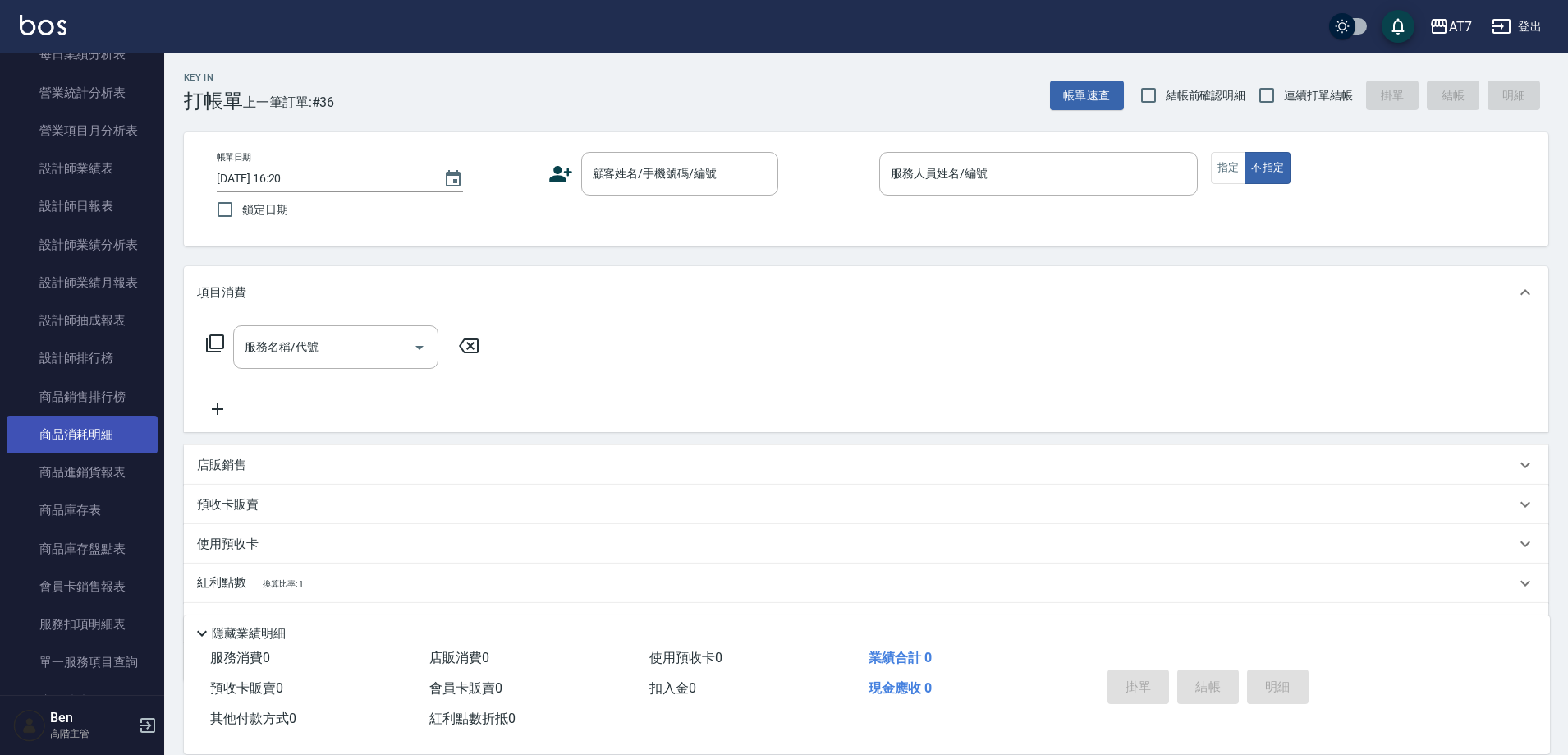
click at [79, 422] on link "商品消耗明細" at bounding box center [83, 434] width 151 height 37
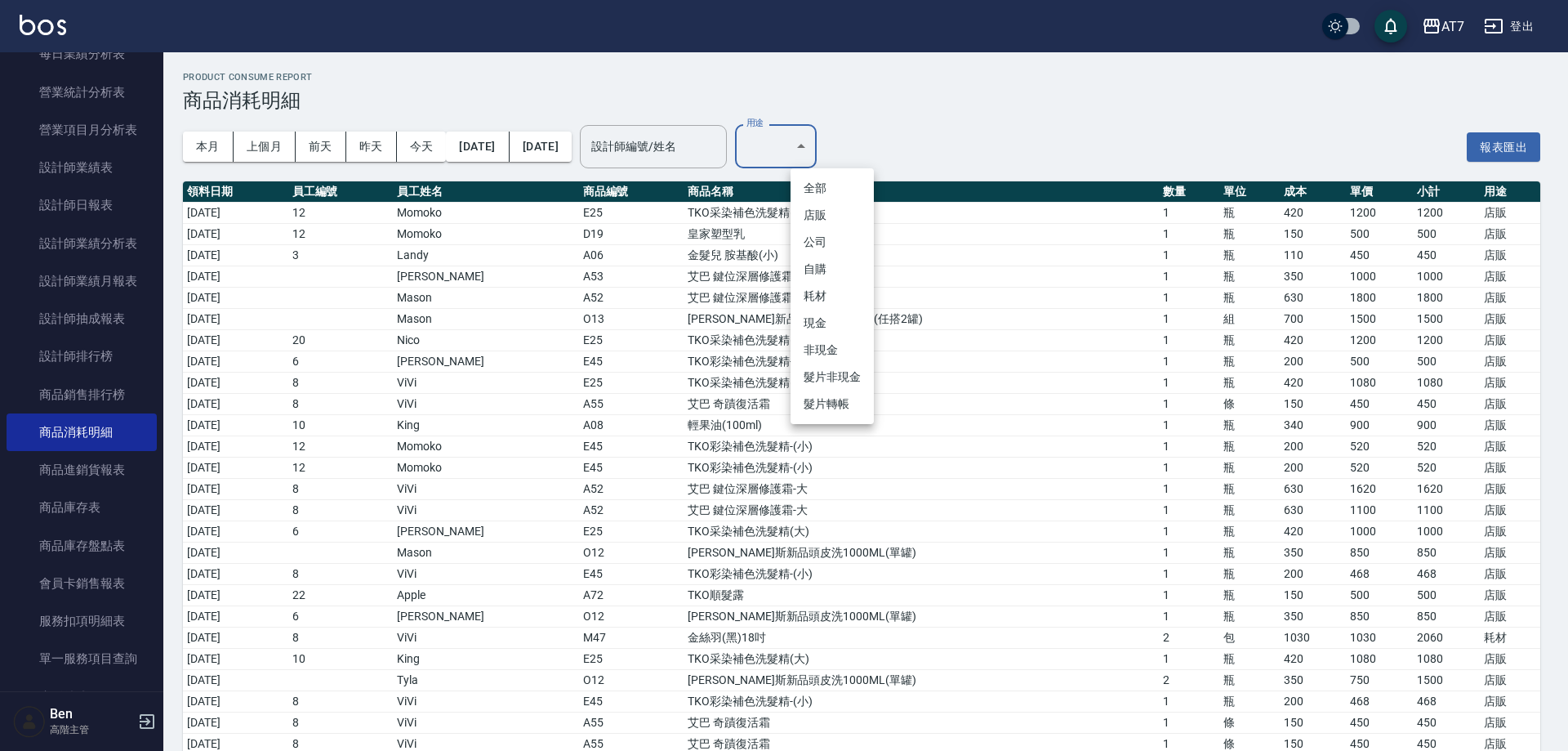
click at [826, 301] on li "耗材" at bounding box center [832, 296] width 83 height 27
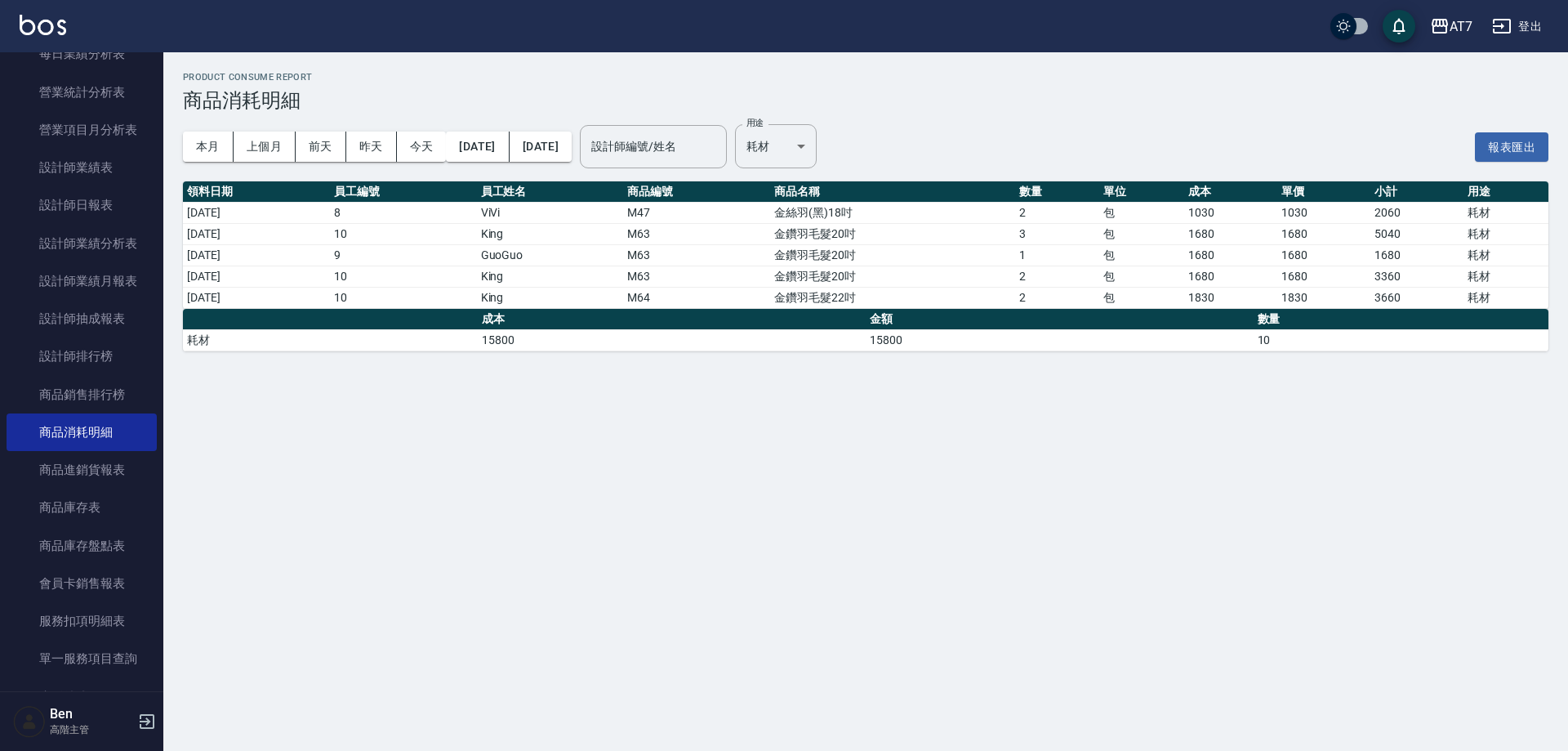
click at [1410, 146] on div "本月 上個月 [DATE] [DATE] [DATE] [DATE] [DATE] 設計師編號/姓名 設計師編號/姓名 用途 耗材 耗材 用途 報表匯出" at bounding box center [866, 146] width 1366 height 69
click at [1524, 137] on button "報表匯出" at bounding box center [1511, 147] width 74 height 30
click at [1070, 161] on div "本月 上個月 [DATE] [DATE] [DATE] [DATE] [DATE] 設計師編號/姓名 設計師編號/姓名 用途 耗材 耗材 用途 報表匯出" at bounding box center [866, 146] width 1366 height 69
click at [845, 162] on body "AT7 登出 櫃檯作業 打帳單 帳單列表 掛單列表 座位開單 營業儀表板 現金收支登錄 高階收支登錄 材料自購登錄 每日結帳 排班表 現場電腦打卡 掃碼打卡 …" at bounding box center [784, 375] width 1568 height 751
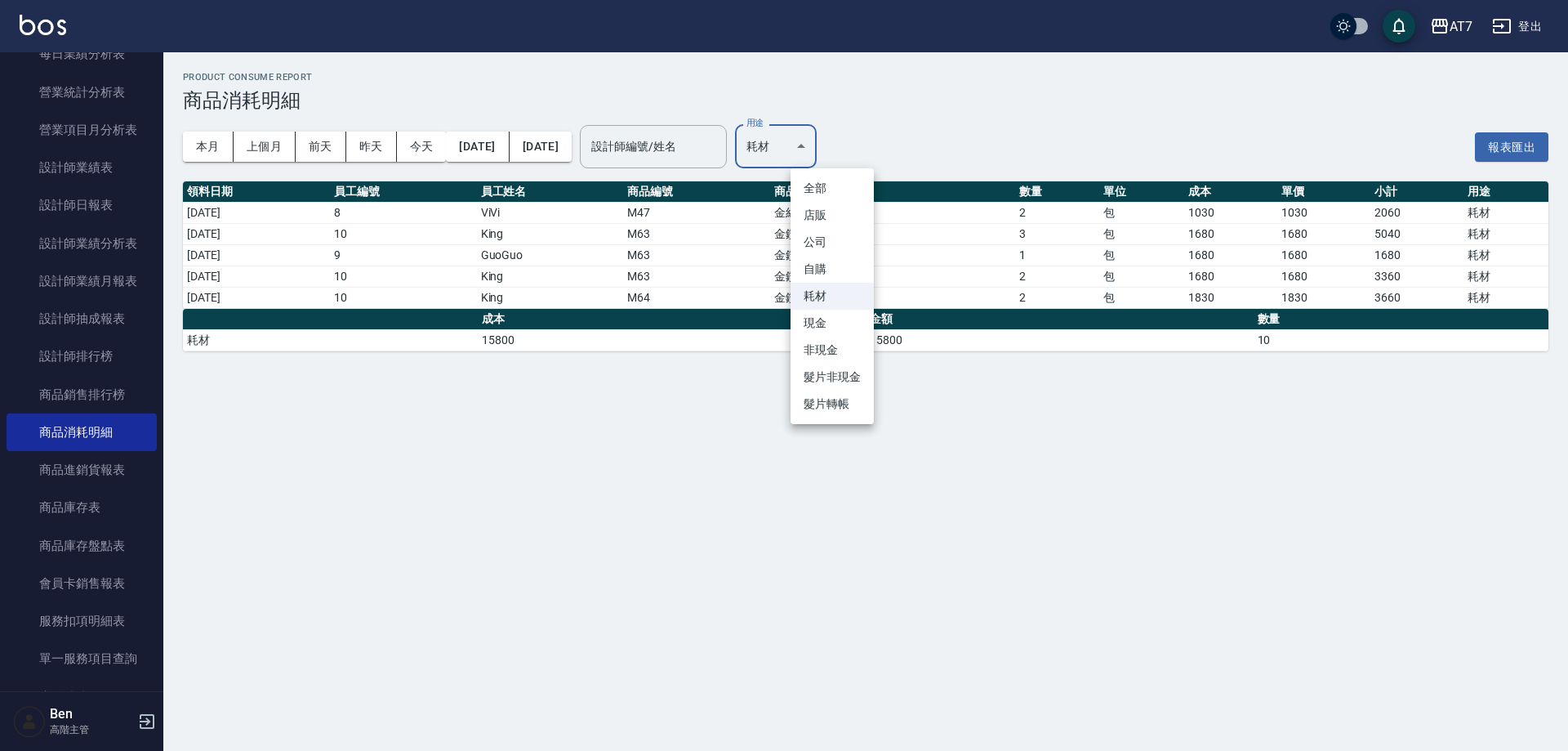
click at [838, 331] on li "現金" at bounding box center [832, 323] width 83 height 27
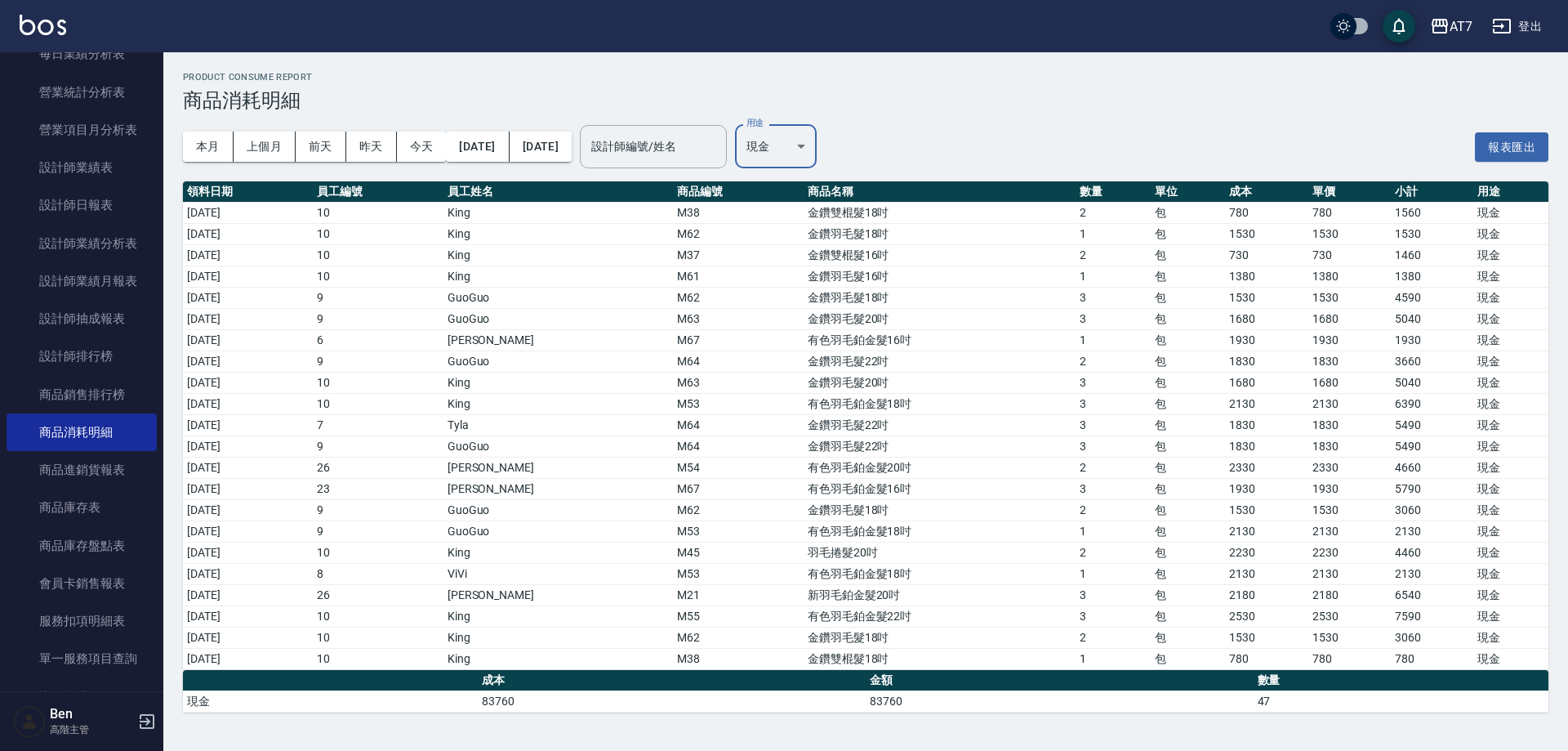
type input "現金"
click at [1495, 141] on button "報表匯出" at bounding box center [1511, 147] width 74 height 30
click at [1465, 20] on div "AT7" at bounding box center [1461, 26] width 23 height 20
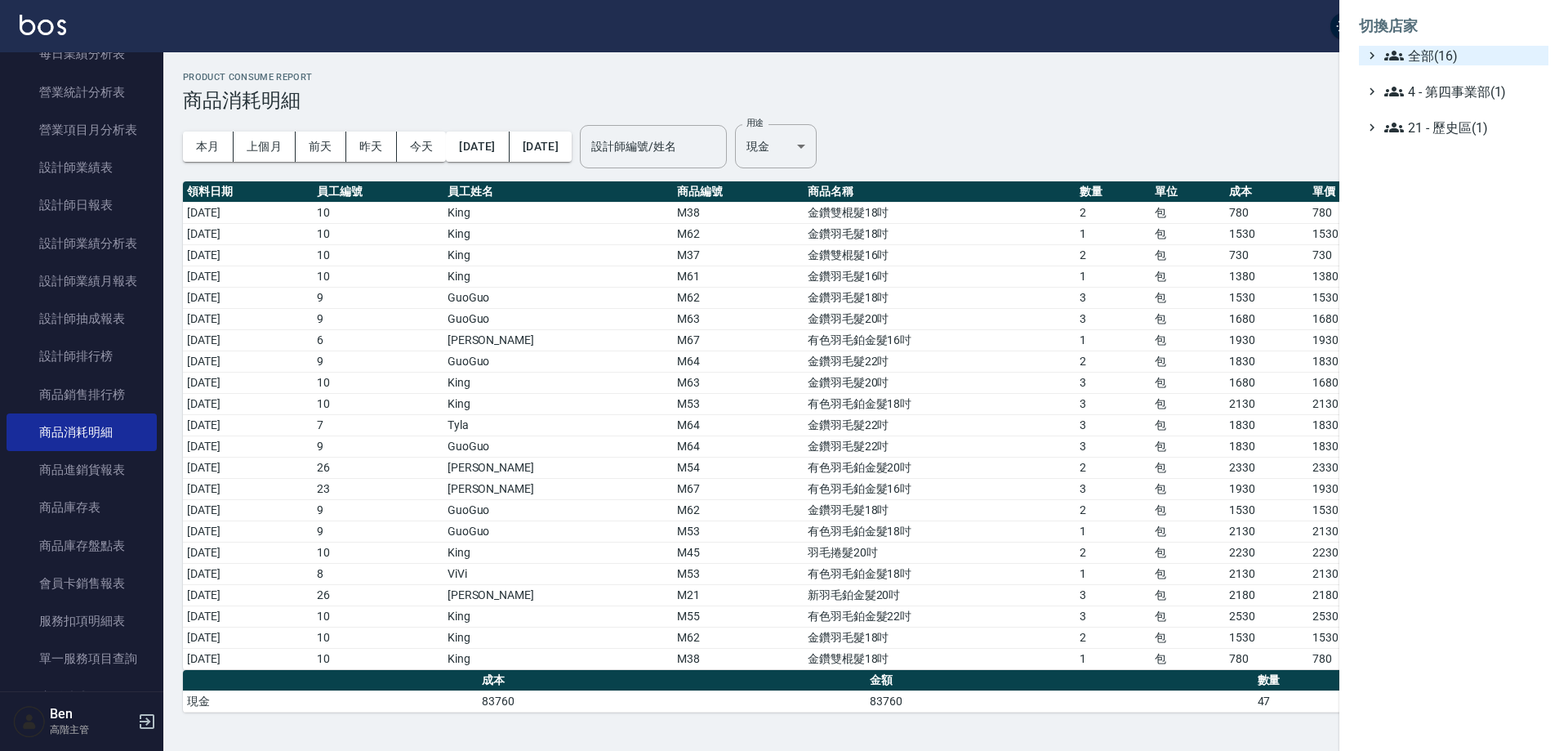
click at [1468, 62] on span "全部(16)" at bounding box center [1463, 55] width 157 height 19
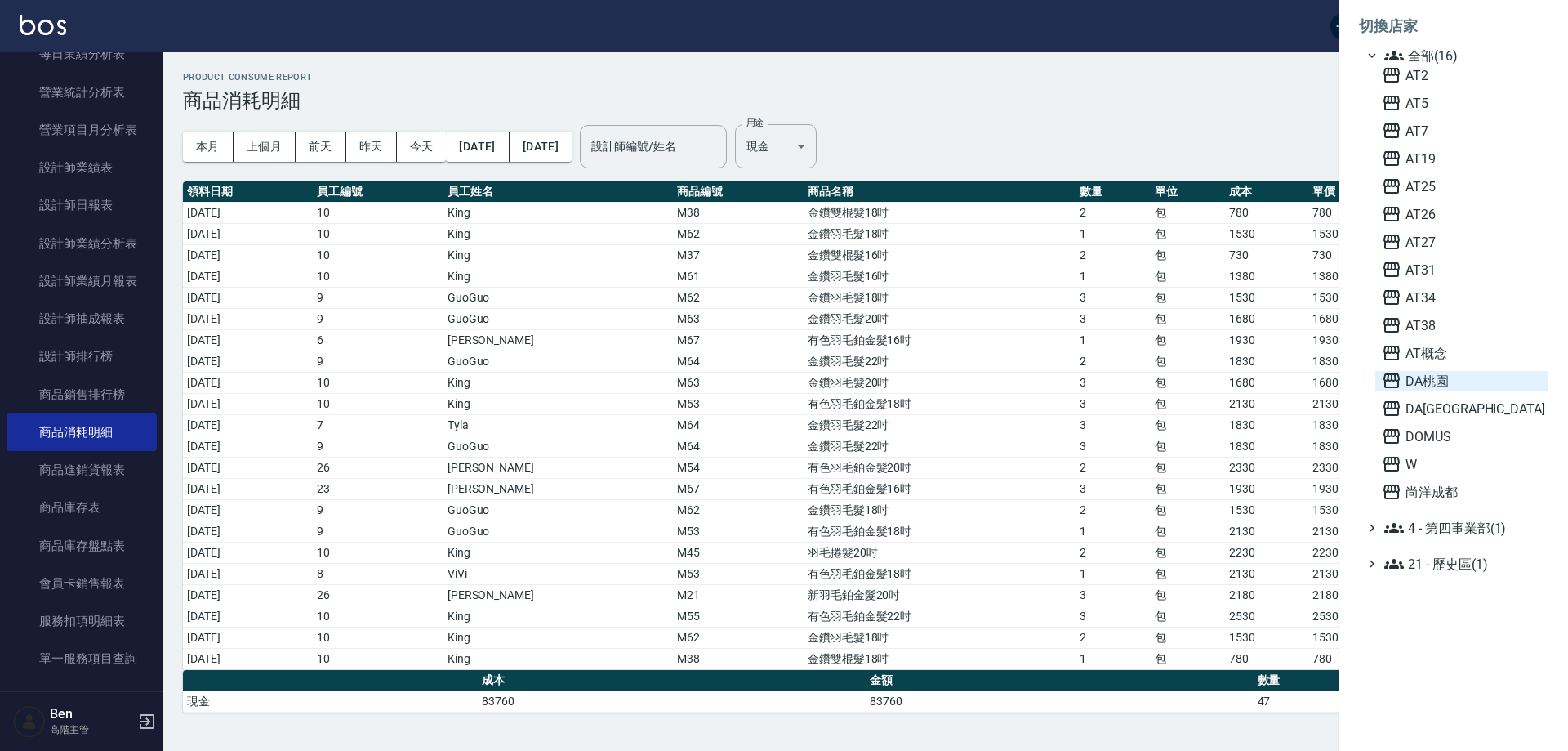
click at [1450, 371] on span "DA桃園" at bounding box center [1461, 380] width 160 height 19
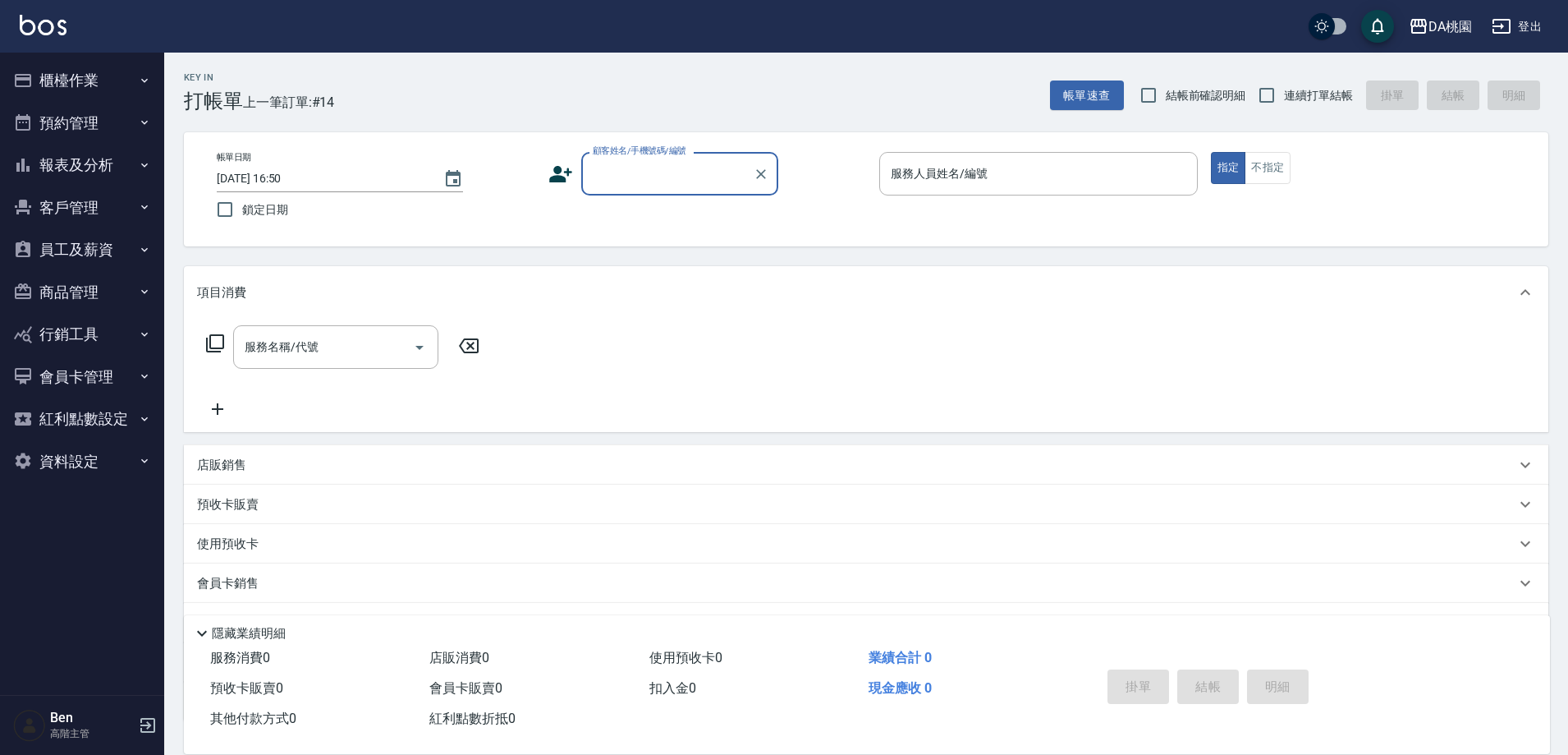
click at [100, 159] on button "報表及分析" at bounding box center [83, 165] width 151 height 43
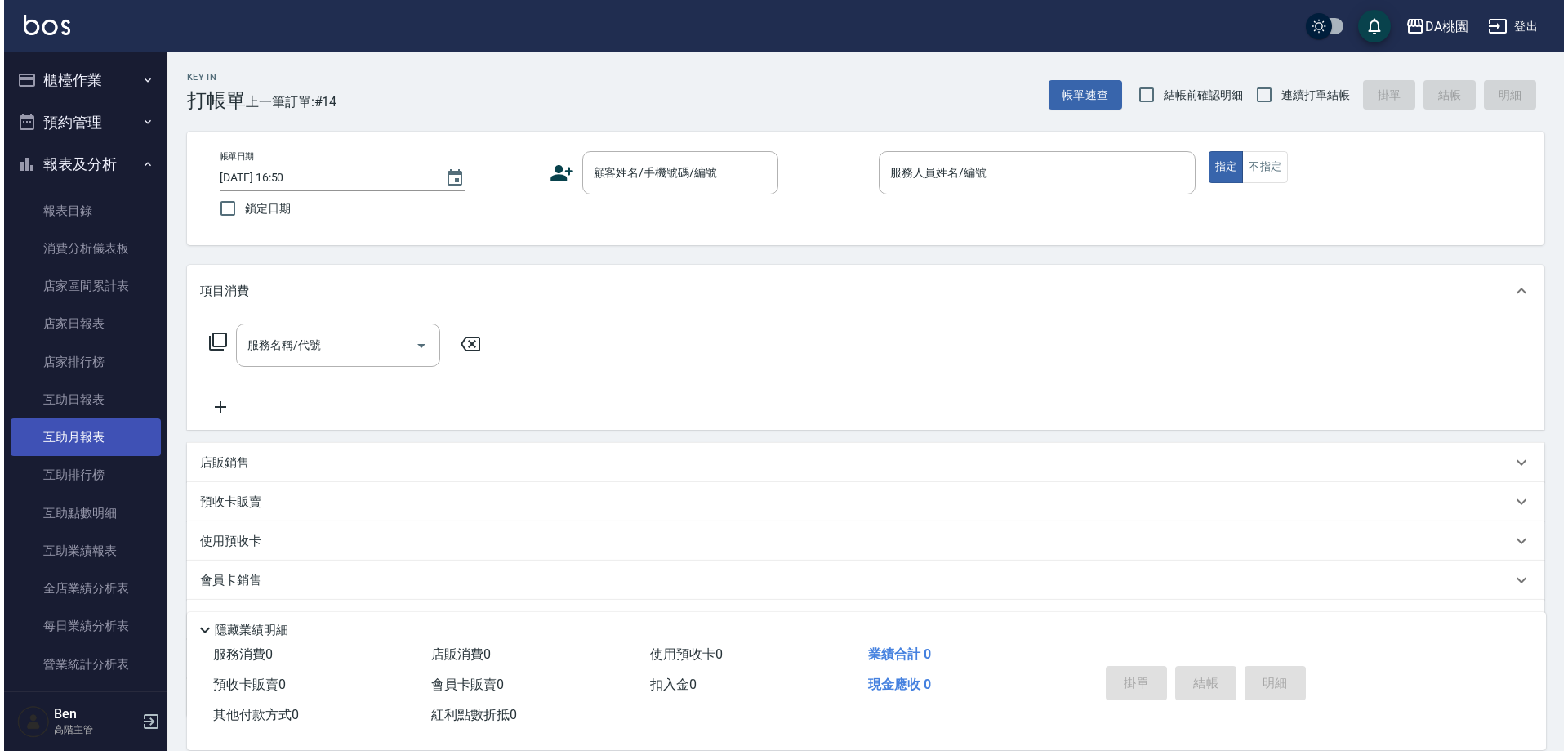
scroll to position [490, 0]
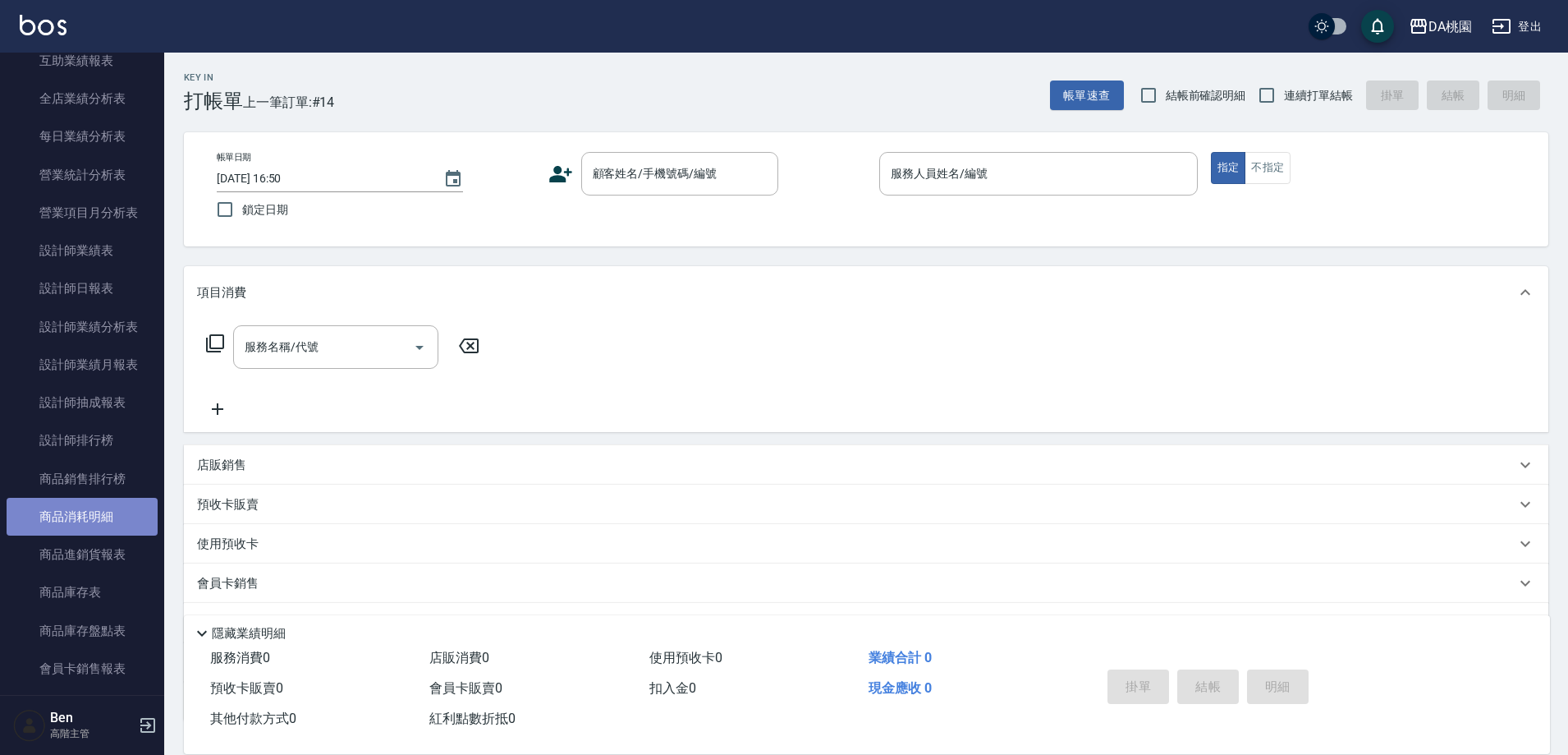
click at [88, 508] on link "商品消耗明細" at bounding box center [83, 517] width 151 height 37
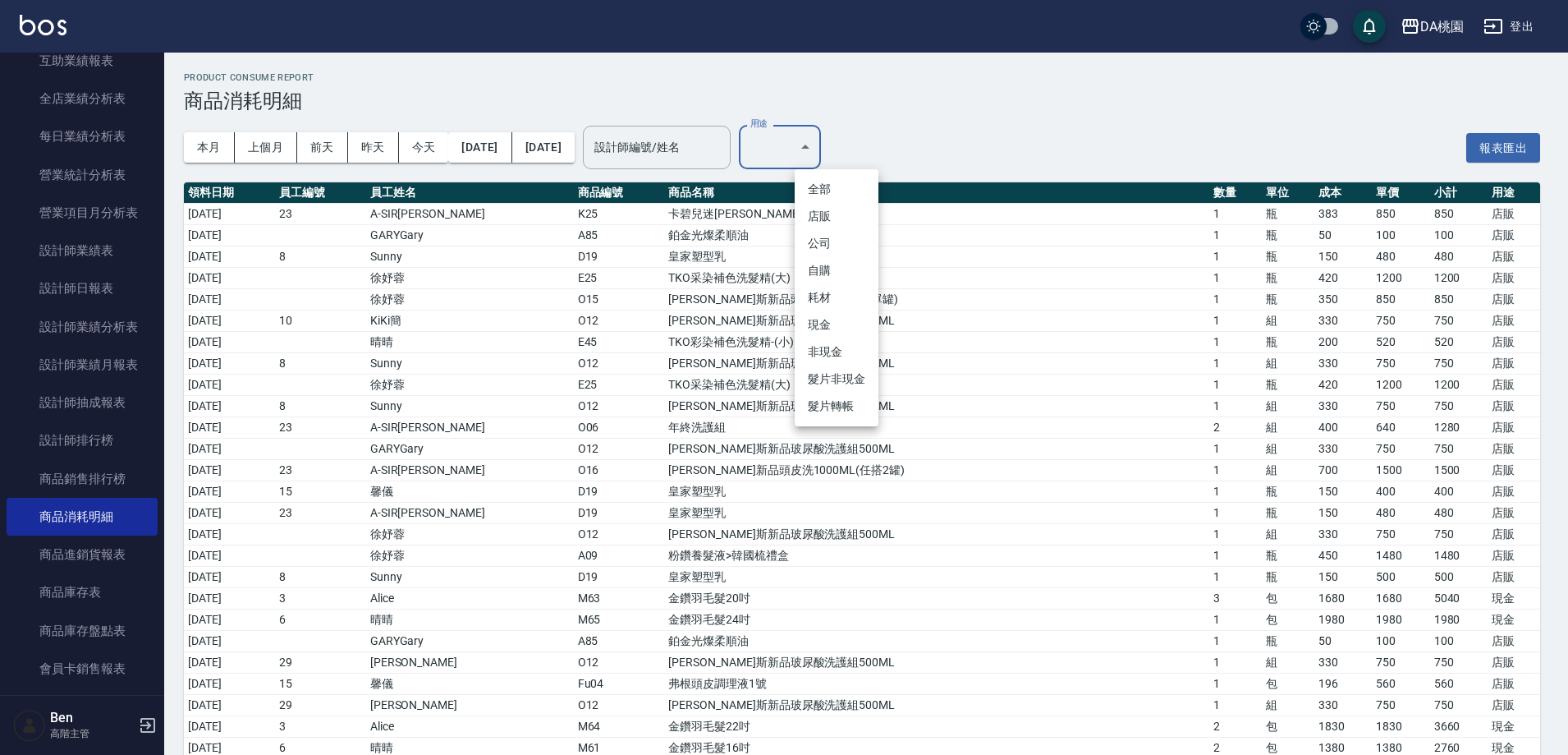
click at [824, 273] on li "自購" at bounding box center [836, 271] width 83 height 27
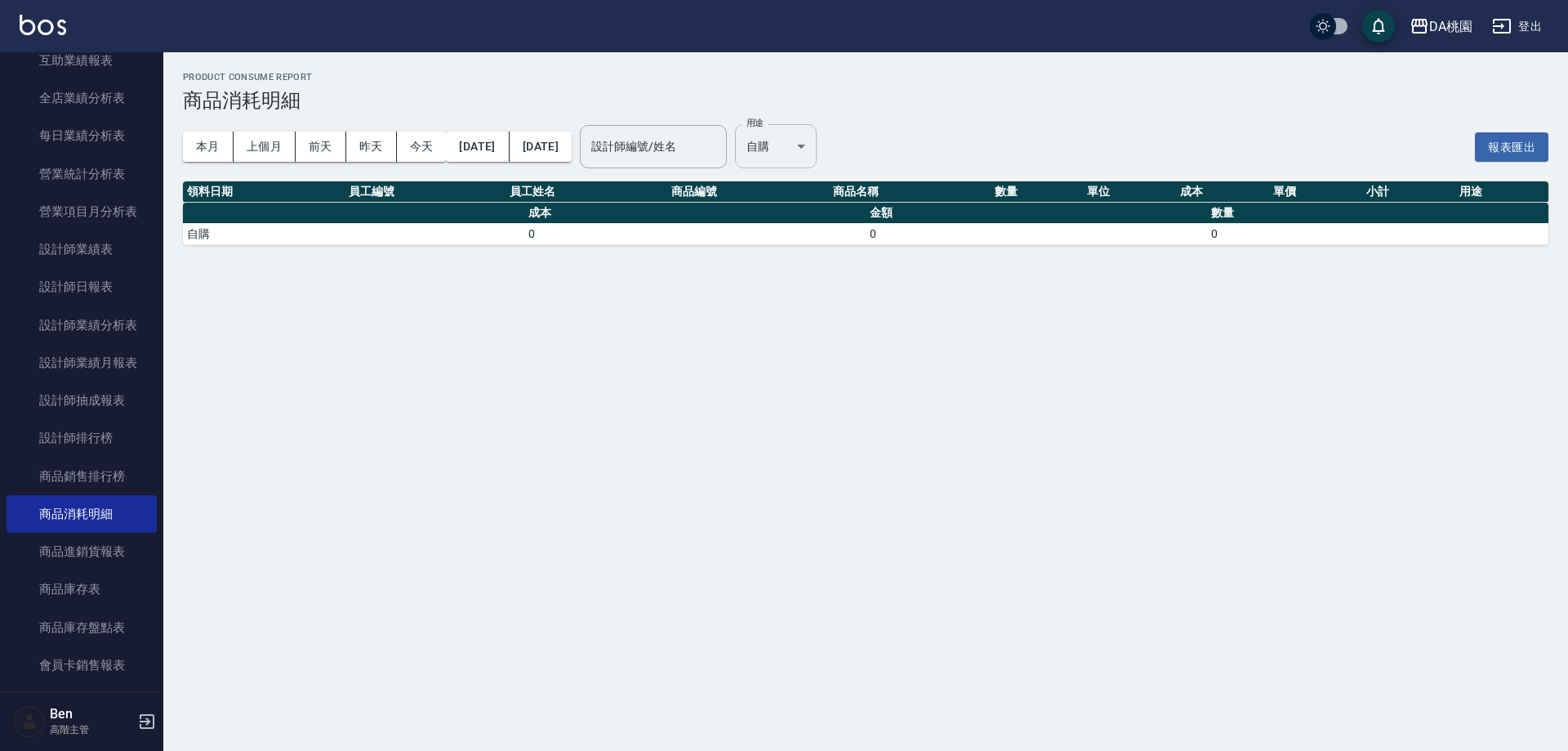
click at [823, 146] on body "DA桃園 登出 櫃檯作業 打帳單 帳單列表 掛單列表 座位開單 營業儀表板 現金收支登錄 高階收支登錄 材料自購登錄 每日結帳 排班表 現場電腦打卡 掃碼打卡…" at bounding box center [784, 375] width 1568 height 751
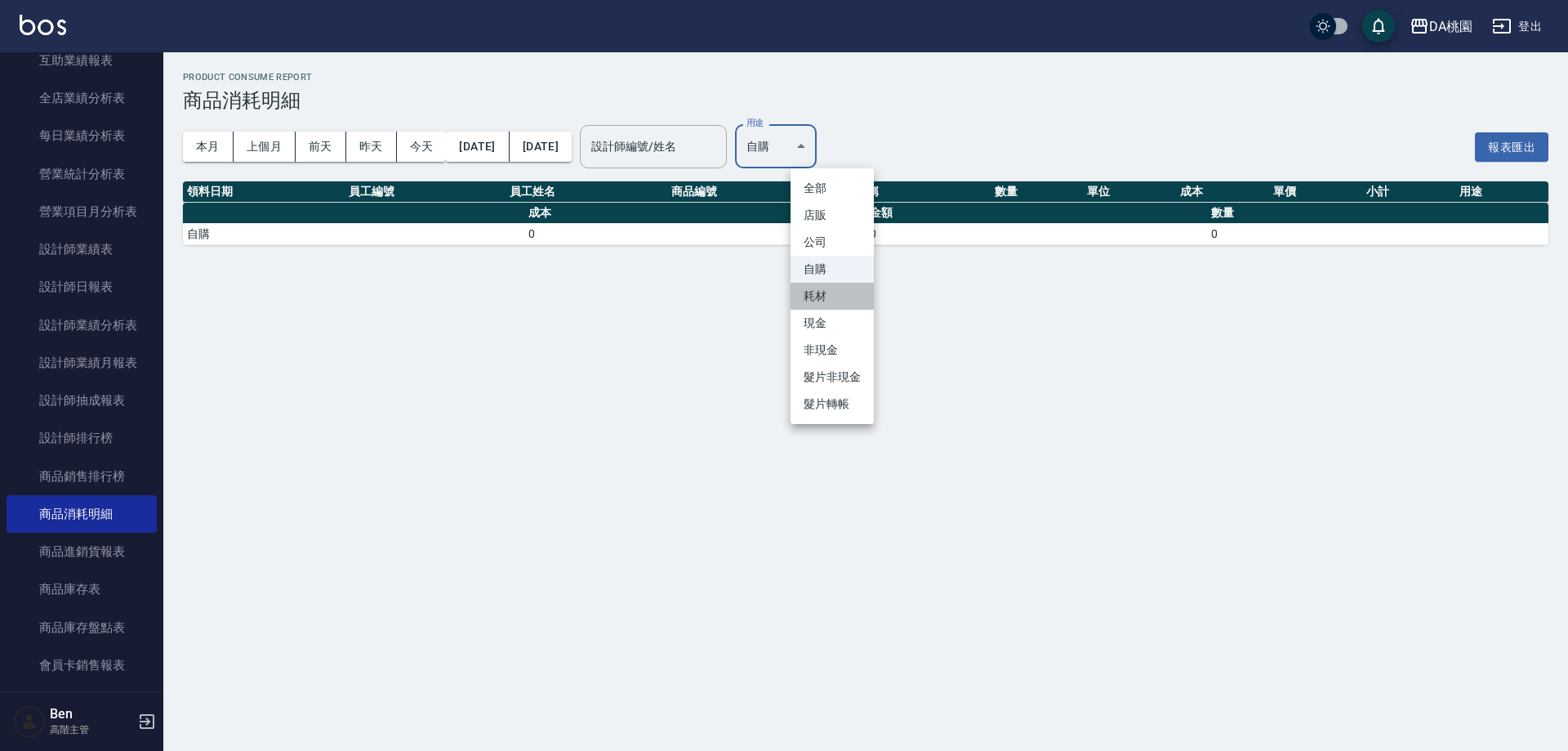
click at [829, 286] on li "耗材" at bounding box center [832, 296] width 83 height 27
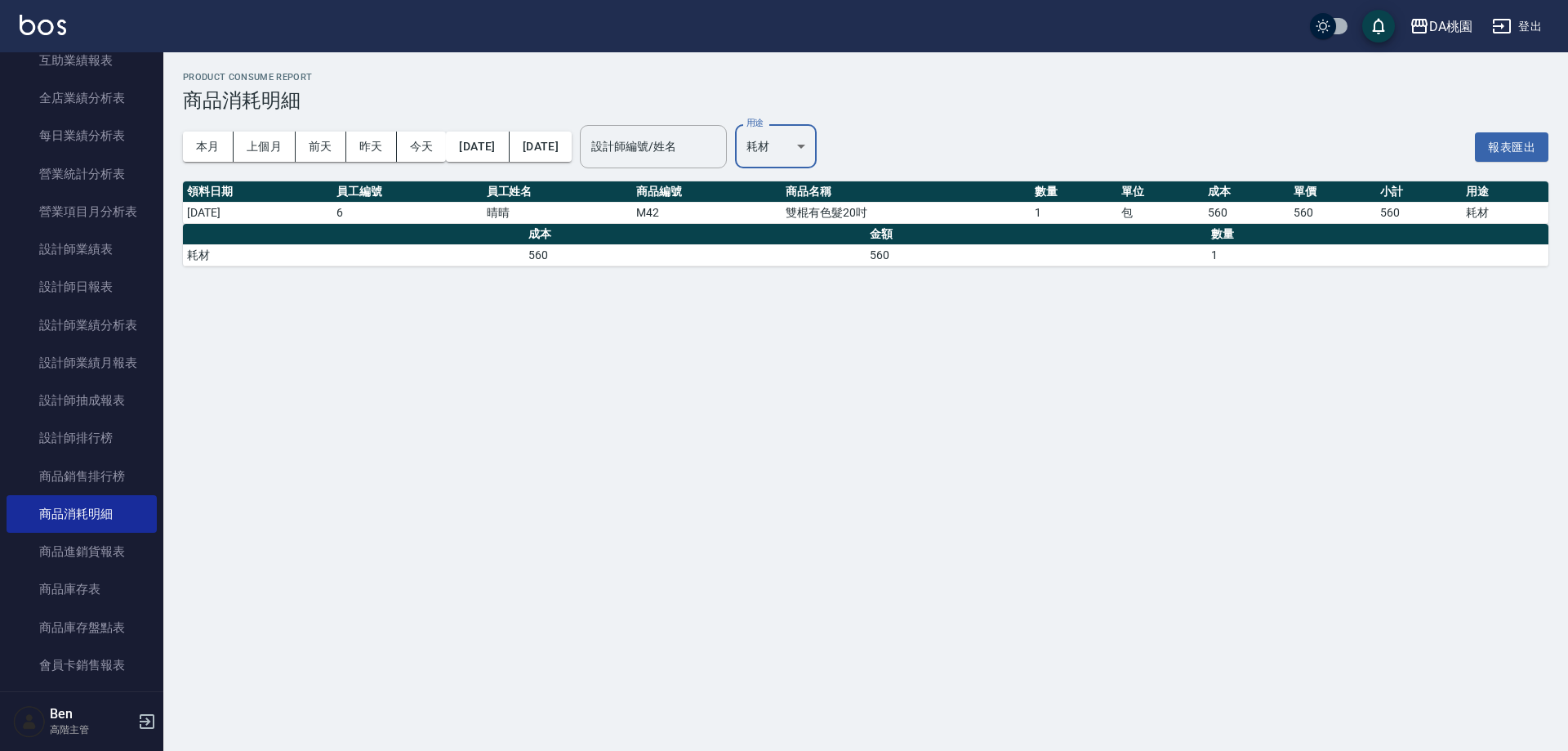
click at [833, 135] on body "DA桃園 登出 櫃檯作業 打帳單 帳單列表 掛單列表 座位開單 營業儀表板 現金收支登錄 高階收支登錄 材料自購登錄 每日結帳 排班表 現場電腦打卡 掃碼打卡…" at bounding box center [784, 375] width 1568 height 751
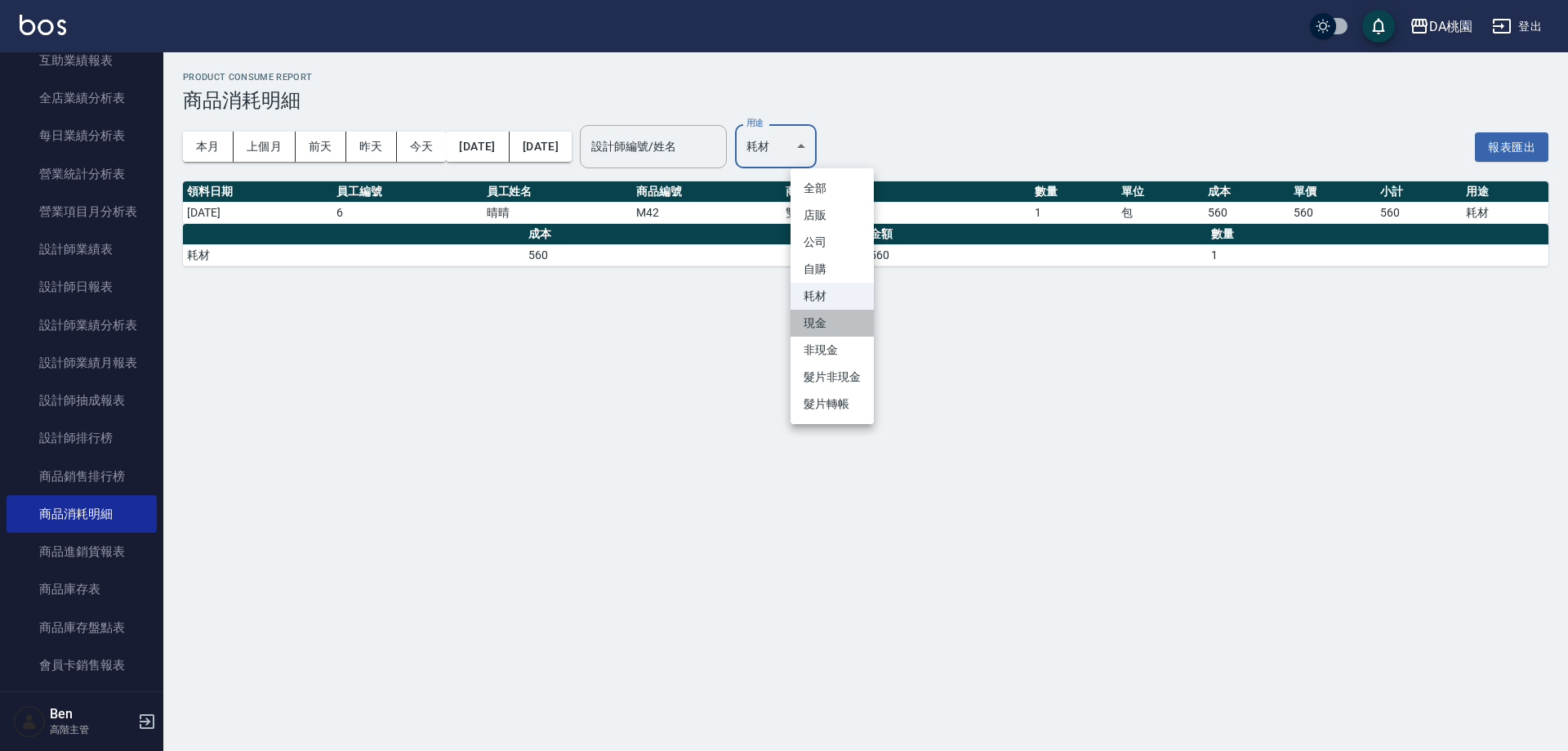
click at [821, 323] on li "現金" at bounding box center [832, 323] width 83 height 27
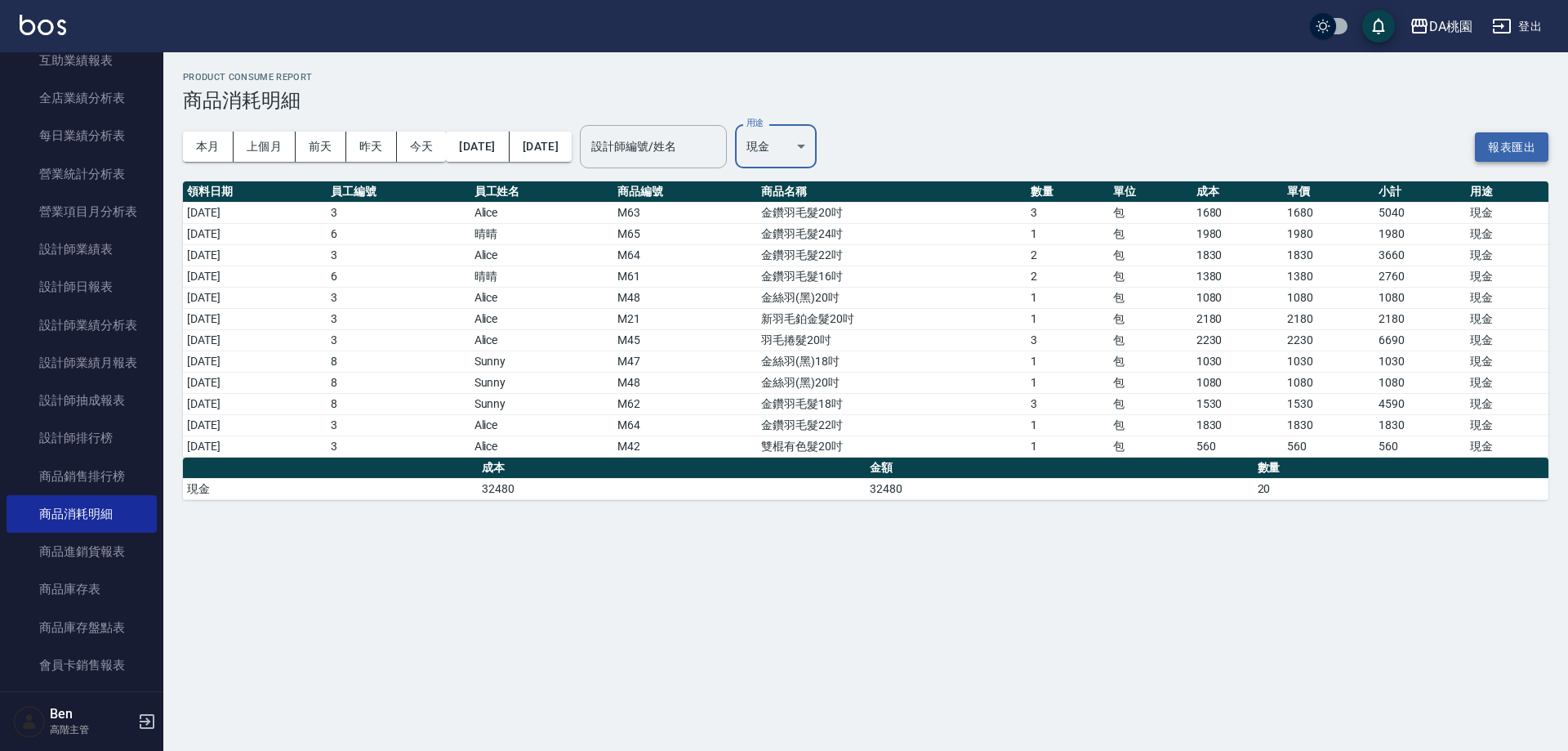
click at [1506, 141] on button "報表匯出" at bounding box center [1511, 147] width 74 height 30
click at [846, 154] on body "DA桃園 登出 櫃檯作業 打帳單 帳單列表 掛單列表 座位開單 營業儀表板 現金收支登錄 高階收支登錄 材料自購登錄 每日結帳 排班表 現場電腦打卡 掃碼打卡…" at bounding box center [784, 375] width 1568 height 751
click at [830, 292] on li "耗材" at bounding box center [832, 296] width 83 height 27
type input "耗材"
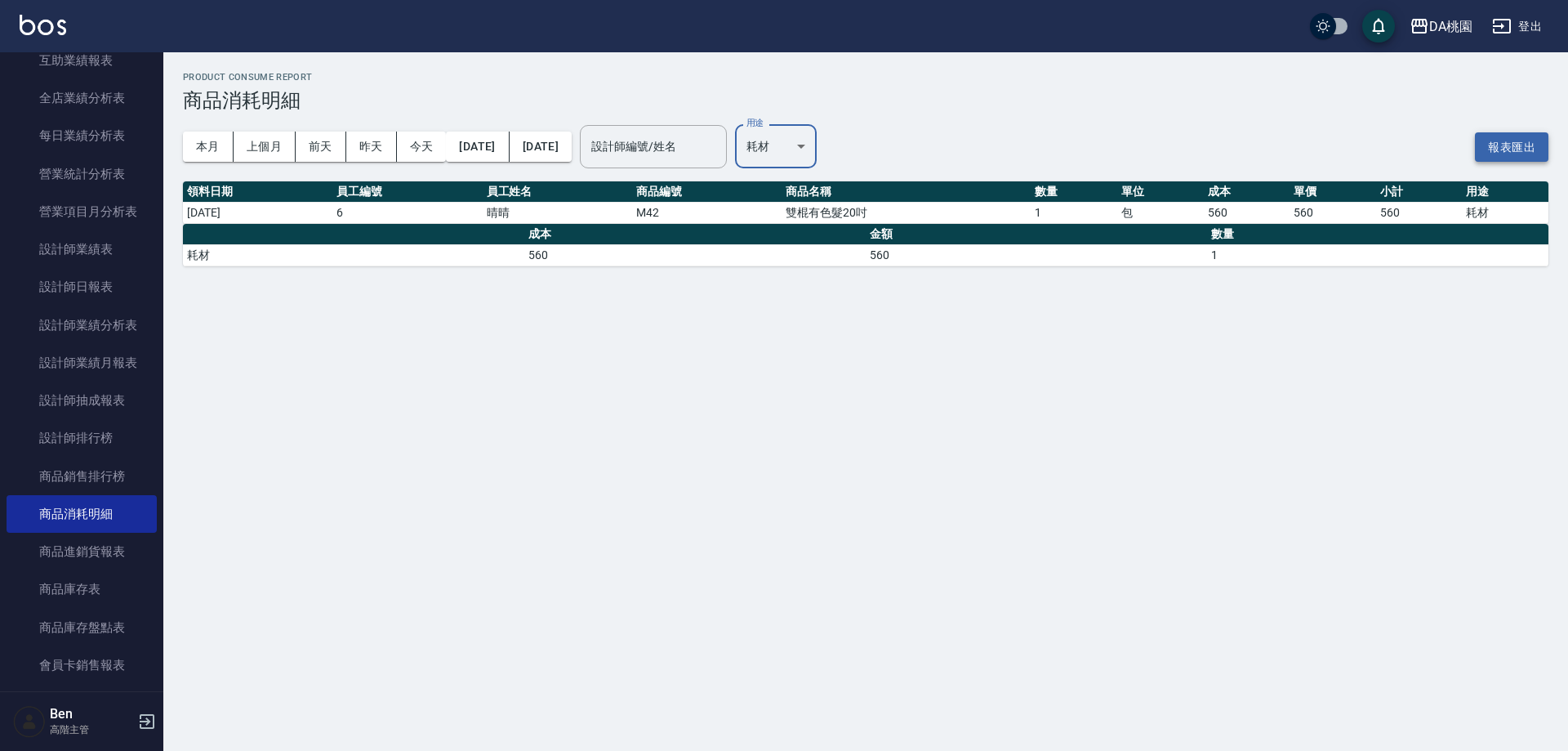
click at [1508, 138] on button "報表匯出" at bounding box center [1511, 147] width 74 height 30
click at [1442, 9] on div "DA桃園 登出" at bounding box center [784, 26] width 1568 height 52
click at [1444, 24] on div "DA桃園" at bounding box center [1450, 26] width 43 height 20
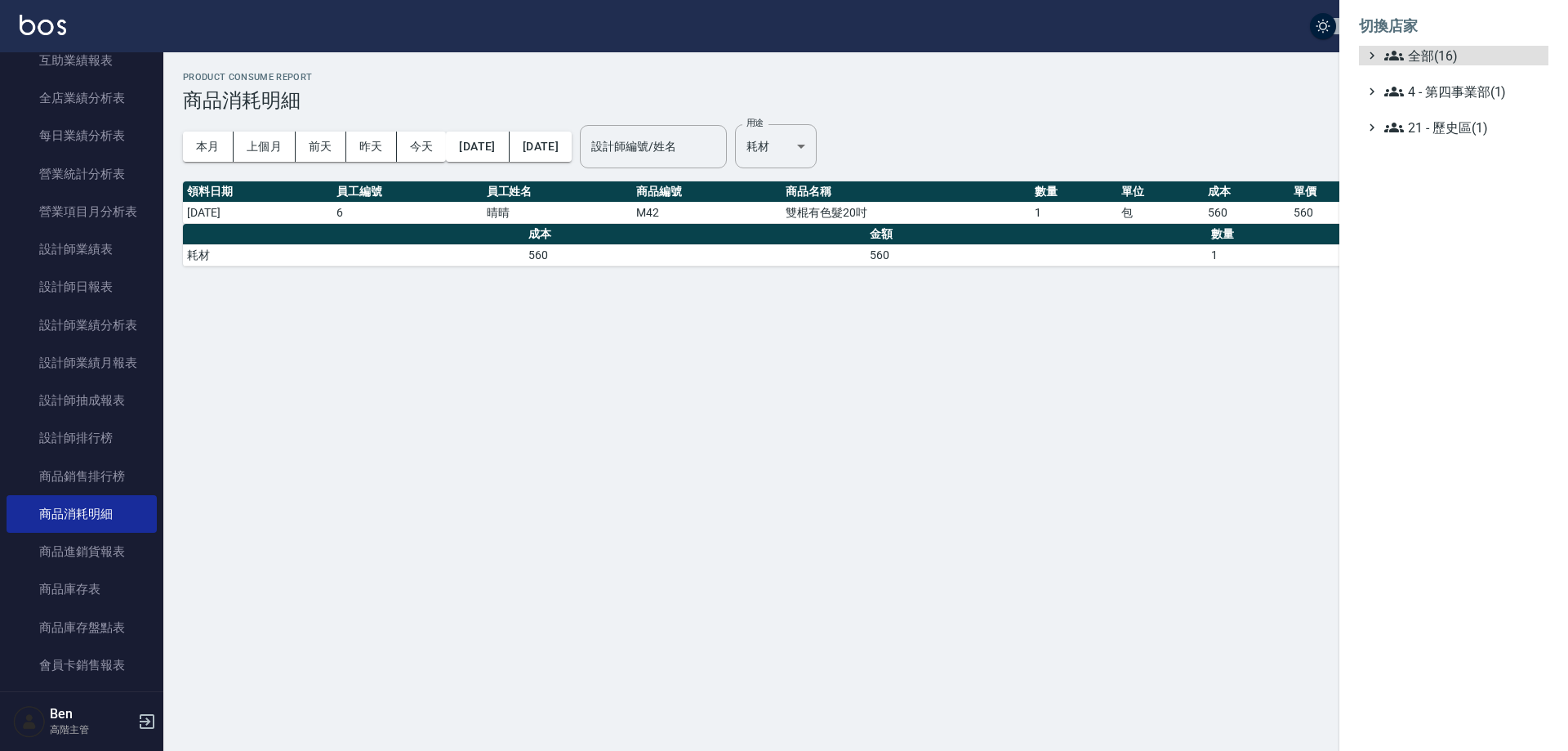
click at [1470, 70] on ul "全部(16) 4 - 第四事業部(1) 21 - 歷史區(1)" at bounding box center [1454, 91] width 190 height 91
click at [1456, 58] on span "全部(16)" at bounding box center [1463, 55] width 157 height 19
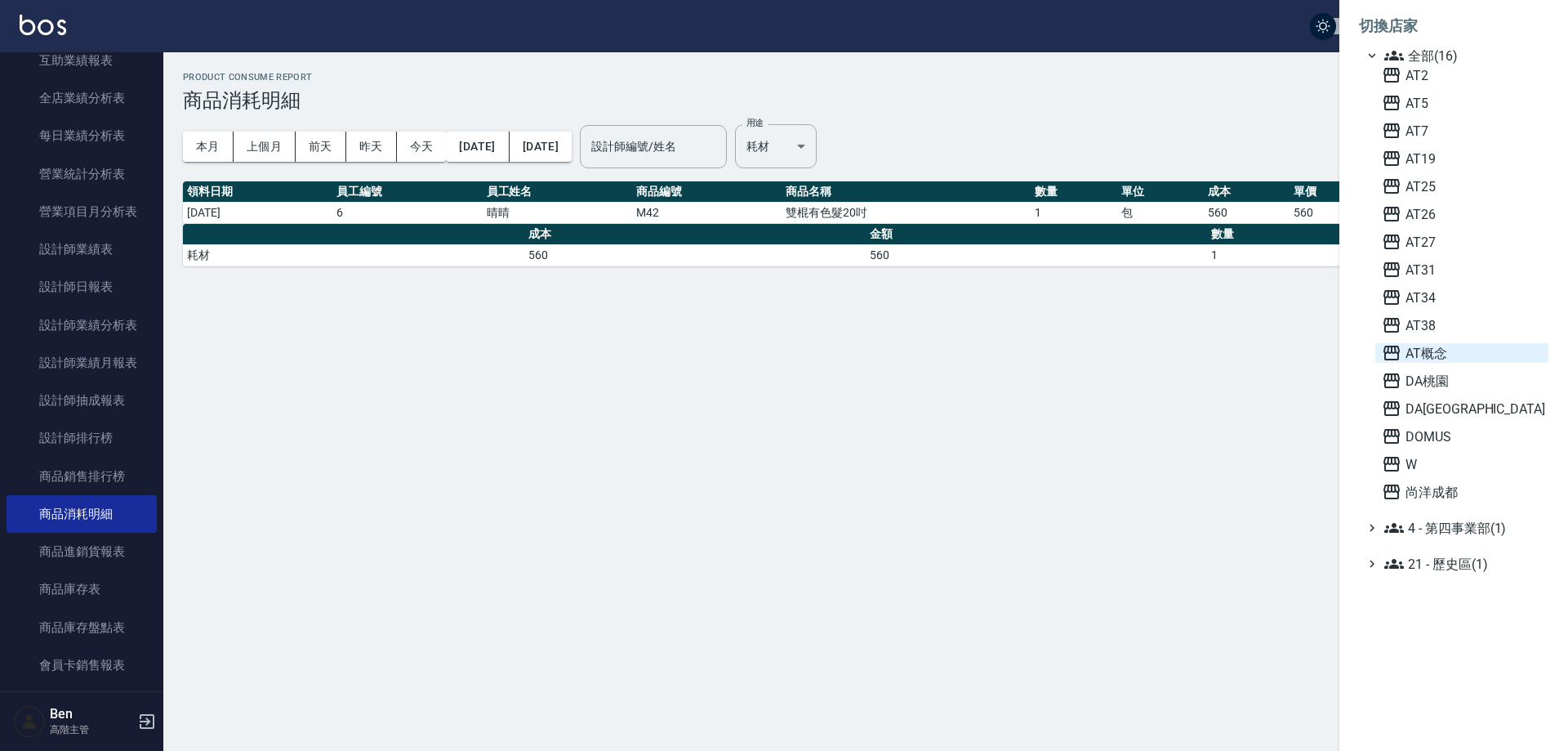
click at [1472, 350] on span "AT概念" at bounding box center [1461, 352] width 160 height 19
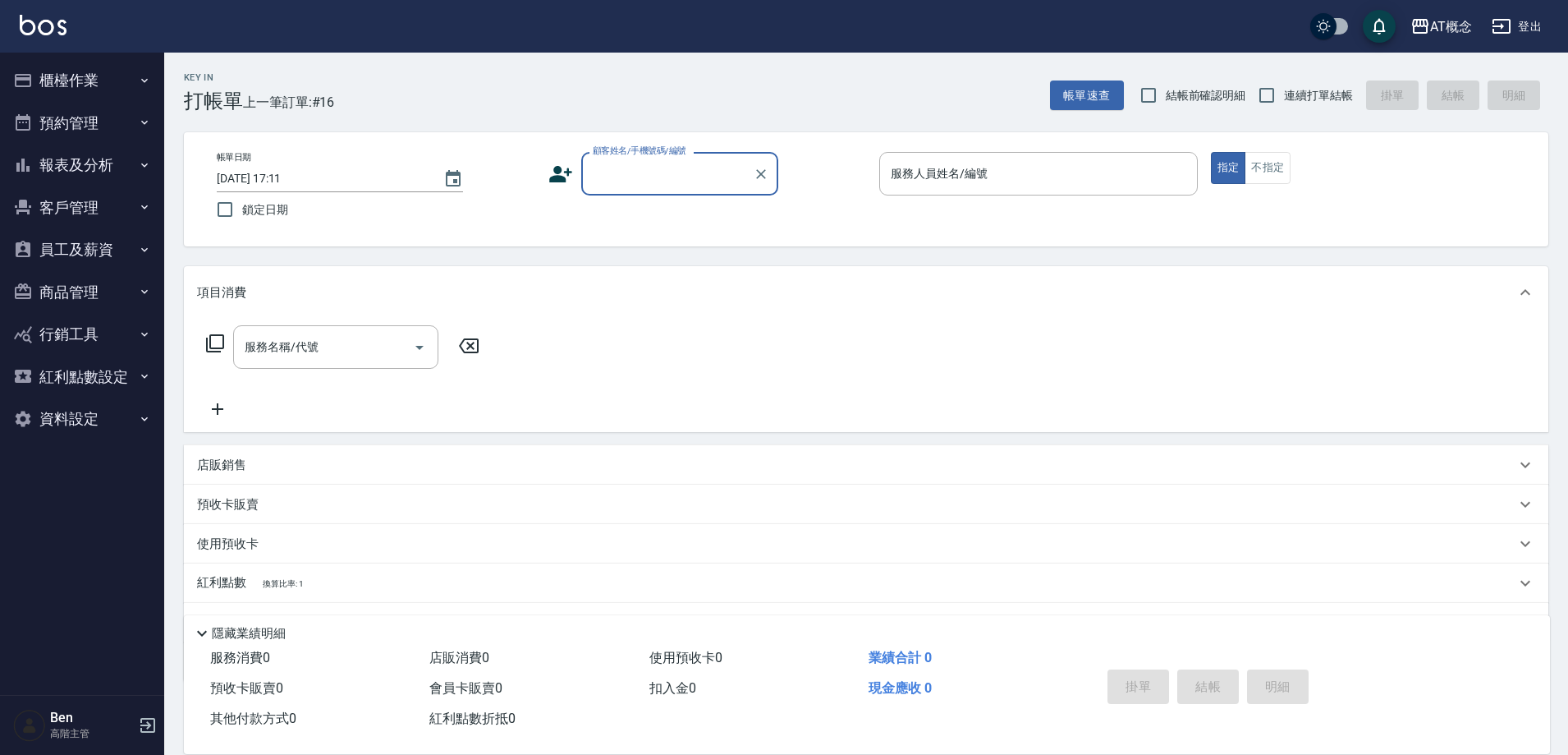
click at [82, 290] on button "商品管理" at bounding box center [83, 292] width 151 height 43
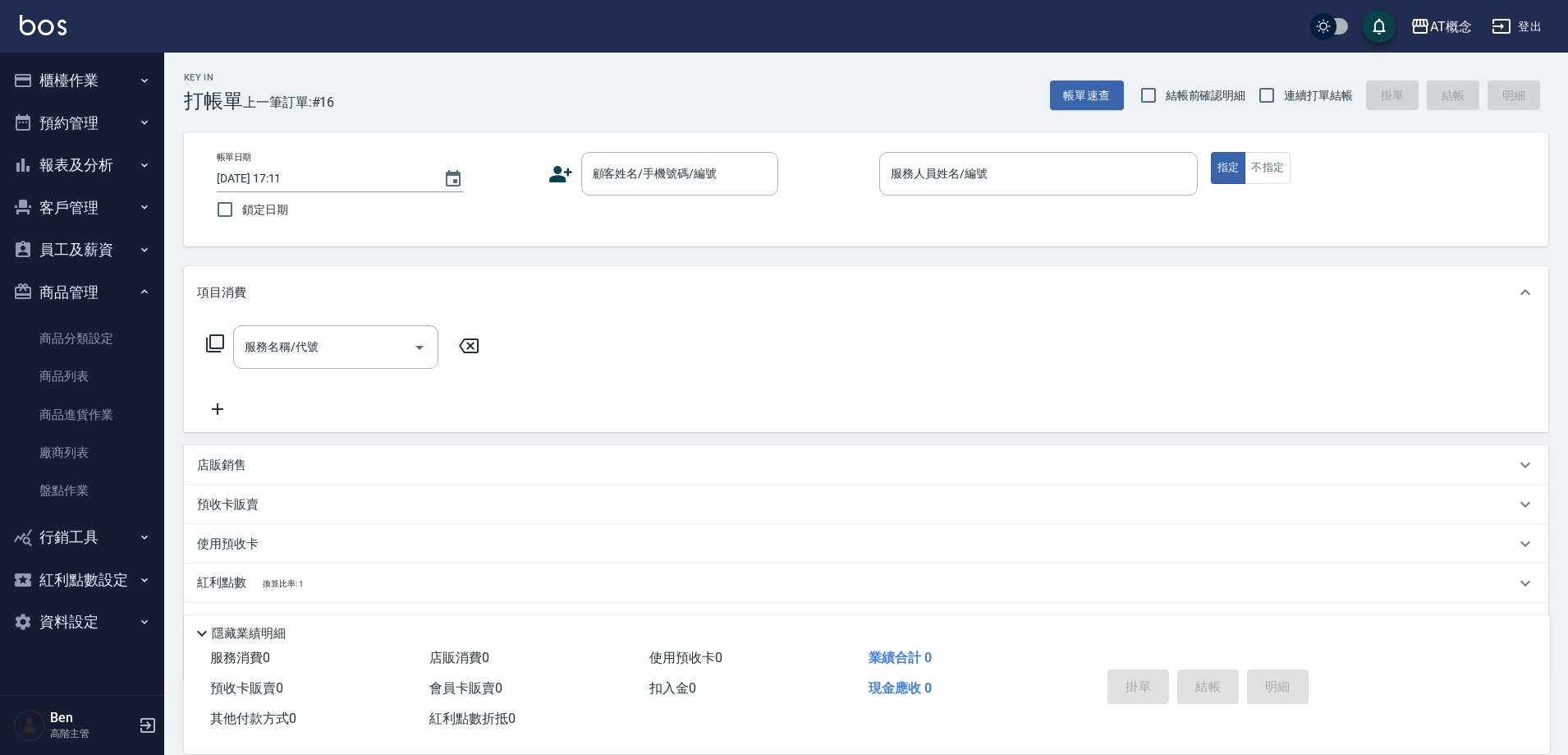
click at [72, 163] on button "報表及分析" at bounding box center [83, 165] width 151 height 43
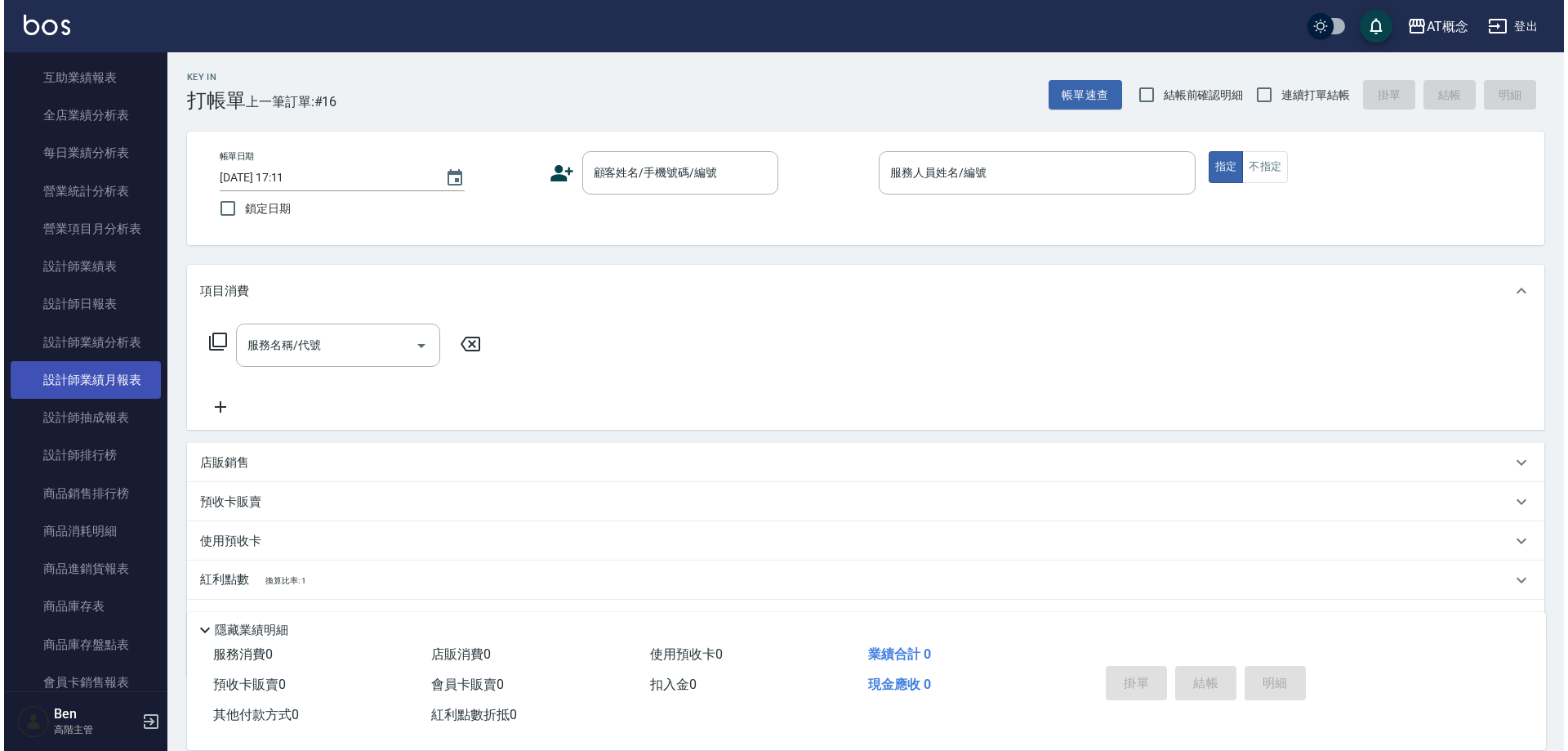
scroll to position [490, 0]
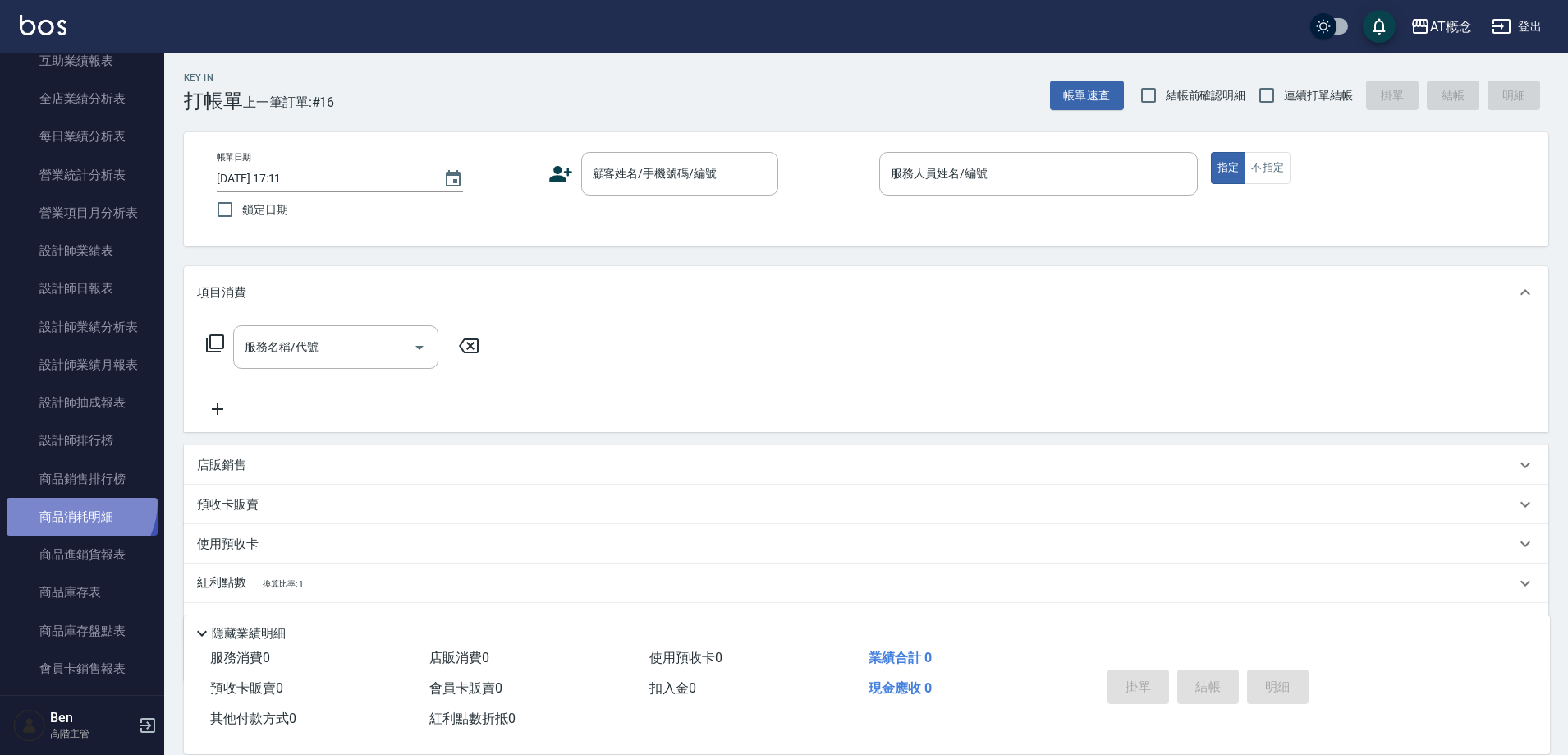
click at [74, 502] on link "商品消耗明細" at bounding box center [83, 517] width 151 height 37
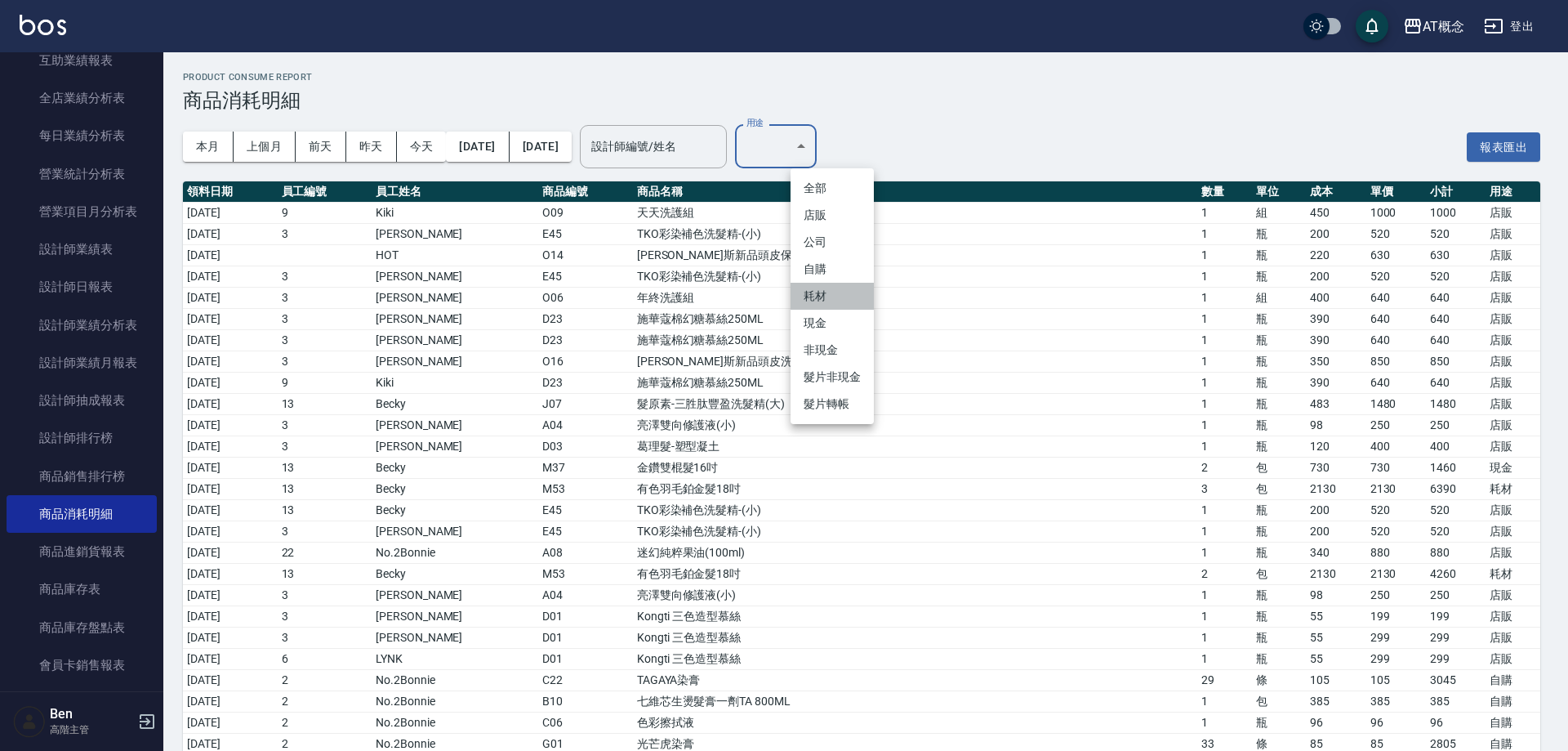
click at [819, 301] on li "耗材" at bounding box center [832, 296] width 83 height 27
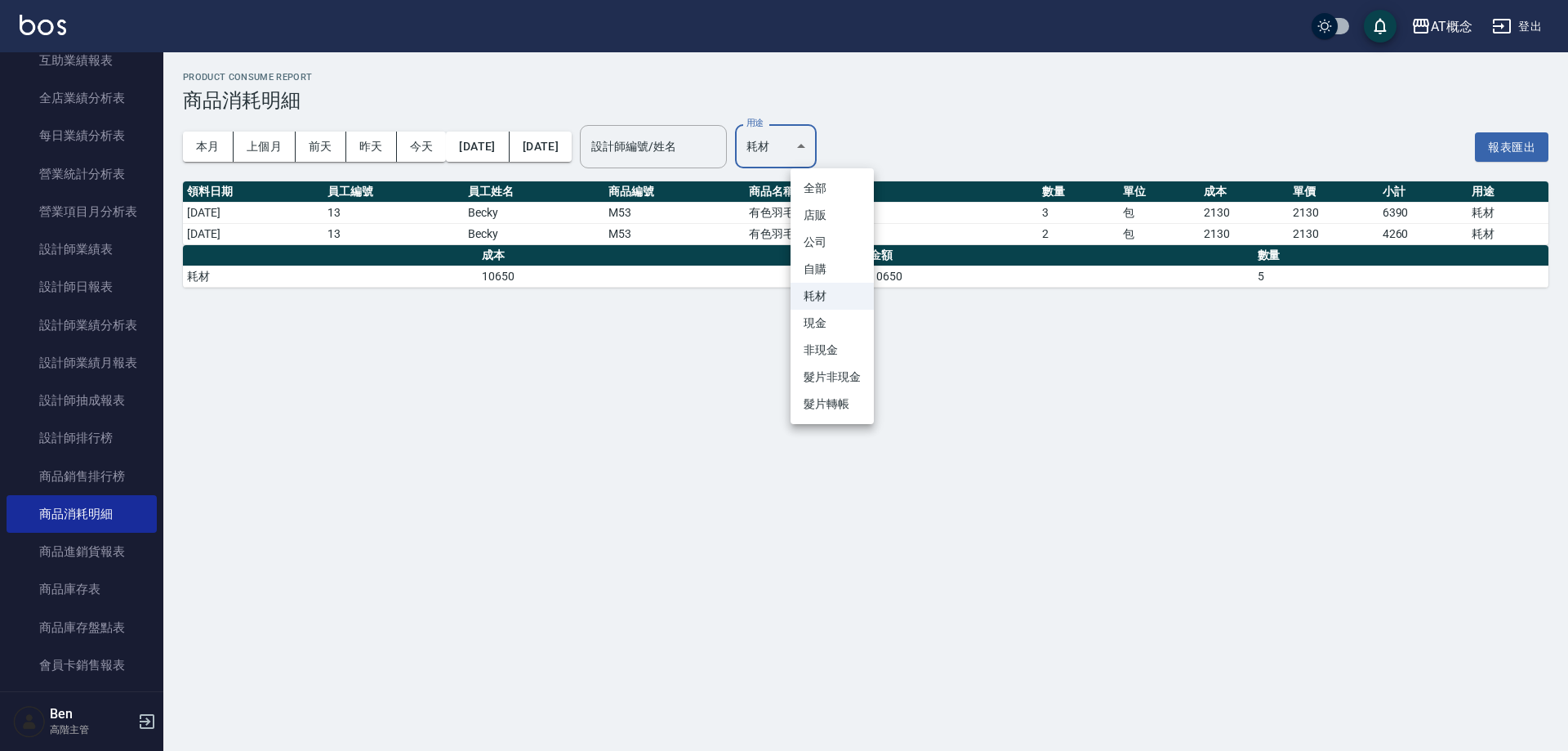
drag, startPoint x: 819, startPoint y: 145, endPoint x: 830, endPoint y: 192, distance: 48.3
click at [820, 144] on body "AT概念 登出 櫃檯作業 打帳單 帳單列表 掛單列表 座位開單 營業儀表板 現金收支登錄 高階收支登錄 材料自購登錄 每日結帳 排班表 現場電腦打卡 掃碼打卡…" at bounding box center [784, 375] width 1568 height 751
click at [826, 323] on li "現金" at bounding box center [832, 323] width 83 height 27
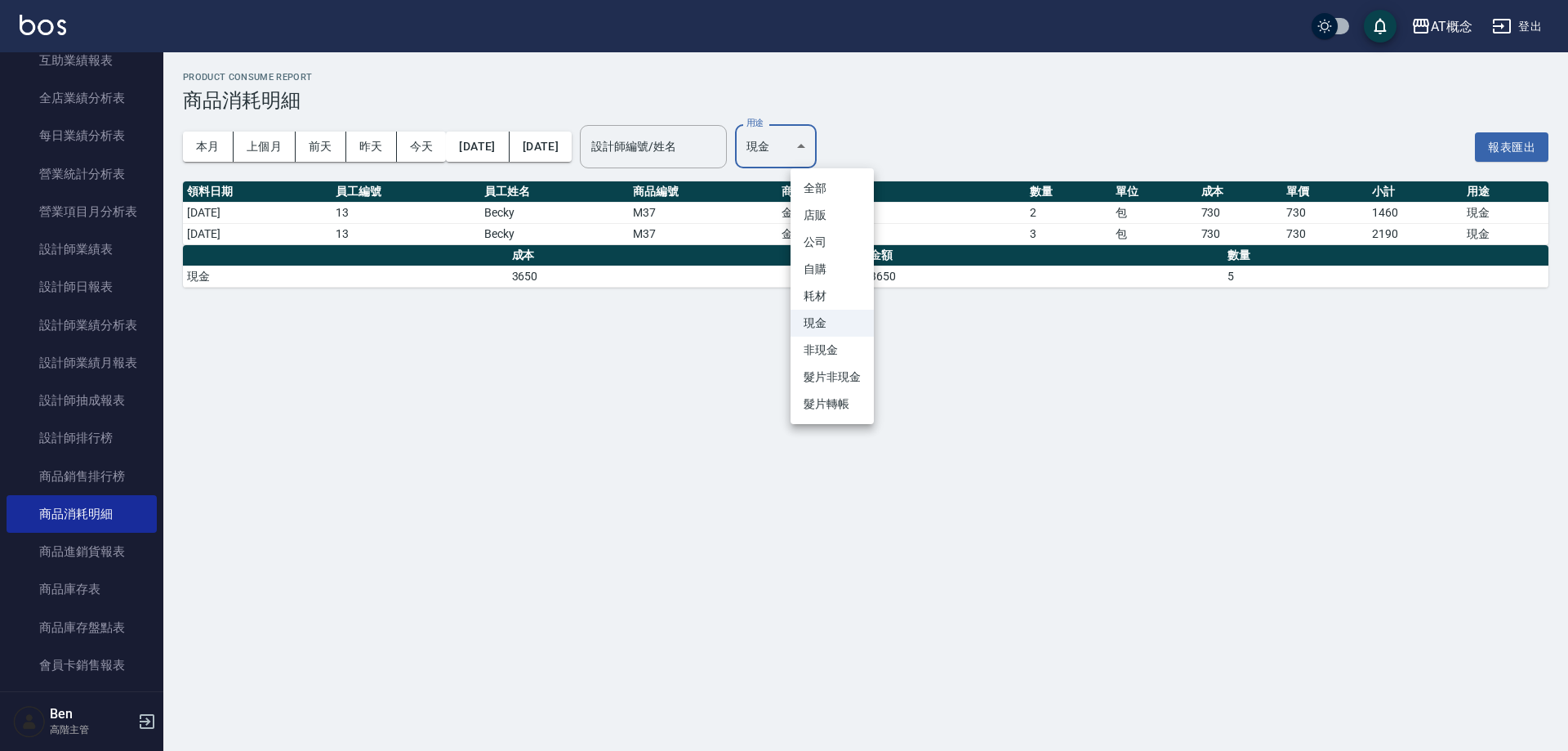
click at [838, 148] on body "AT概念 登出 櫃檯作業 打帳單 帳單列表 掛單列表 座位開單 營業儀表板 現金收支登錄 高階收支登錄 材料自購登錄 每日結帳 排班表 現場電腦打卡 掃碼打卡…" at bounding box center [784, 375] width 1568 height 751
click at [837, 292] on li "耗材" at bounding box center [832, 296] width 83 height 27
type input "耗材"
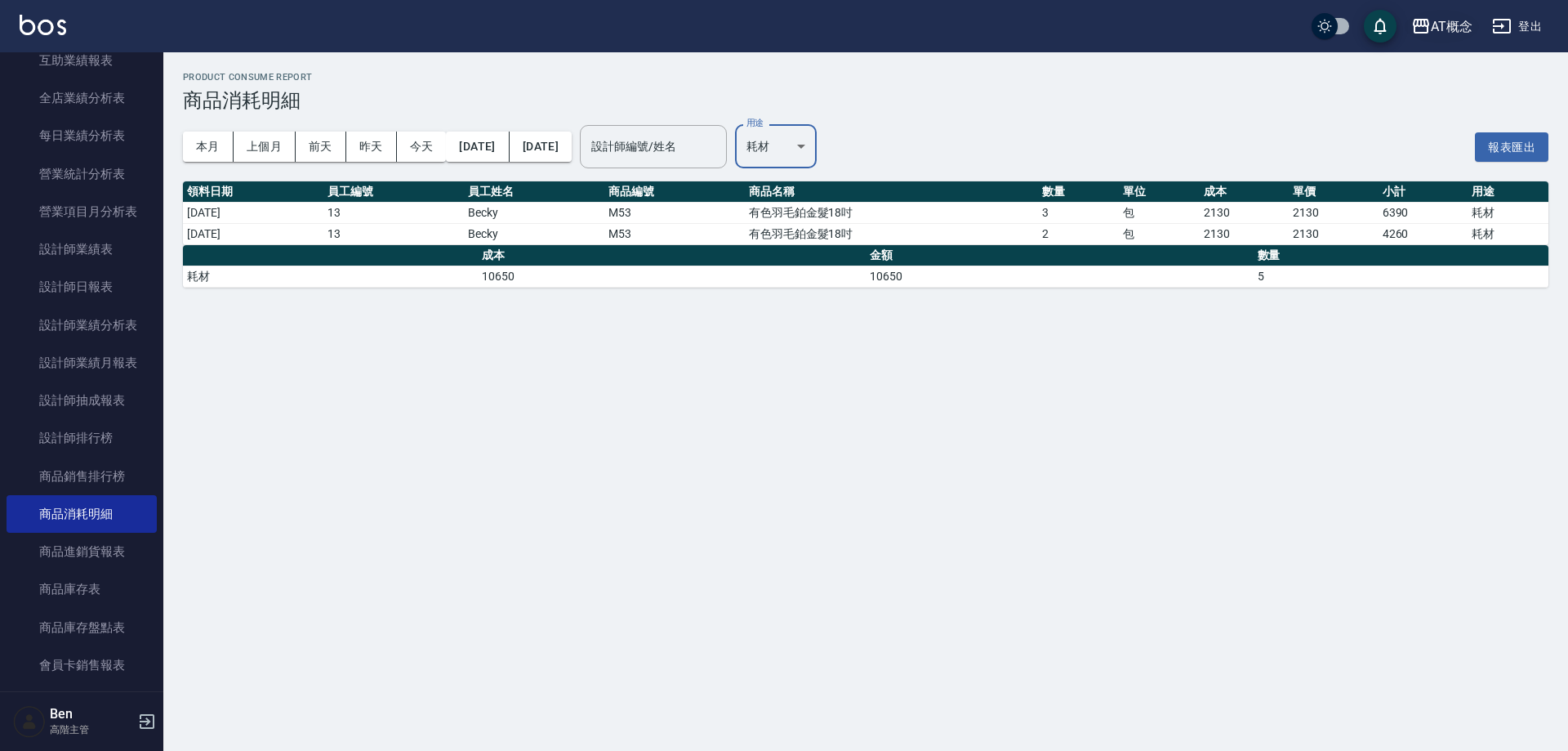
click at [1453, 23] on div "AT概念" at bounding box center [1451, 26] width 41 height 20
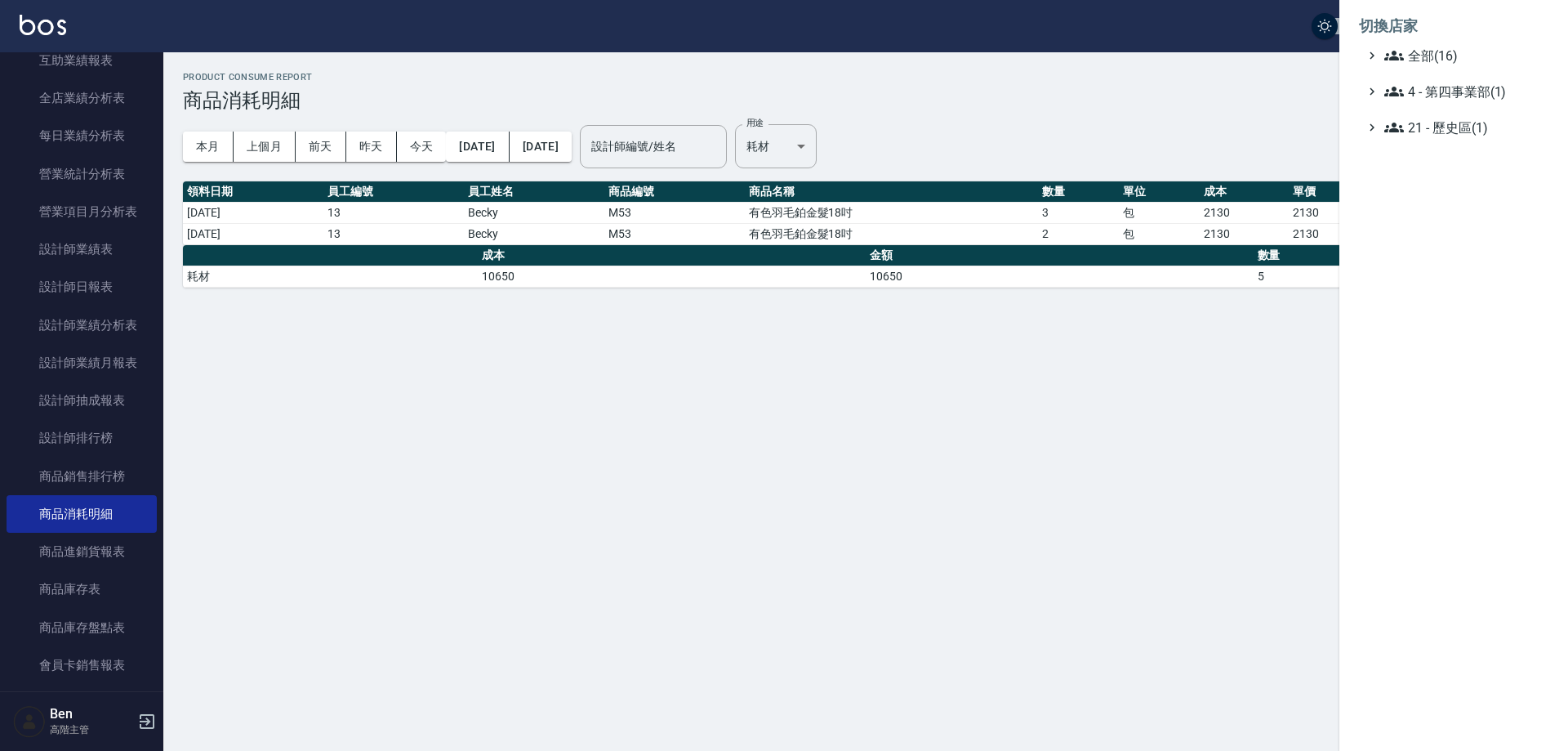
click at [1450, 63] on span "全部(16)" at bounding box center [1463, 55] width 157 height 19
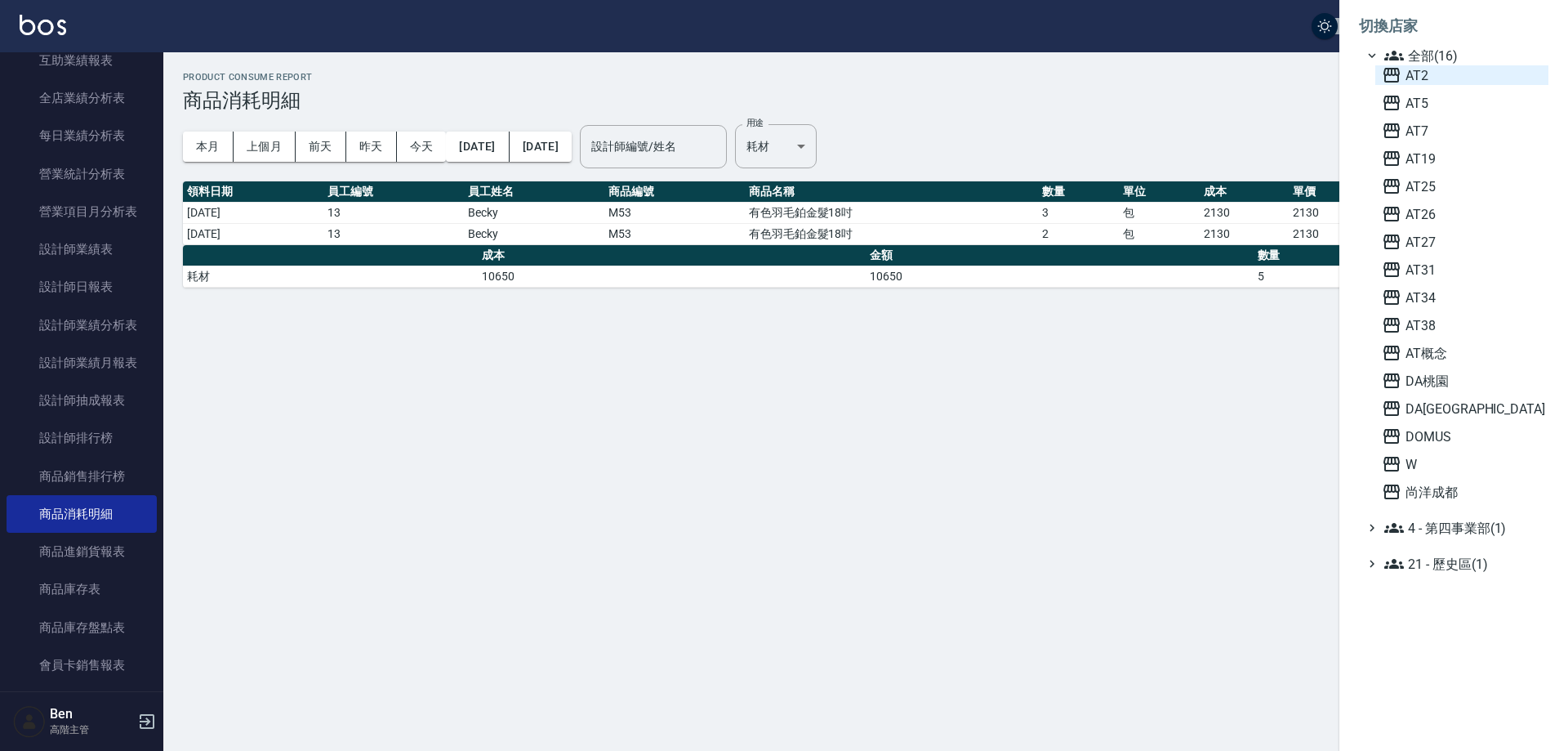
click at [1468, 71] on span "AT2" at bounding box center [1461, 75] width 160 height 19
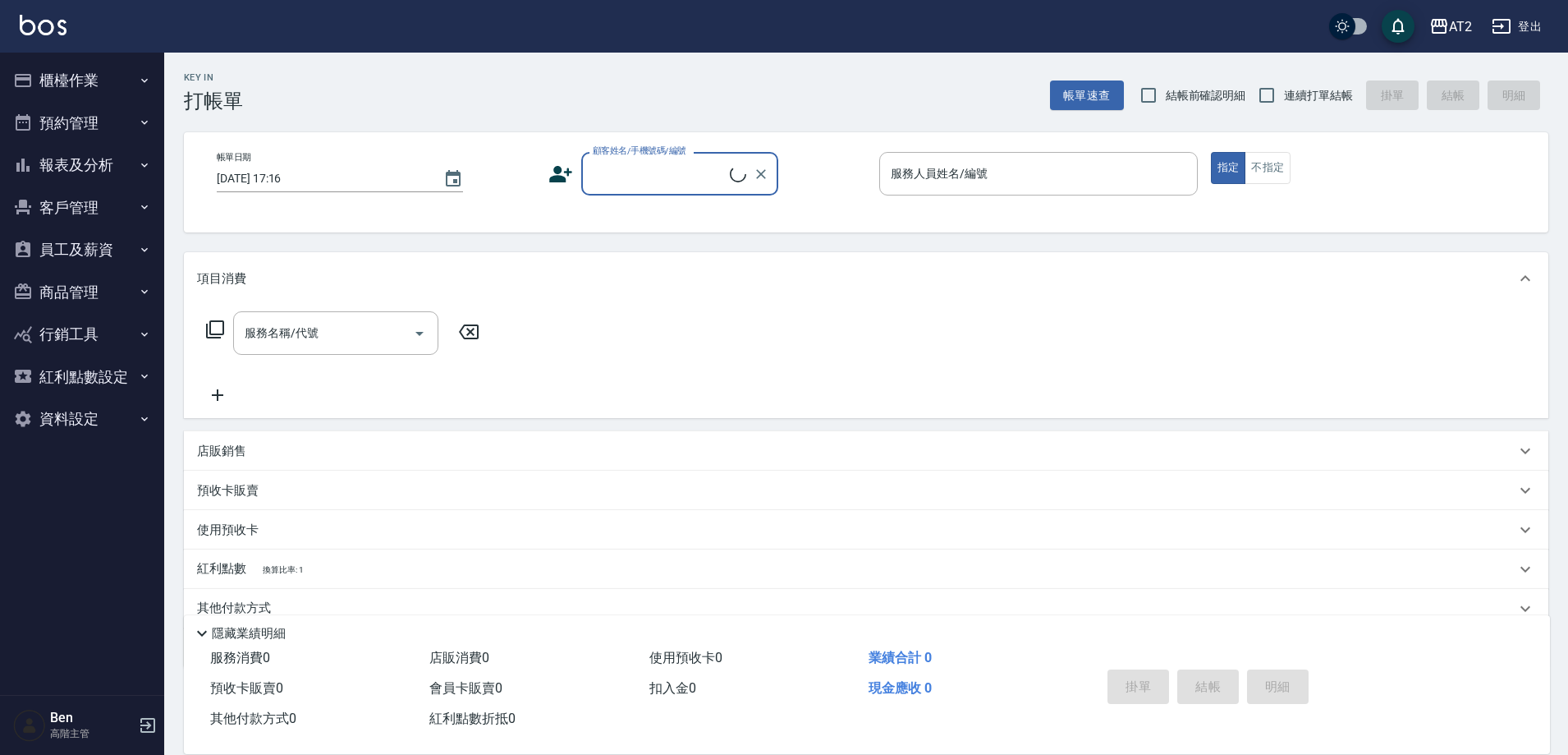
click at [61, 174] on button "報表及分析" at bounding box center [83, 165] width 151 height 43
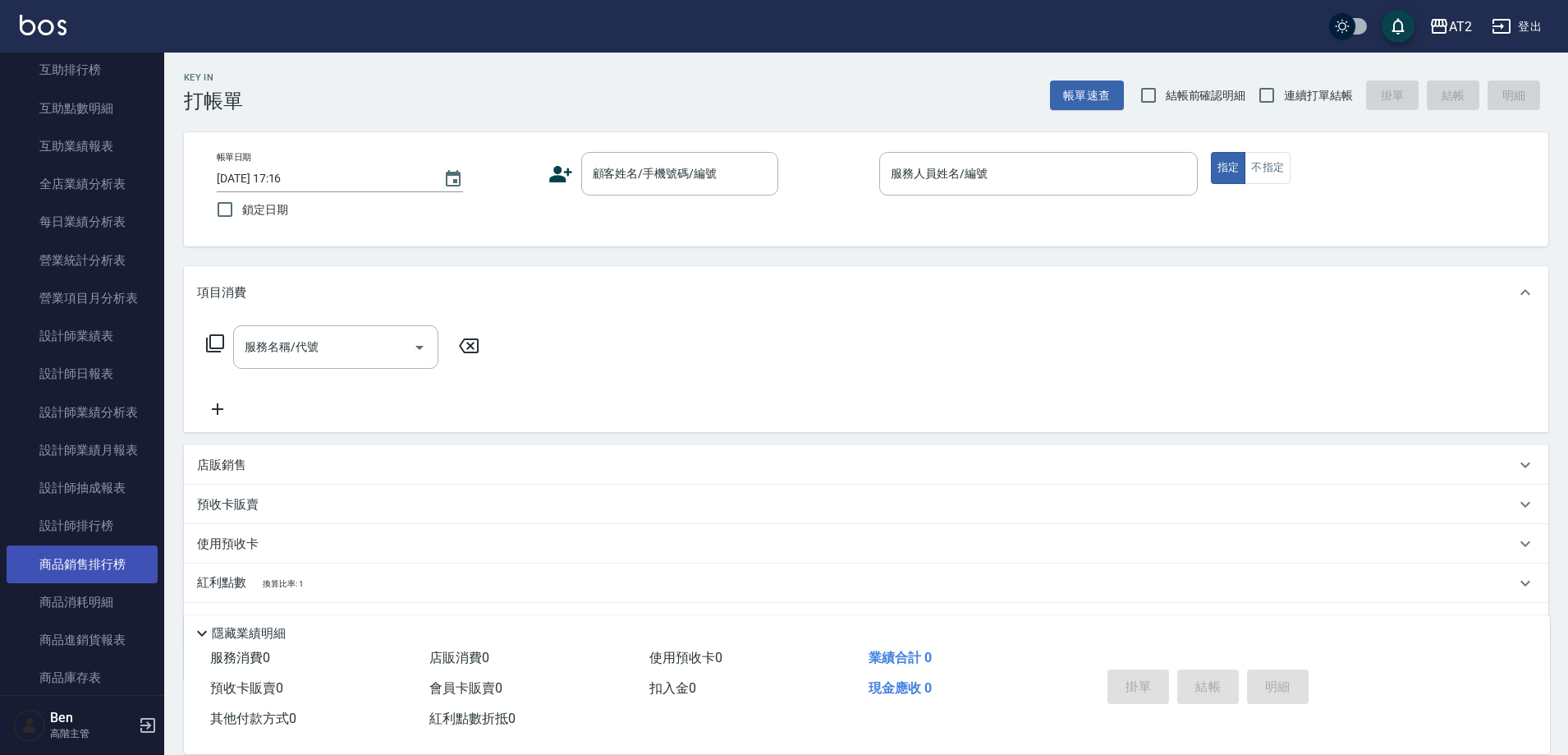
scroll to position [411, 0]
click at [84, 605] on link "商品消耗明細" at bounding box center [83, 598] width 151 height 37
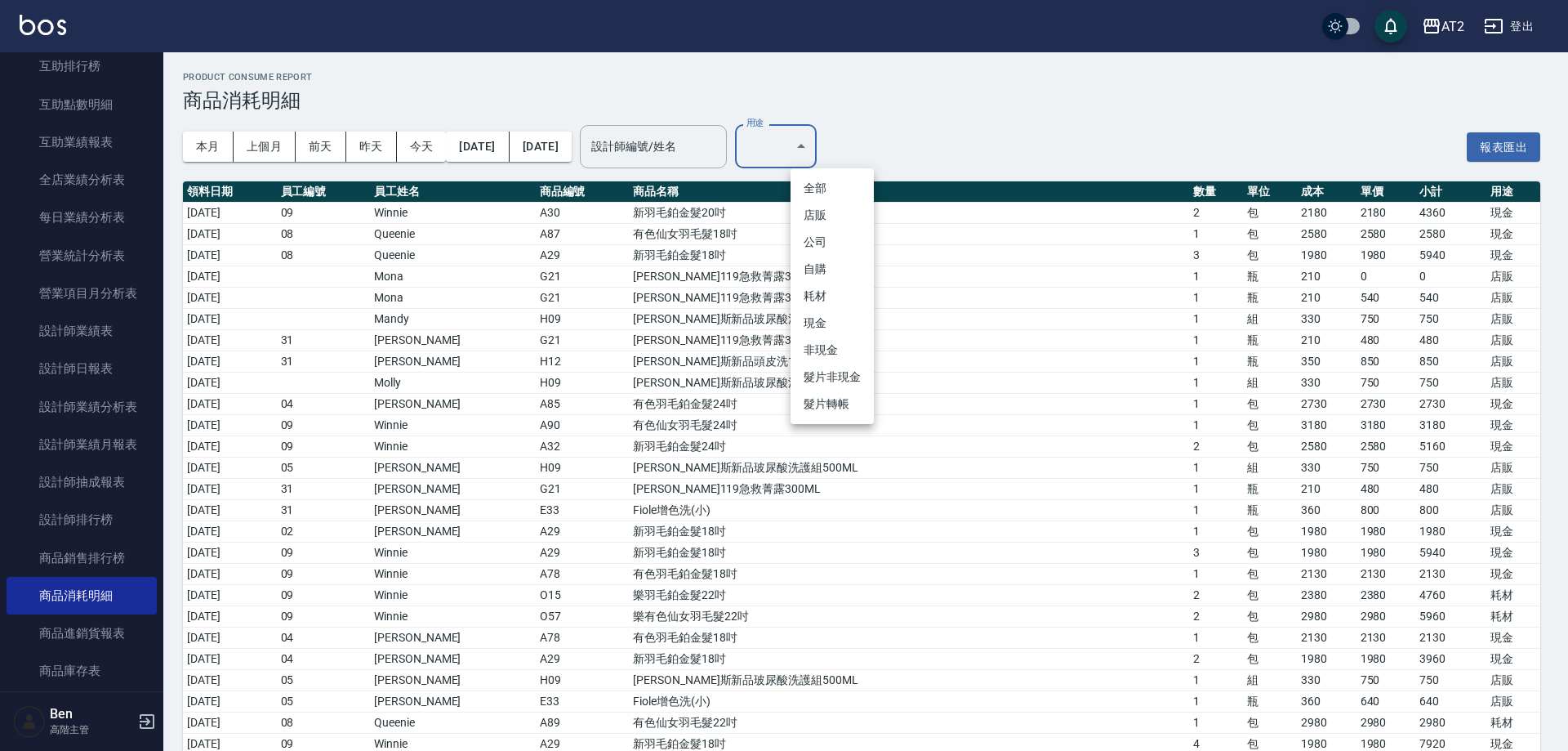
click at [831, 294] on li "耗材" at bounding box center [832, 296] width 83 height 27
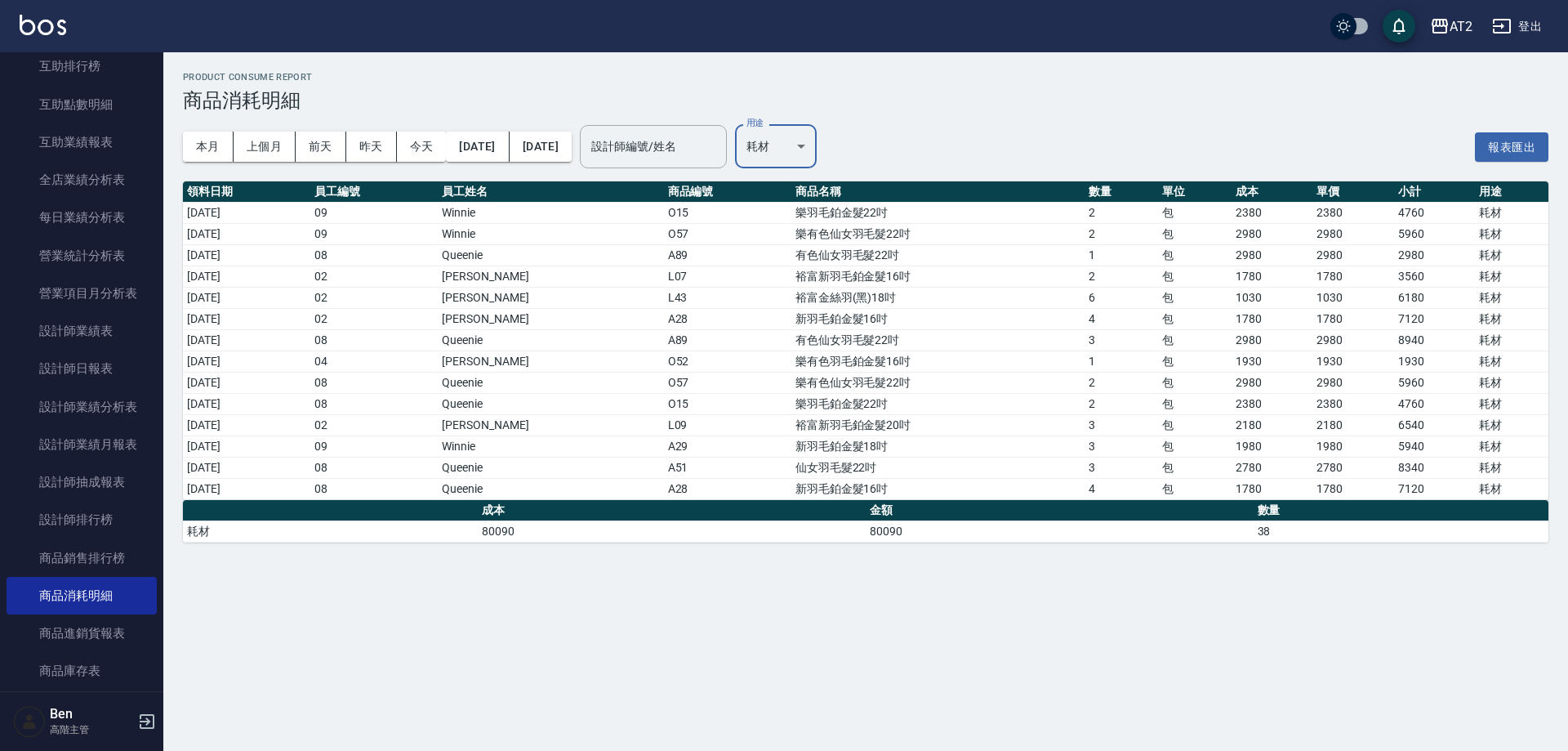
click at [828, 142] on body "AT2 登出 櫃檯作業 打帳單 帳單列表 掛單列表 座位開單 營業儀表板 現金收支登錄 高階收支登錄 材料自購登錄 每日結帳 排班表 現場電腦打卡 掃碼打卡 …" at bounding box center [784, 375] width 1568 height 751
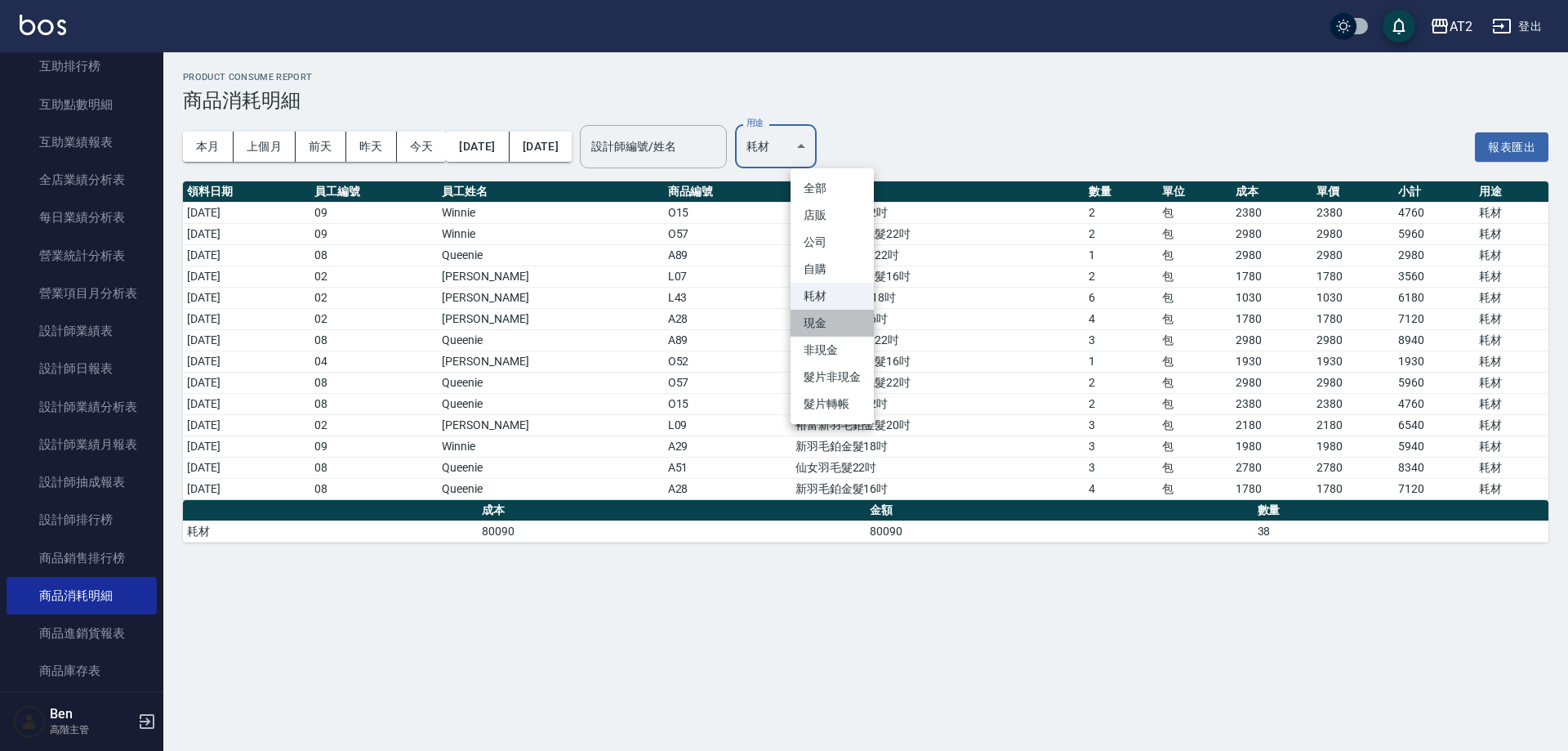
click at [851, 329] on li "現金" at bounding box center [832, 323] width 83 height 27
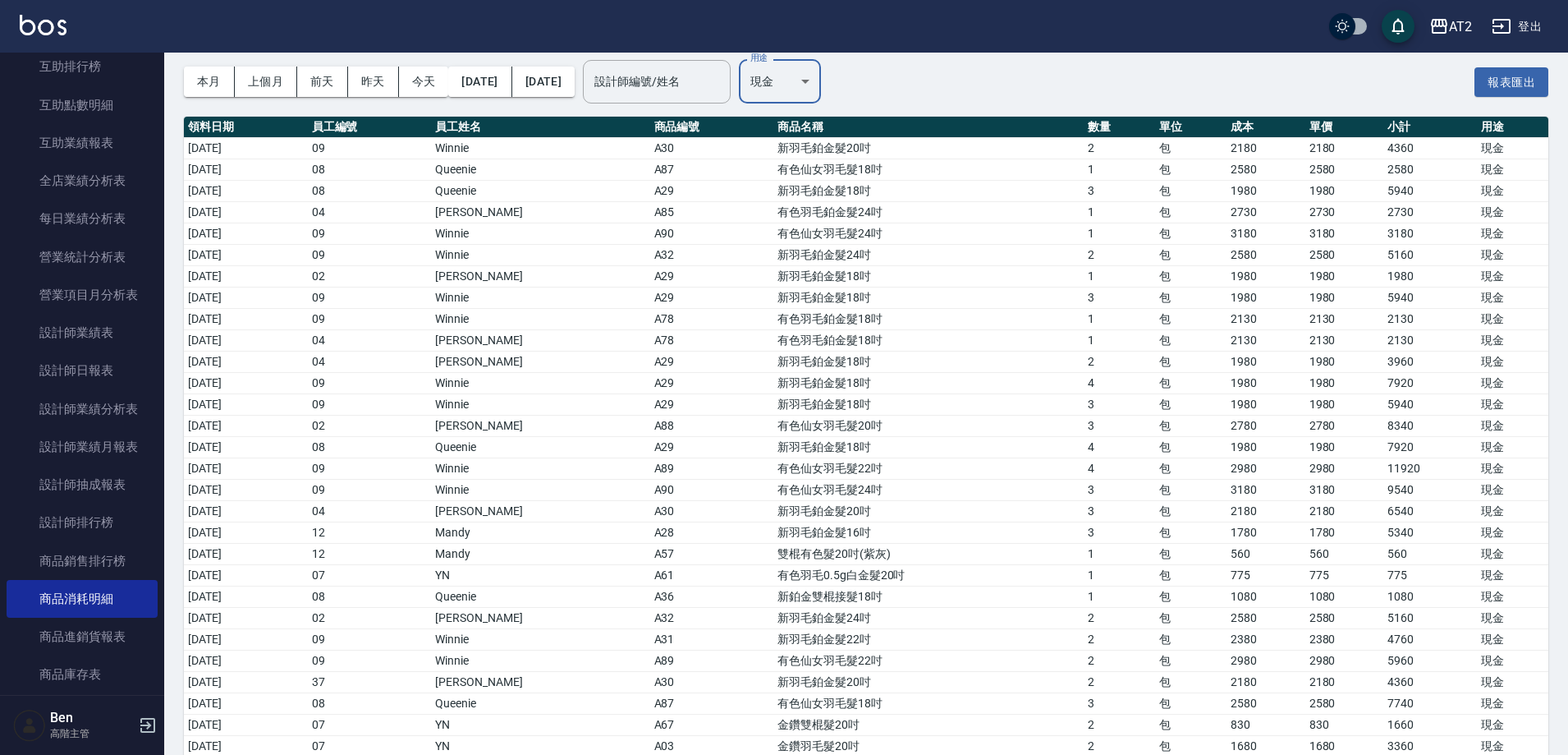
scroll to position [130, 0]
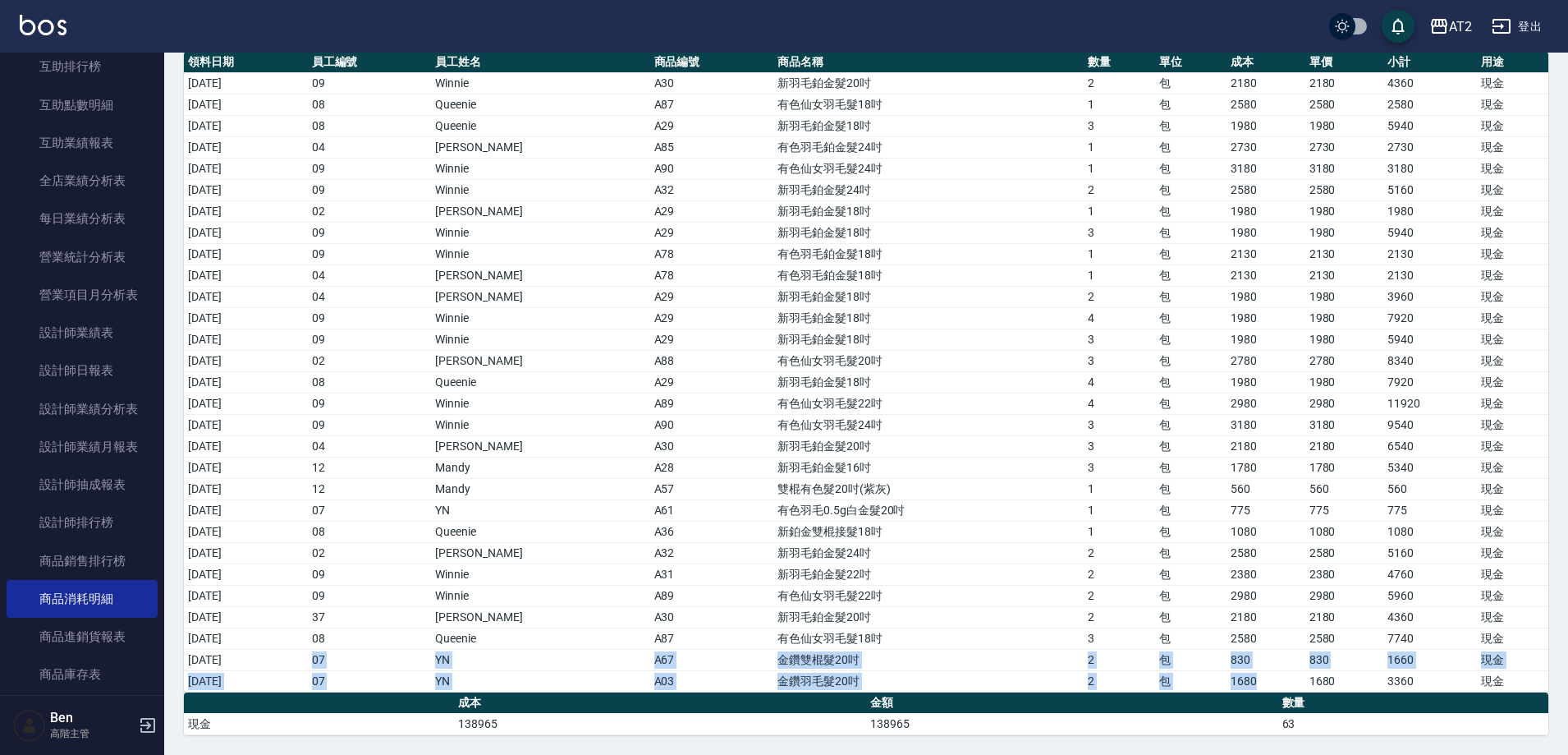
drag, startPoint x: 438, startPoint y: 661, endPoint x: 1280, endPoint y: 681, distance: 842.2
click at [1280, 681] on tbody "[DATE] 09 Winnie A30 新羽毛鉑金髮20吋 2 包 2180 2180 4360 現金 [DATE] 08 Queenie A87 有色仙女…" at bounding box center [866, 382] width 1365 height 620
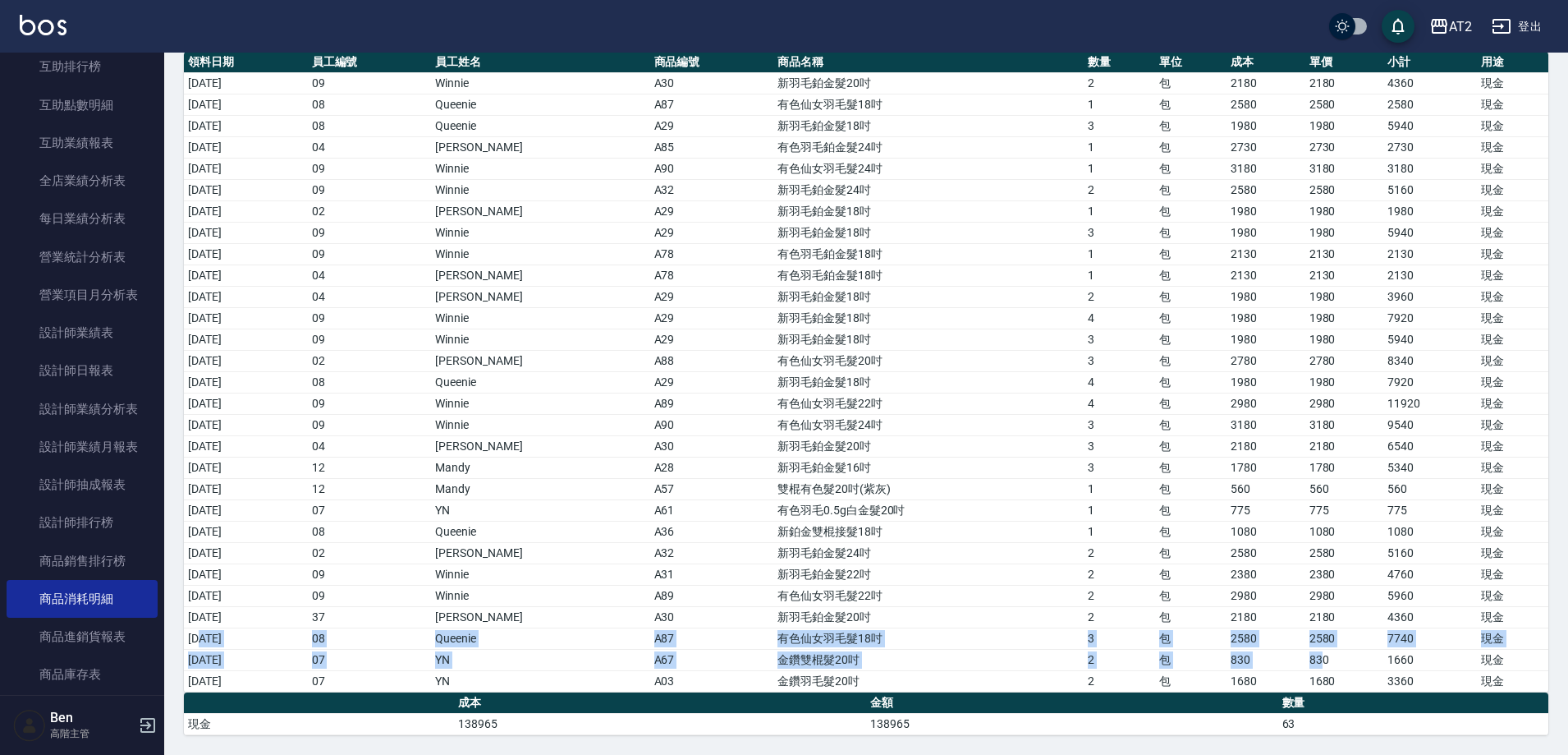
drag, startPoint x: 203, startPoint y: 630, endPoint x: 1309, endPoint y: 649, distance: 1106.2
click at [1309, 649] on tbody "[DATE] 09 Winnie A30 新羽毛鉑金髮20吋 2 包 2180 2180 4360 現金 [DATE] 08 Queenie A87 有色仙女…" at bounding box center [866, 382] width 1365 height 620
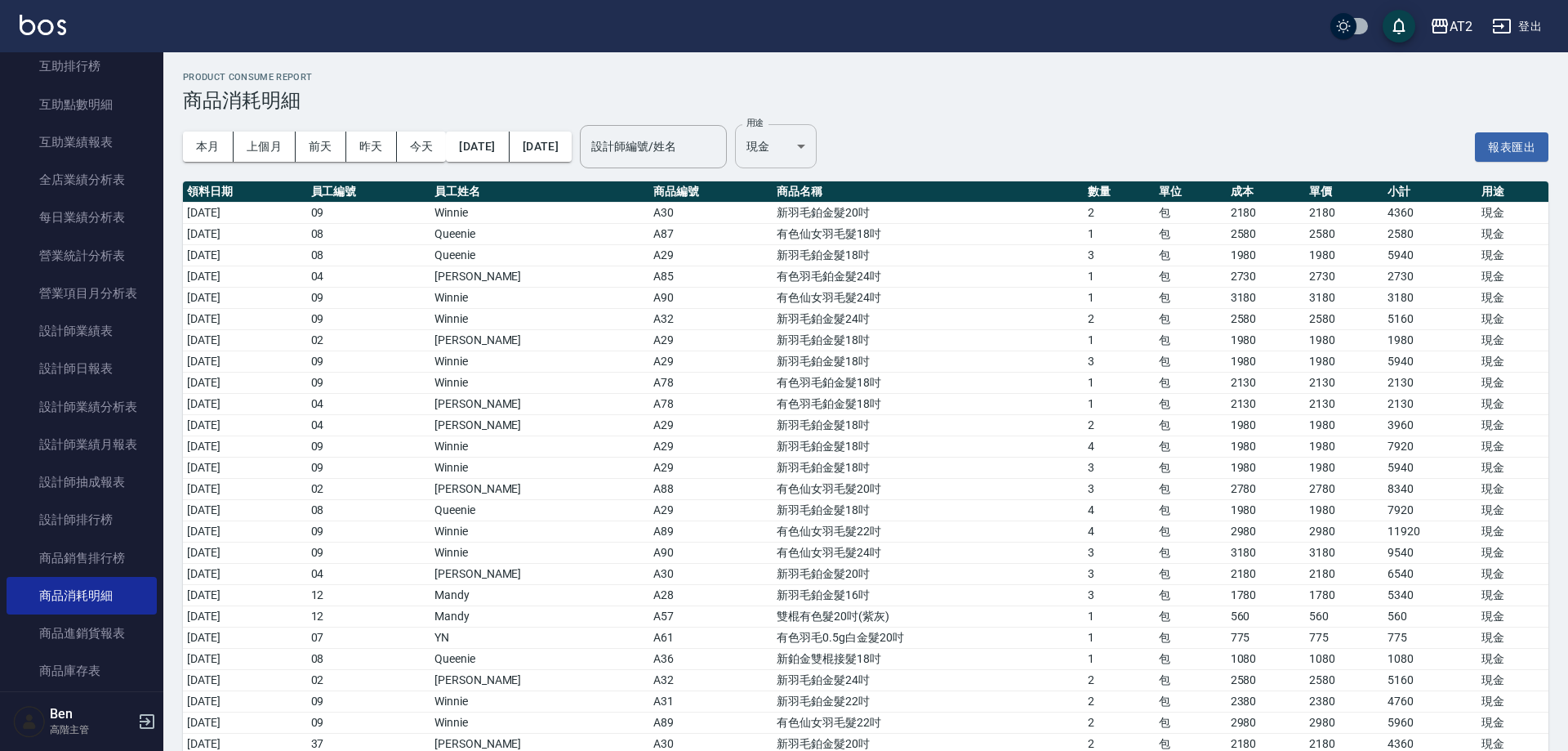
click at [828, 165] on body "AT2 登出 櫃檯作業 打帳單 帳單列表 掛單列表 座位開單 營業儀表板 現金收支登錄 高階收支登錄 材料自購登錄 每日結帳 排班表 現場電腦打卡 掃碼打卡 …" at bounding box center [784, 440] width 1568 height 881
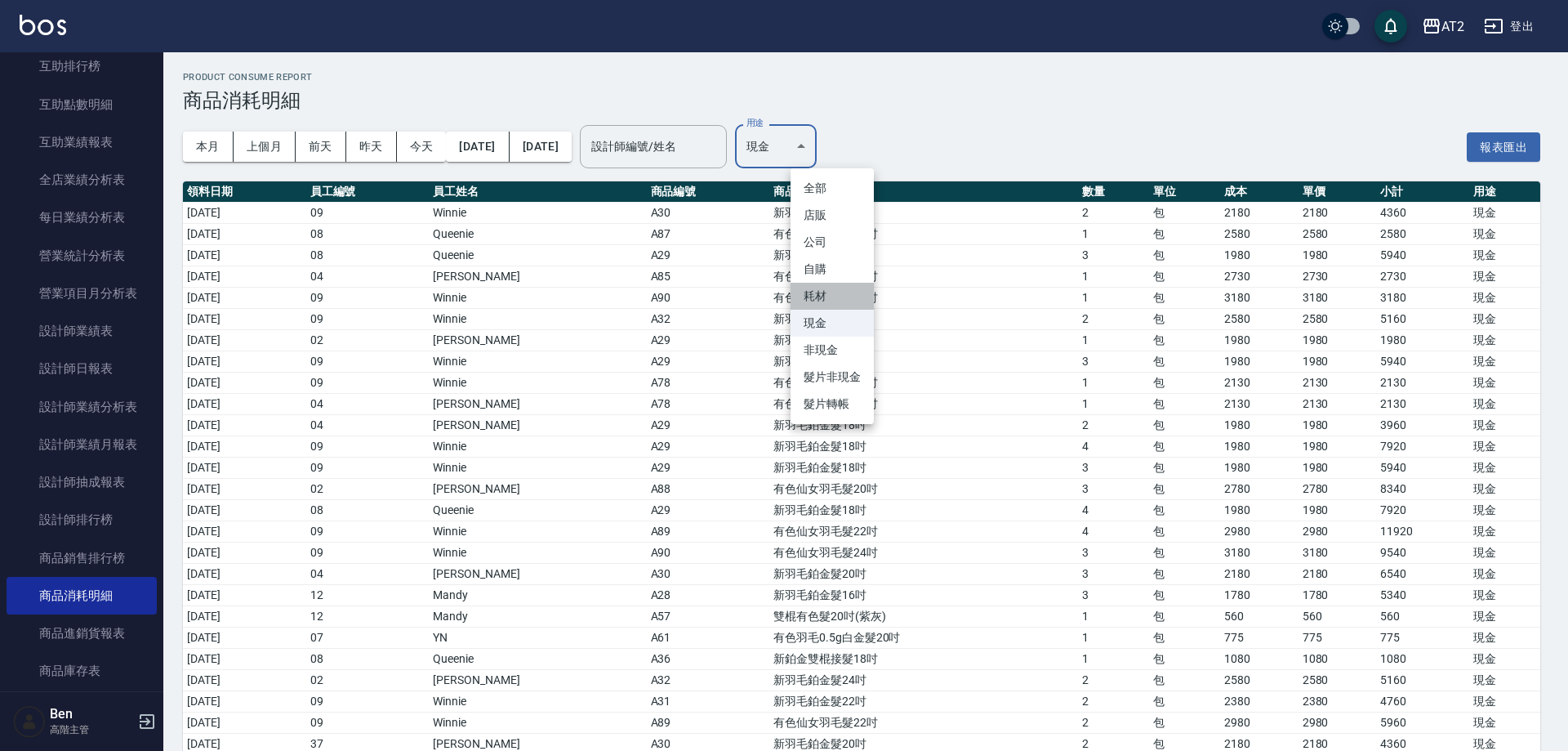
click at [827, 300] on li "耗材" at bounding box center [832, 296] width 83 height 27
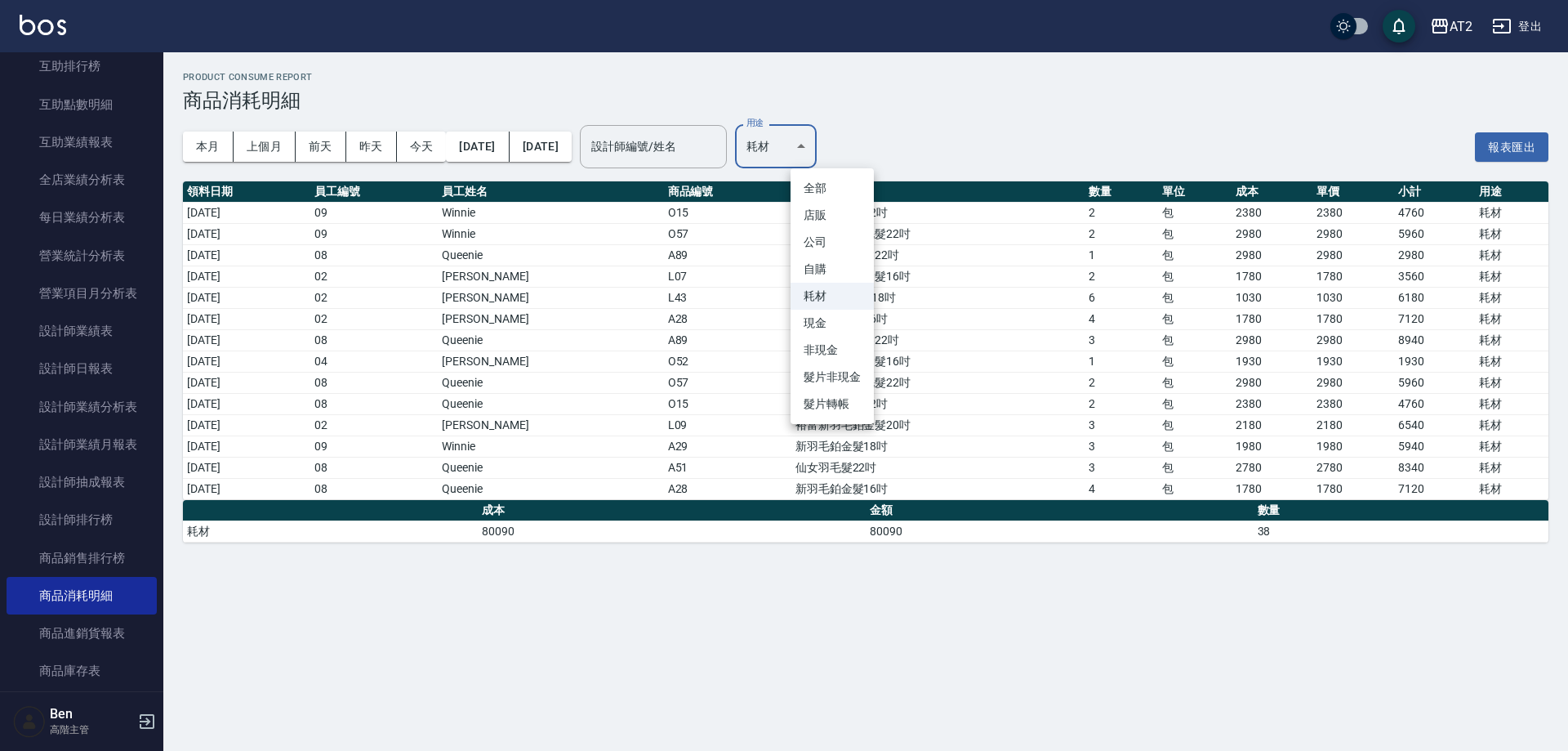
click at [863, 141] on body "AT2 登出 櫃檯作業 打帳單 帳單列表 掛單列表 座位開單 營業儀表板 現金收支登錄 高階收支登錄 材料自購登錄 每日結帳 排班表 現場電腦打卡 掃碼打卡 …" at bounding box center [784, 375] width 1568 height 751
click at [839, 320] on li "現金" at bounding box center [832, 323] width 83 height 27
type input "現金"
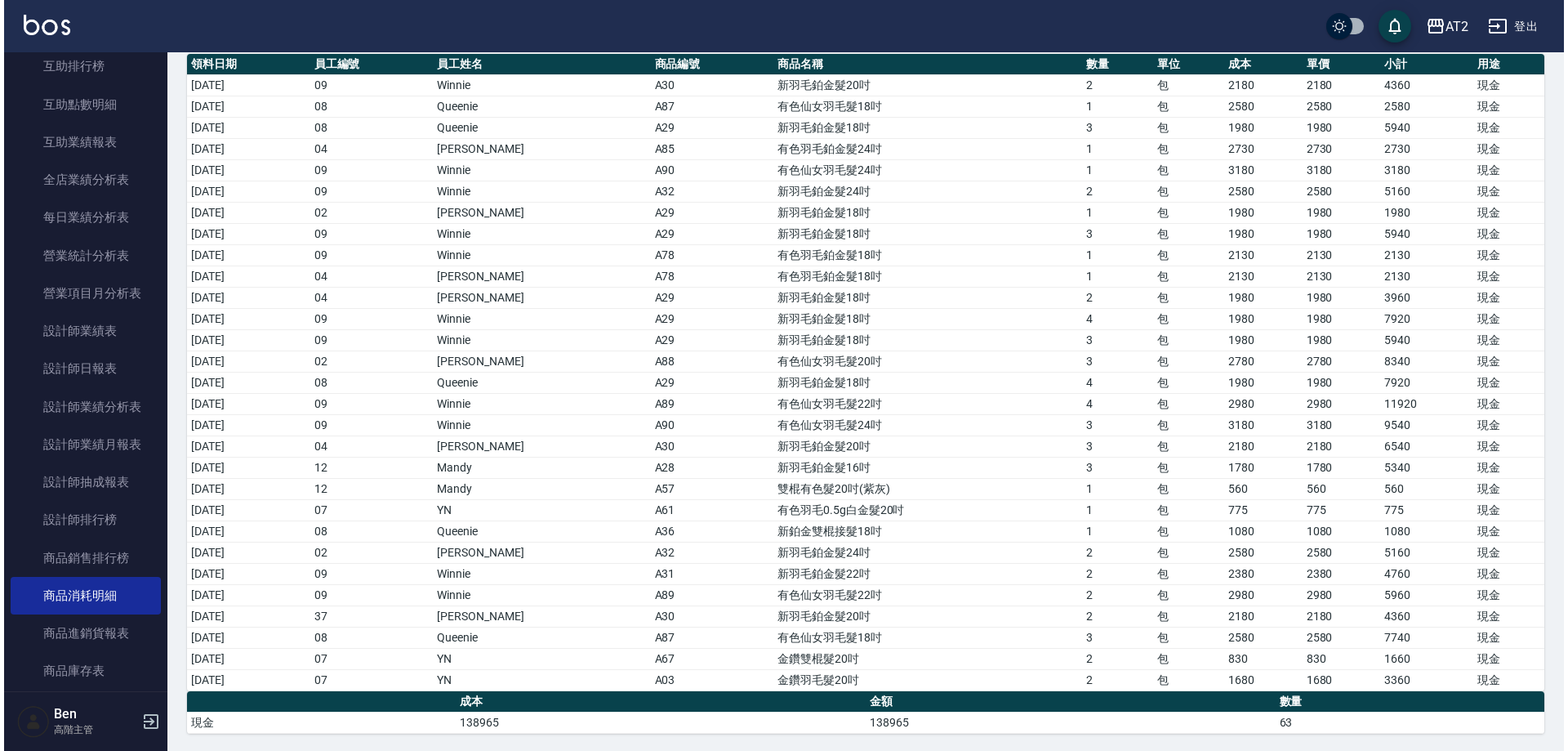
scroll to position [130, 0]
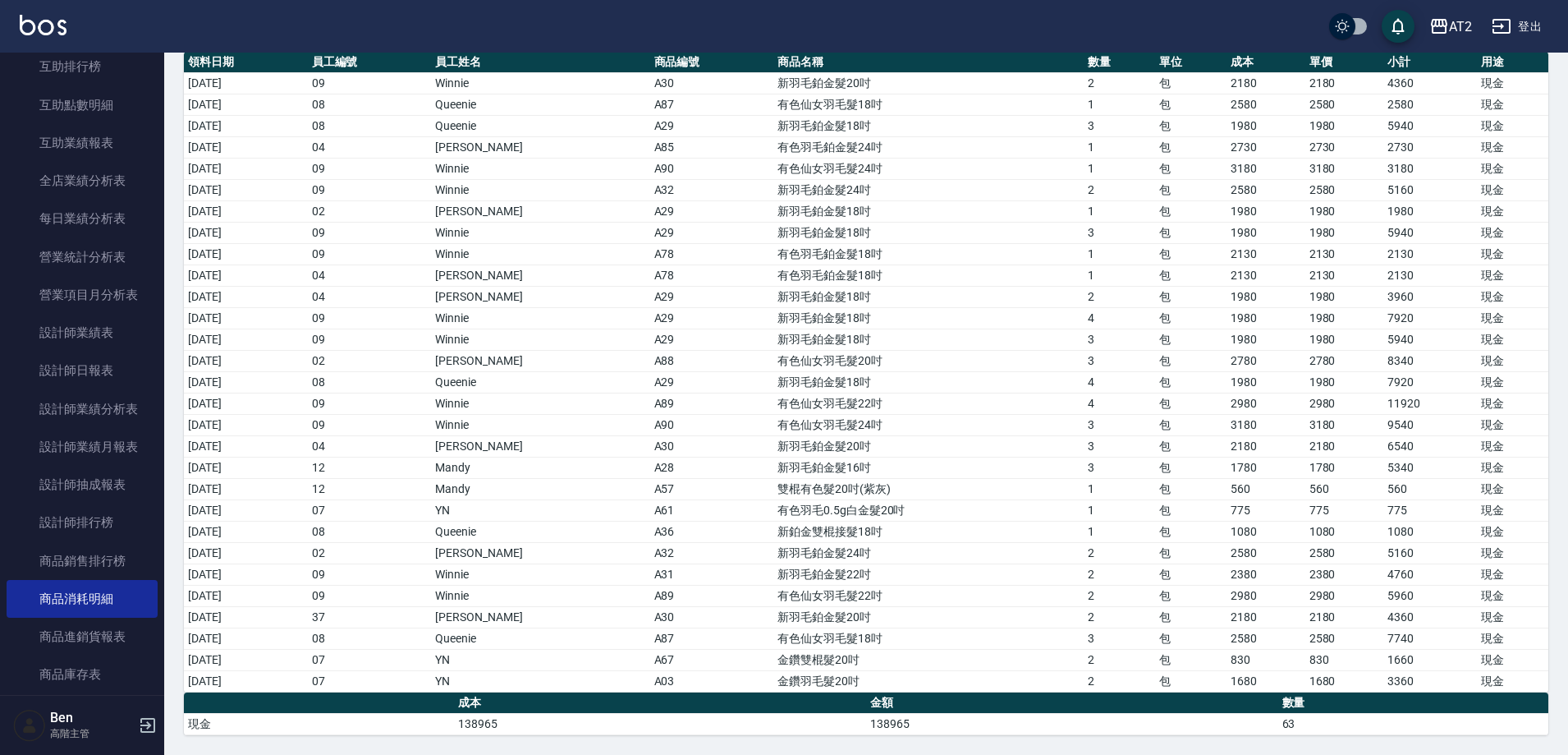
click at [1046, 493] on td "雙棍有色髮20吋(紫灰)" at bounding box center [928, 489] width 311 height 21
click at [1463, 21] on div "AT2" at bounding box center [1460, 26] width 23 height 20
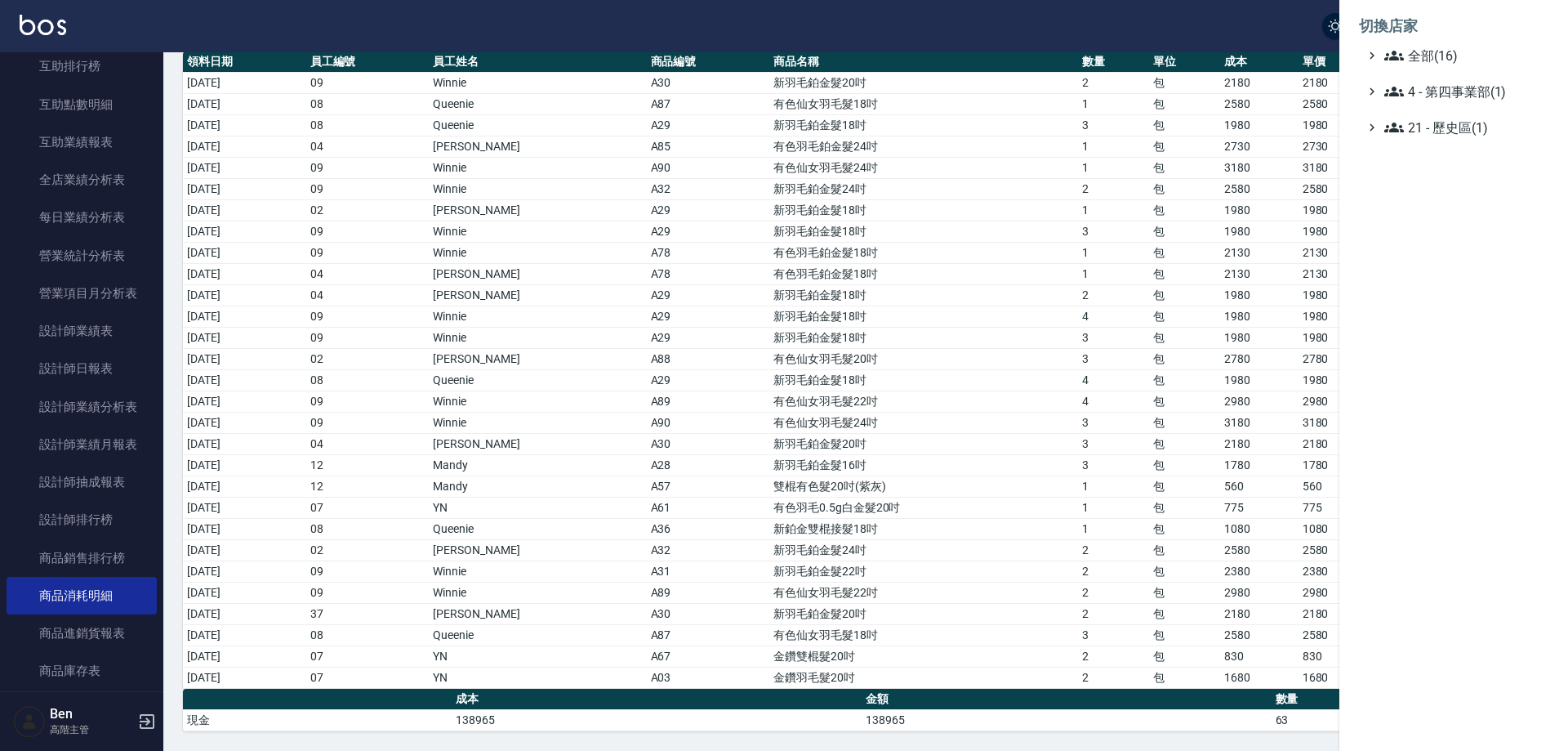
click at [1454, 60] on span "全部(16)" at bounding box center [1463, 55] width 157 height 19
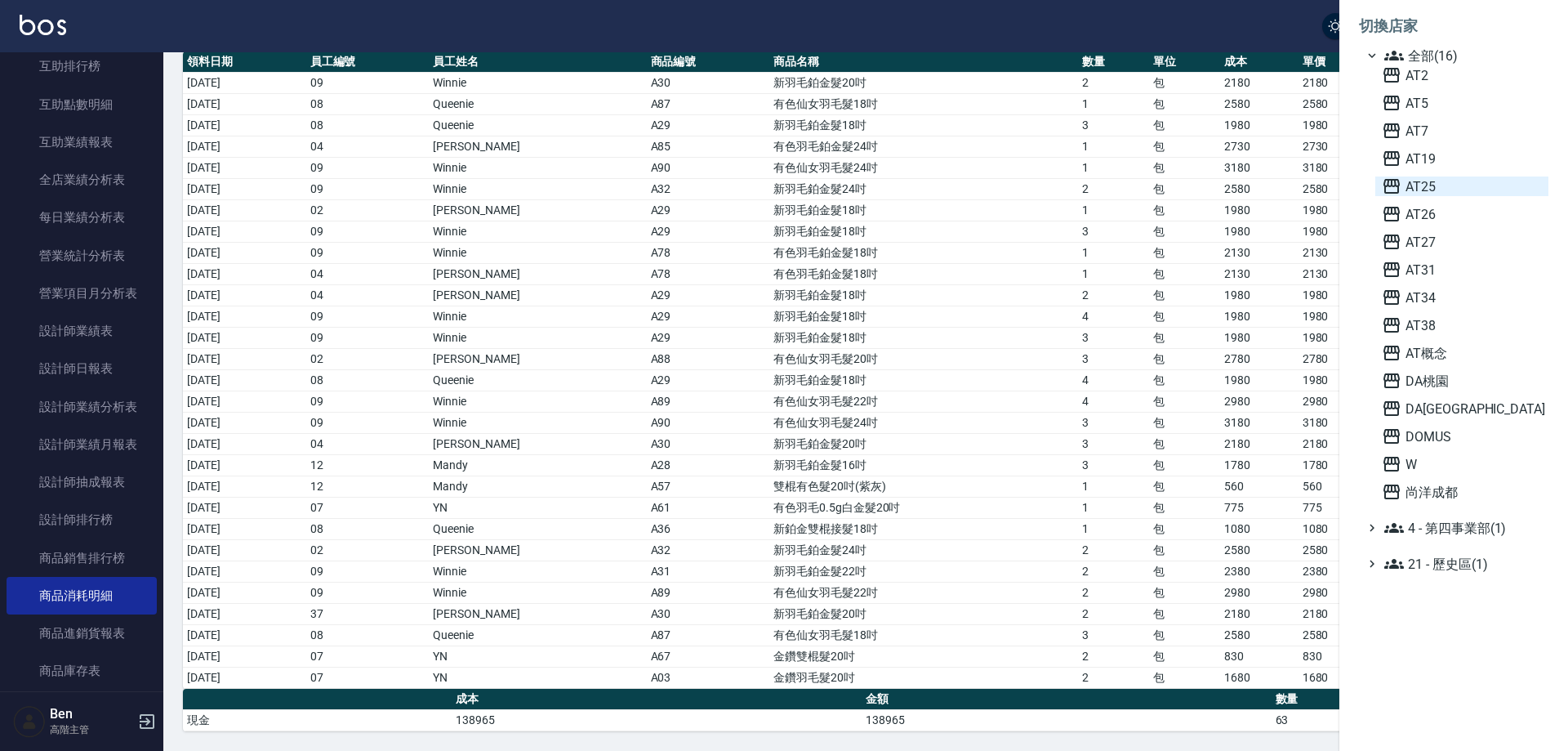
drag, startPoint x: 1437, startPoint y: 186, endPoint x: 393, endPoint y: 175, distance: 1044.1
click at [1437, 185] on span "AT25" at bounding box center [1461, 185] width 160 height 19
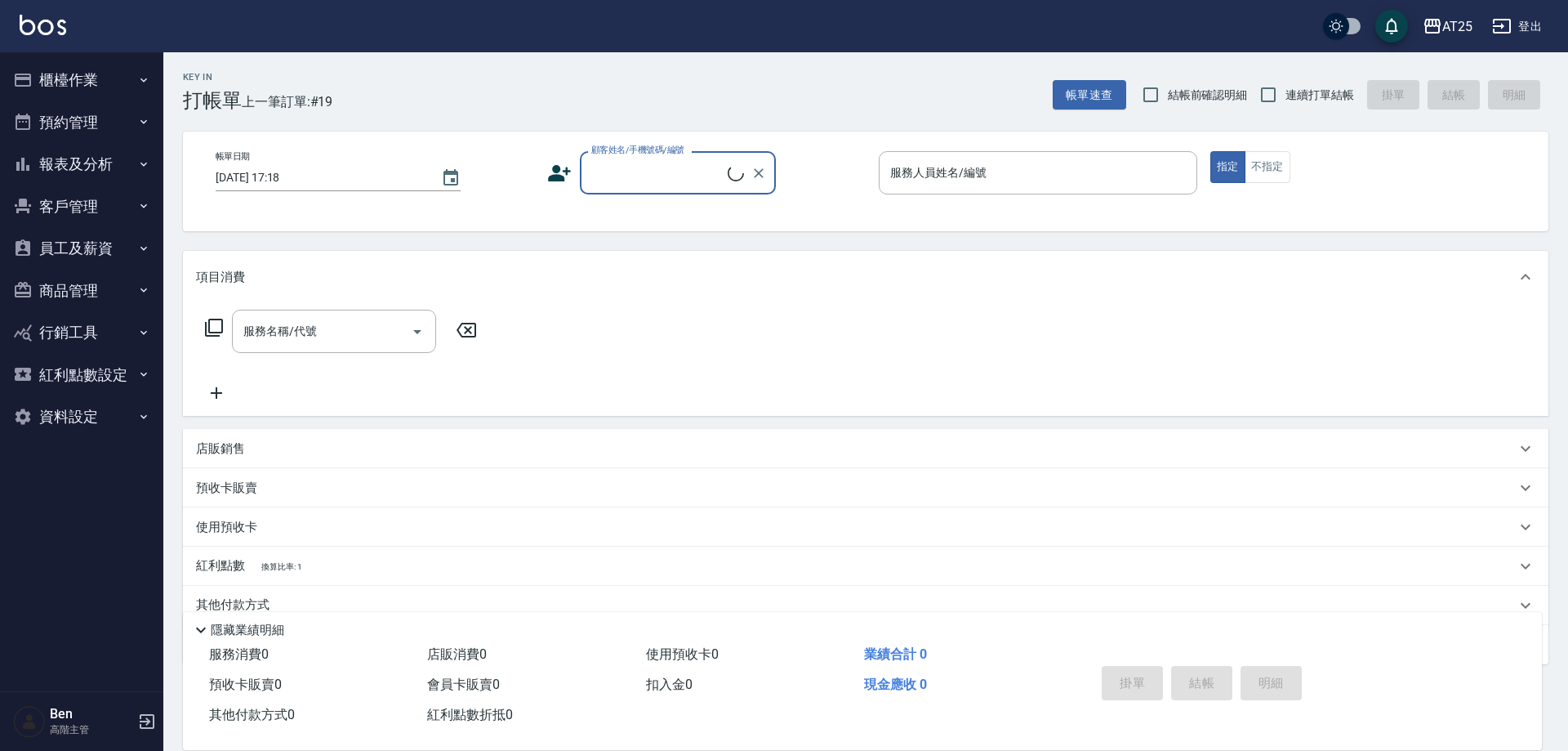
click at [60, 168] on button "報表及分析" at bounding box center [82, 164] width 151 height 42
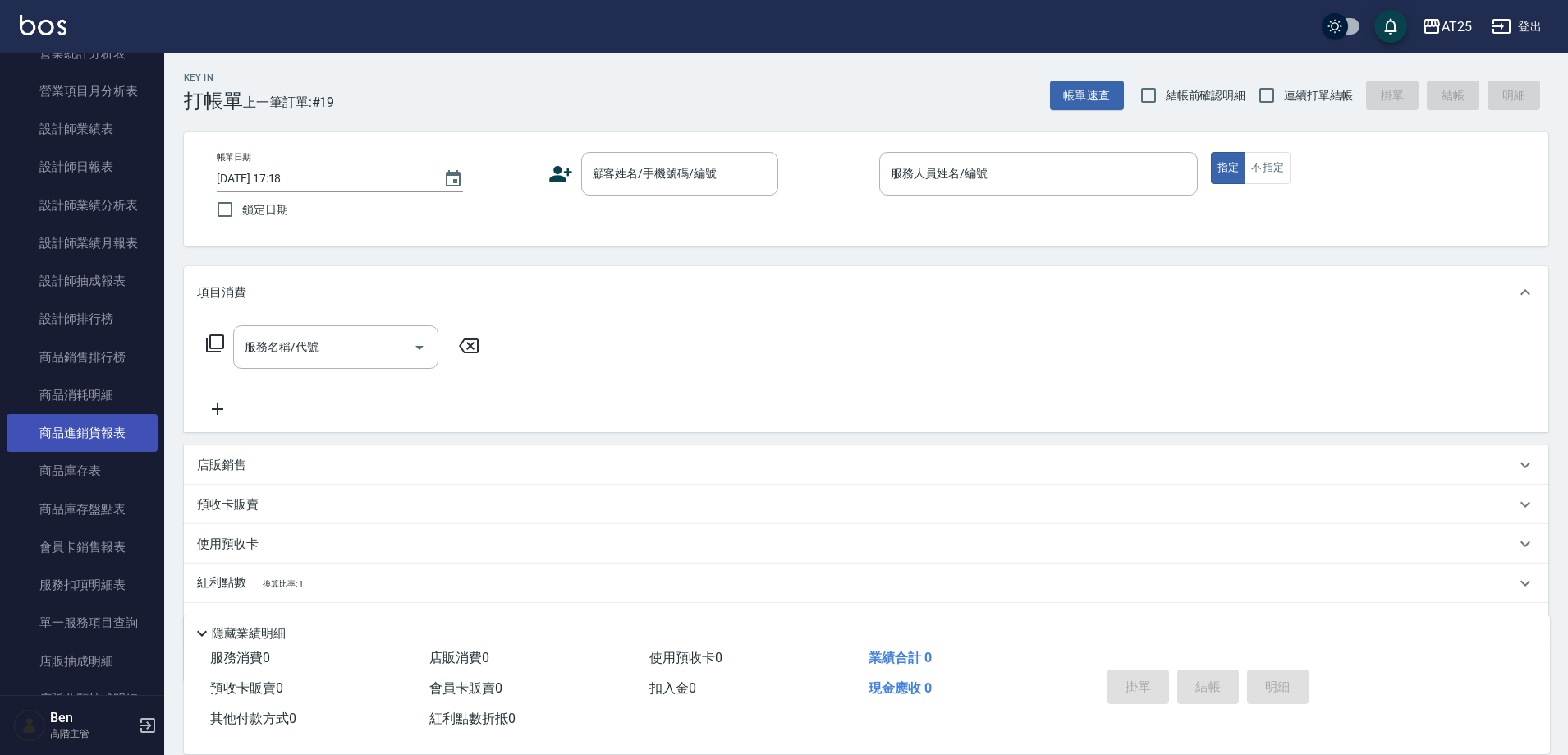
scroll to position [657, 0]
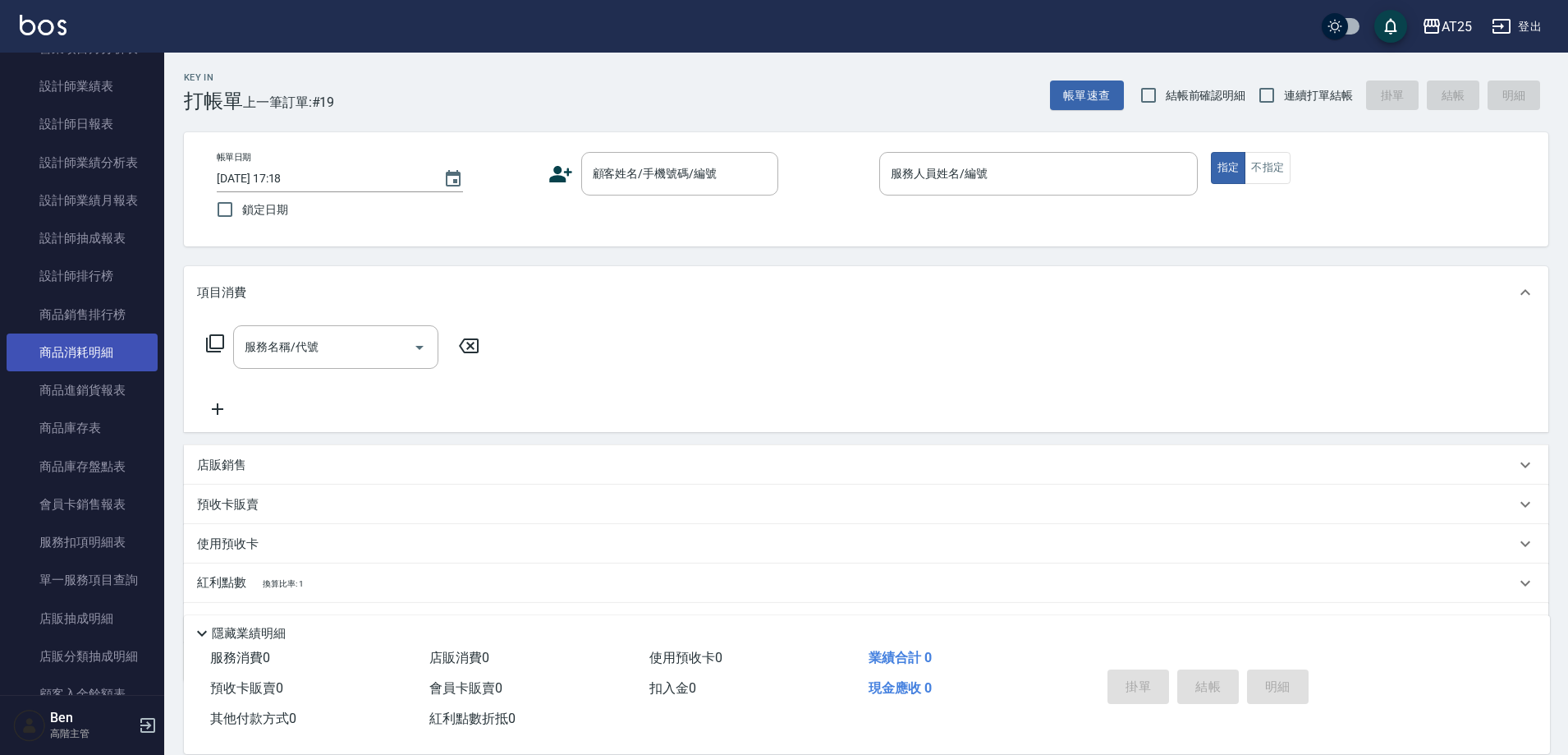
click at [87, 358] on link "商品消耗明細" at bounding box center [83, 352] width 151 height 37
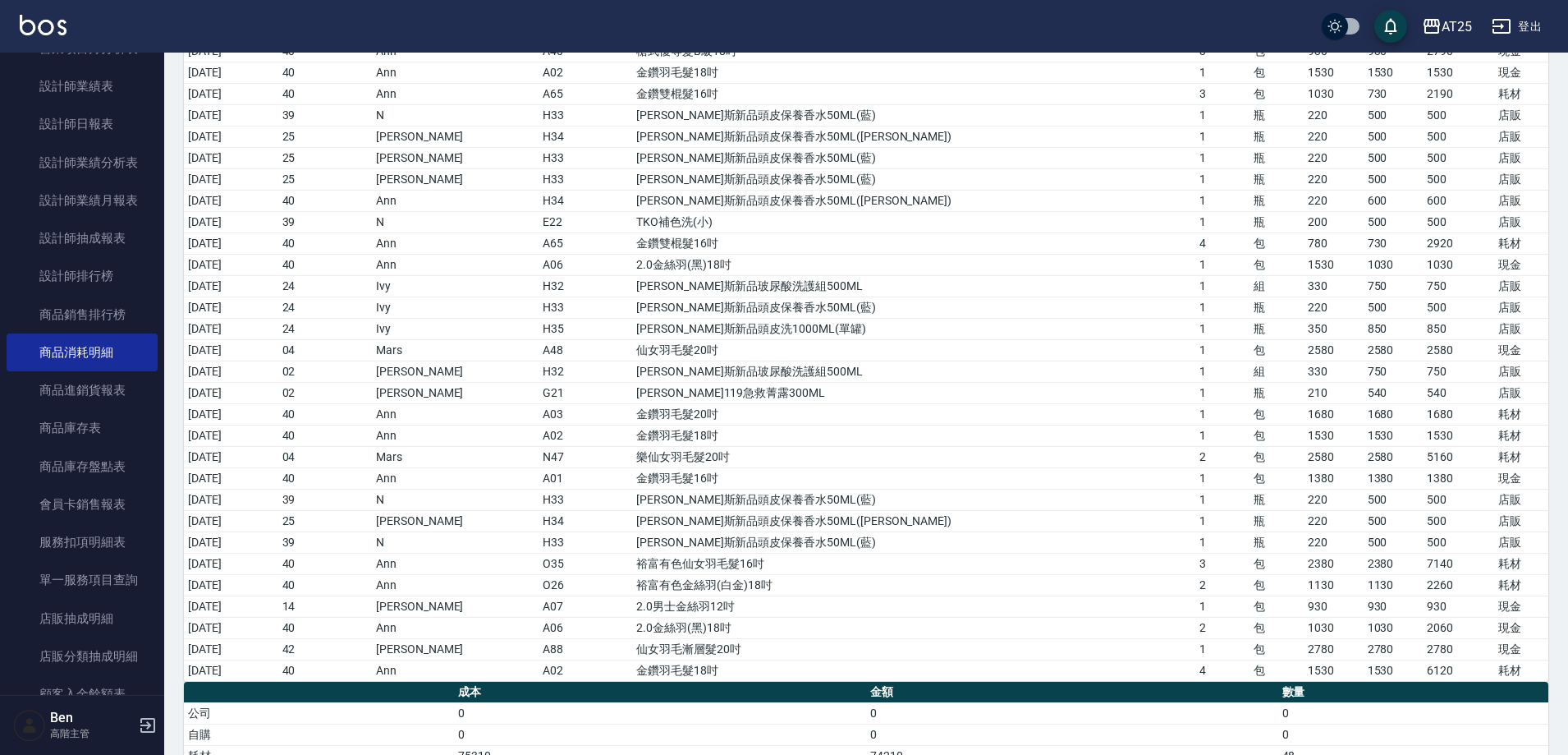
scroll to position [2502, 0]
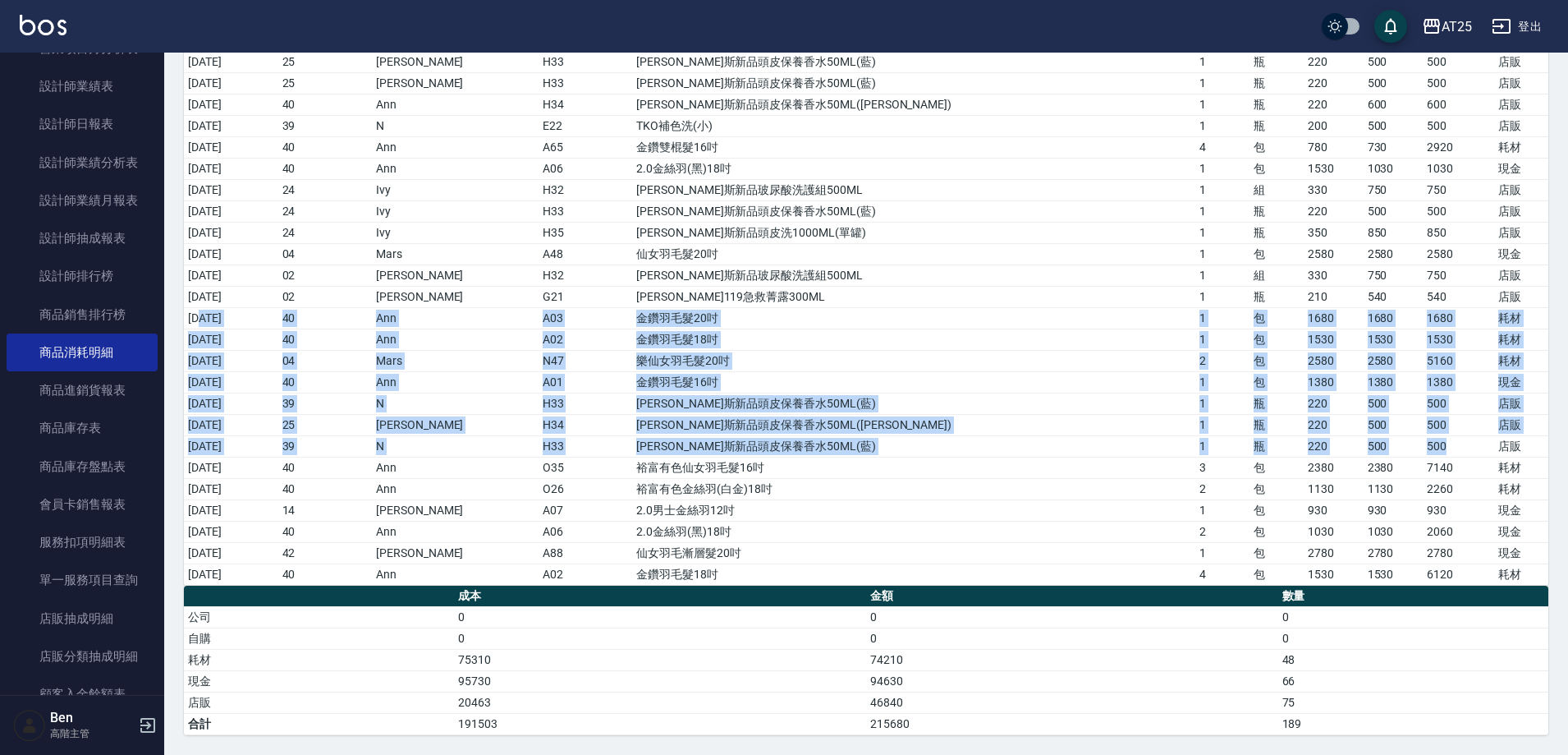
drag, startPoint x: 200, startPoint y: 317, endPoint x: 1466, endPoint y: 453, distance: 1273.3
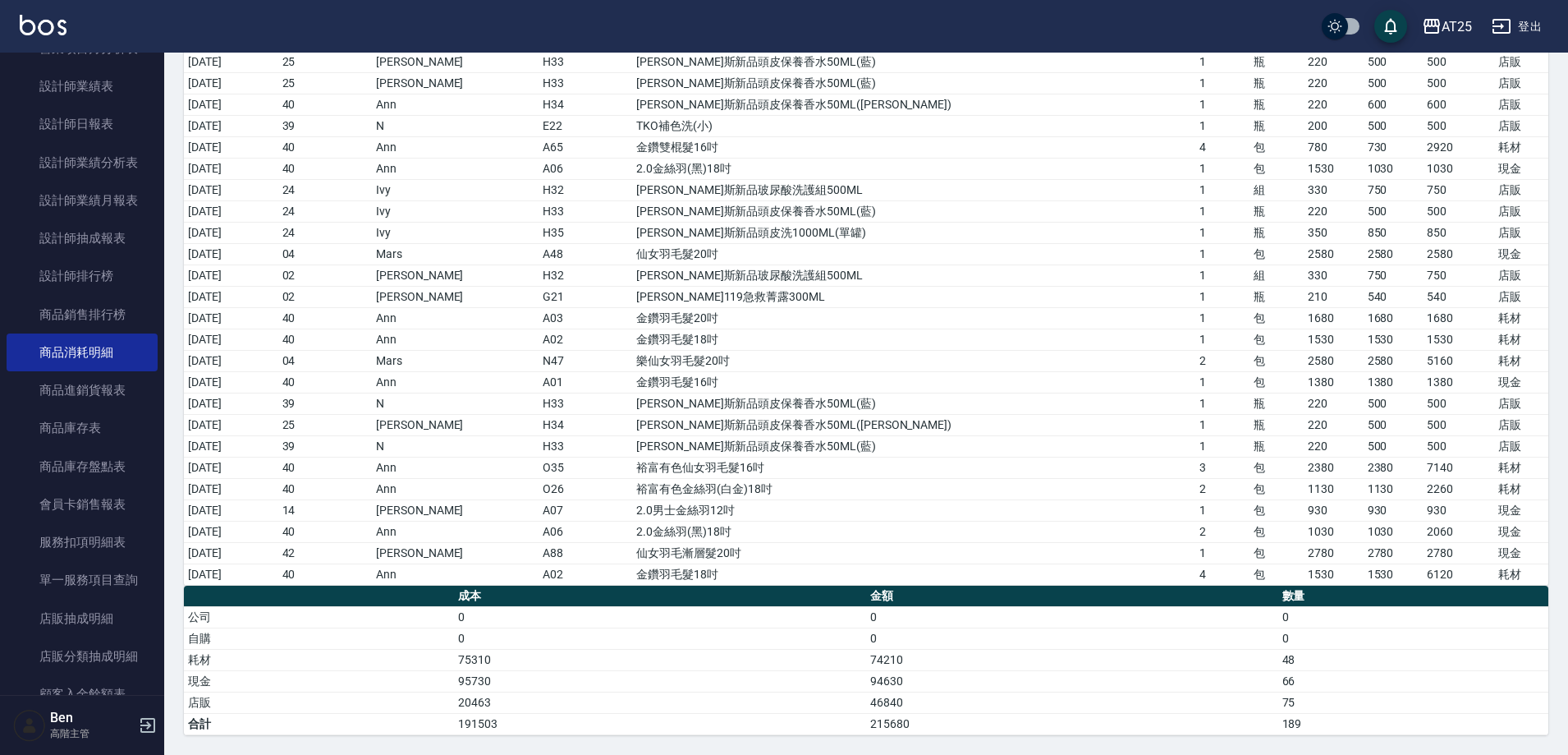
click at [902, 522] on td "2.0金絲羽(黑)18吋" at bounding box center [914, 531] width 563 height 21
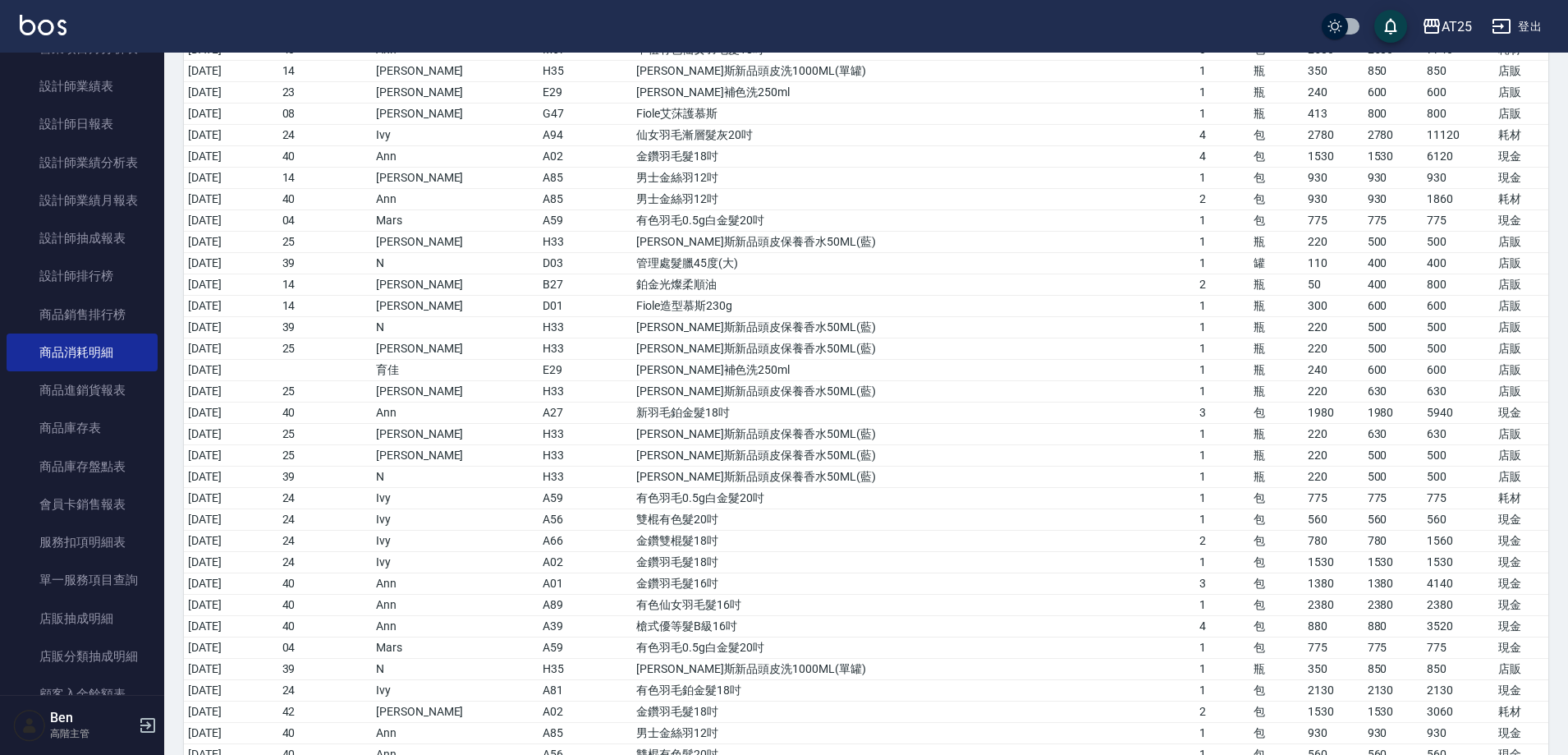
scroll to position [0, 0]
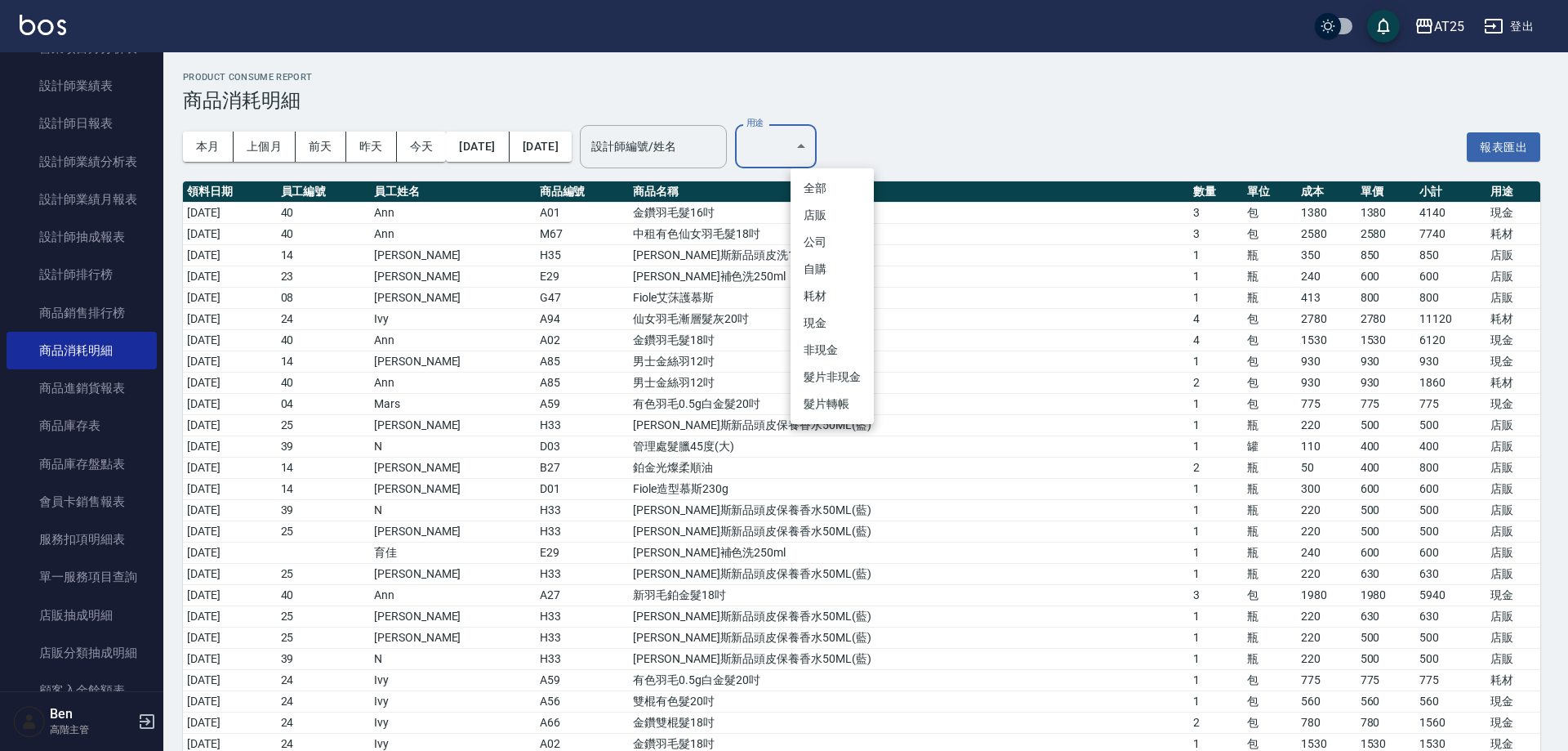
click at [840, 298] on li "耗材" at bounding box center [832, 296] width 83 height 27
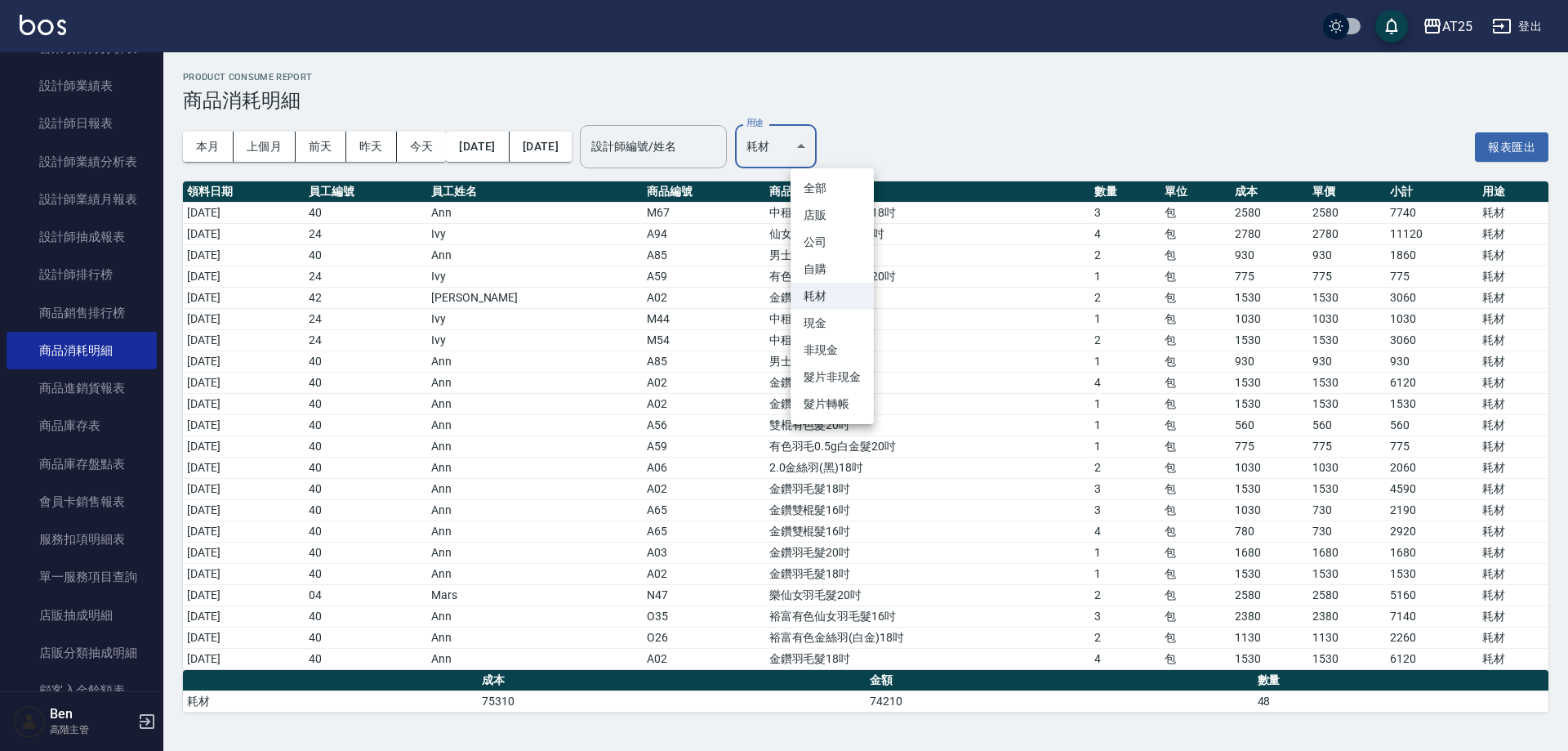
click at [829, 165] on body "AT25 登出 櫃檯作業 打帳單 帳單列表 掛單列表 座位開單 營業儀表板 現金收支登錄 高階收支登錄 材料自購登錄 每日結帳 排班表 現場電腦打卡 掃碼打卡…" at bounding box center [784, 375] width 1568 height 751
click at [844, 320] on li "現金" at bounding box center [832, 323] width 83 height 27
type input "現金"
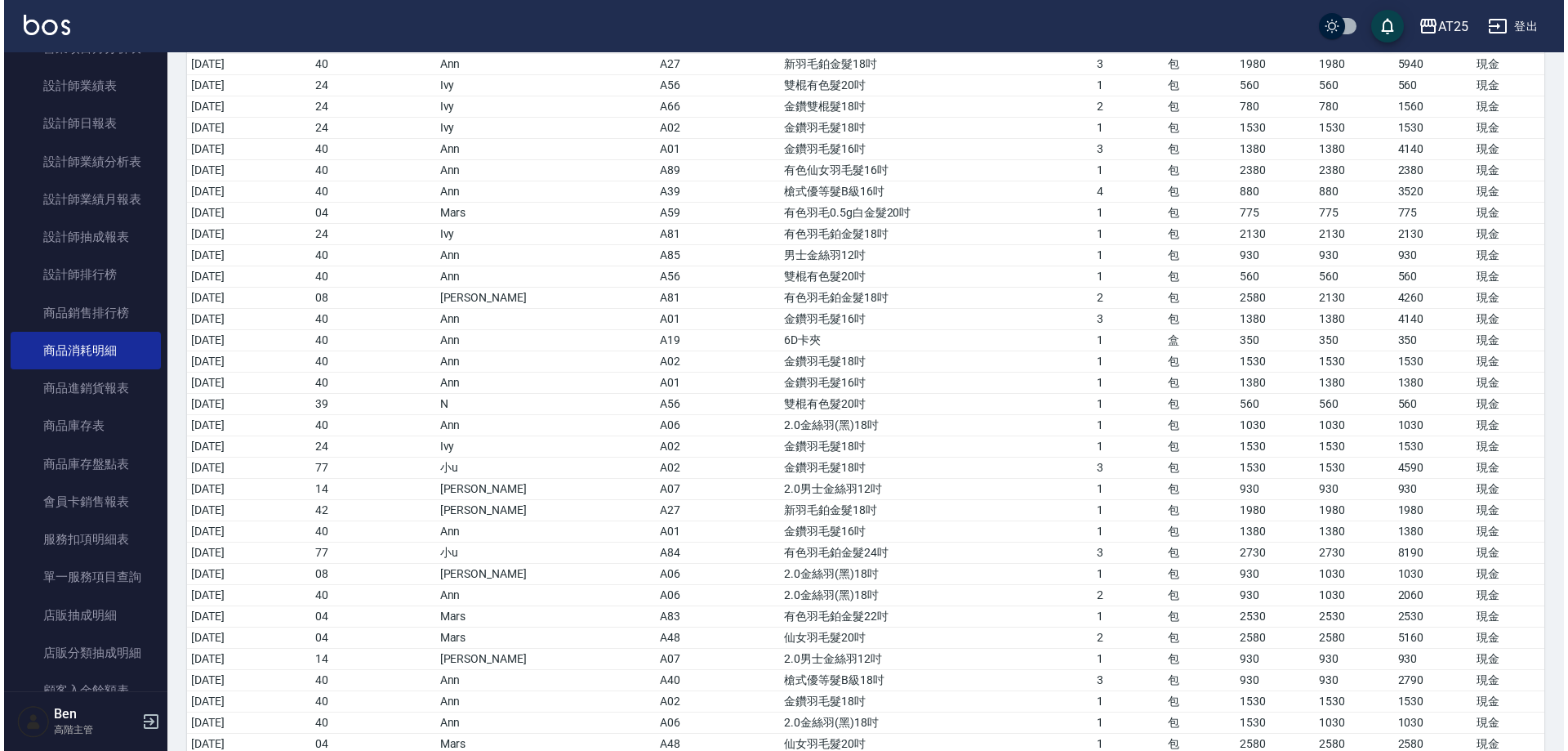
scroll to position [385, 0]
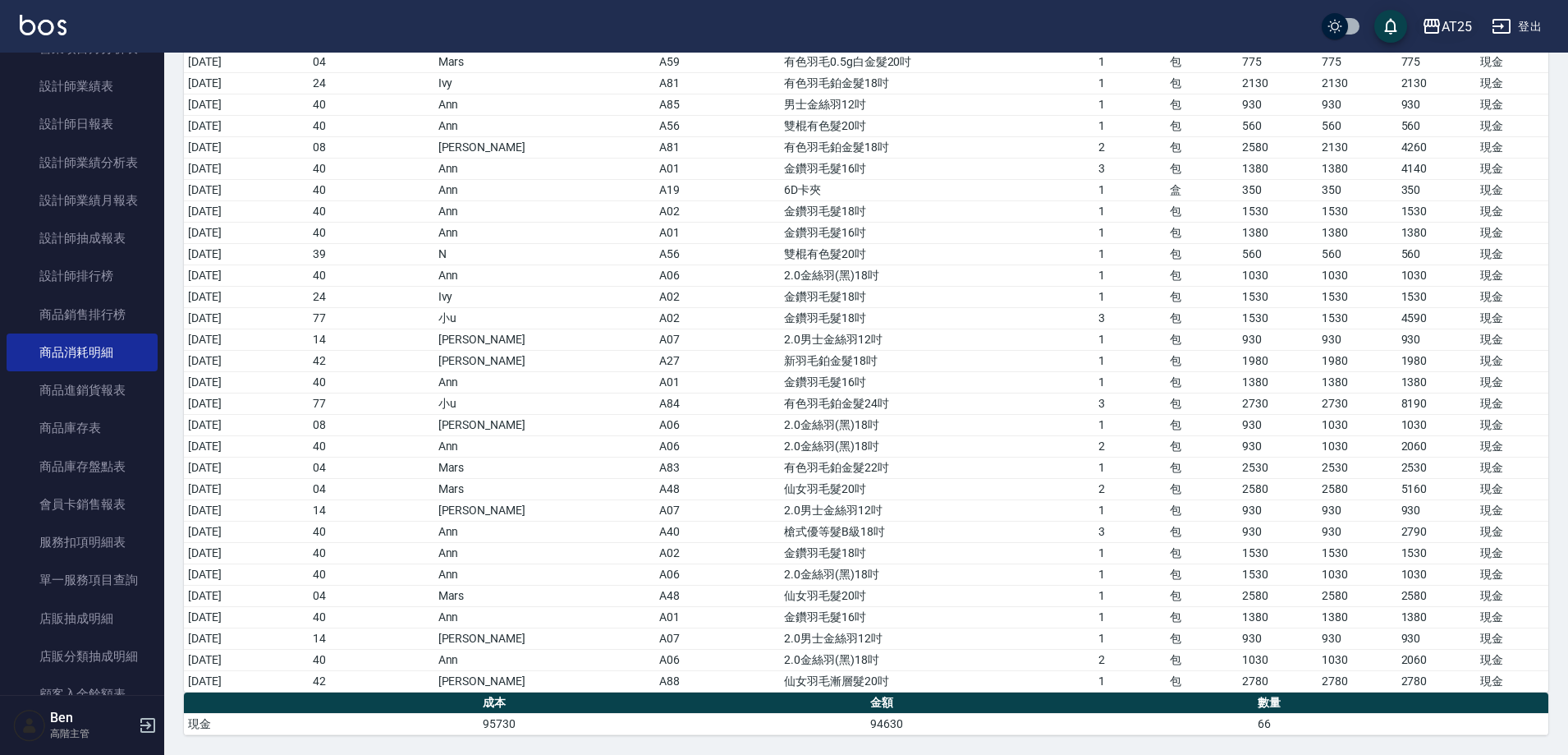
click at [1468, 25] on div "AT25" at bounding box center [1457, 26] width 31 height 20
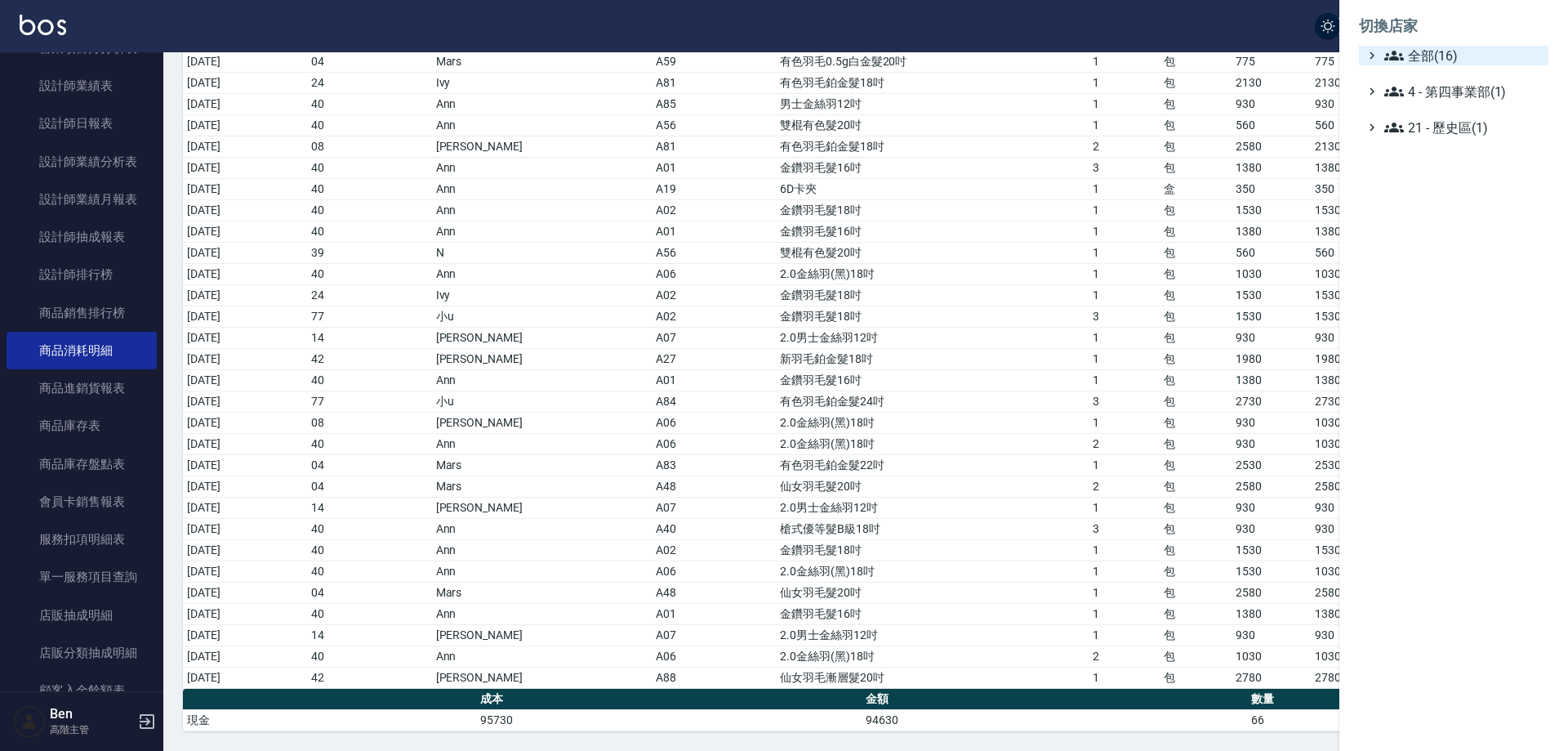
click at [1457, 47] on span "全部(16)" at bounding box center [1463, 55] width 157 height 19
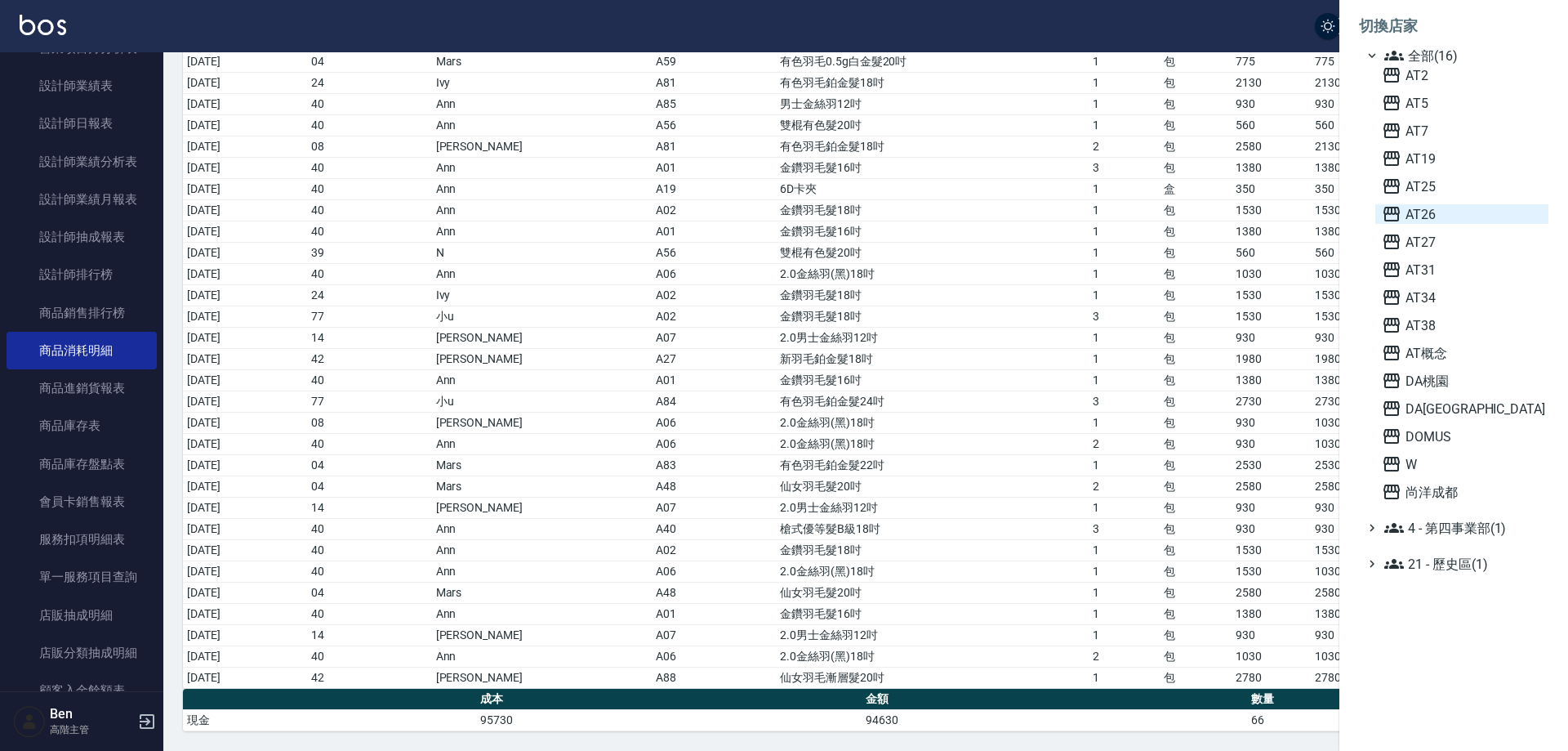
click at [1444, 222] on span "AT26" at bounding box center [1461, 213] width 160 height 19
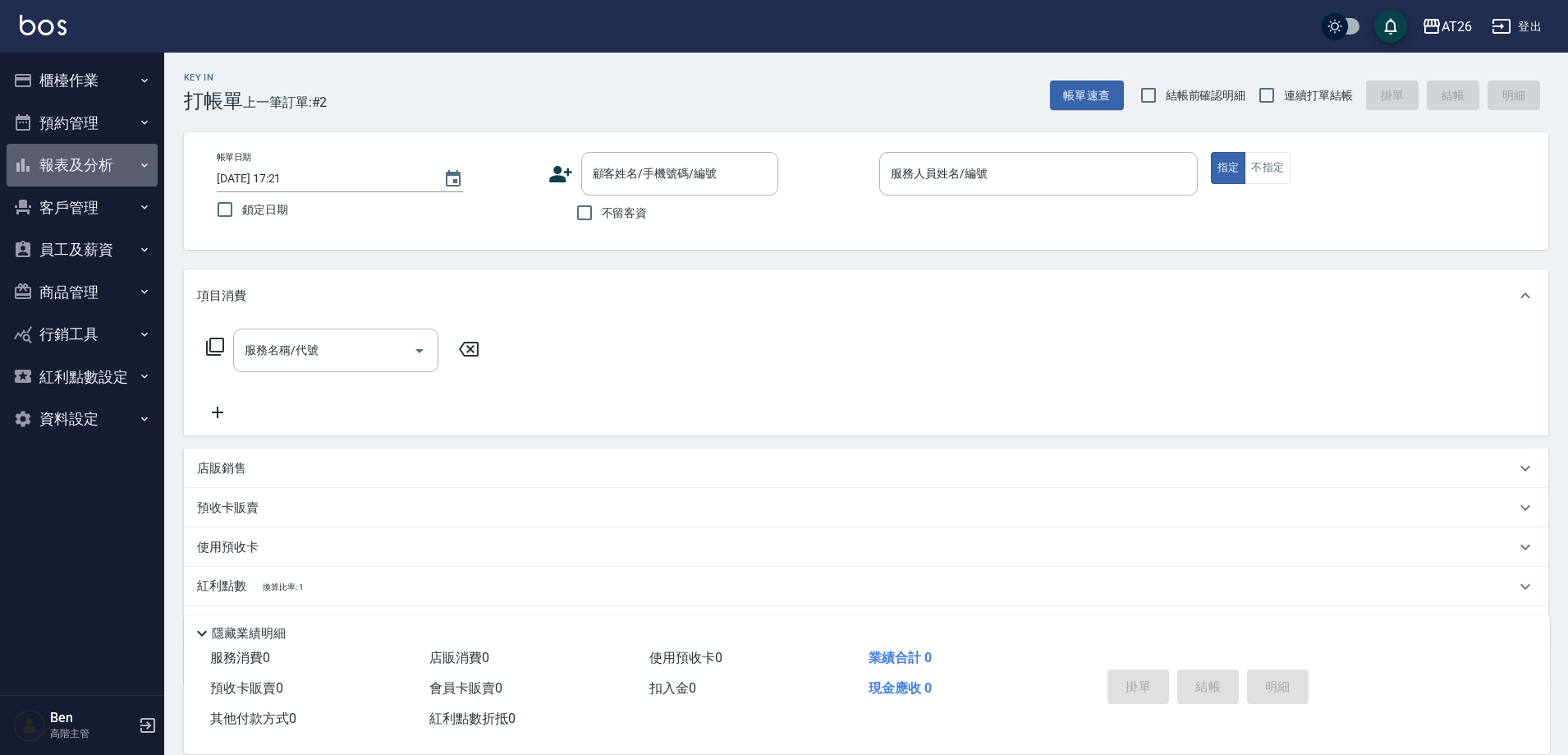
drag, startPoint x: 110, startPoint y: 163, endPoint x: 92, endPoint y: 267, distance: 105.5
click at [111, 163] on button "報表及分析" at bounding box center [83, 165] width 151 height 43
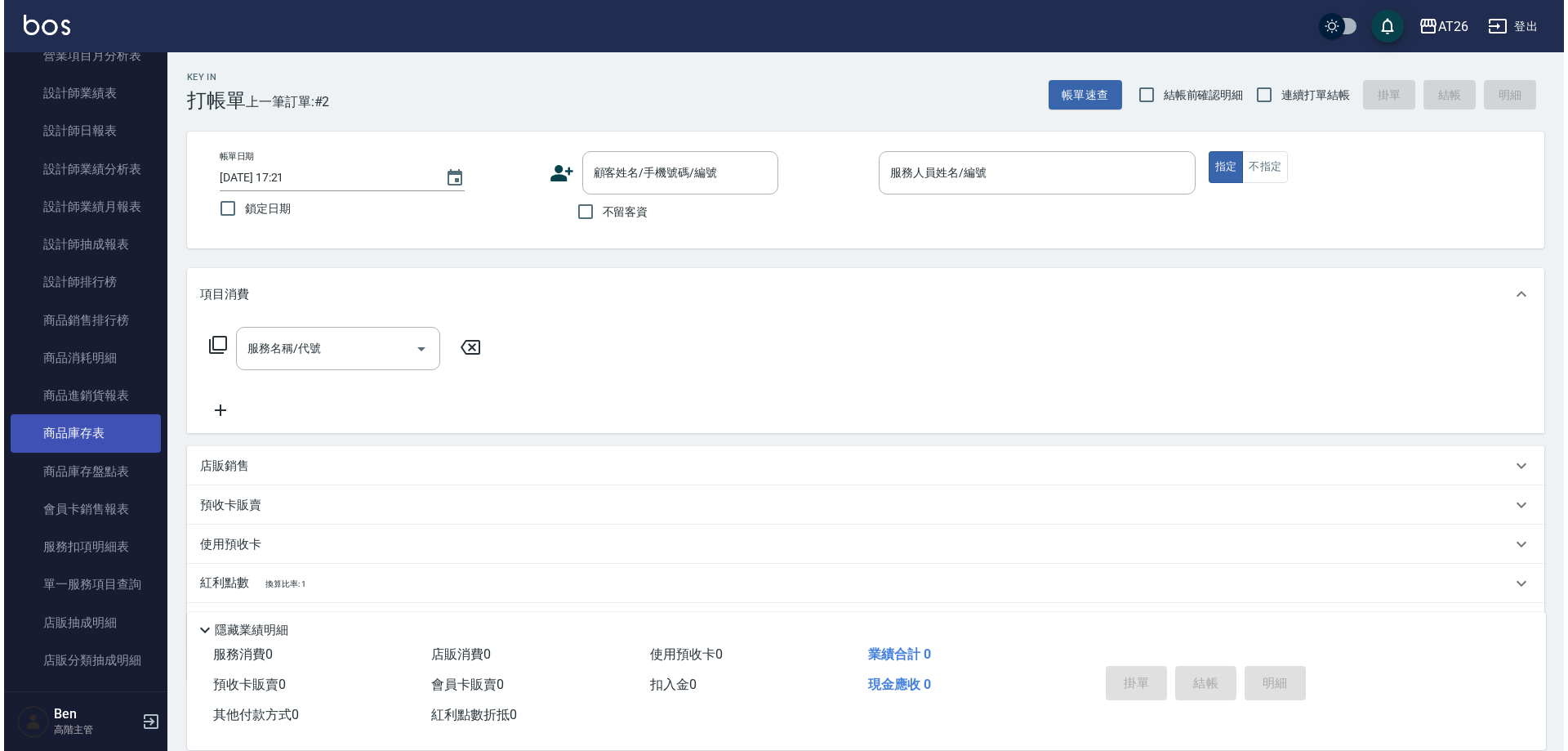
scroll to position [654, 0]
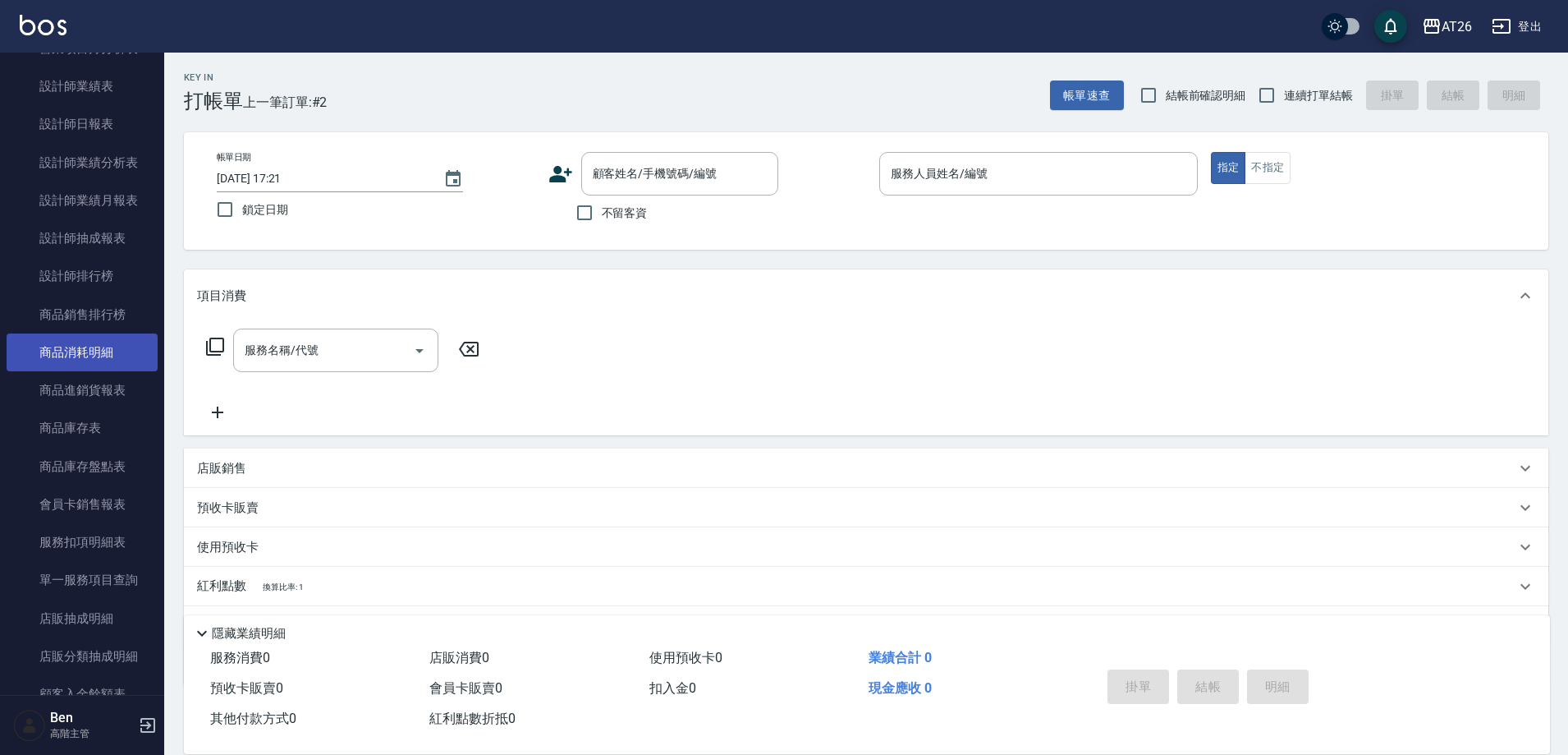
click at [101, 360] on link "商品消耗明細" at bounding box center [83, 352] width 151 height 37
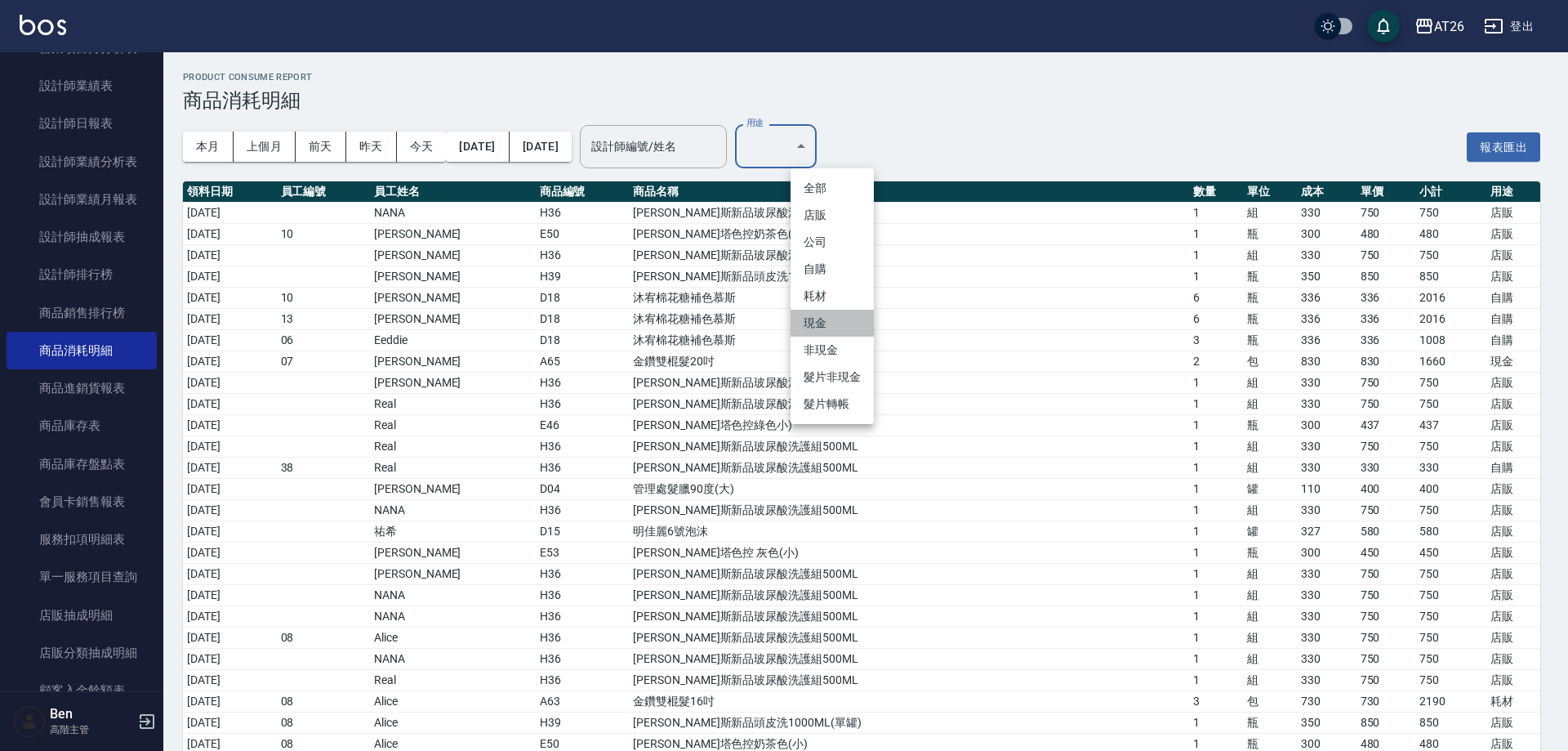
click at [840, 320] on li "現金" at bounding box center [832, 323] width 83 height 27
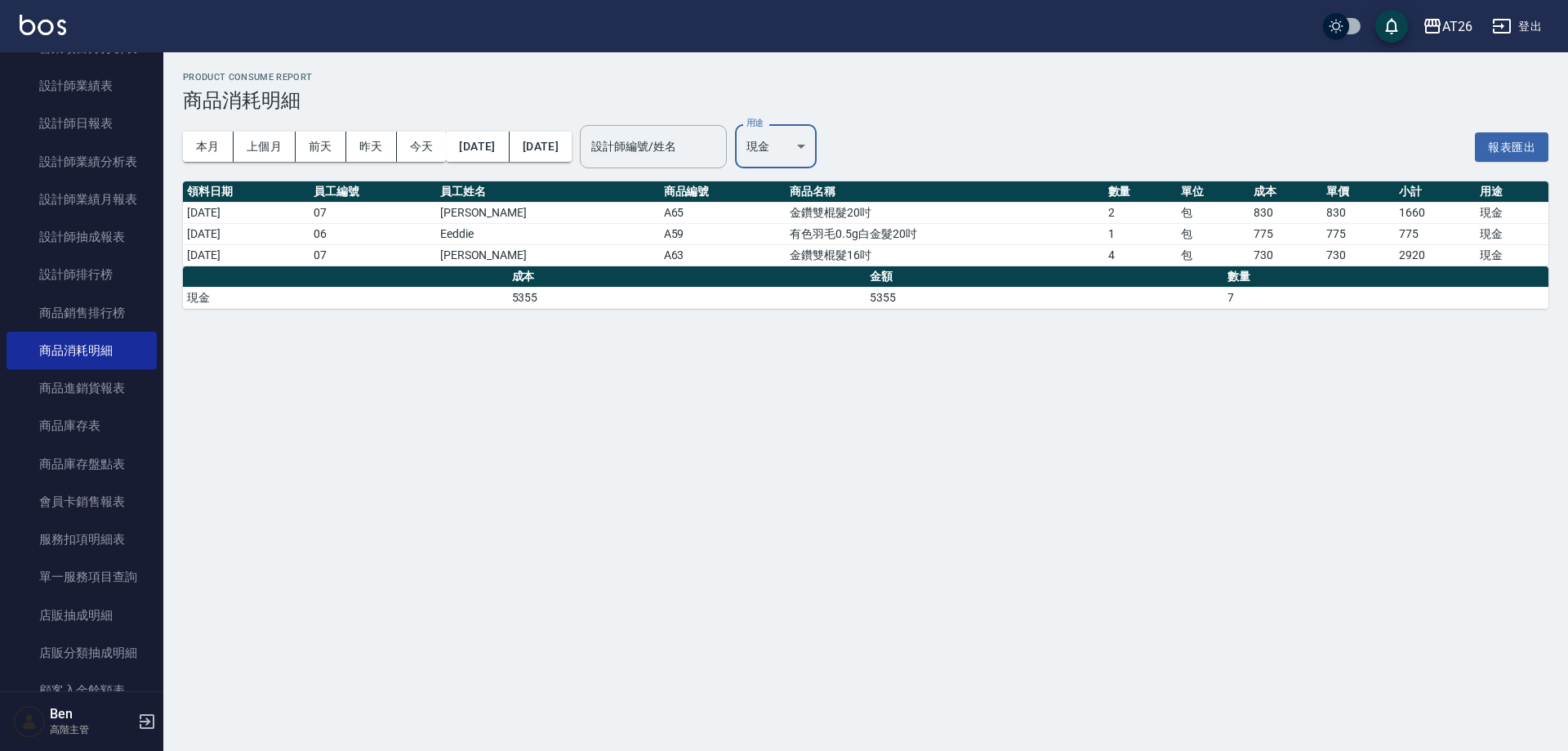
click at [833, 138] on body "AT26 登出 櫃檯作業 打帳單 帳單列表 掛單列表 座位開單 營業儀表板 現金收支登錄 高階收支登錄 材料自購登錄 每日結帳 排班表 現場電腦打卡 掃碼打卡…" at bounding box center [784, 375] width 1568 height 751
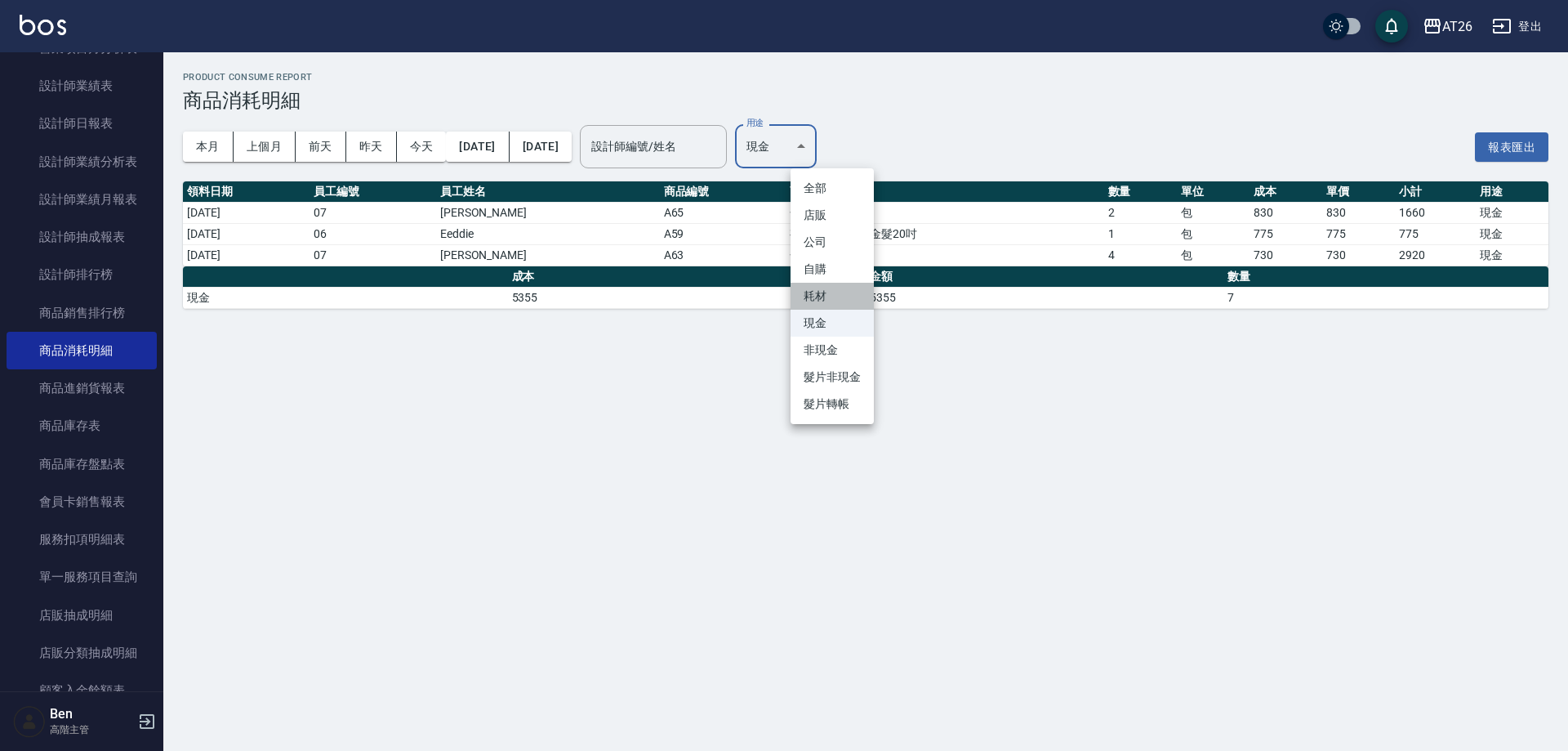
click at [823, 299] on li "耗材" at bounding box center [832, 296] width 83 height 27
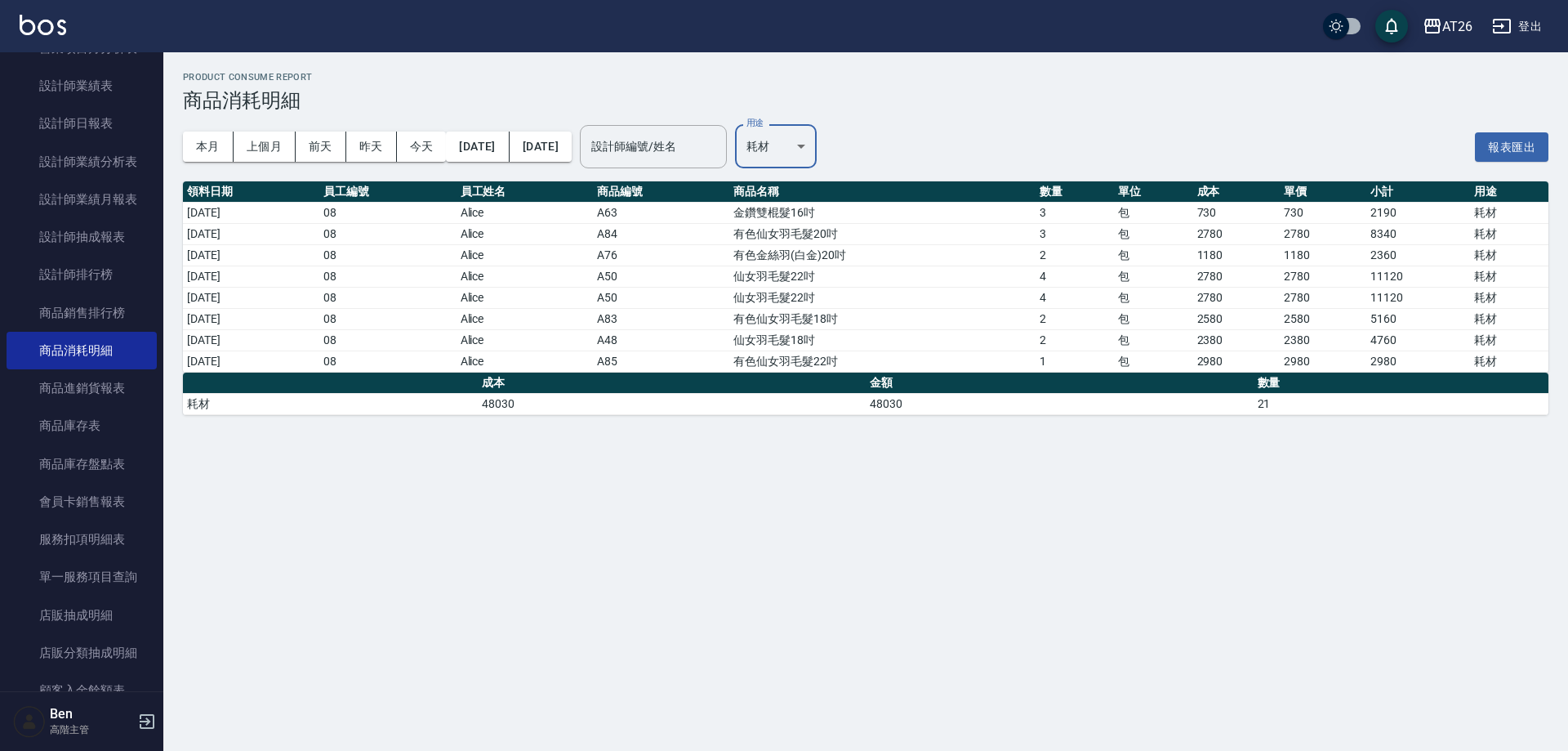
click at [839, 144] on body "AT26 登出 櫃檯作業 打帳單 帳單列表 掛單列表 座位開單 營業儀表板 現金收支登錄 高階收支登錄 材料自購登錄 每日結帳 排班表 現場電腦打卡 掃碼打卡…" at bounding box center [784, 375] width 1568 height 751
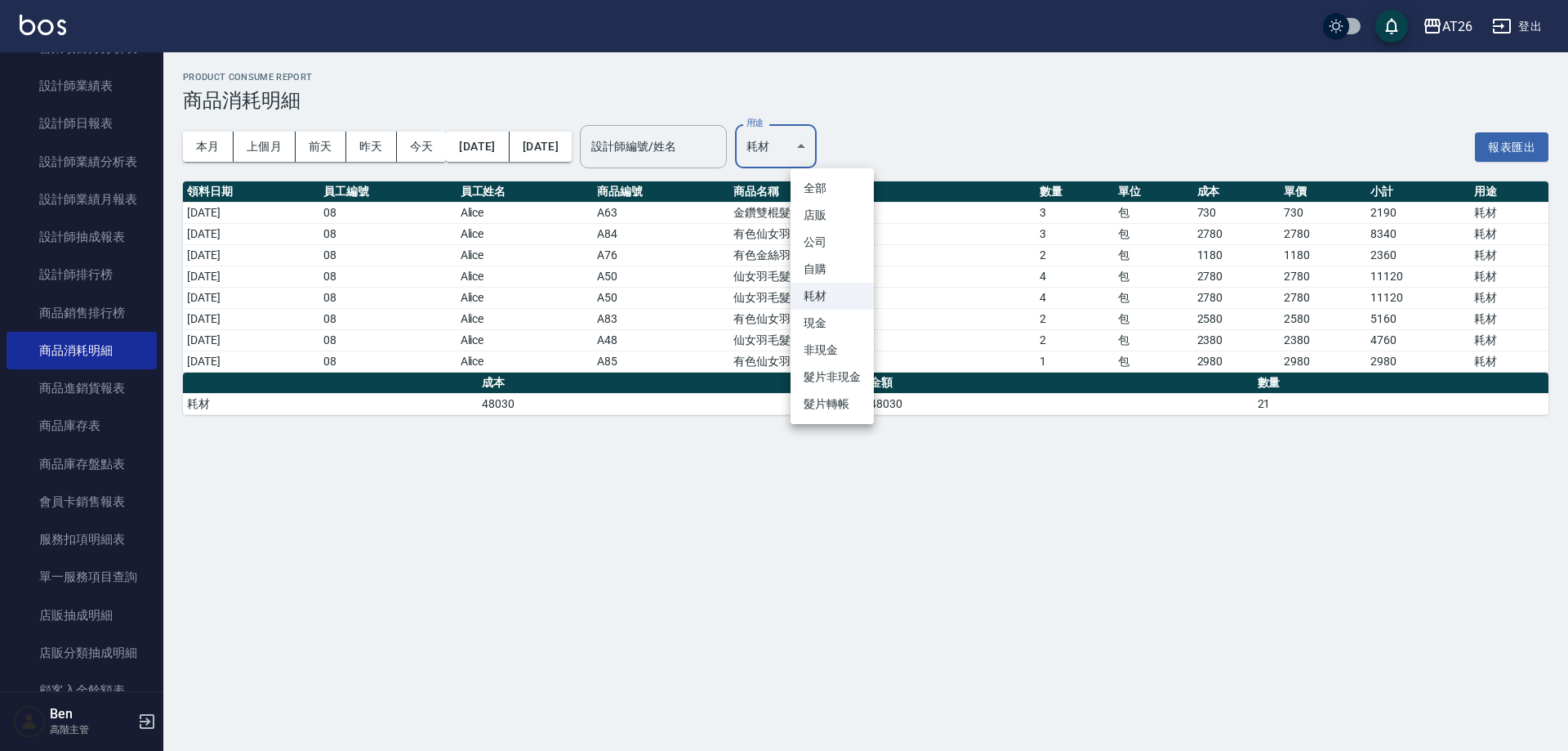
click at [825, 322] on li "現金" at bounding box center [832, 323] width 83 height 27
type input "現金"
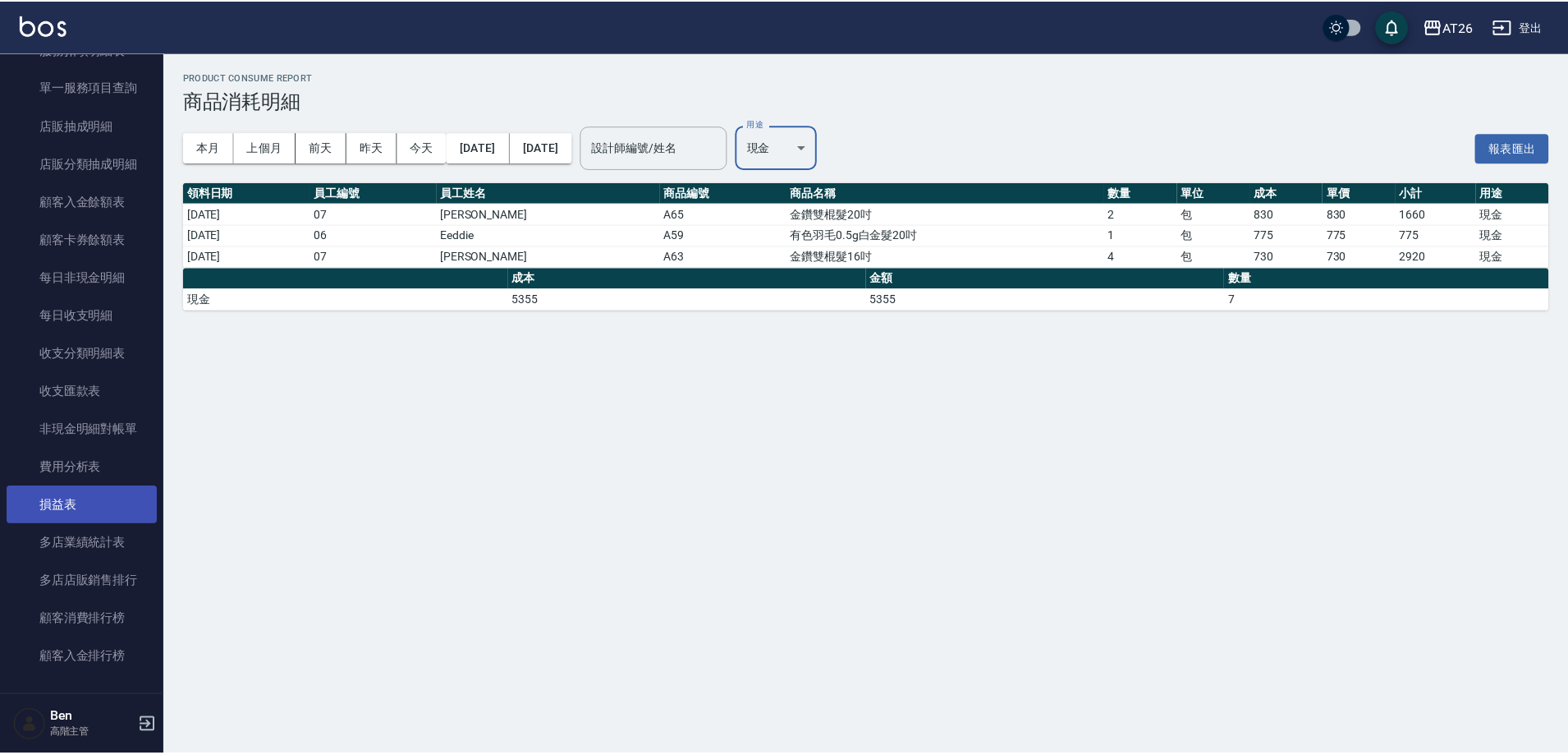
scroll to position [1411, 0]
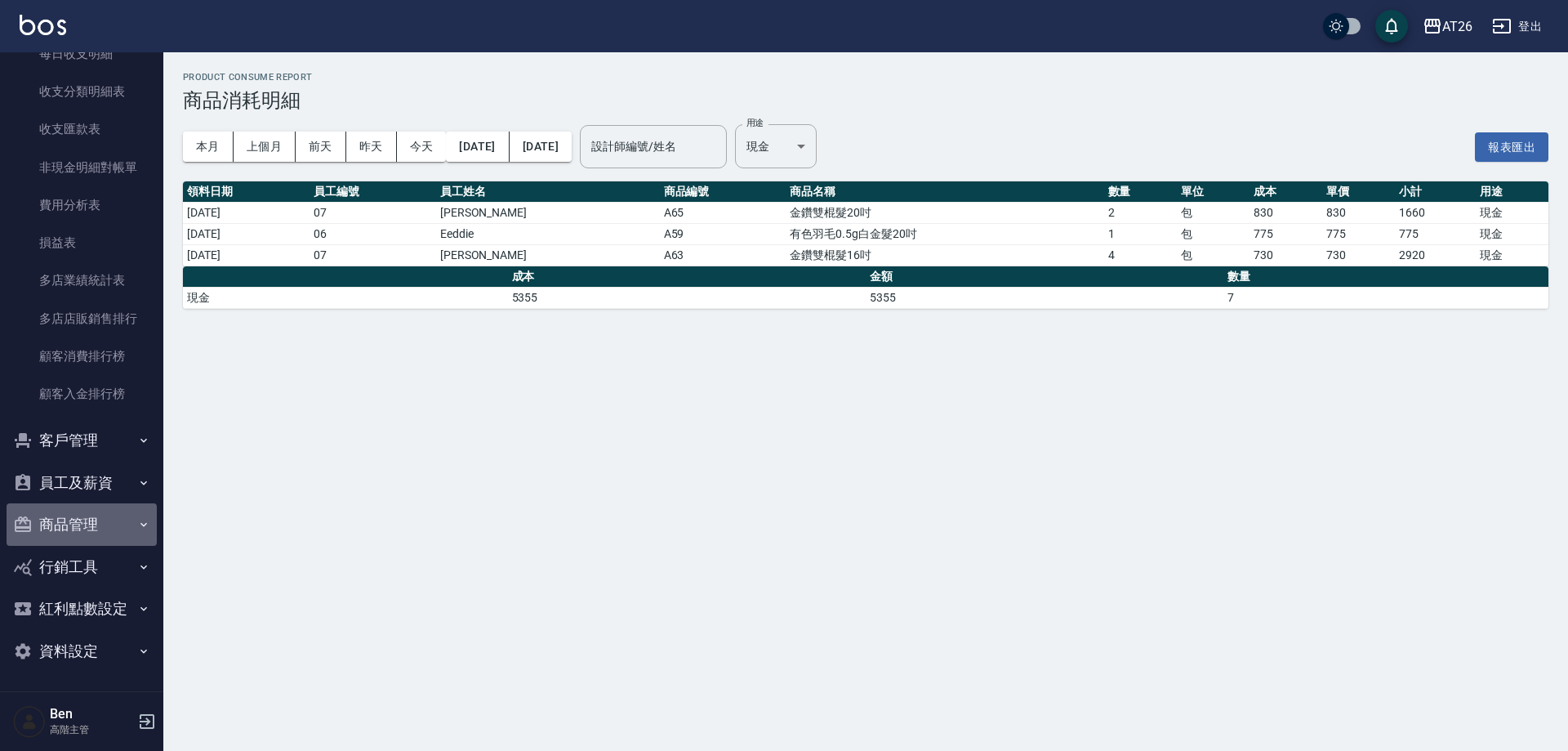
click at [97, 529] on button "商品管理" at bounding box center [82, 524] width 151 height 42
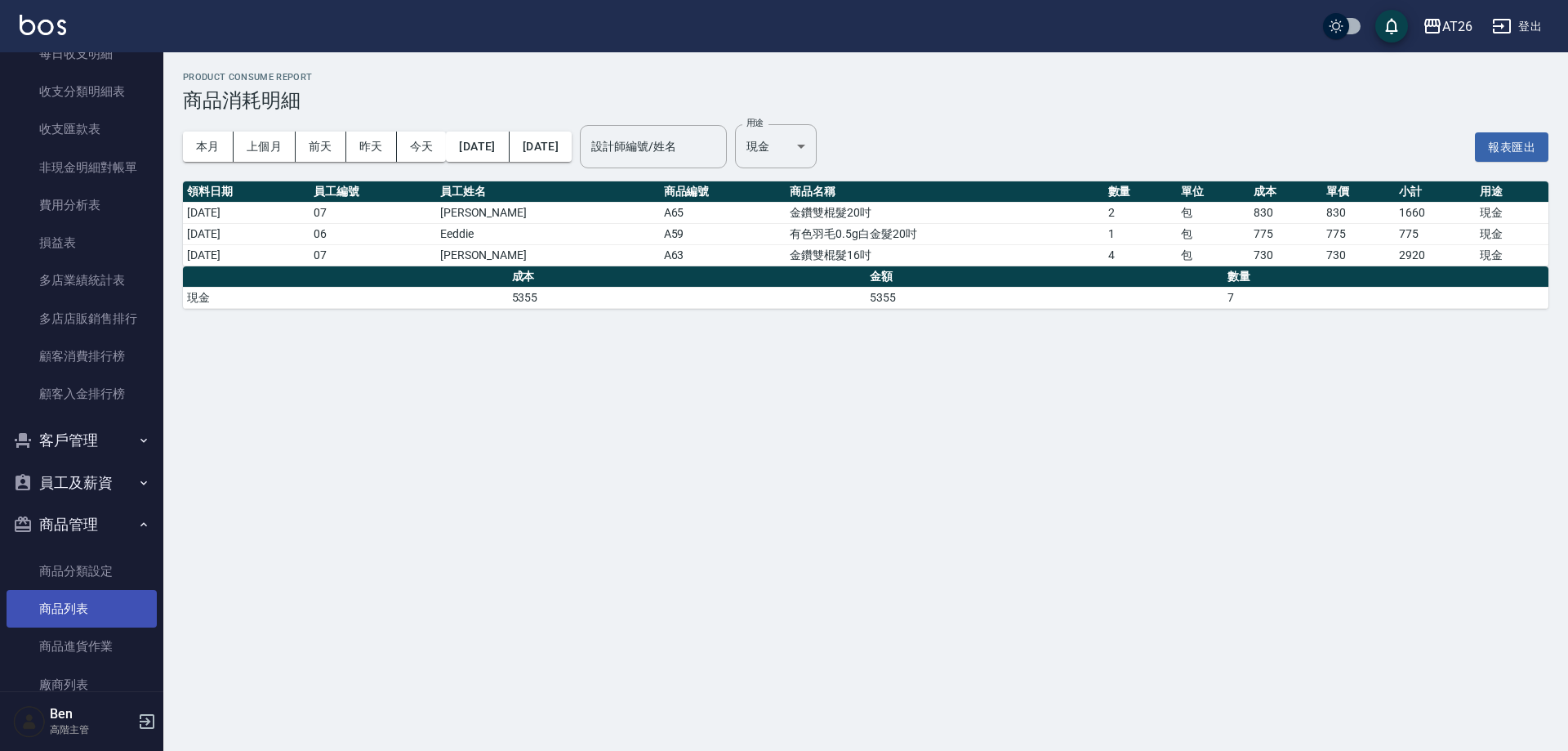
click at [78, 605] on link "商品列表" at bounding box center [82, 609] width 151 height 37
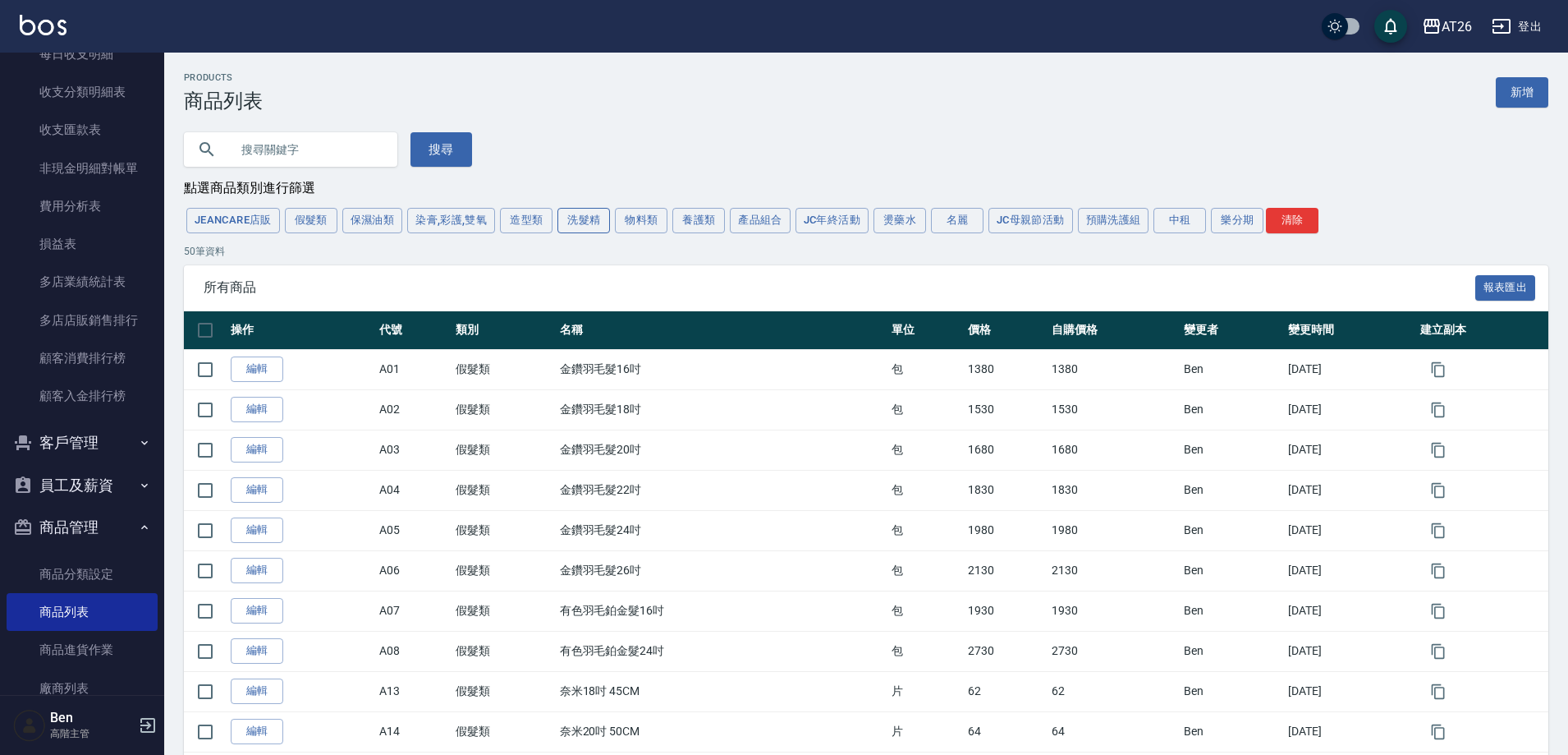
click at [582, 216] on button "洗髮精" at bounding box center [584, 220] width 53 height 26
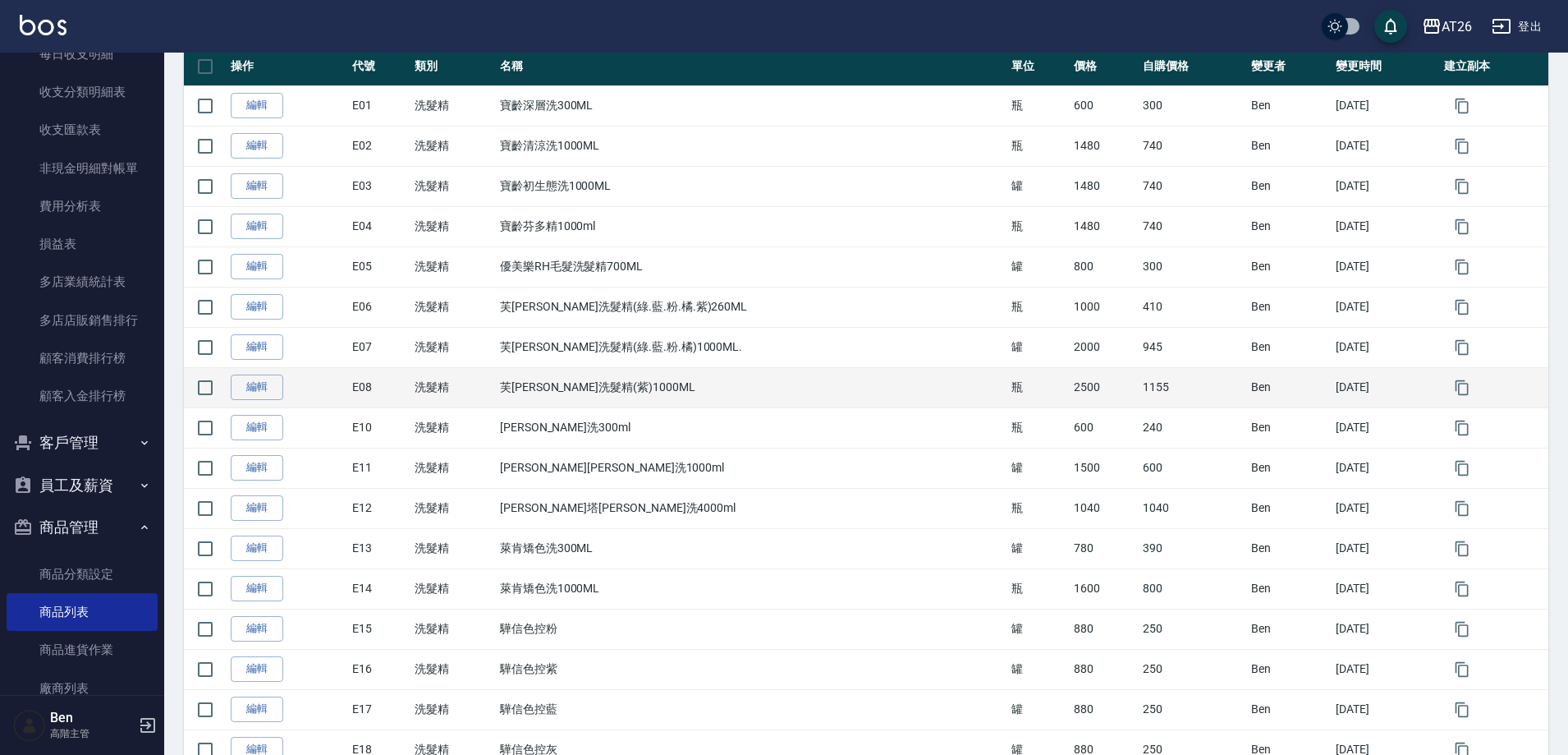
scroll to position [247, 0]
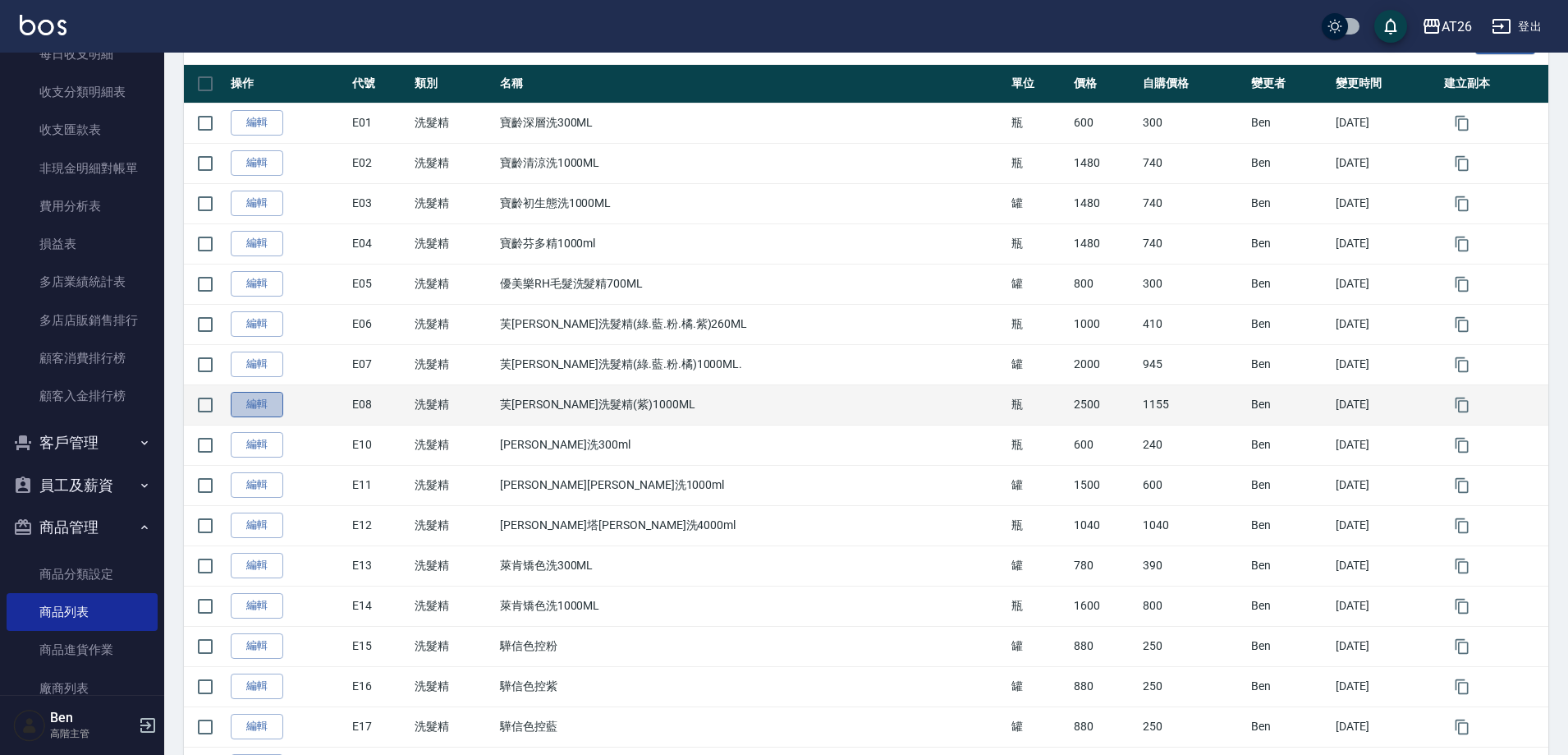
click at [252, 409] on link "編輯" at bounding box center [257, 404] width 53 height 26
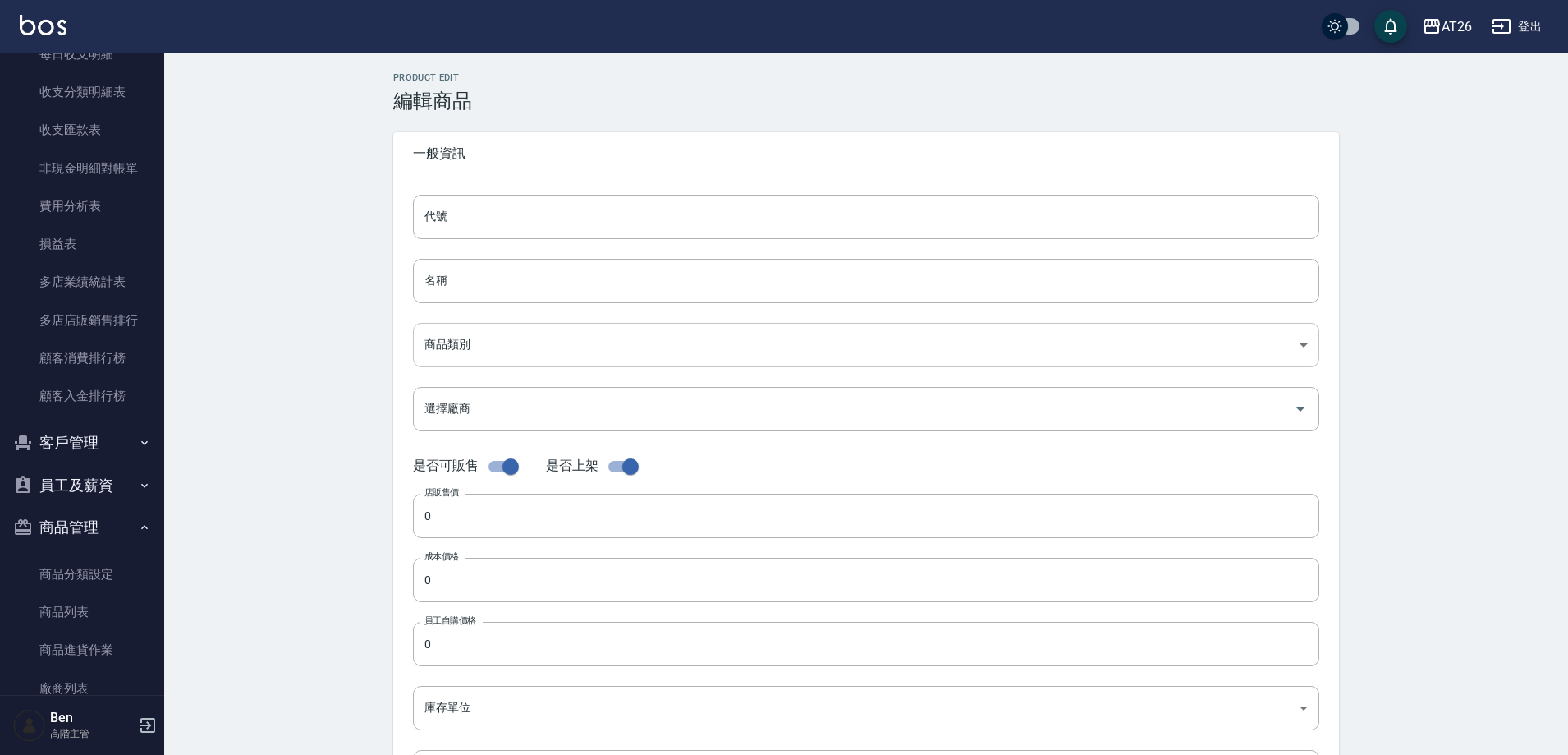
type input "E08"
type input "芙[PERSON_NAME]洗髮精(紫)1000ML"
type input "b97c09bf-2a3d-440d-b79d-648e417f362a"
type input "2500"
type input "1155"
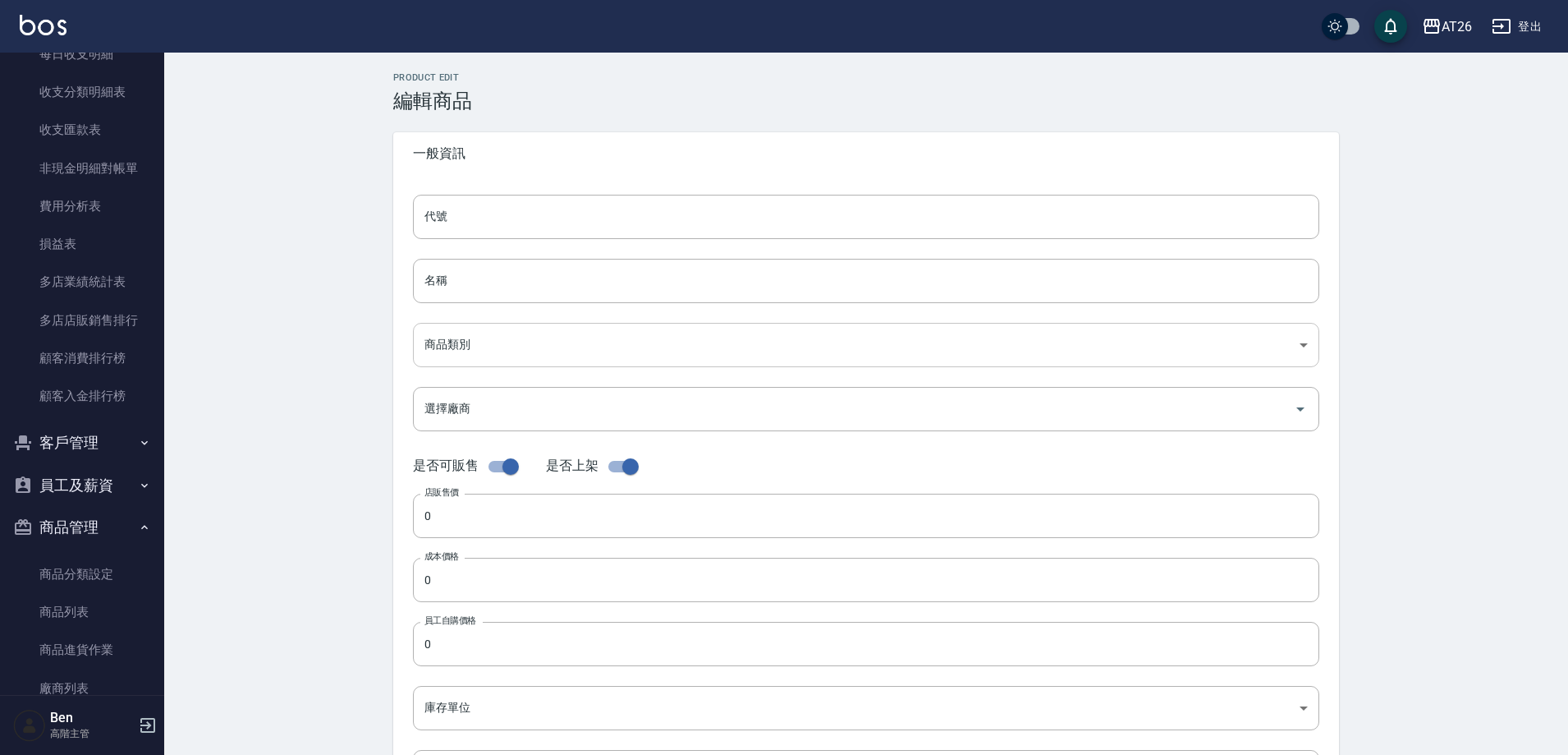
type input "1155"
type input "瓶"
type input "UNSET"
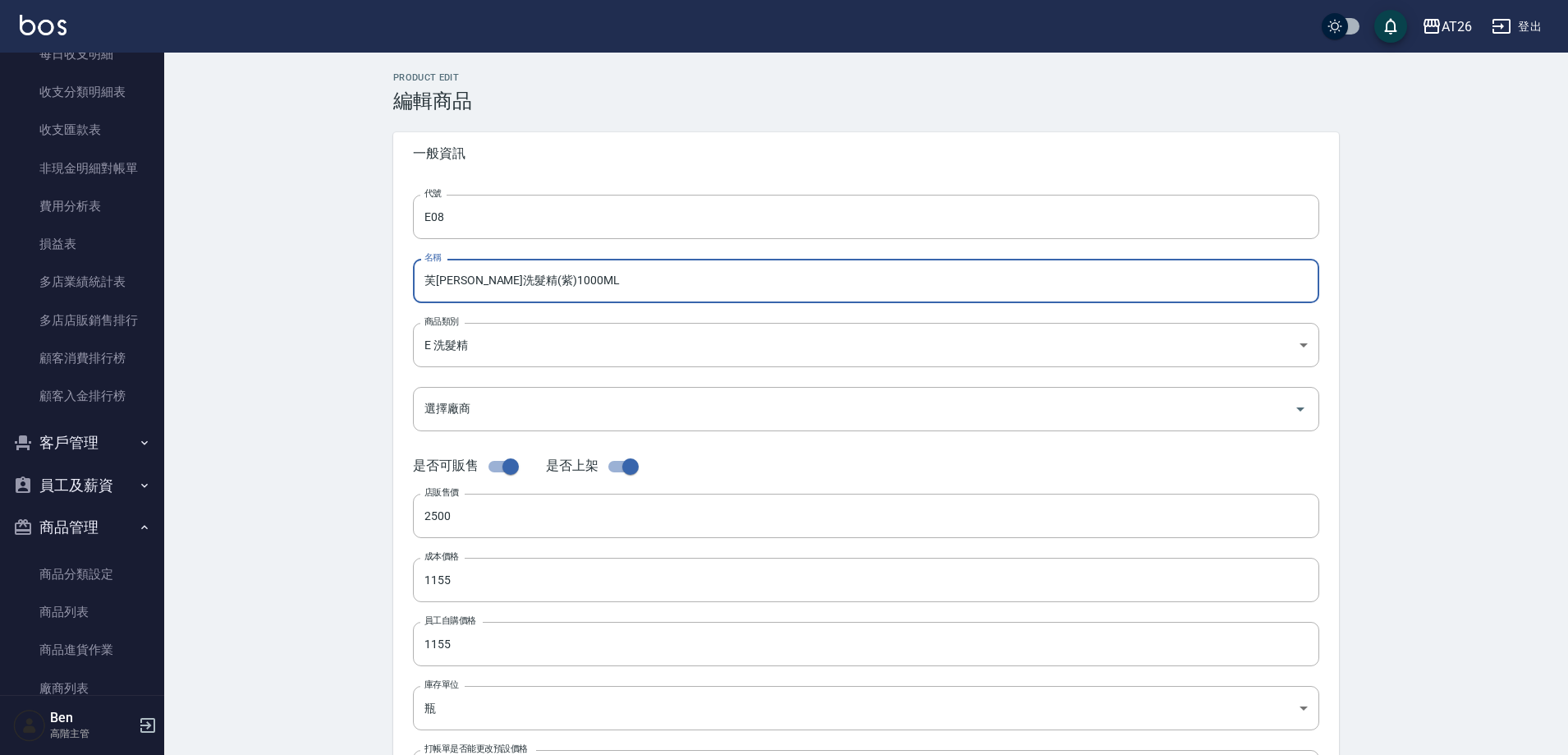
drag, startPoint x: 599, startPoint y: 282, endPoint x: 556, endPoint y: 282, distance: 43.0
click at [556, 282] on input "芙[PERSON_NAME]洗髮精(紫)1000ML" at bounding box center [865, 281] width 906 height 44
drag, startPoint x: 541, startPoint y: 280, endPoint x: 392, endPoint y: 279, distance: 149.0
click at [392, 279] on div "Product Edit 編輯商品 一般資訊 代號 E08 代號 名稱 芙[PERSON_NAME]洗髮精(紫)1000ML 名稱 商品類別 E 洗髮精 …" at bounding box center [866, 593] width 985 height 1042
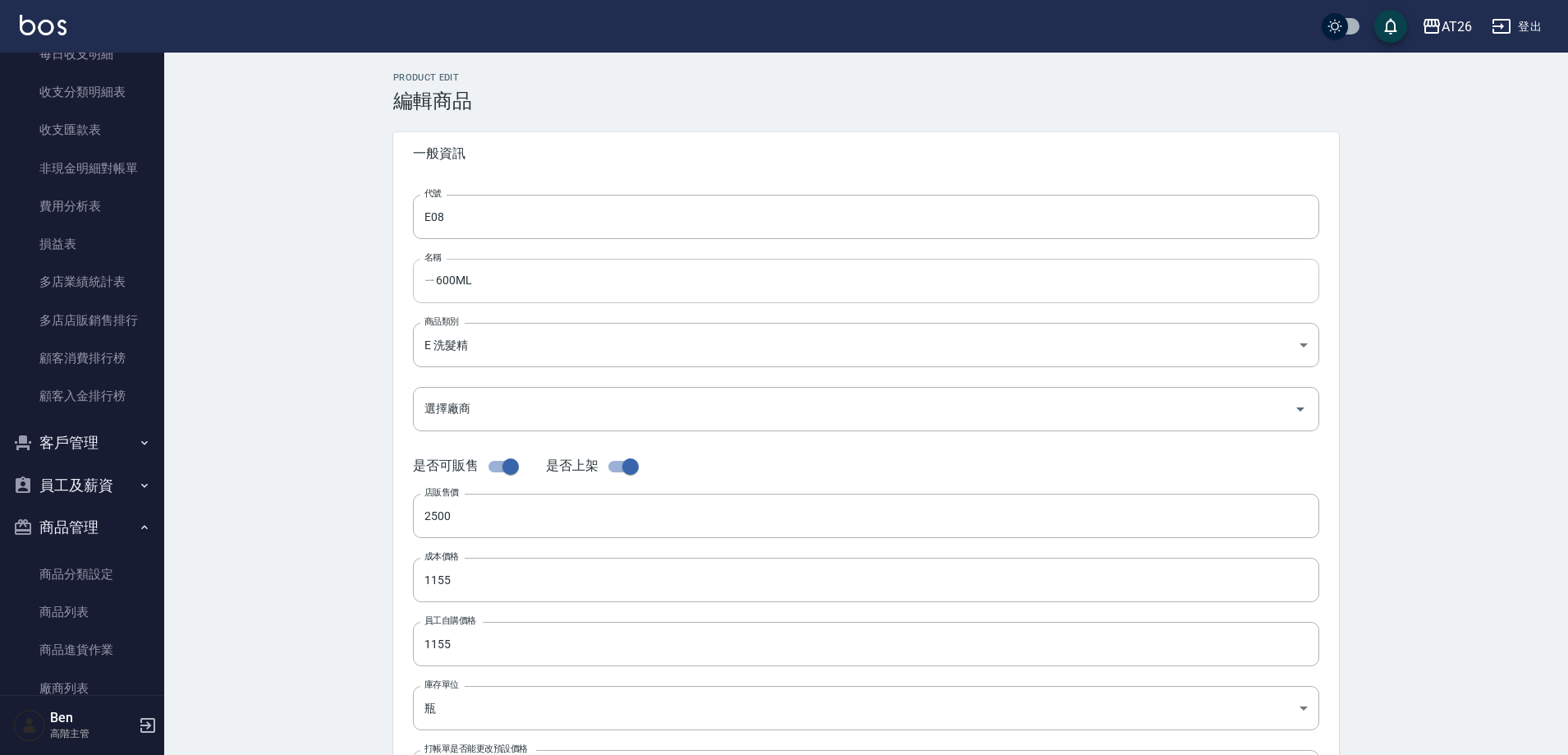
click at [421, 293] on input "ㄧ600ML" at bounding box center [865, 281] width 906 height 44
click at [249, 329] on div "Product Edit 編輯商品 一般資訊 代號 E08 代號 名稱 600ML 名稱 商品類別 E 洗髮精 b97c09bf-2a3d-440d-b7…" at bounding box center [866, 593] width 1404 height 1081
click at [420, 278] on input "600ML" at bounding box center [865, 281] width 906 height 44
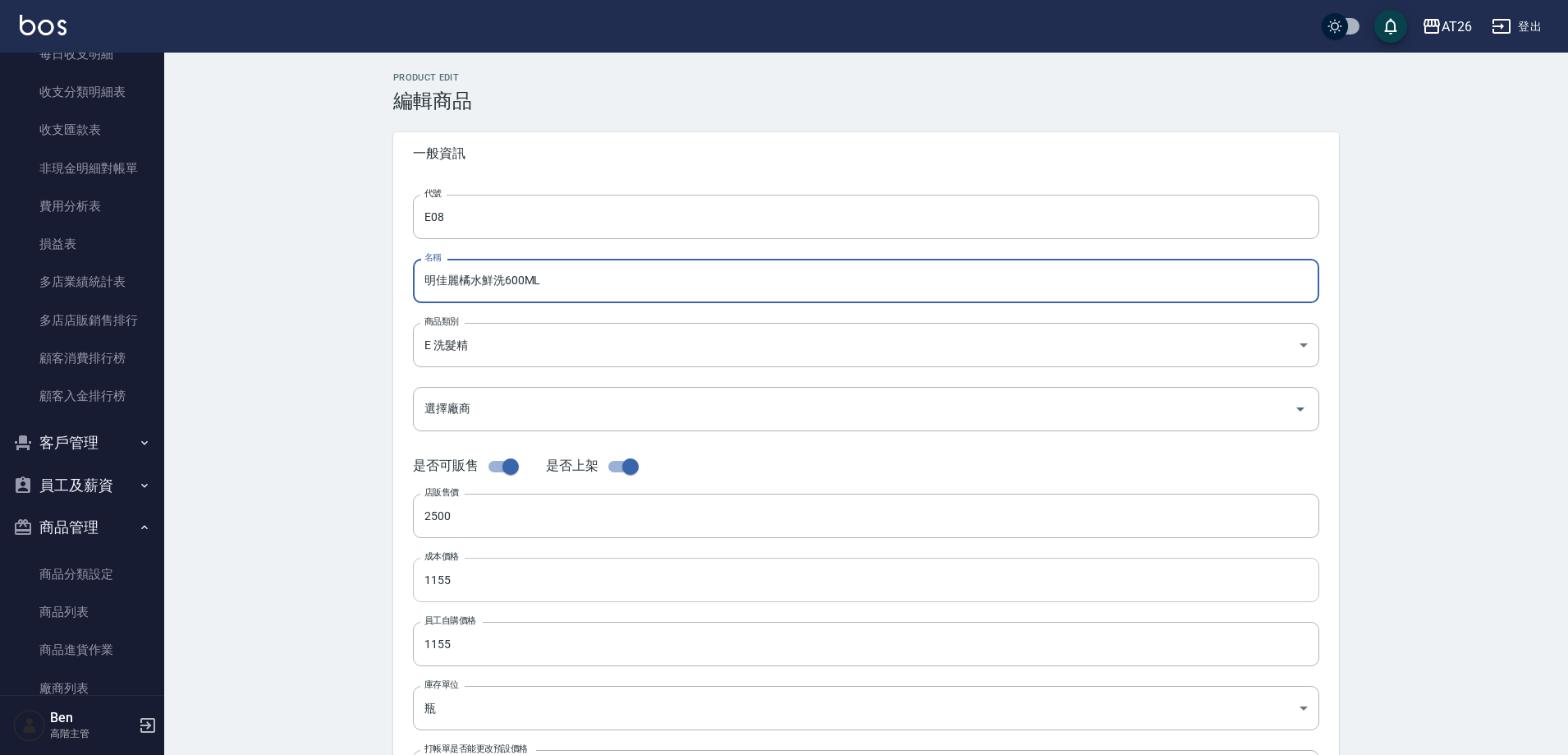
type input "明佳麗橘水鮮洗600ML"
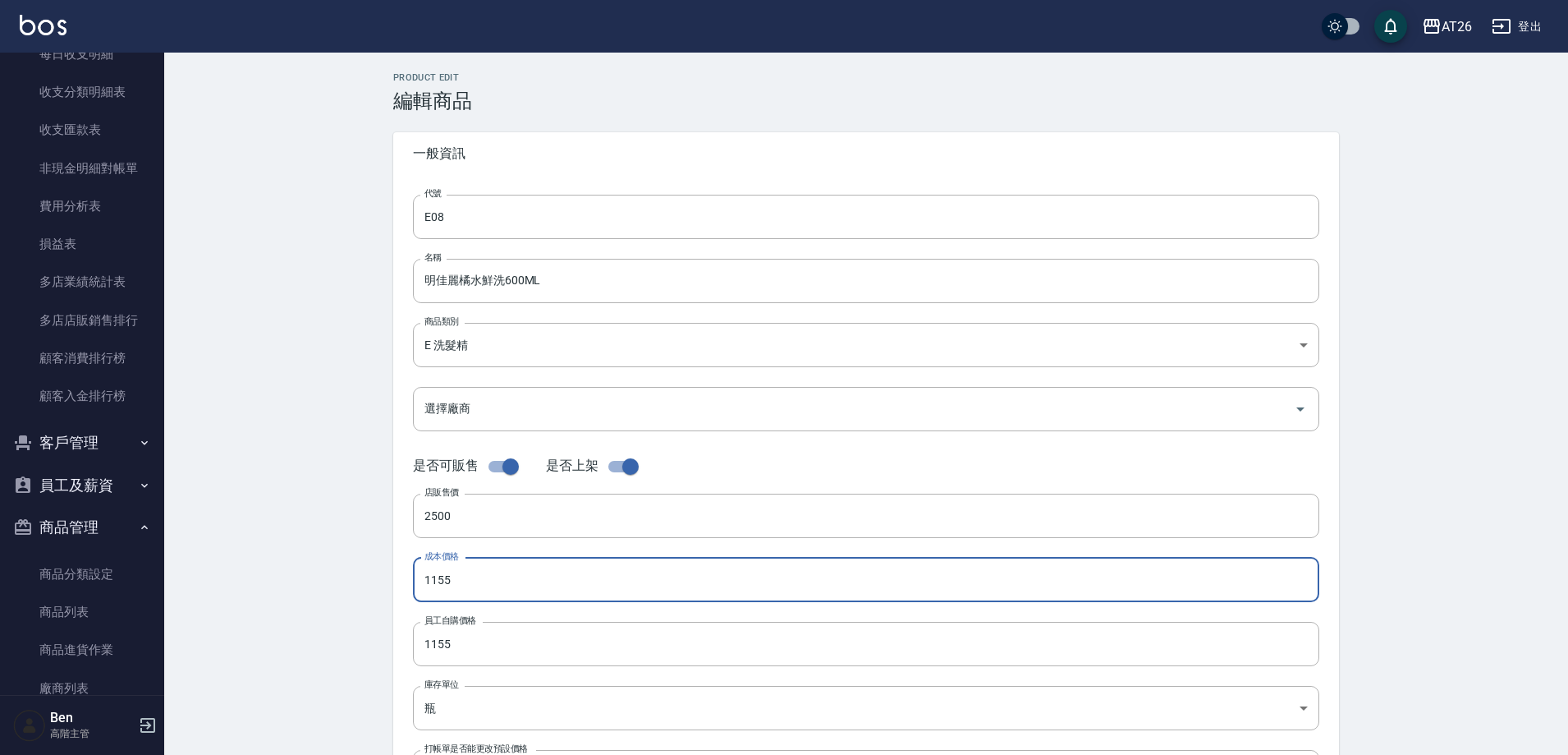
click at [514, 583] on input "1155" at bounding box center [865, 580] width 906 height 44
drag, startPoint x: 515, startPoint y: 583, endPoint x: 337, endPoint y: 579, distance: 178.0
click at [337, 579] on div "Product Edit 編輯商品 一般資訊 代號 E08 代號 名稱 明佳麗橘水鮮洗600ML 名稱 商品類別 E 洗髮精 b97c09bf-2a3d-…" at bounding box center [866, 593] width 1404 height 1081
drag, startPoint x: 531, startPoint y: 583, endPoint x: 249, endPoint y: 581, distance: 282.0
click at [247, 581] on div "Product Edit 編輯商品 一般資訊 代號 E08 代號 名稱 明佳麗橘水鮮洗600ML 名稱 商品類別 E 洗髮精 b97c09bf-2a3d-…" at bounding box center [866, 593] width 1404 height 1081
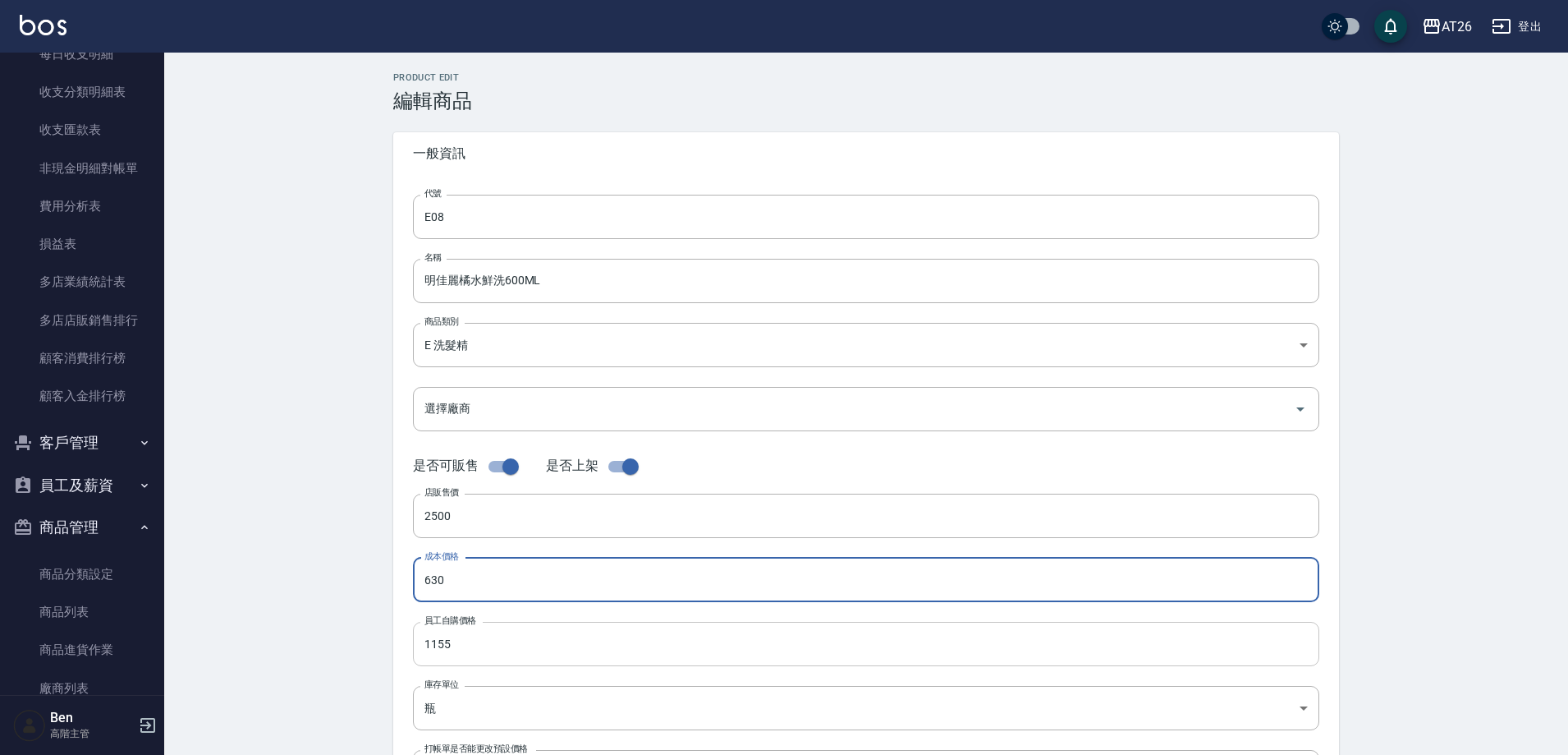
type input "630"
drag, startPoint x: 491, startPoint y: 640, endPoint x: 311, endPoint y: 649, distance: 180.2
click at [311, 649] on div "Product Edit 編輯商品 一般資訊 代號 E08 代號 名稱 明佳麗橘水鮮洗600ML 名稱 商品類別 E 洗髮精 b97c09bf-2a3d-…" at bounding box center [866, 593] width 1404 height 1081
paste input "630"
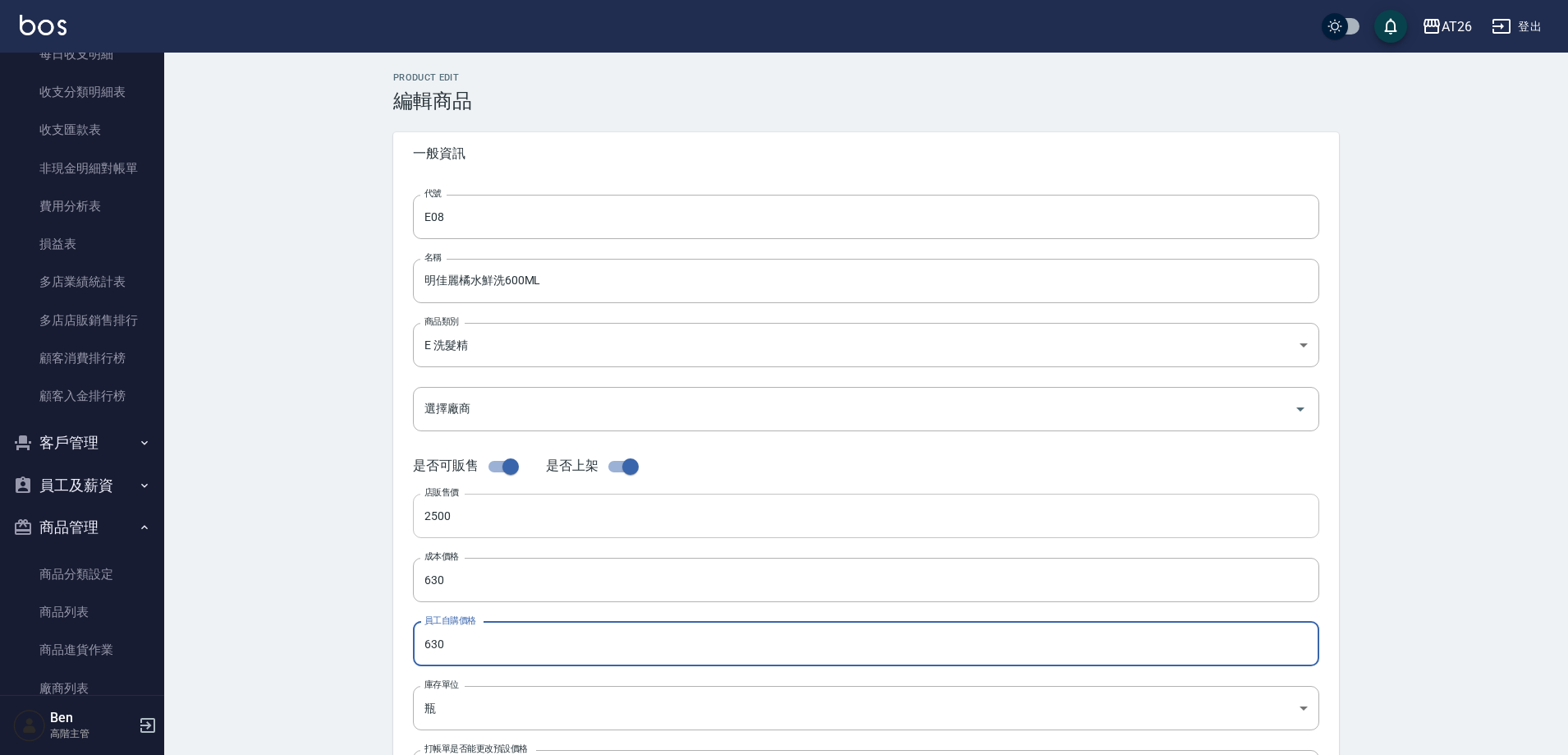
type input "630"
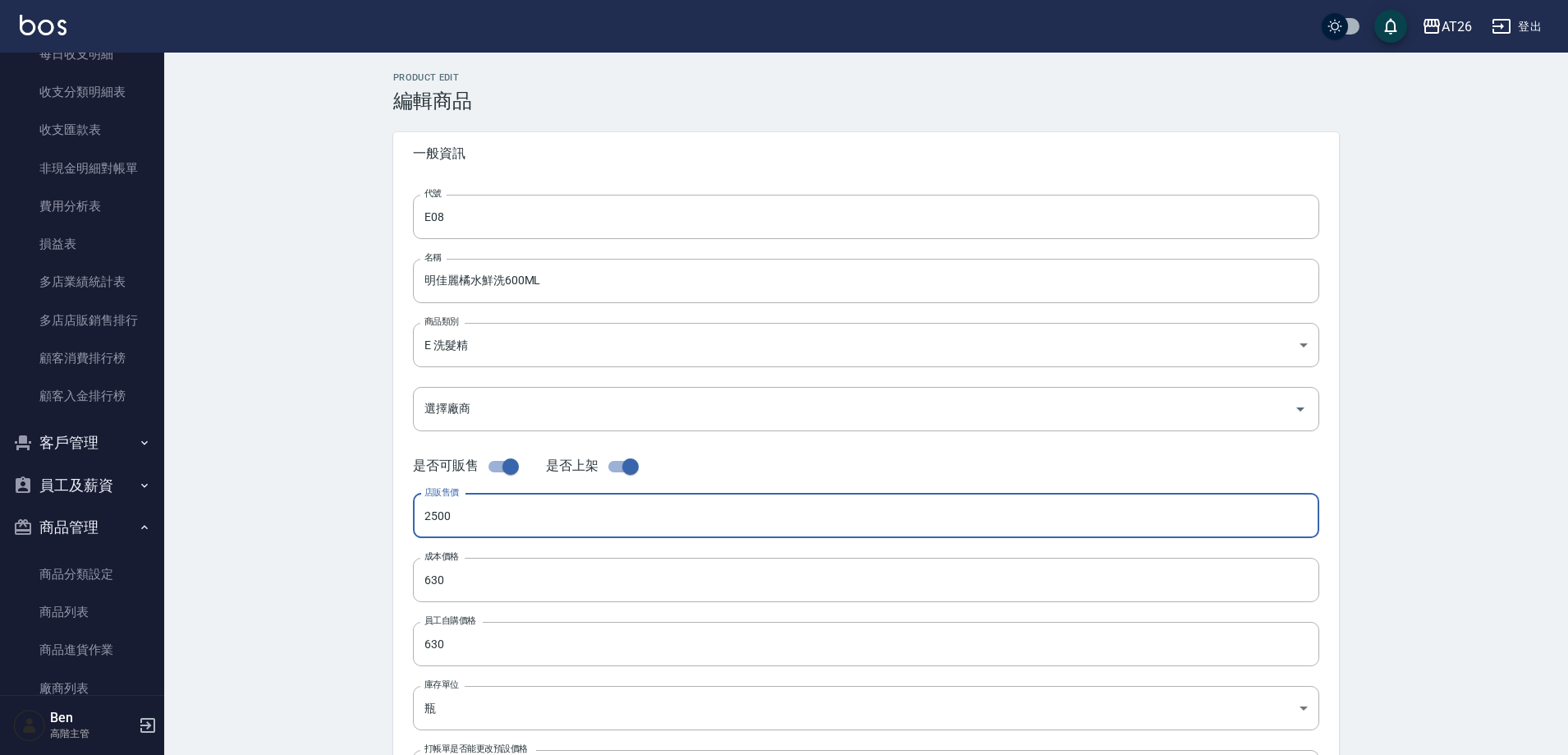
drag, startPoint x: 498, startPoint y: 529, endPoint x: 395, endPoint y: 522, distance: 103.2
click at [395, 522] on div "代號 E08 代號 名稱 明佳麗橘水鮮洗600ML 名稱 商品類別 E 洗髮精 b97c09bf-2a3d-440d-b79d-648e417f362a …" at bounding box center [866, 505] width 946 height 659
type input "1400"
click at [335, 483] on div "Product Edit 編輯商品 一般資訊 代號 E08 代號 名稱 明佳麗橘水鮮洗600ML 名稱 商品類別 E 洗髮精 b97c09bf-2a3d-…" at bounding box center [866, 593] width 1404 height 1081
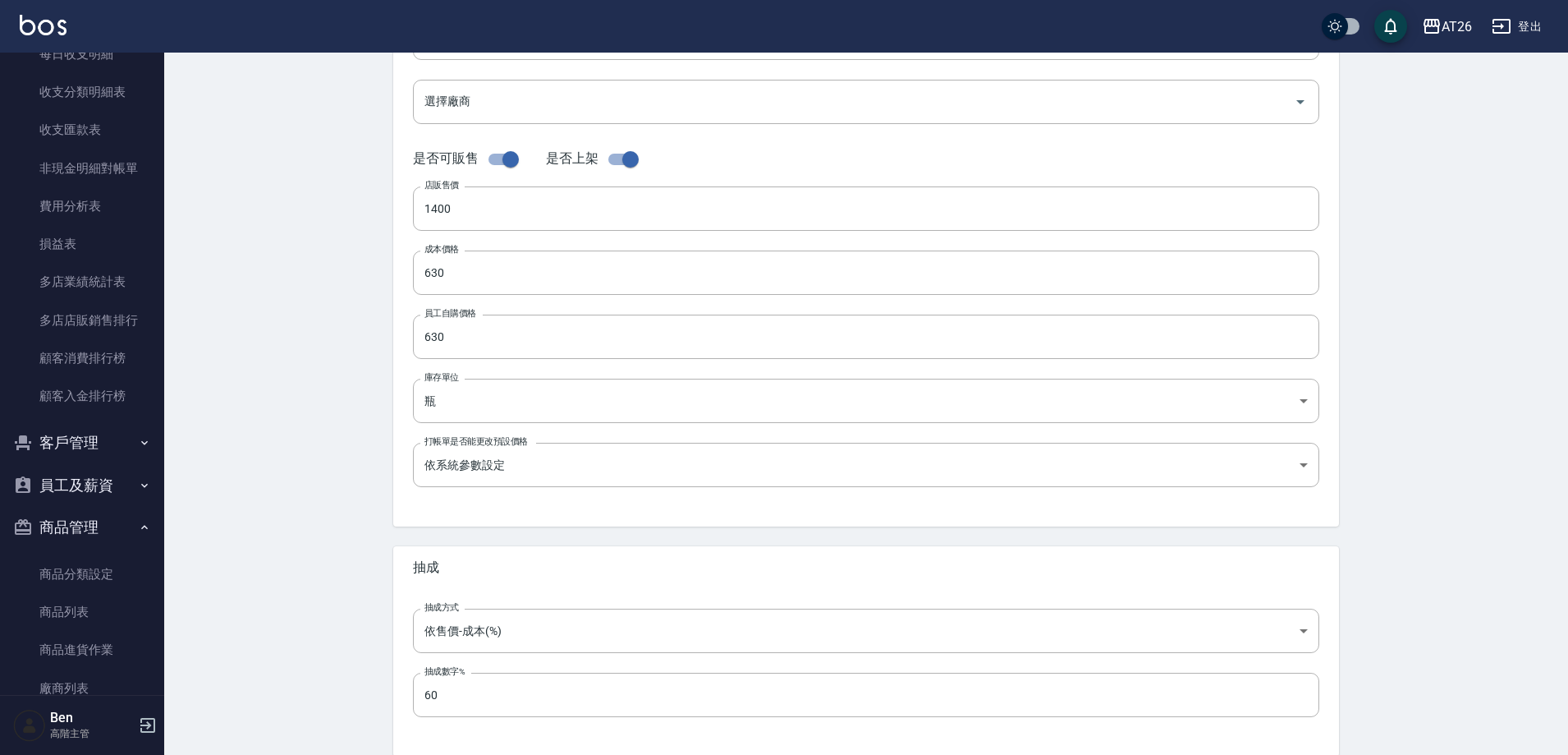
scroll to position [379, 0]
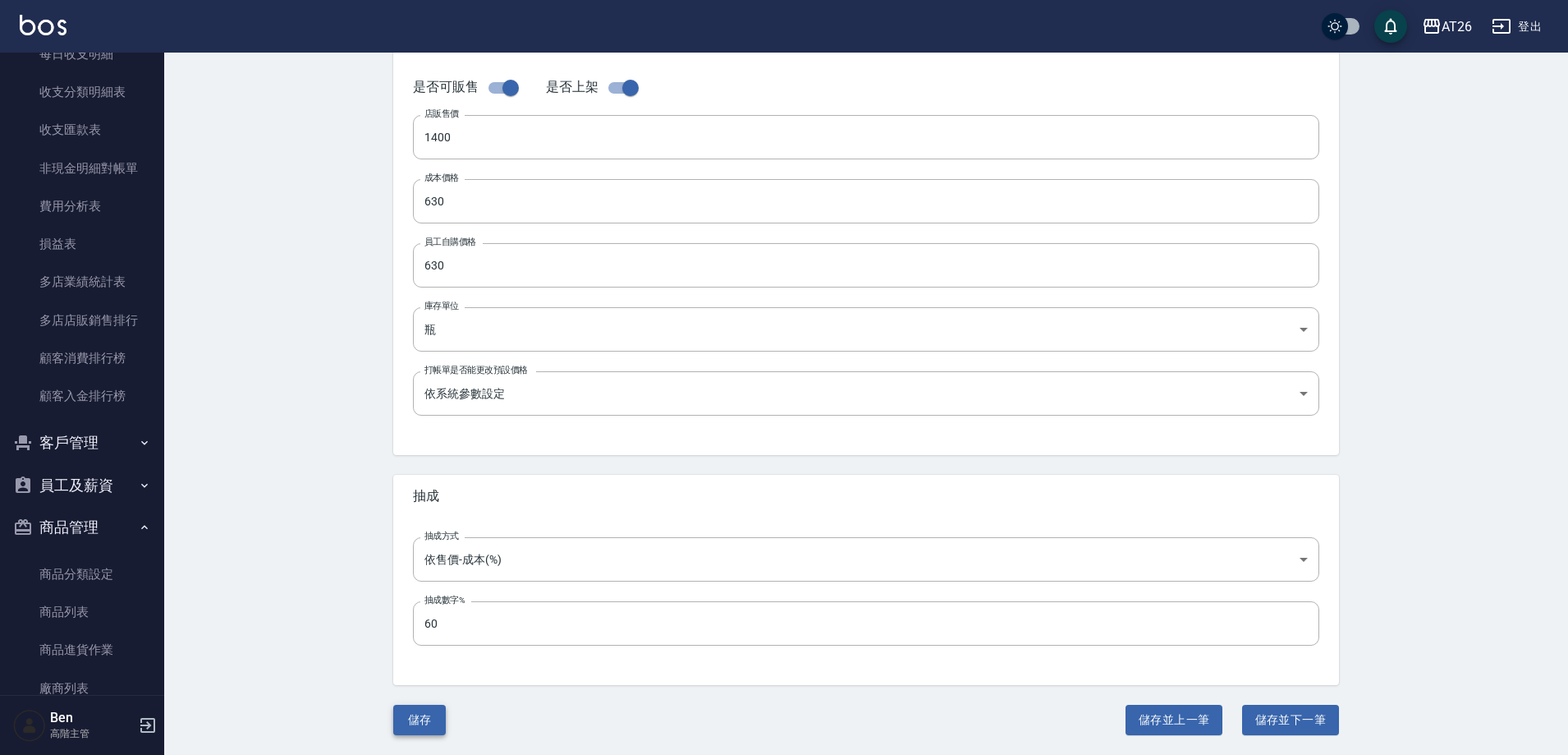
click at [442, 713] on button "儲存" at bounding box center [419, 720] width 53 height 31
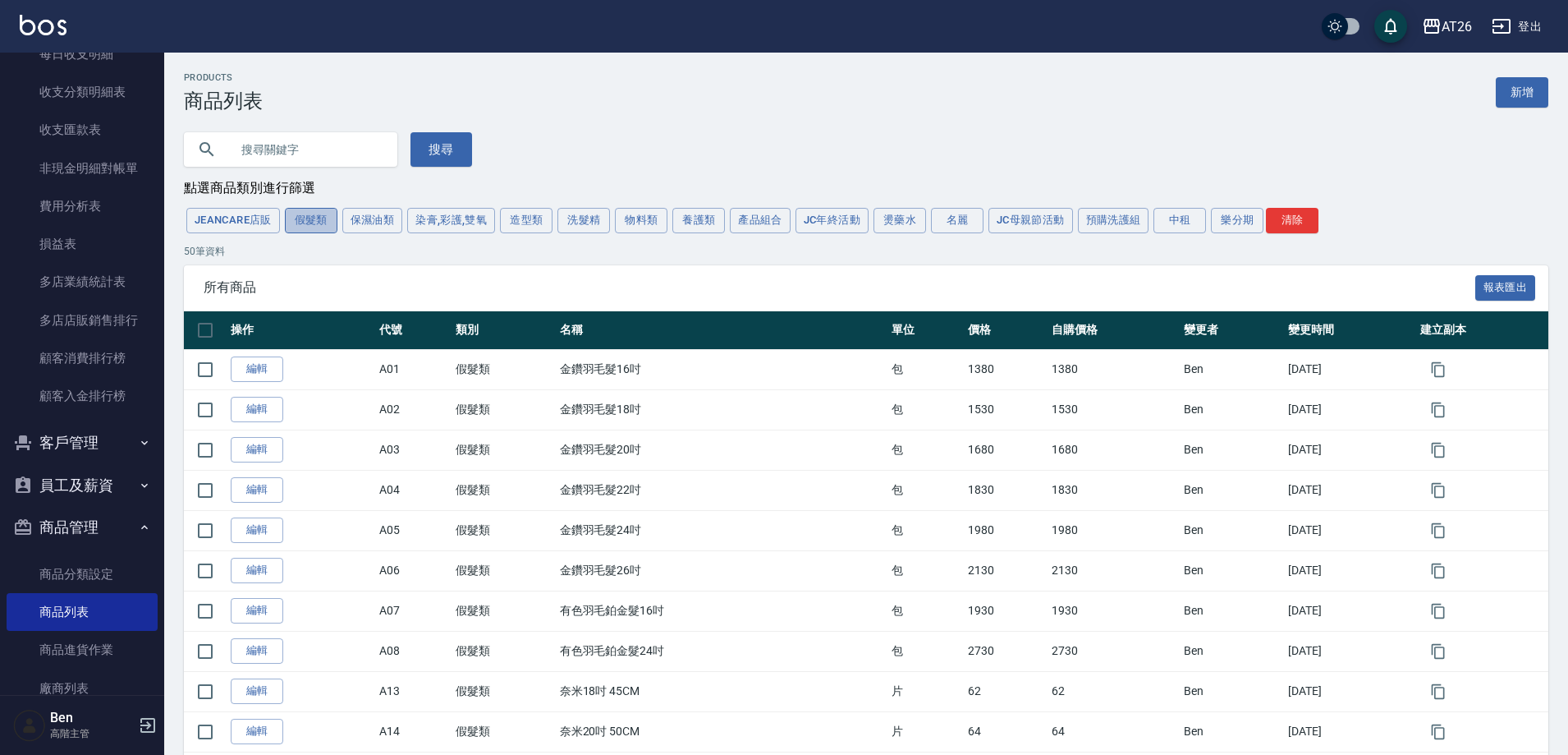
click at [320, 218] on button "假髮類" at bounding box center [311, 220] width 53 height 26
click at [590, 222] on button "洗髮精" at bounding box center [584, 220] width 53 height 26
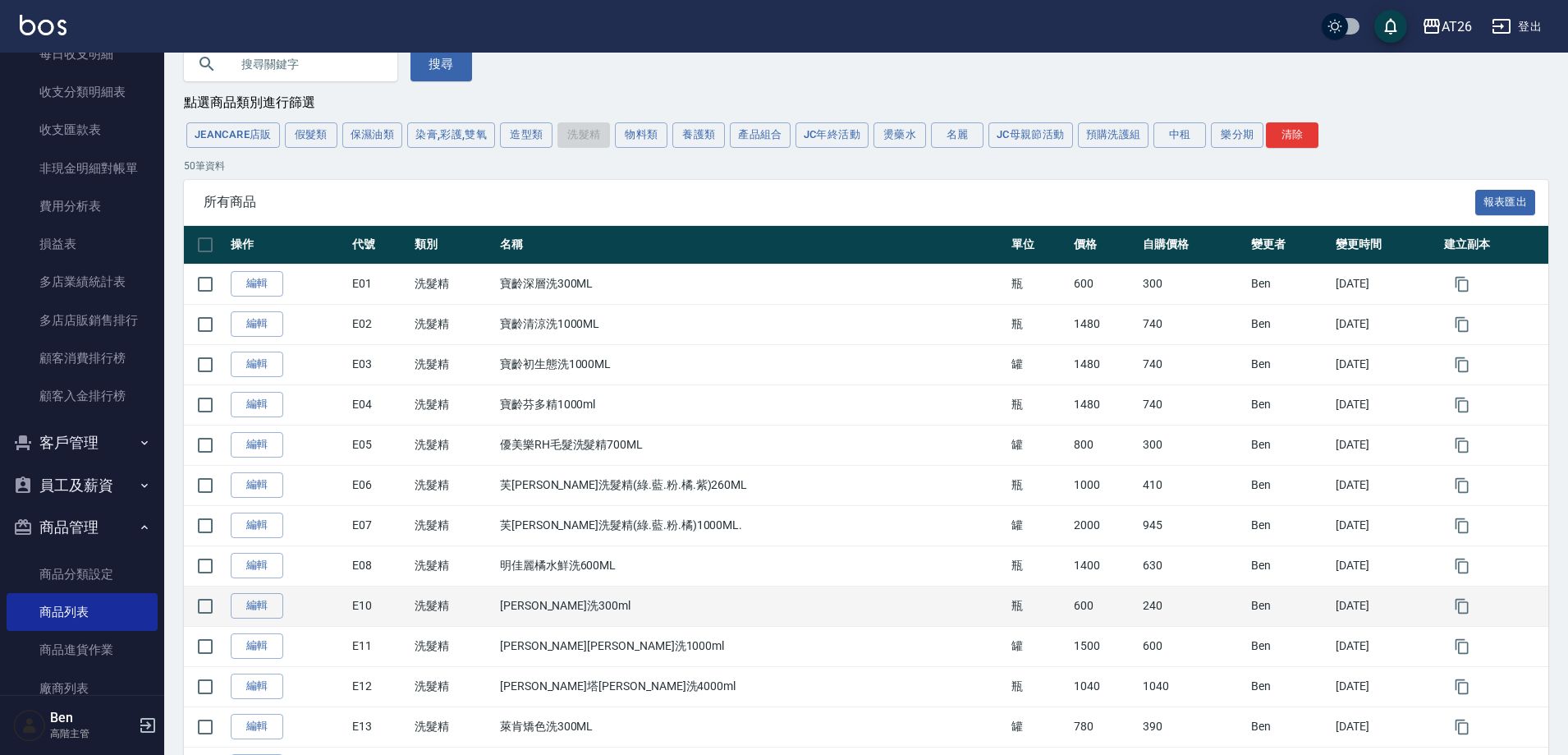
scroll to position [164, 0]
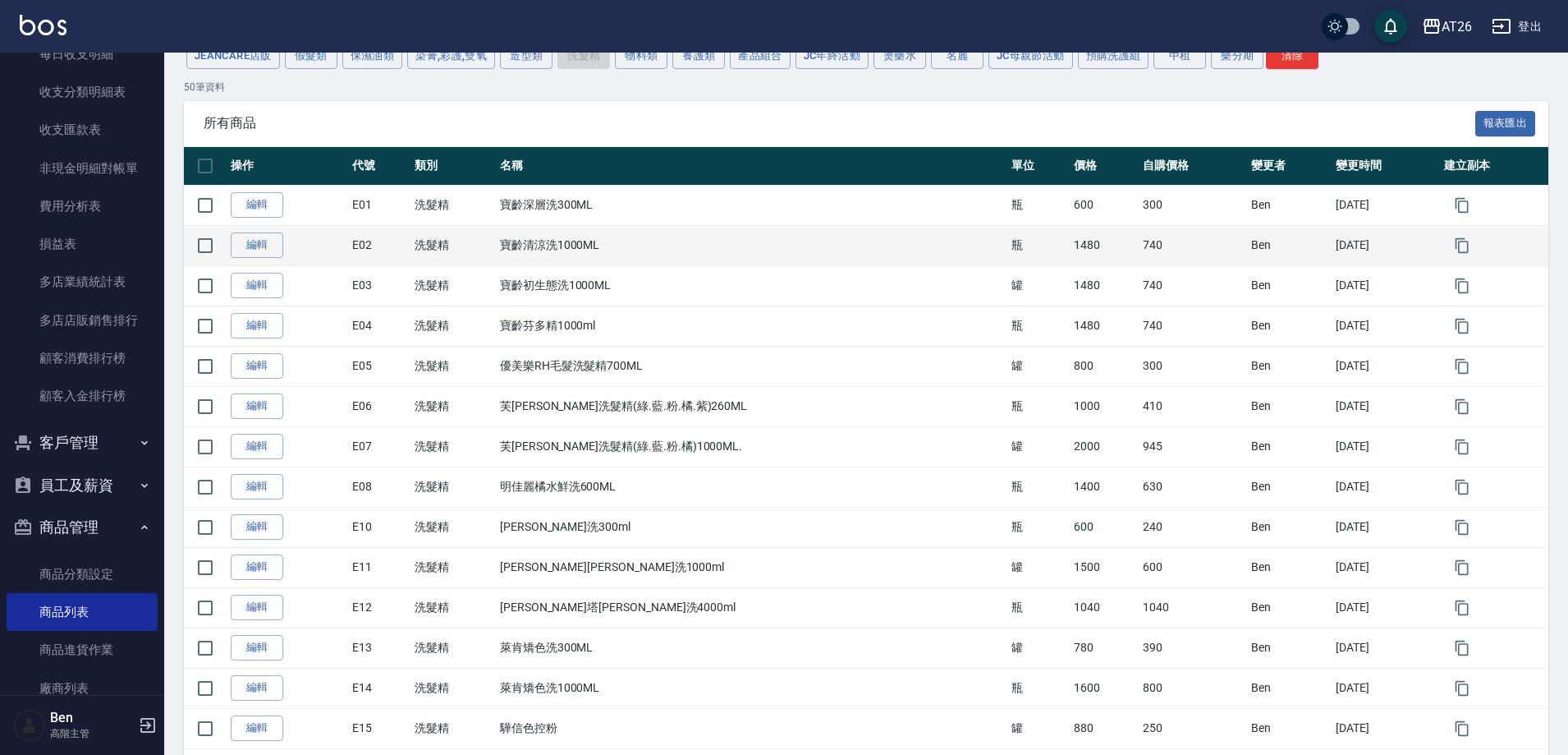
click at [1007, 237] on td "瓶" at bounding box center [1038, 244] width 62 height 40
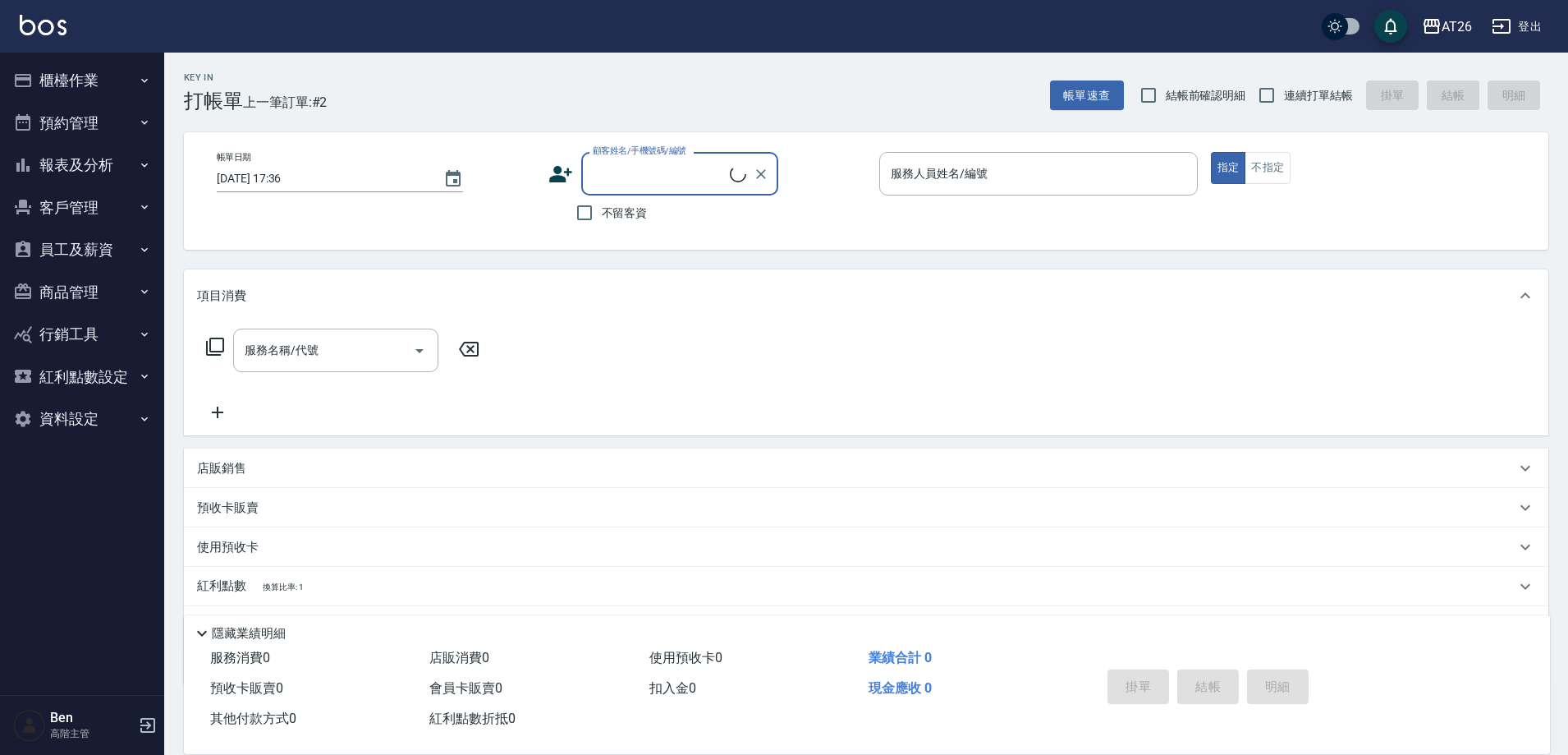
click at [96, 163] on button "報表及分析" at bounding box center [83, 165] width 151 height 43
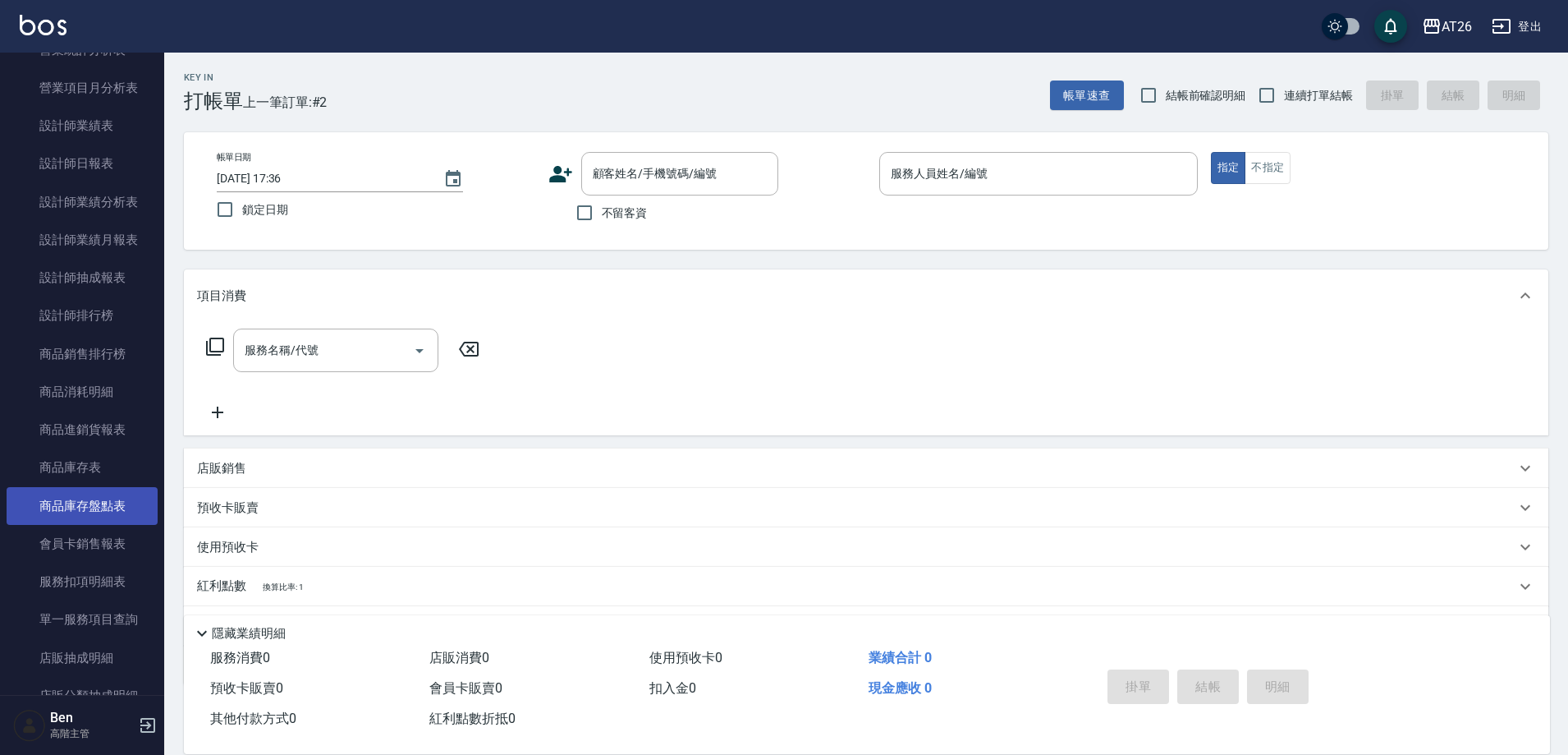
scroll to position [657, 0]
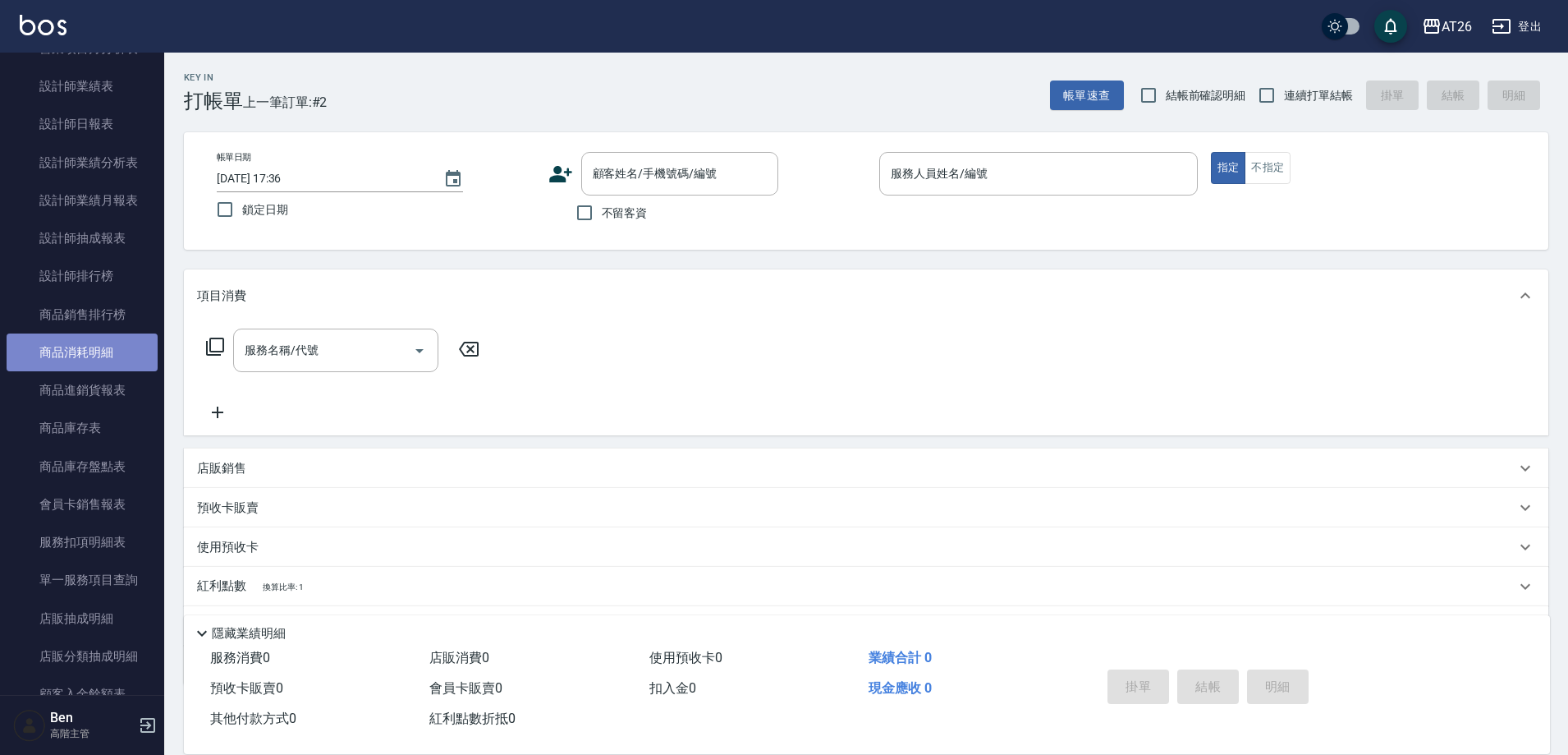
click at [123, 356] on link "商品消耗明細" at bounding box center [83, 352] width 151 height 37
